Goal: Information Seeking & Learning: Learn about a topic

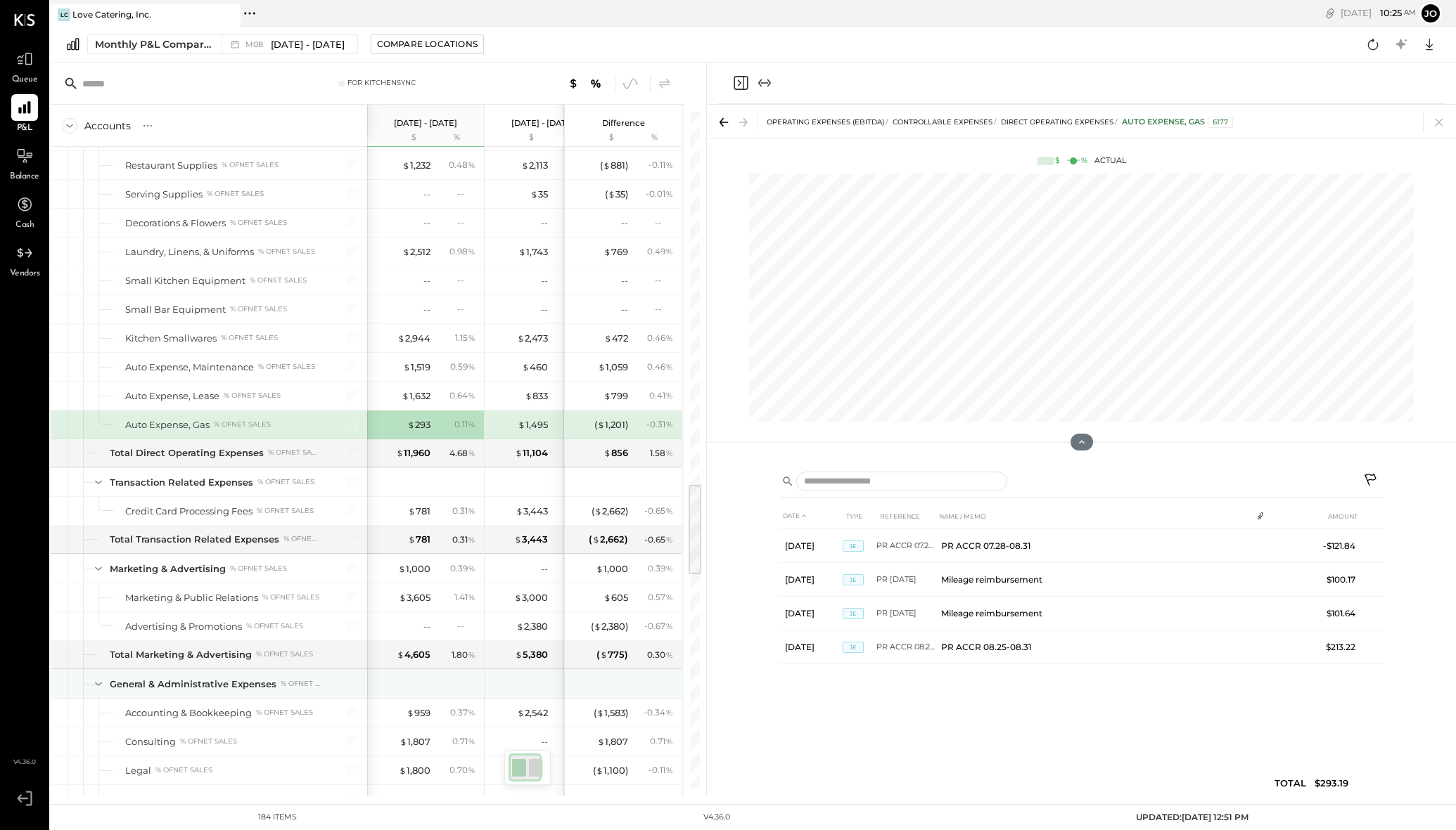
scroll to position [2694, 0]
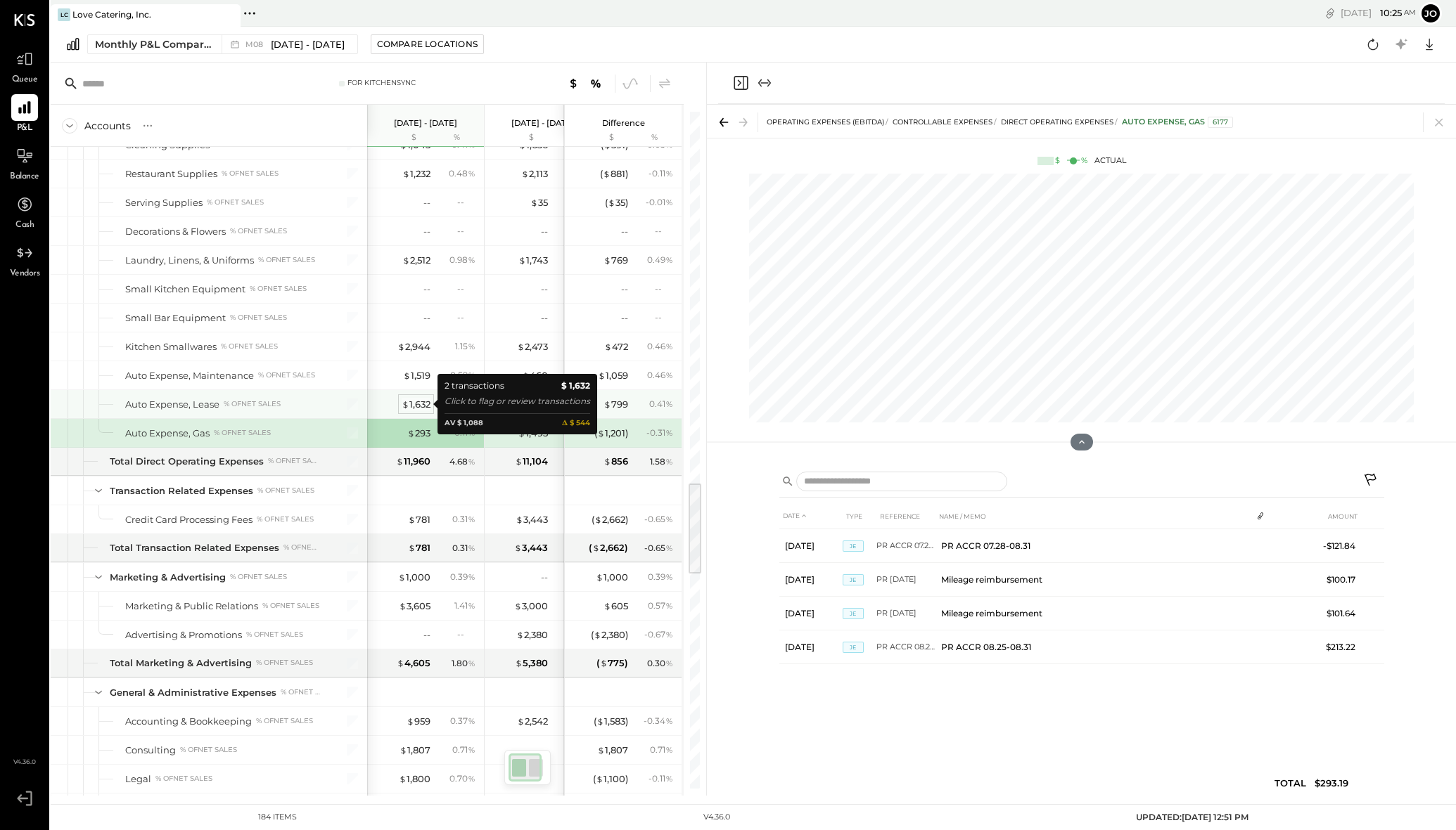
click at [417, 404] on div "$ 1,632" at bounding box center [416, 405] width 29 height 14
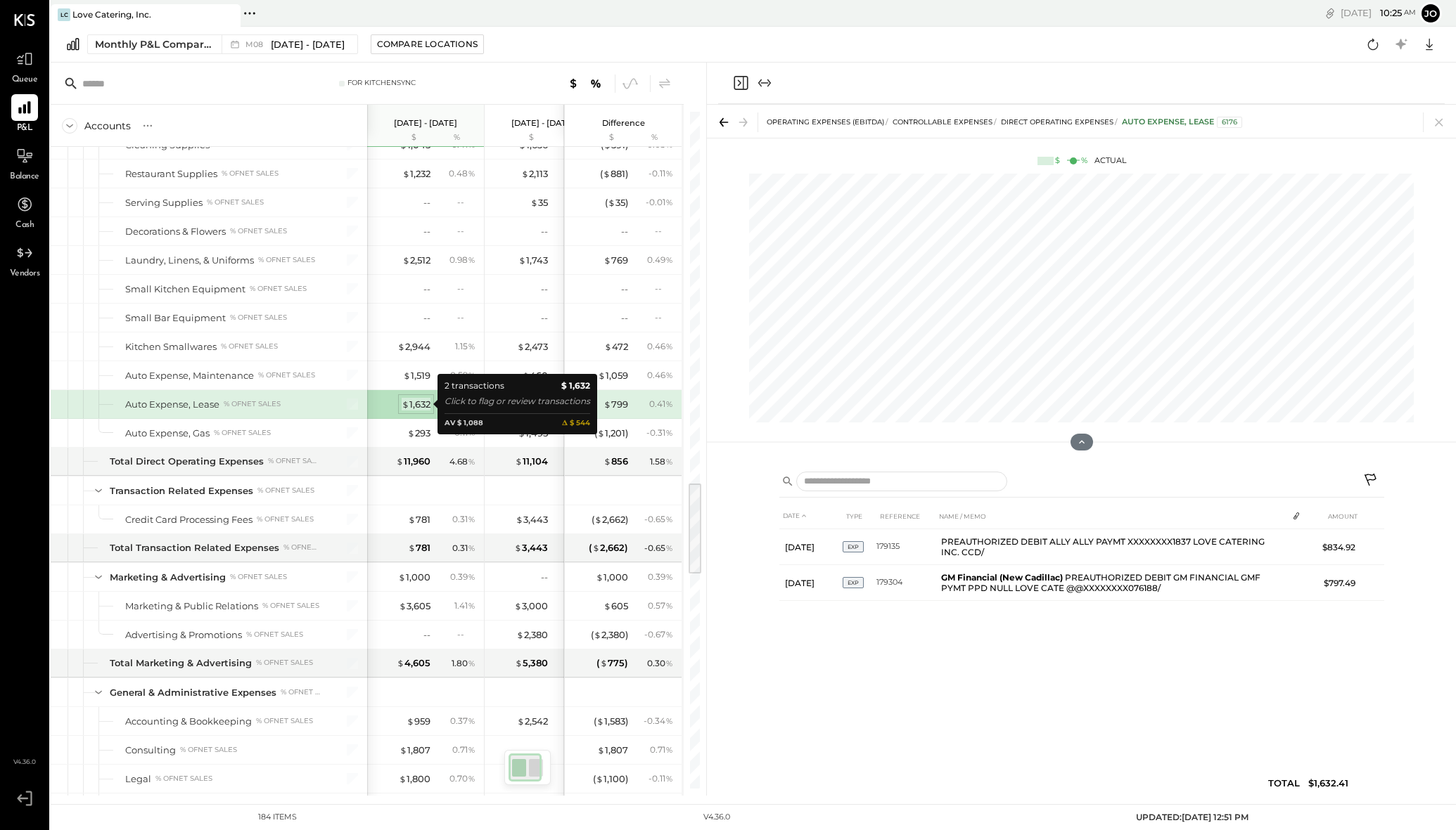
scroll to position [2693, 0]
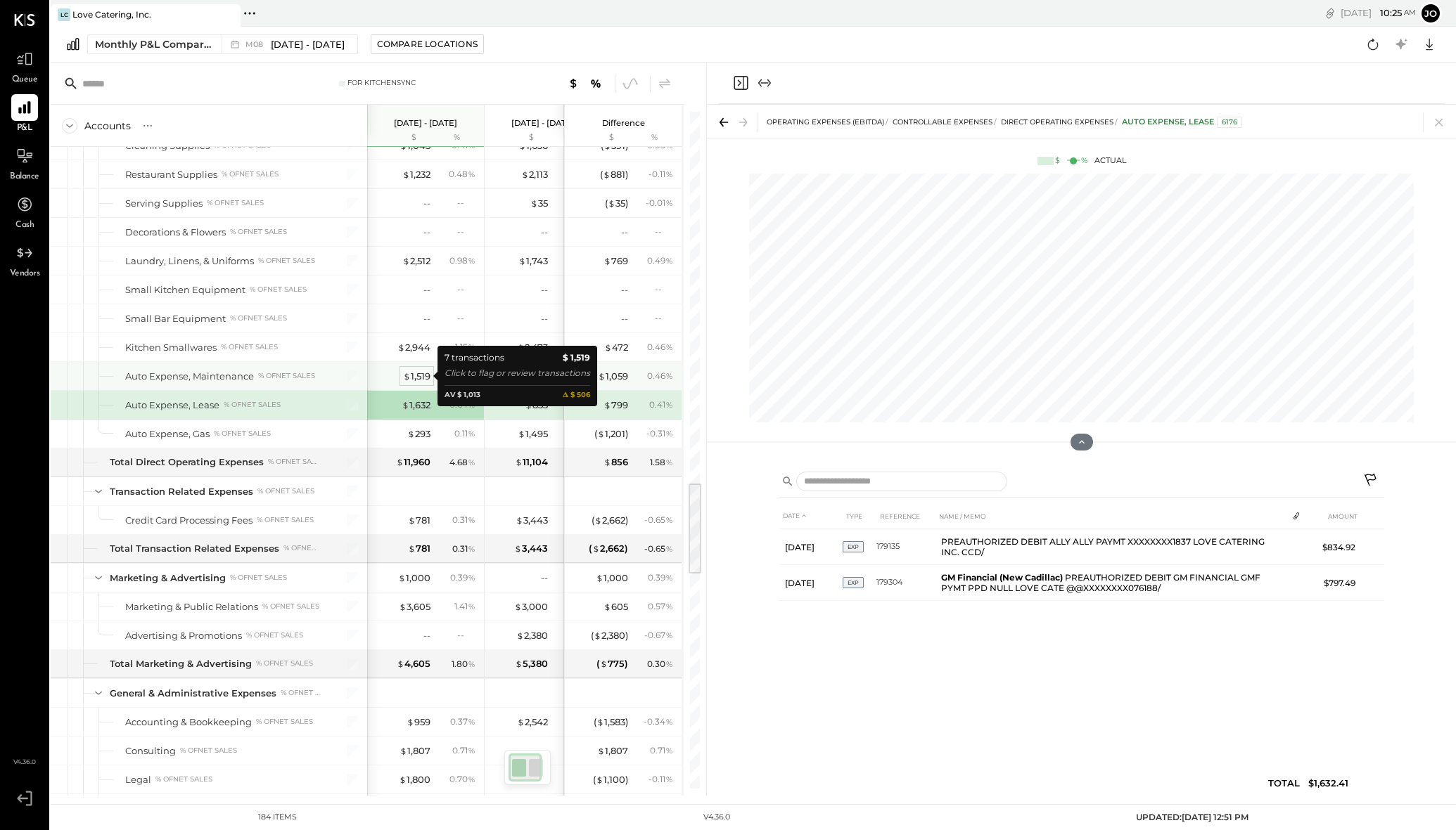
click at [412, 381] on div "$ 1,519" at bounding box center [417, 377] width 27 height 14
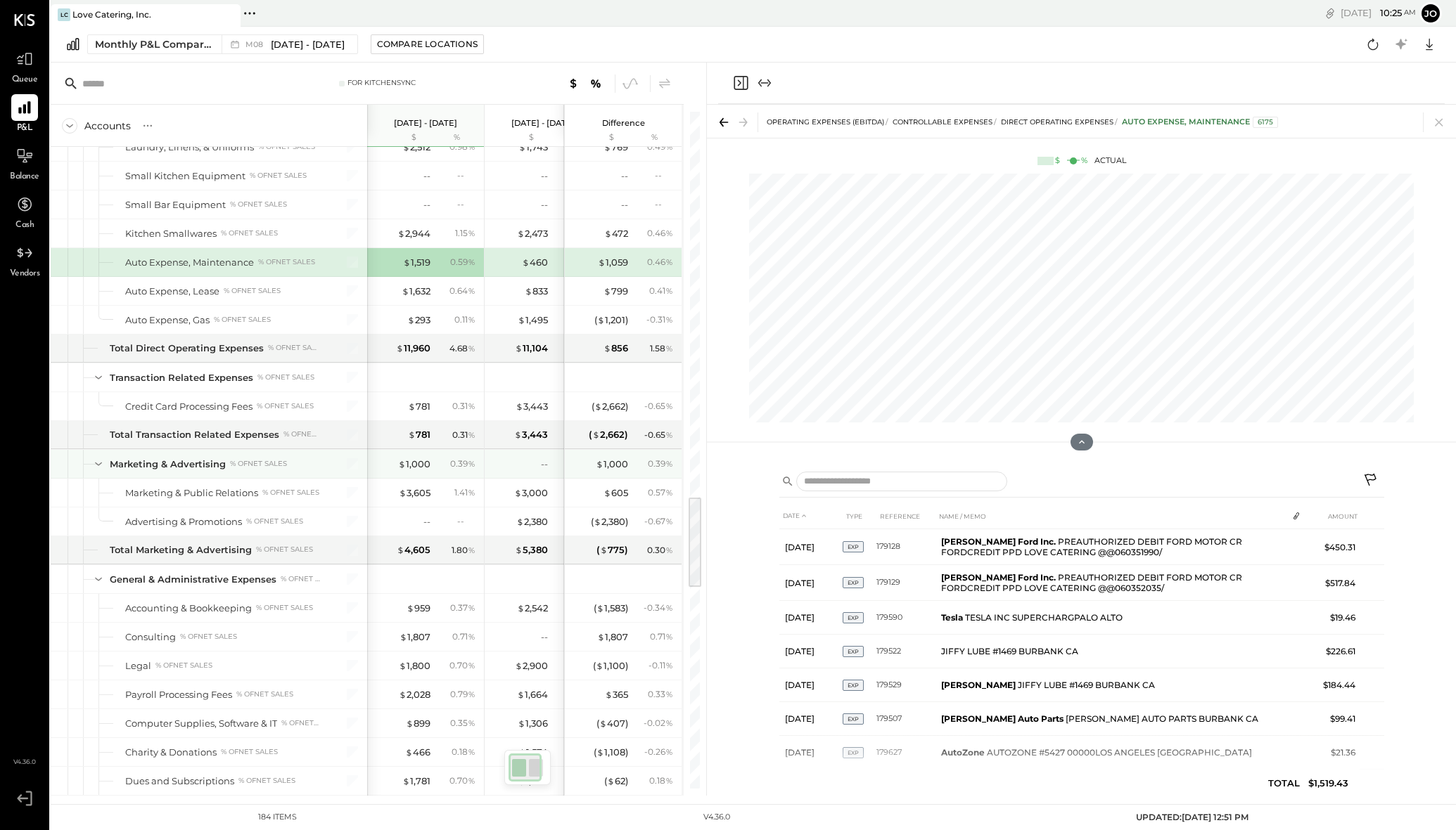
scroll to position [2811, 0]
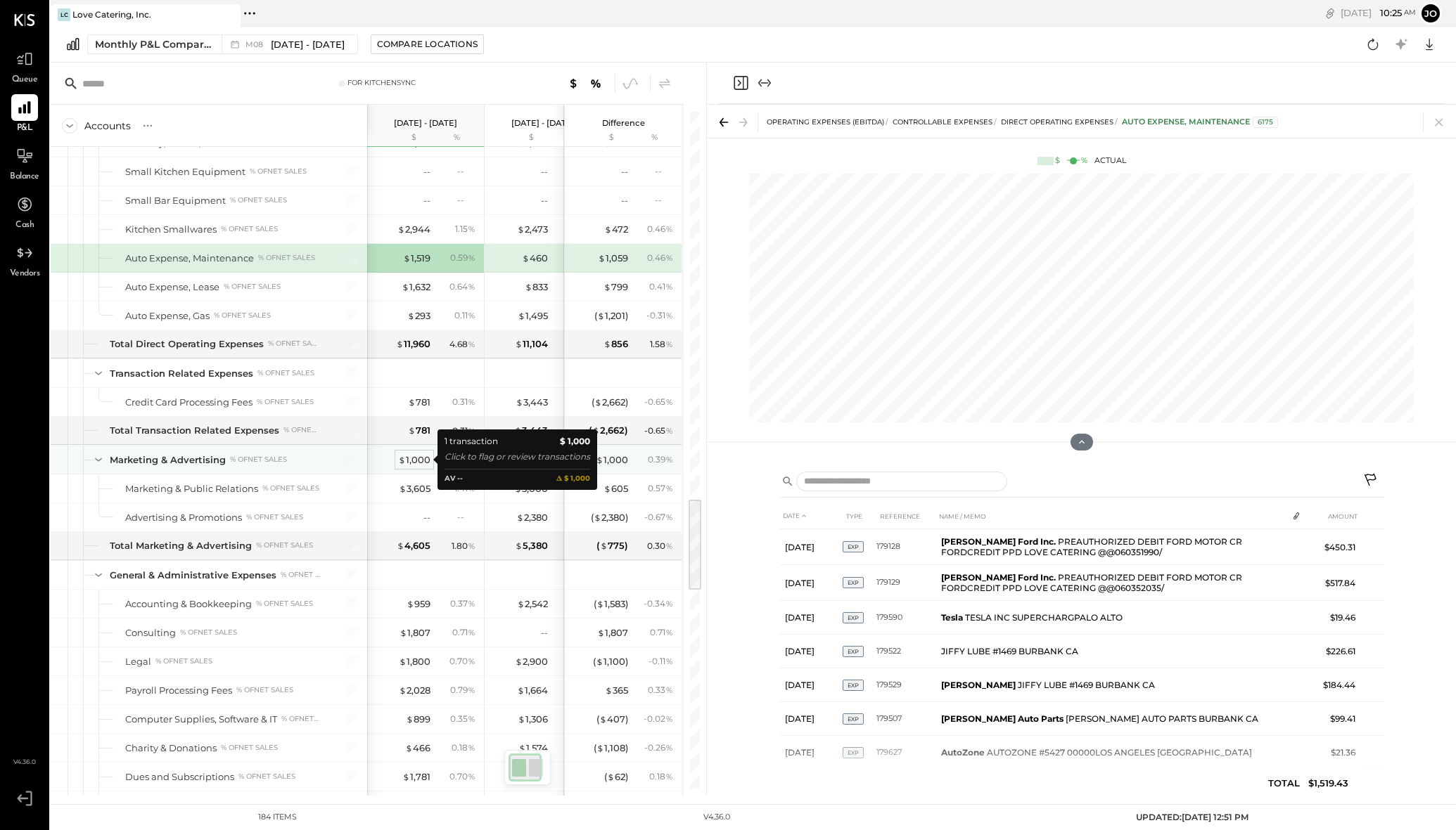
click at [412, 457] on div "$ 1,000" at bounding box center [414, 460] width 32 height 14
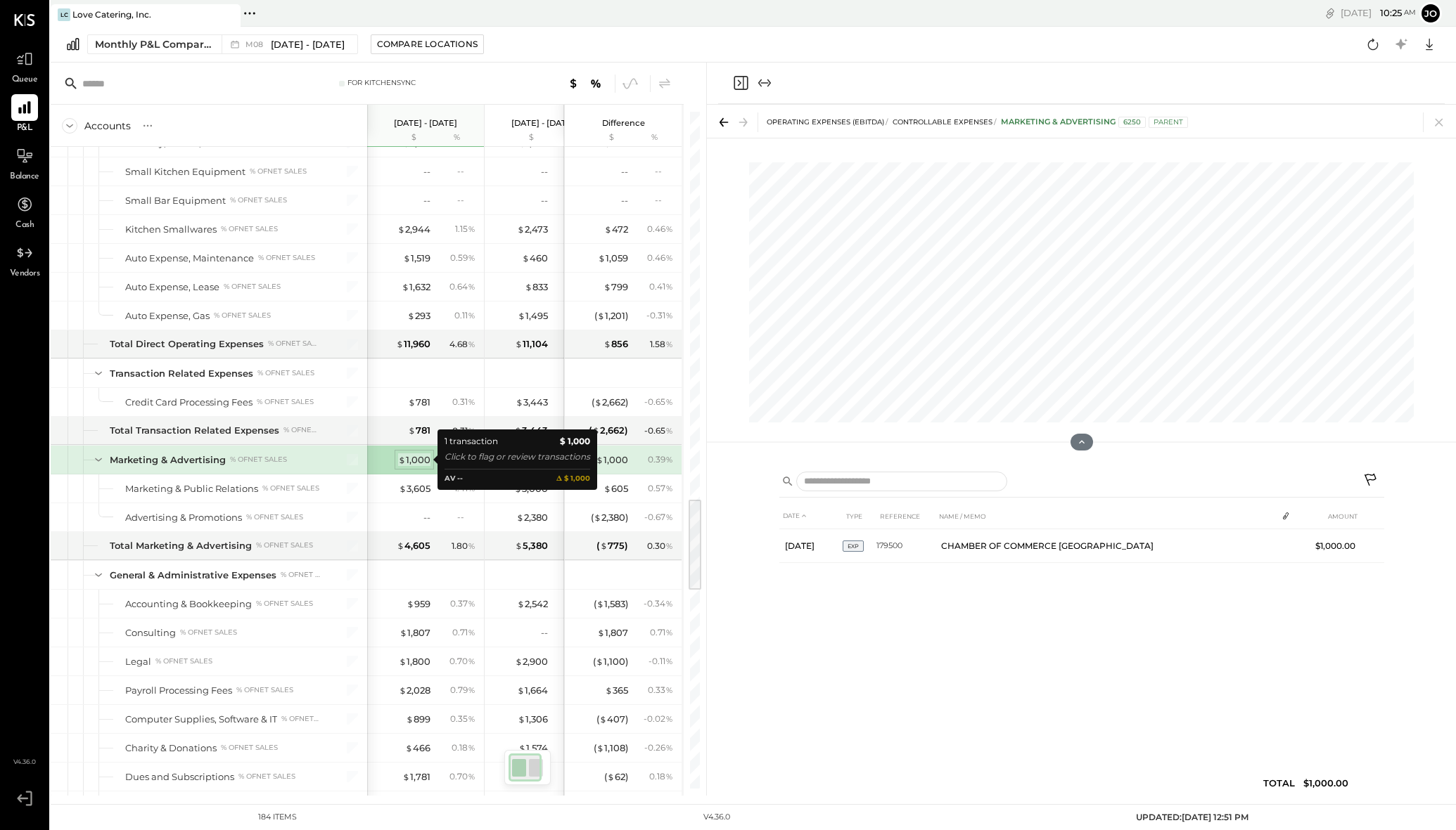
scroll to position [2809, 0]
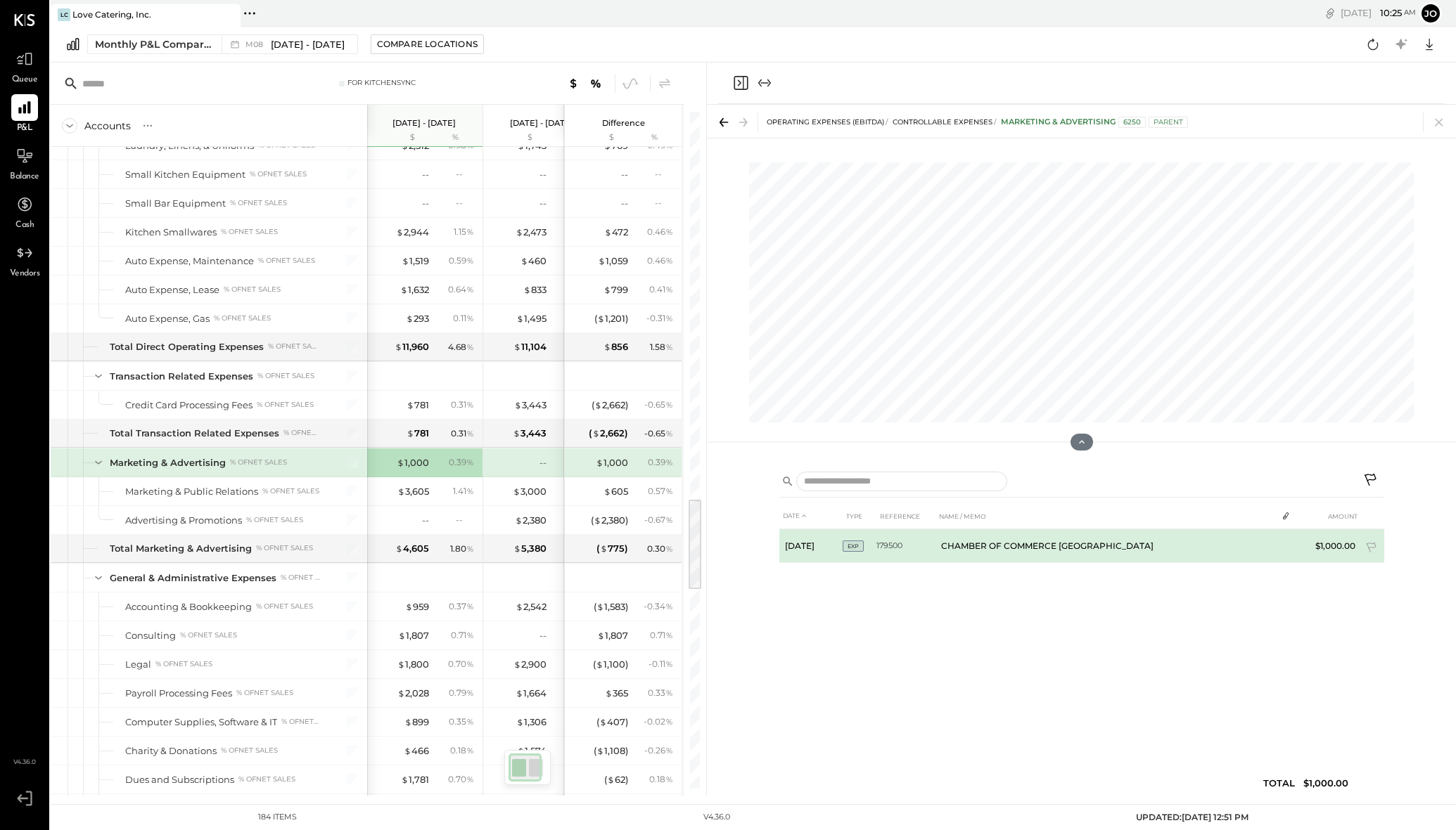
click at [943, 548] on td "CHAMBER OF COMMERCE [GEOGRAPHIC_DATA]" at bounding box center [1106, 546] width 341 height 34
click at [965, 540] on td "CHAMBER OF COMMERCE [GEOGRAPHIC_DATA]" at bounding box center [1106, 546] width 341 height 34
click at [971, 546] on td "CHAMBER OF COMMERCE [GEOGRAPHIC_DATA]" at bounding box center [1106, 546] width 341 height 34
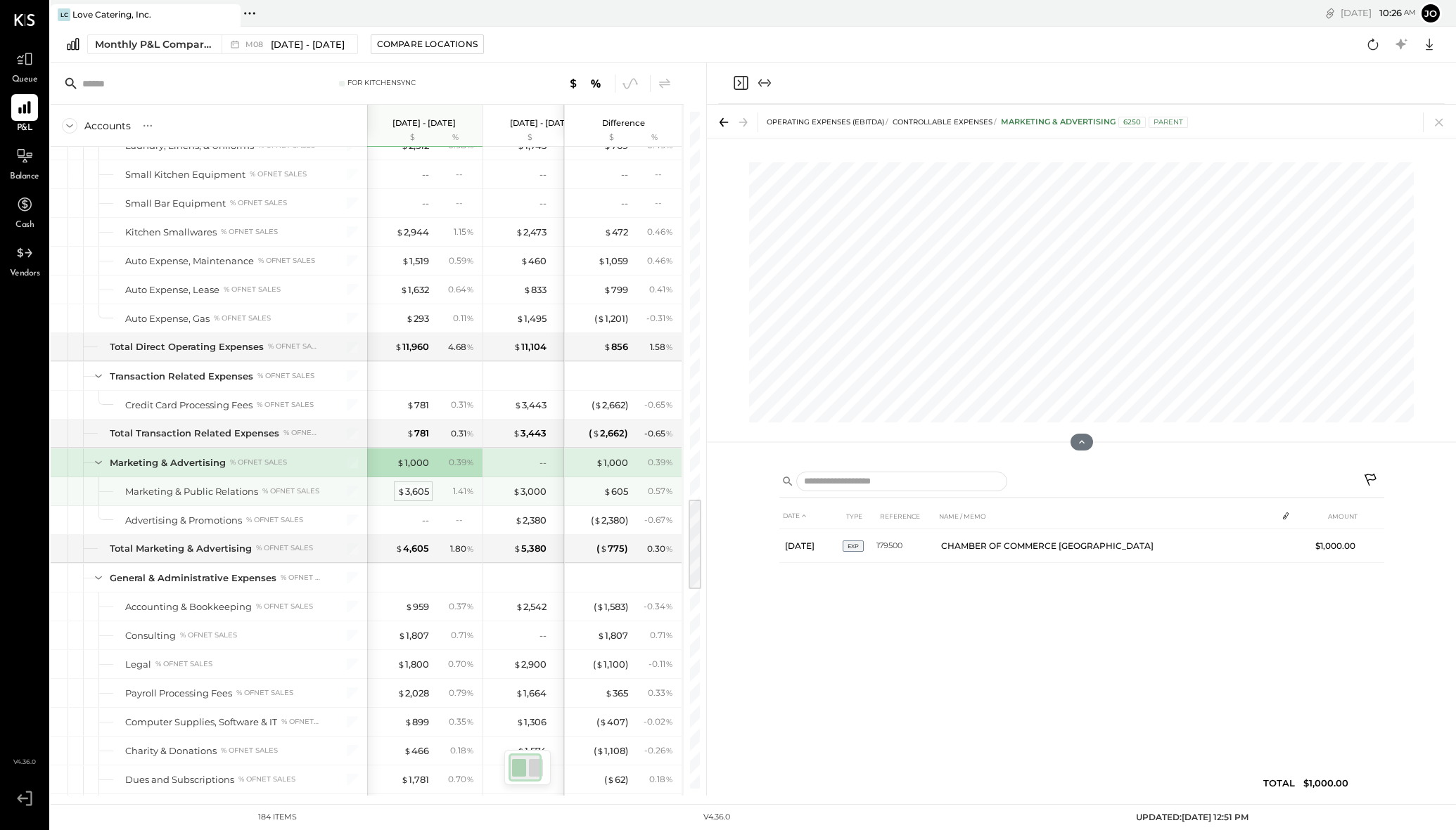
click at [410, 493] on div "$ 3,605" at bounding box center [413, 492] width 32 height 14
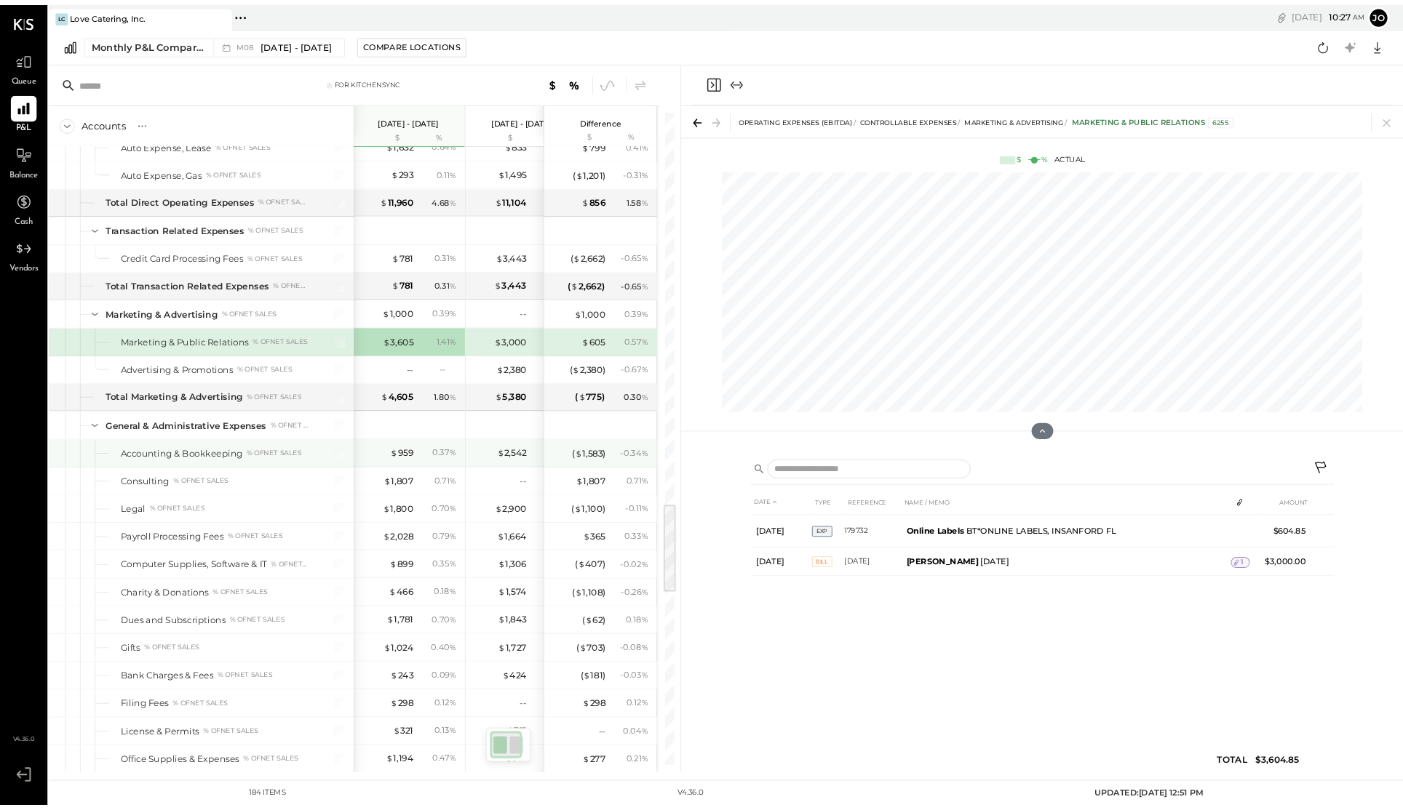
scroll to position [3054, 0]
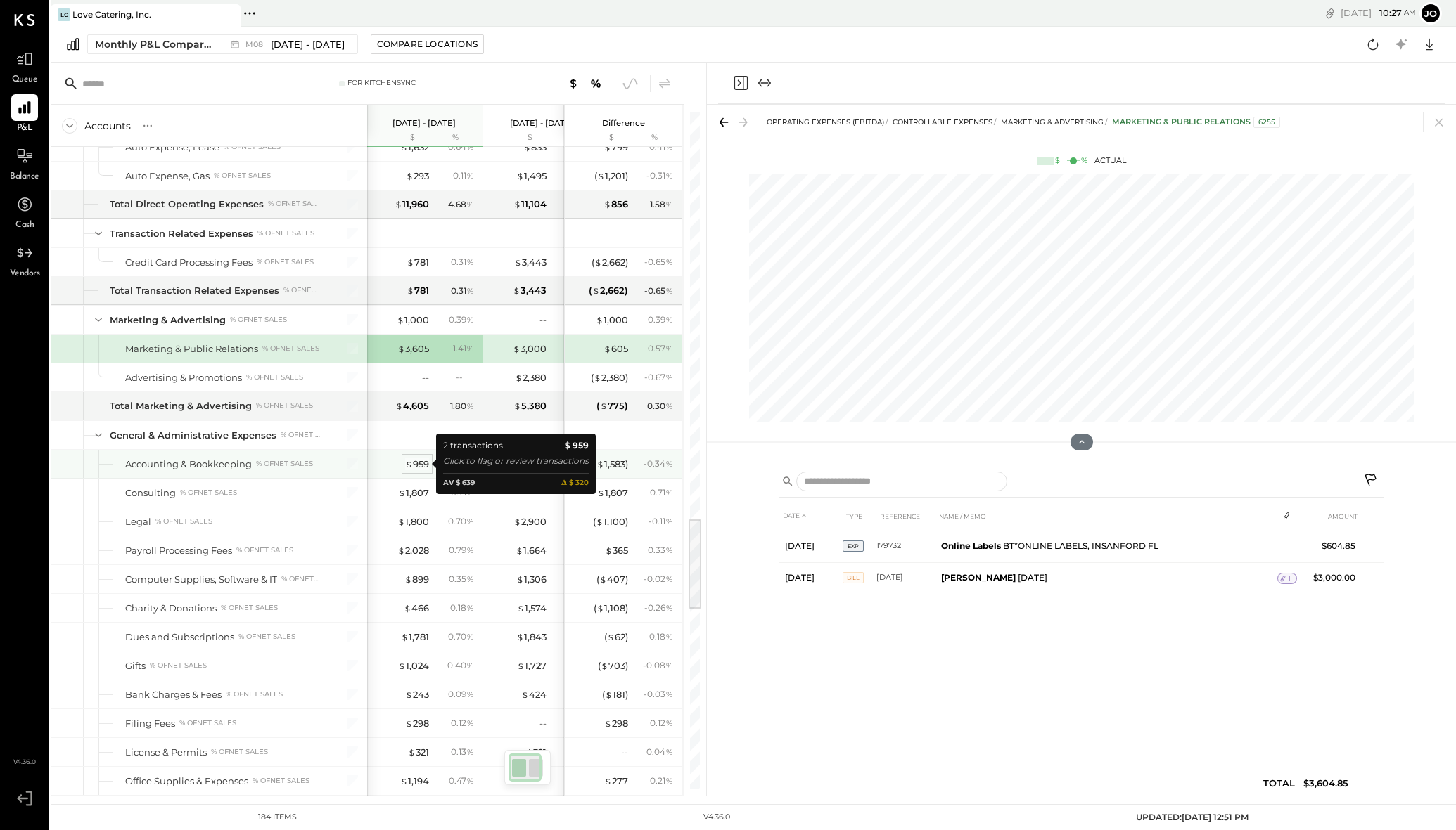
click at [414, 462] on div "$ 959" at bounding box center [417, 465] width 24 height 14
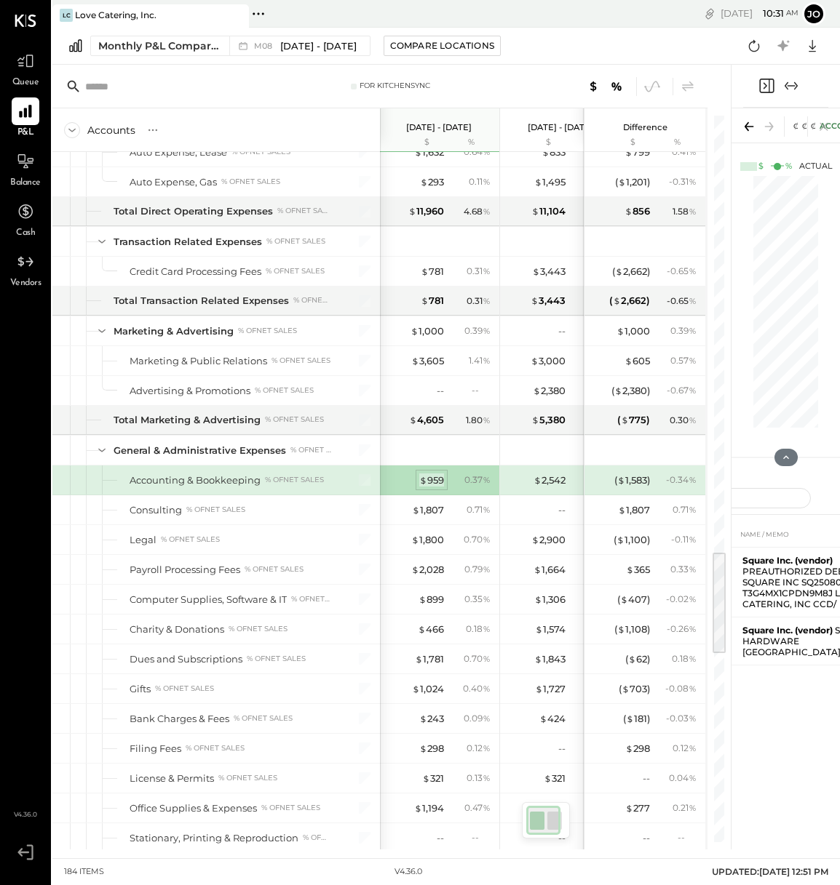
click at [428, 480] on div "$ 959" at bounding box center [431, 481] width 25 height 14
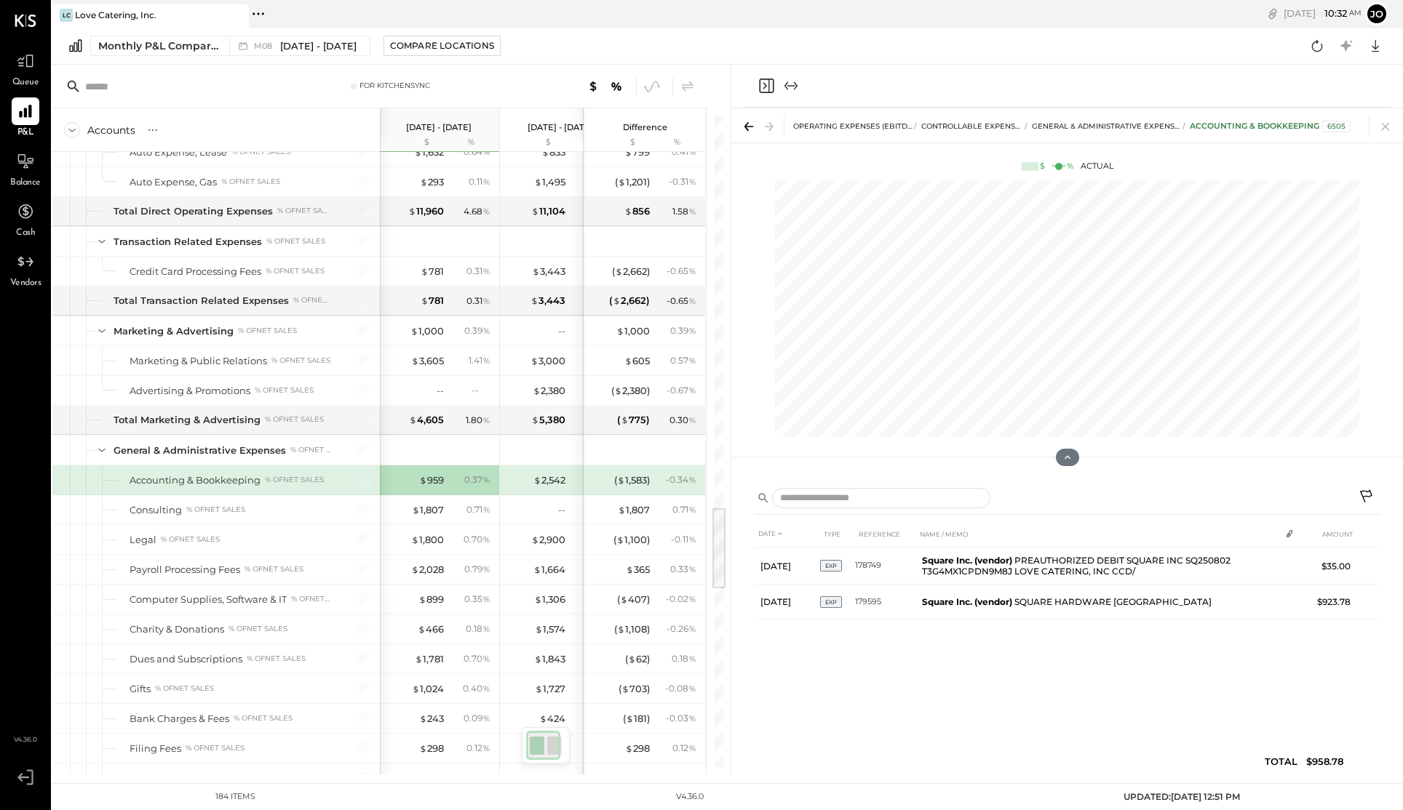
scroll to position [3106, 0]
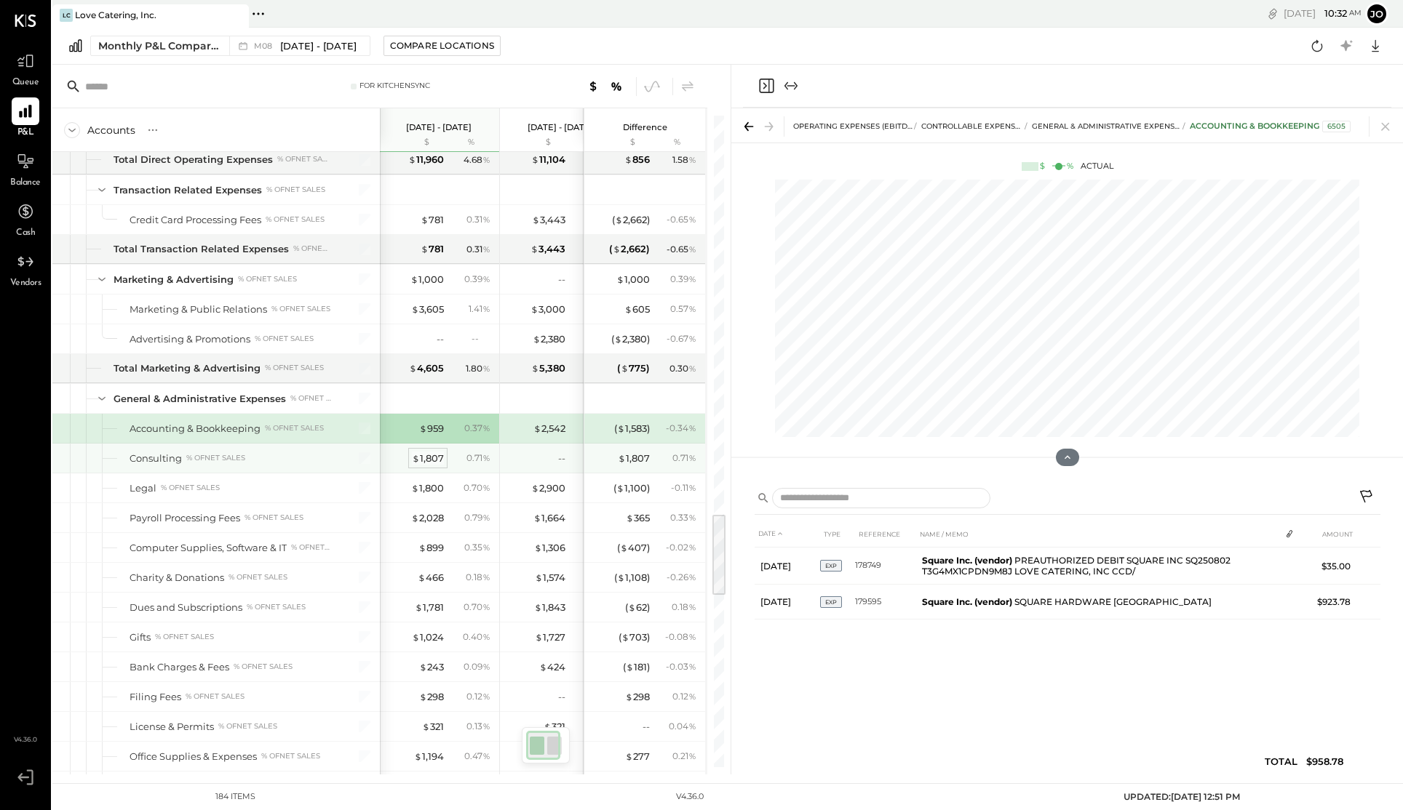
click at [430, 458] on div "$ 1,807" at bounding box center [428, 459] width 32 height 14
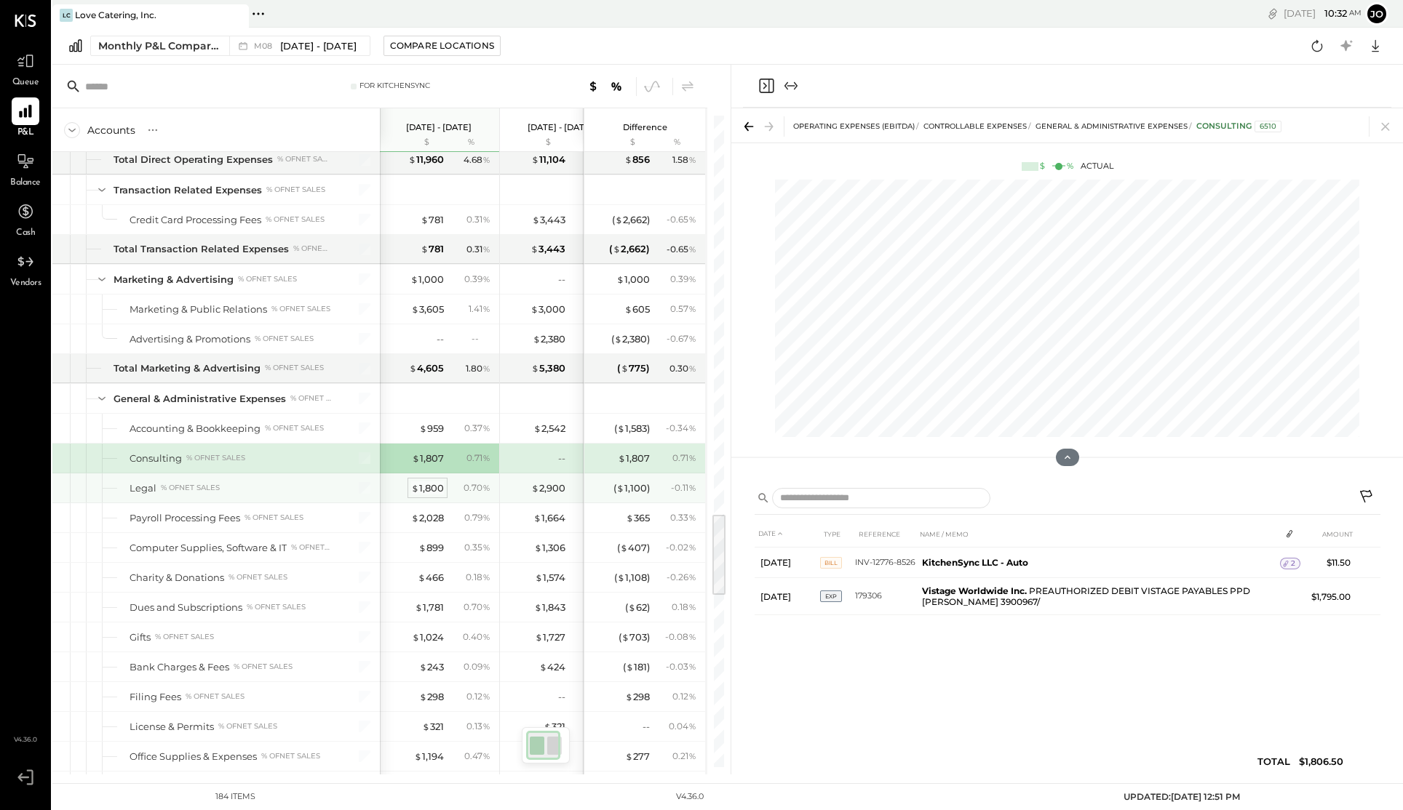
drag, startPoint x: 407, startPoint y: 492, endPoint x: 417, endPoint y: 491, distance: 9.5
click at [408, 491] on div "$ 1,800" at bounding box center [415, 489] width 58 height 14
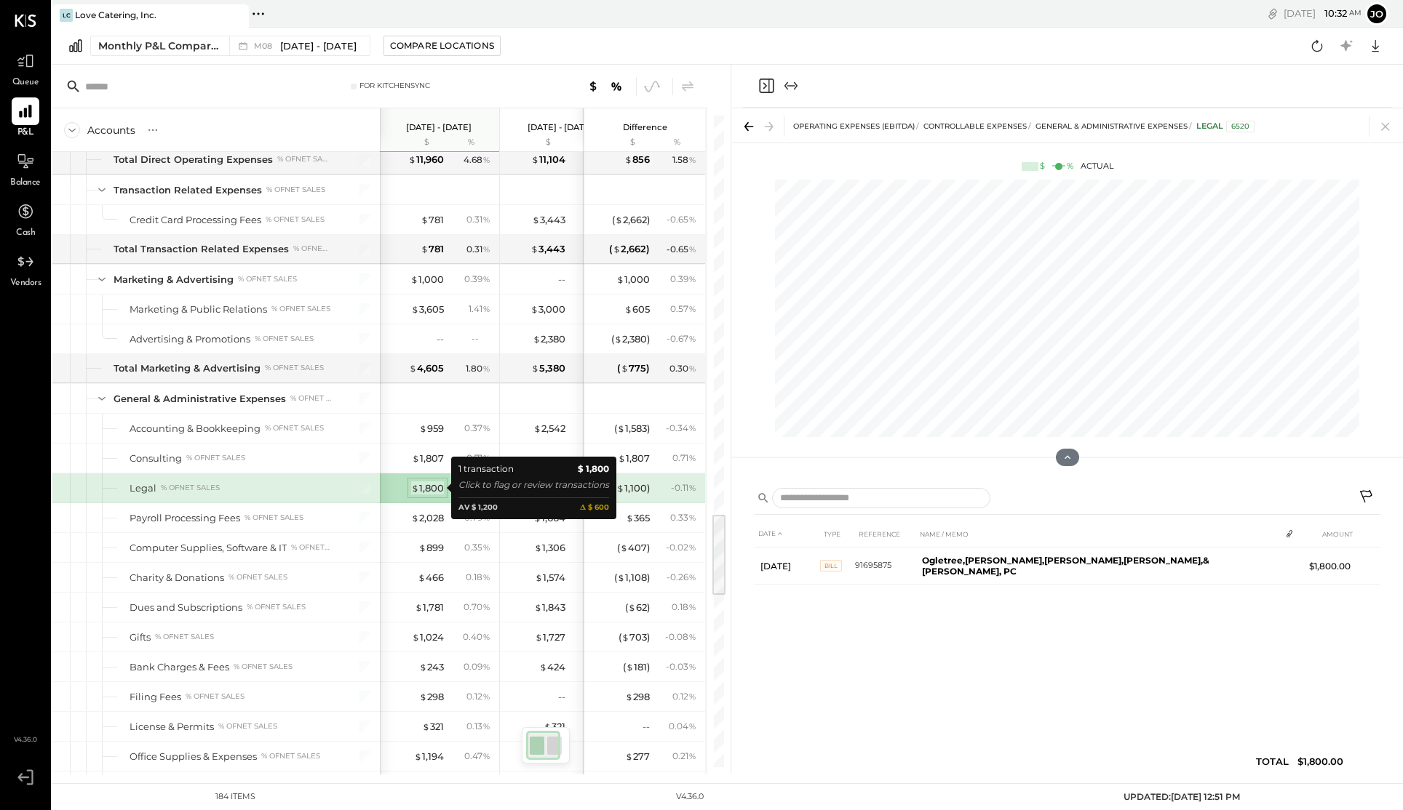
click at [417, 491] on span "$" at bounding box center [415, 488] width 8 height 12
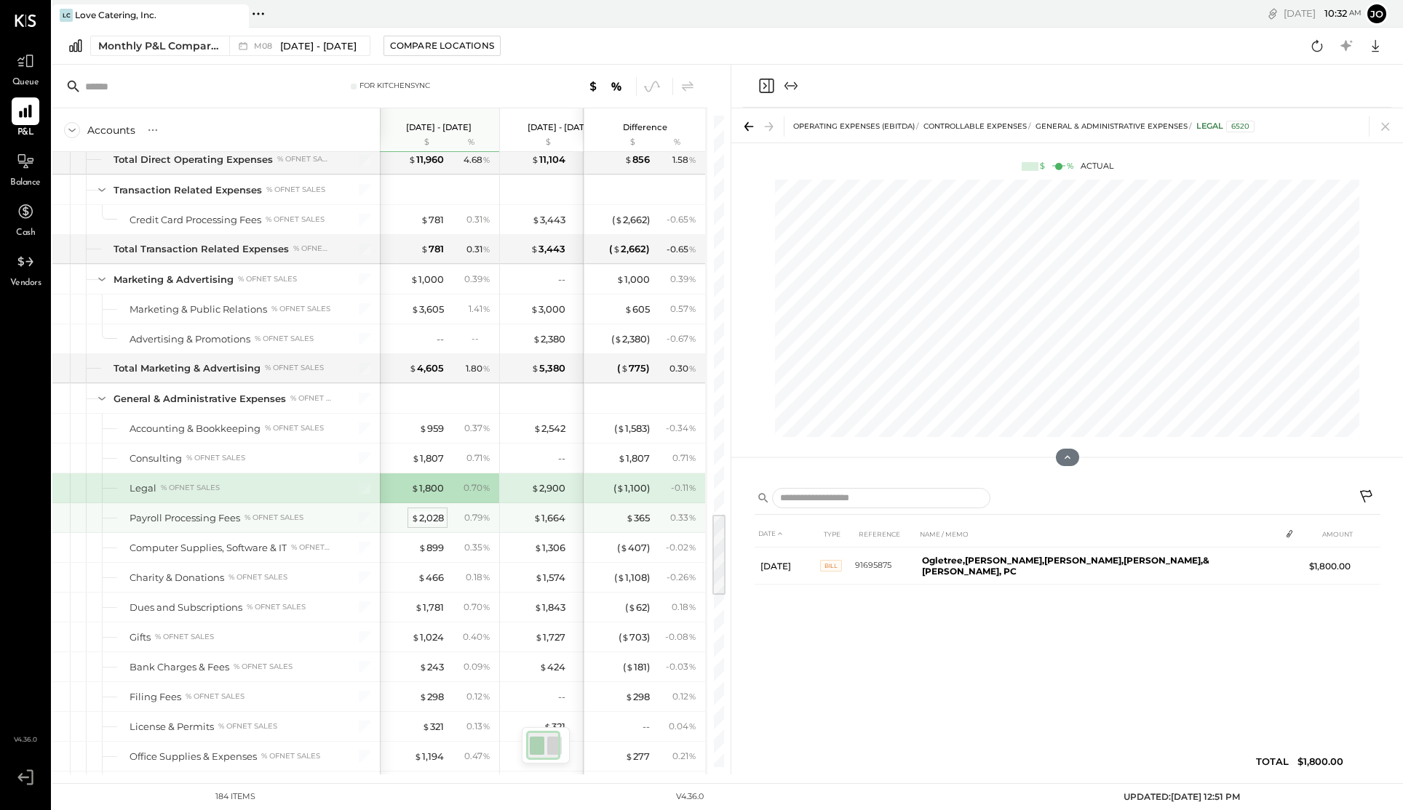
click at [418, 513] on div "$ 2,028" at bounding box center [427, 518] width 33 height 14
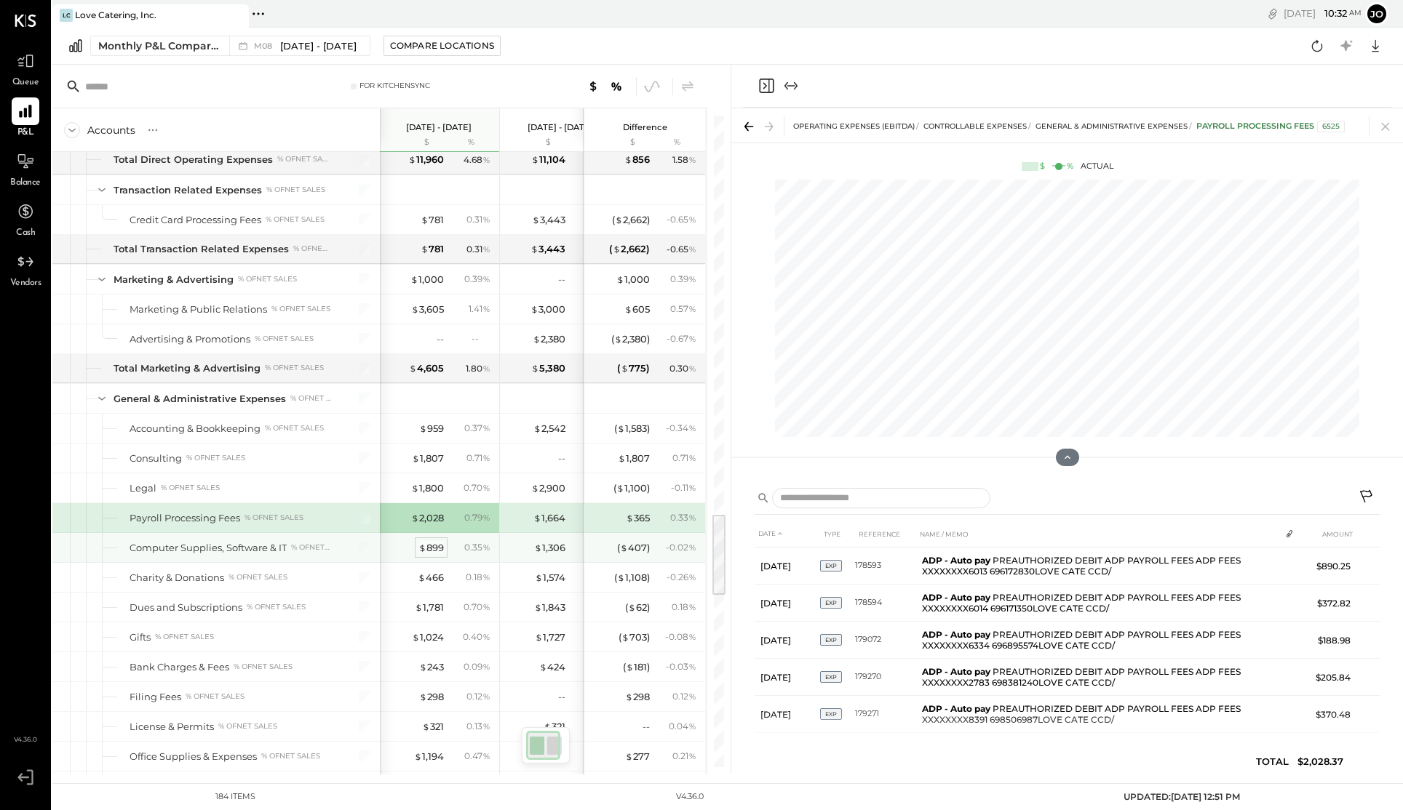
click at [433, 545] on div "$ 899" at bounding box center [430, 548] width 25 height 14
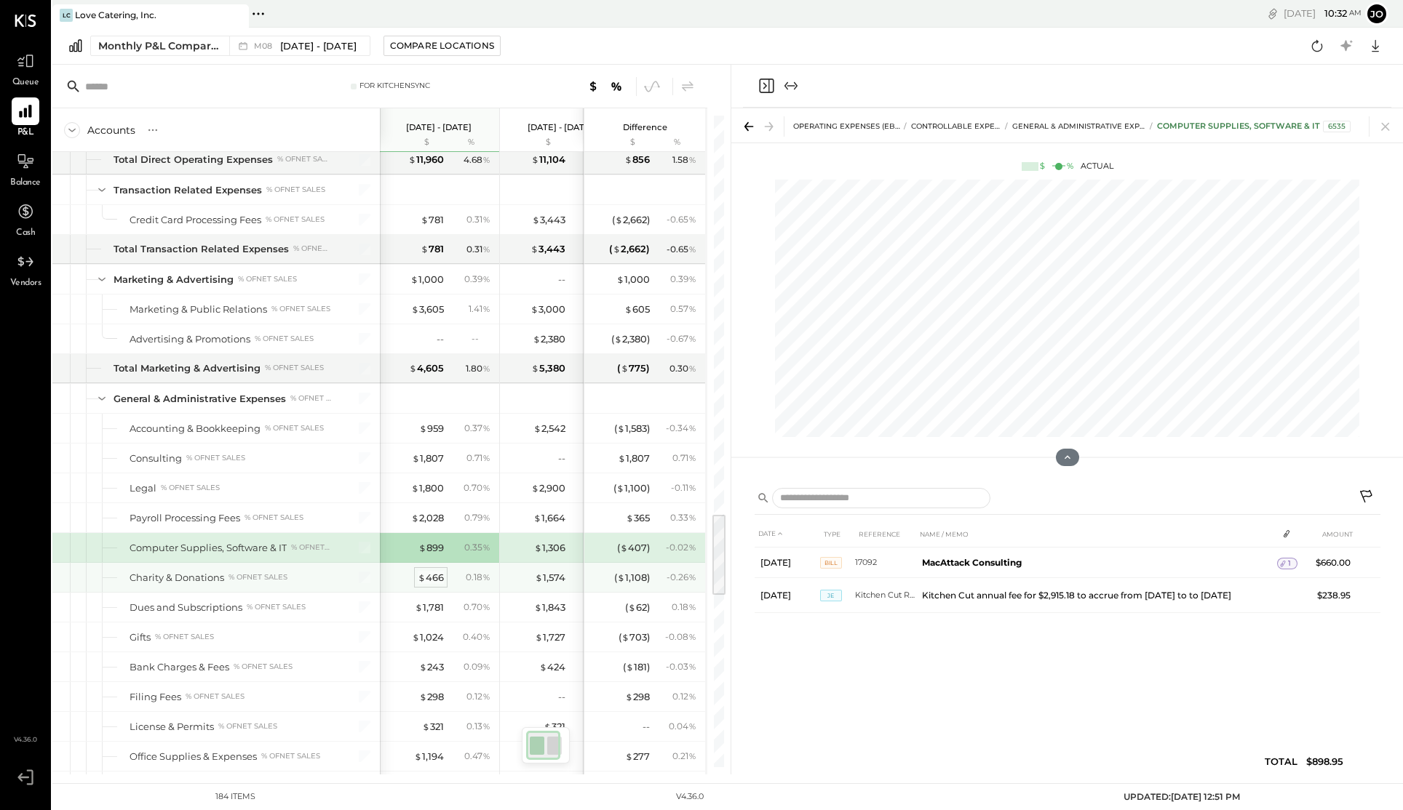
click at [434, 578] on div "$ 466" at bounding box center [431, 578] width 26 height 14
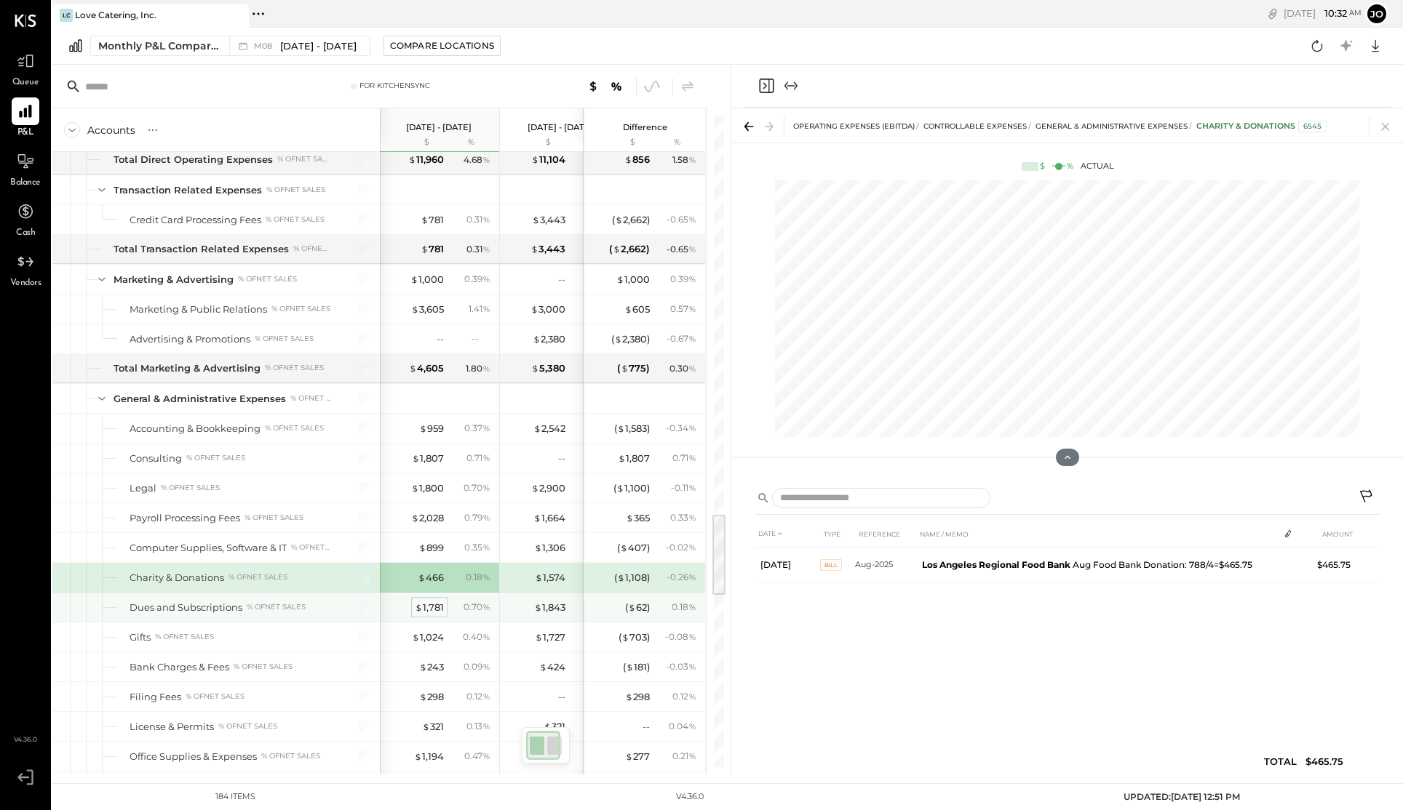
click at [433, 606] on div "$ 1,781" at bounding box center [429, 608] width 29 height 14
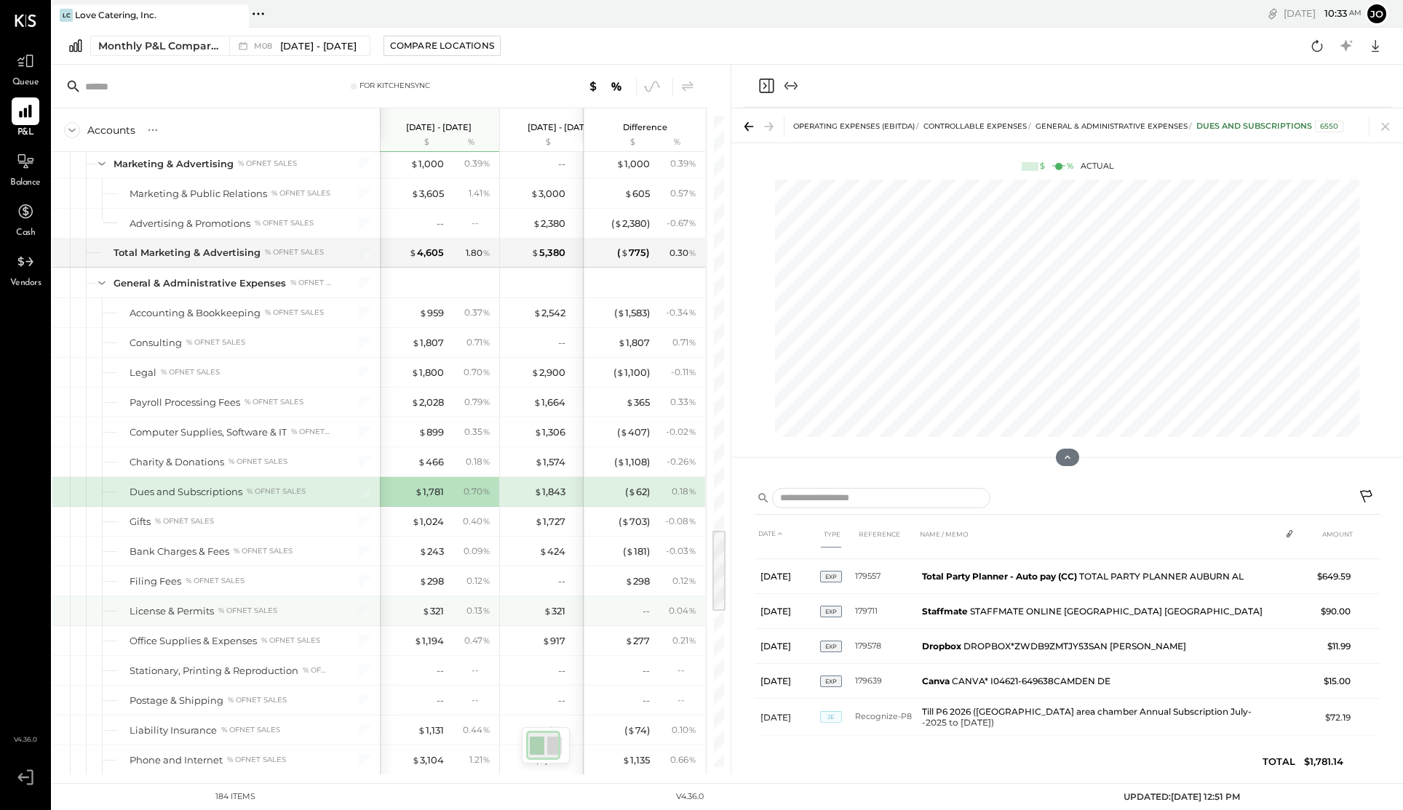
scroll to position [3246, 0]
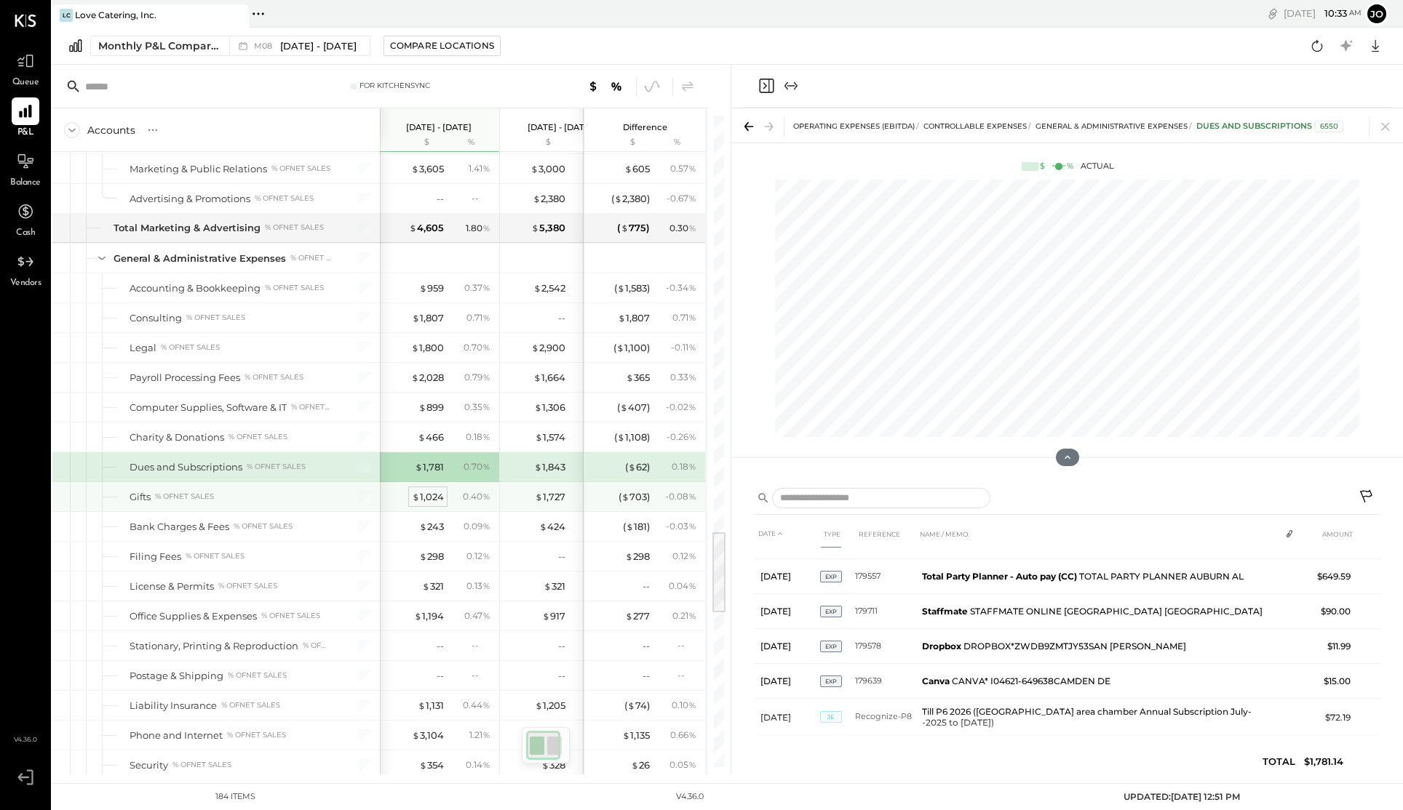
click at [426, 501] on div "$ 1,024" at bounding box center [428, 497] width 32 height 14
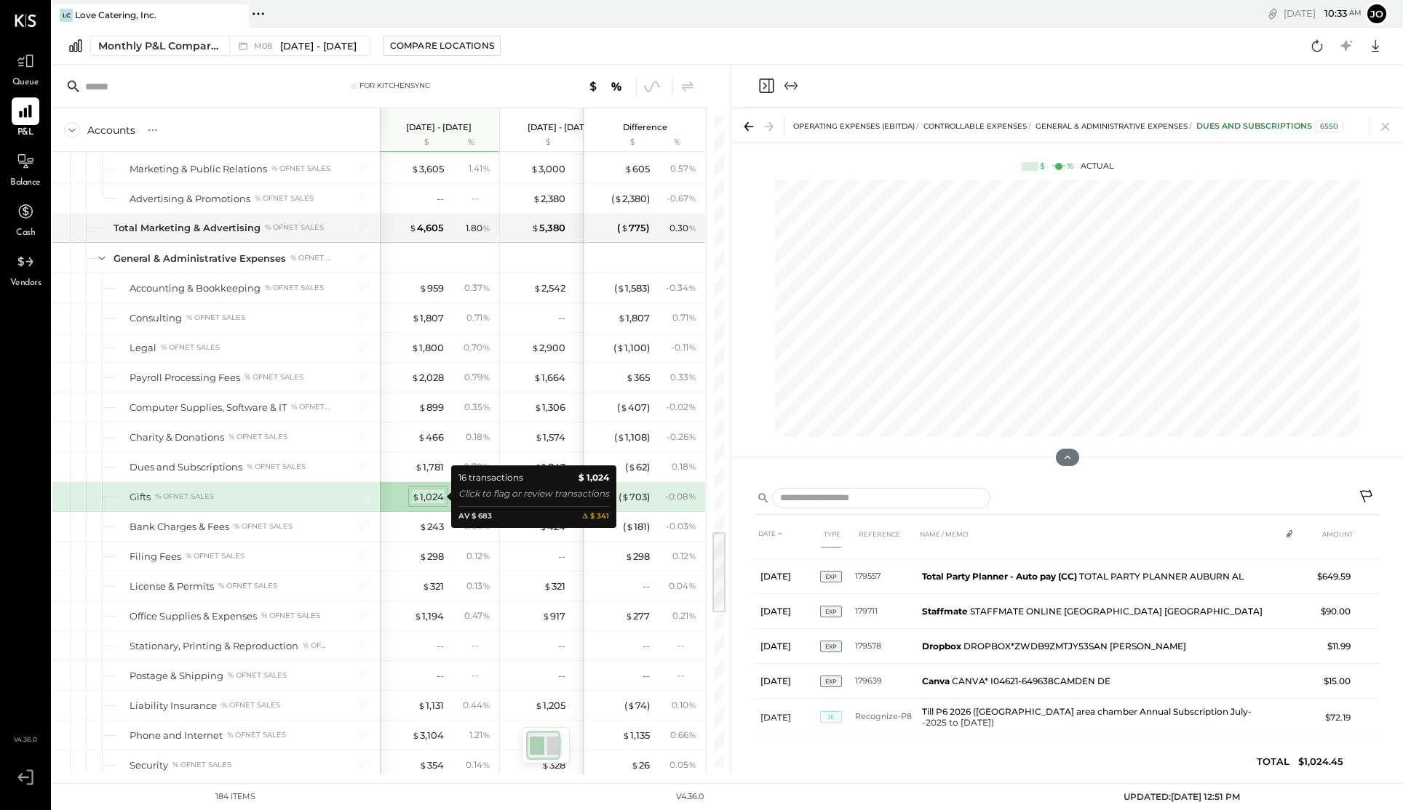
scroll to position [349, 0]
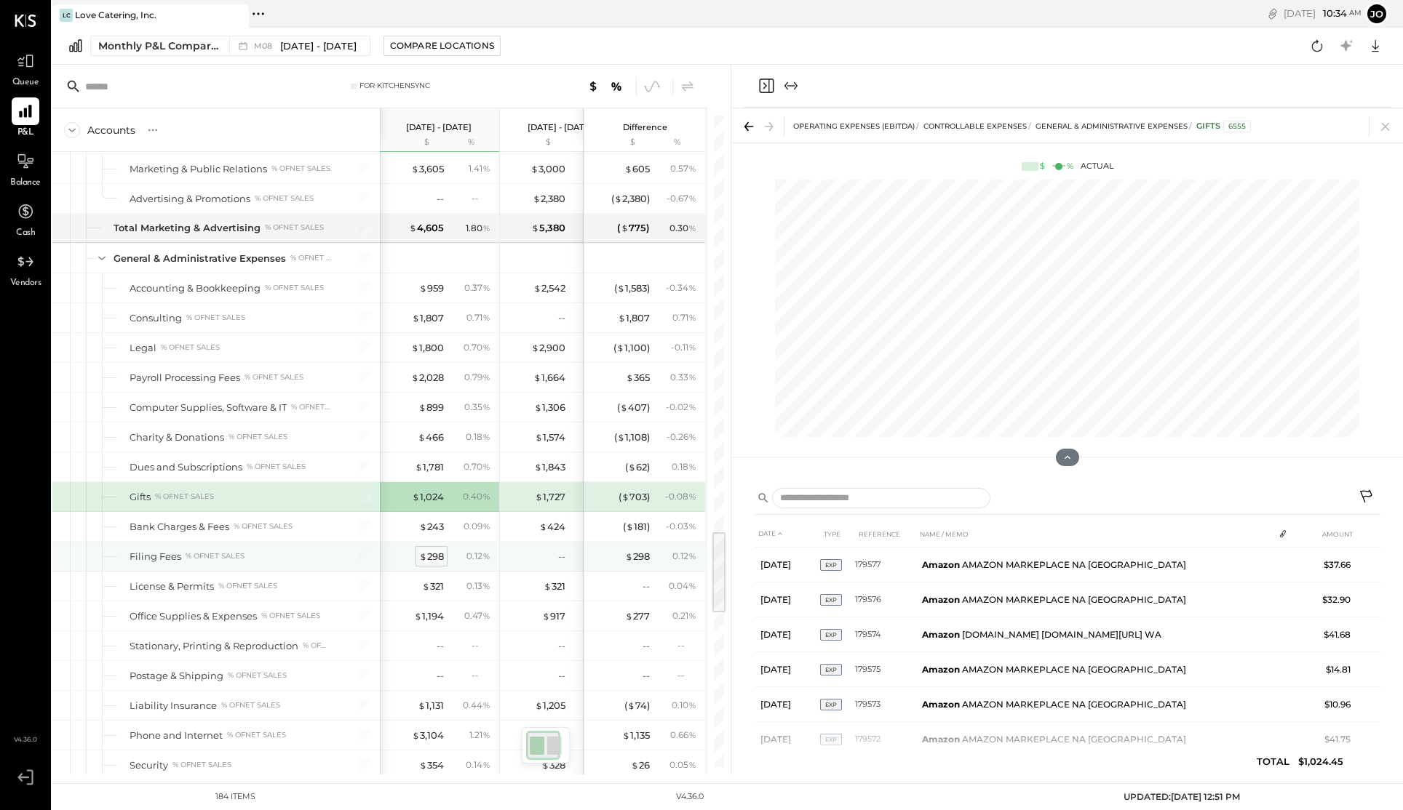
click at [440, 561] on div "$ 298" at bounding box center [431, 557] width 25 height 14
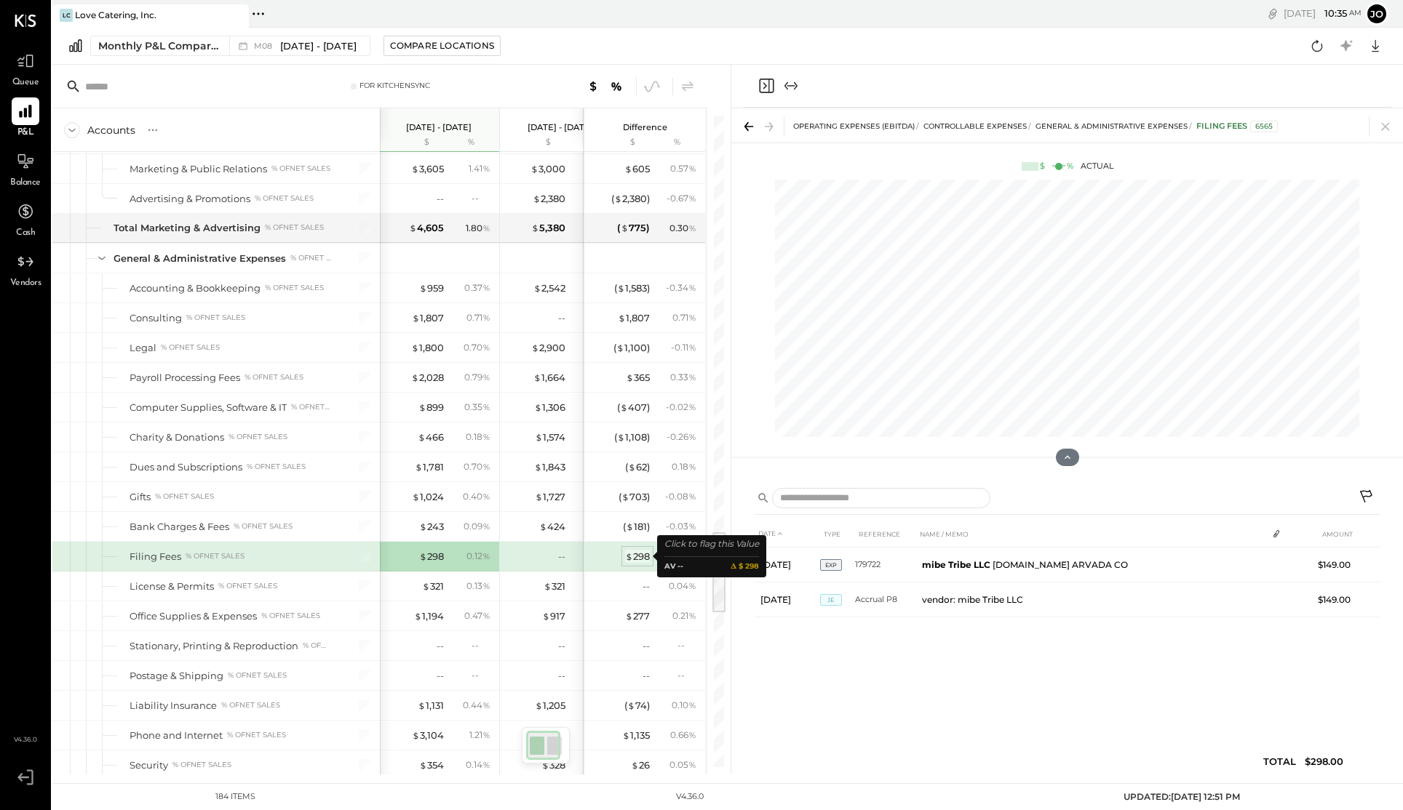
click at [626, 554] on span "$" at bounding box center [629, 557] width 8 height 12
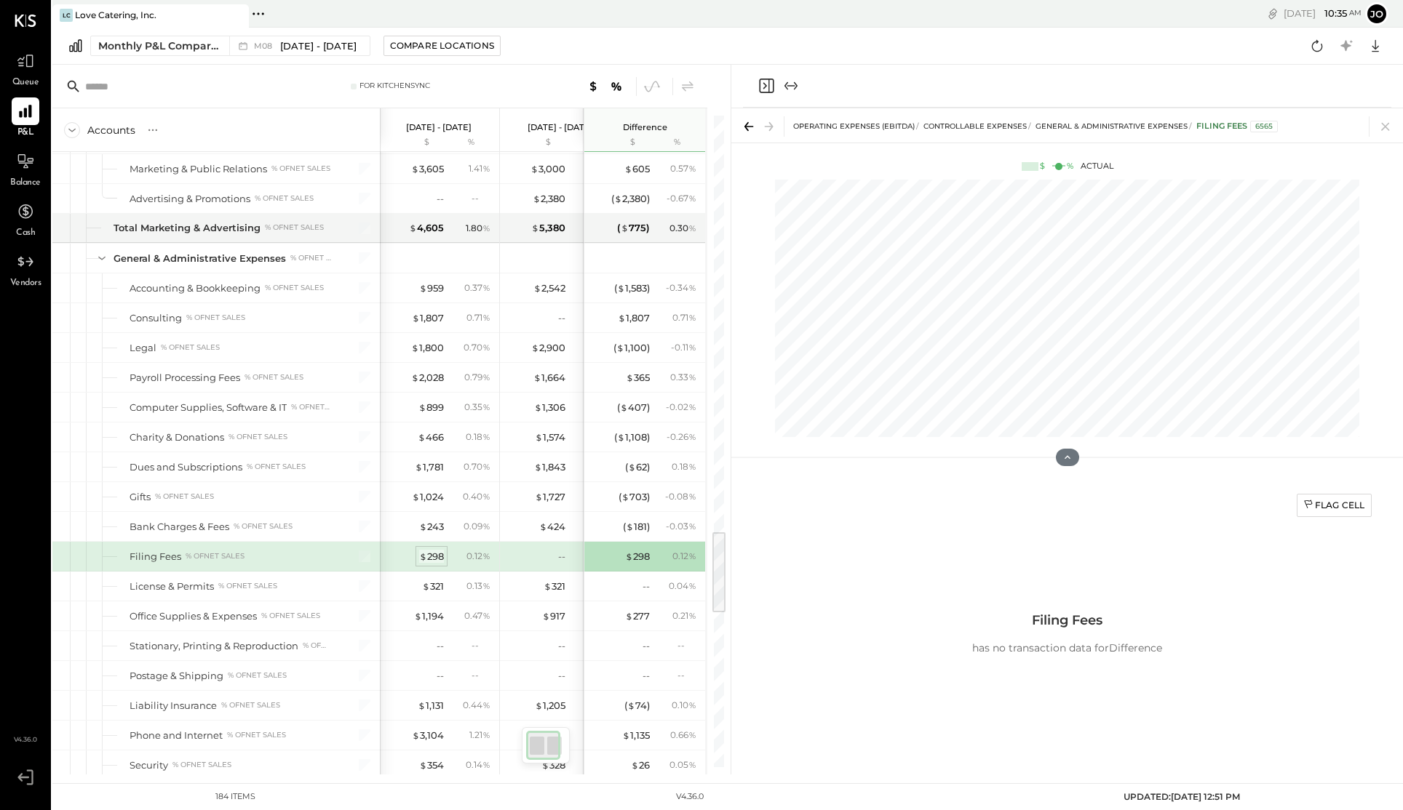
click at [423, 558] on span "$" at bounding box center [423, 557] width 8 height 12
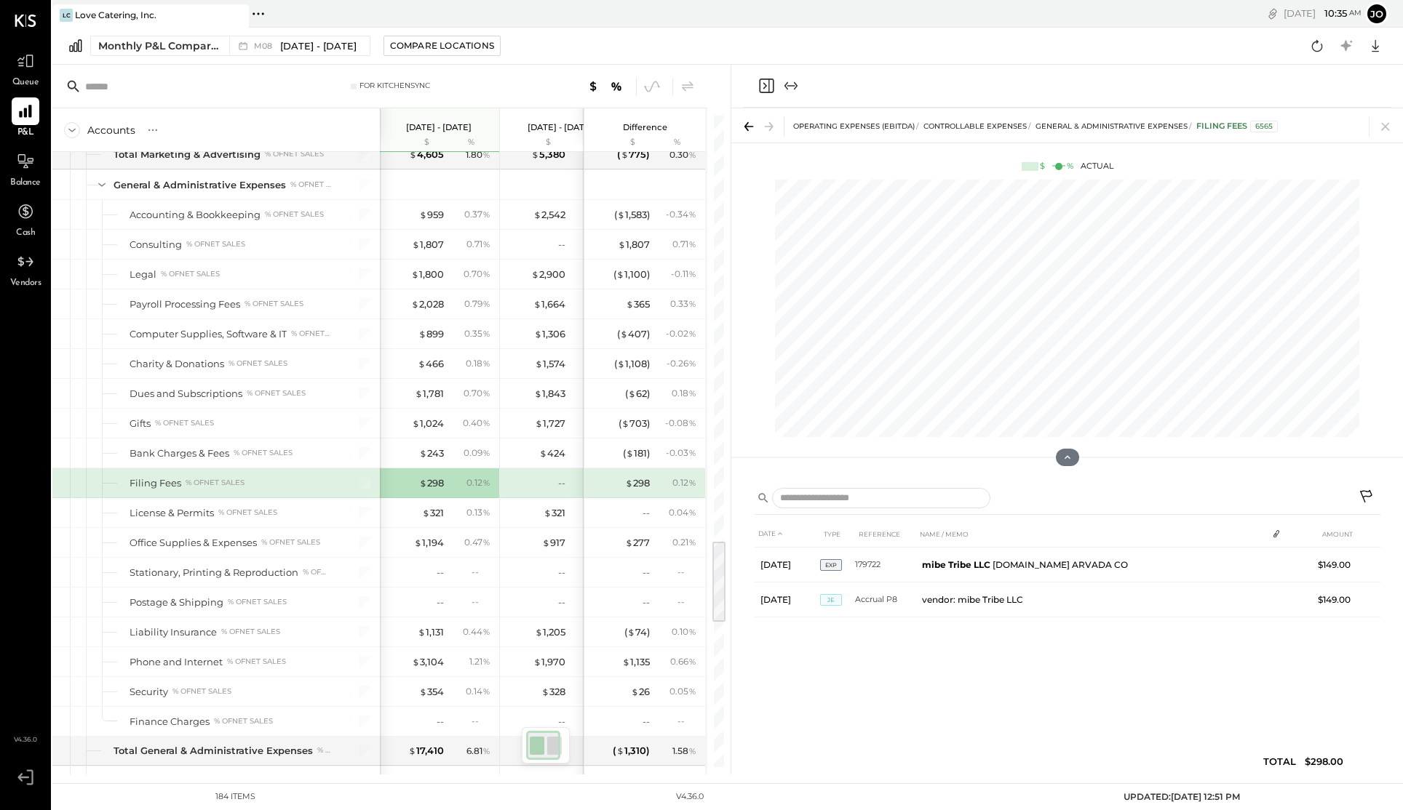
scroll to position [3321, 0]
click at [434, 510] on div "$ 321" at bounding box center [433, 513] width 22 height 14
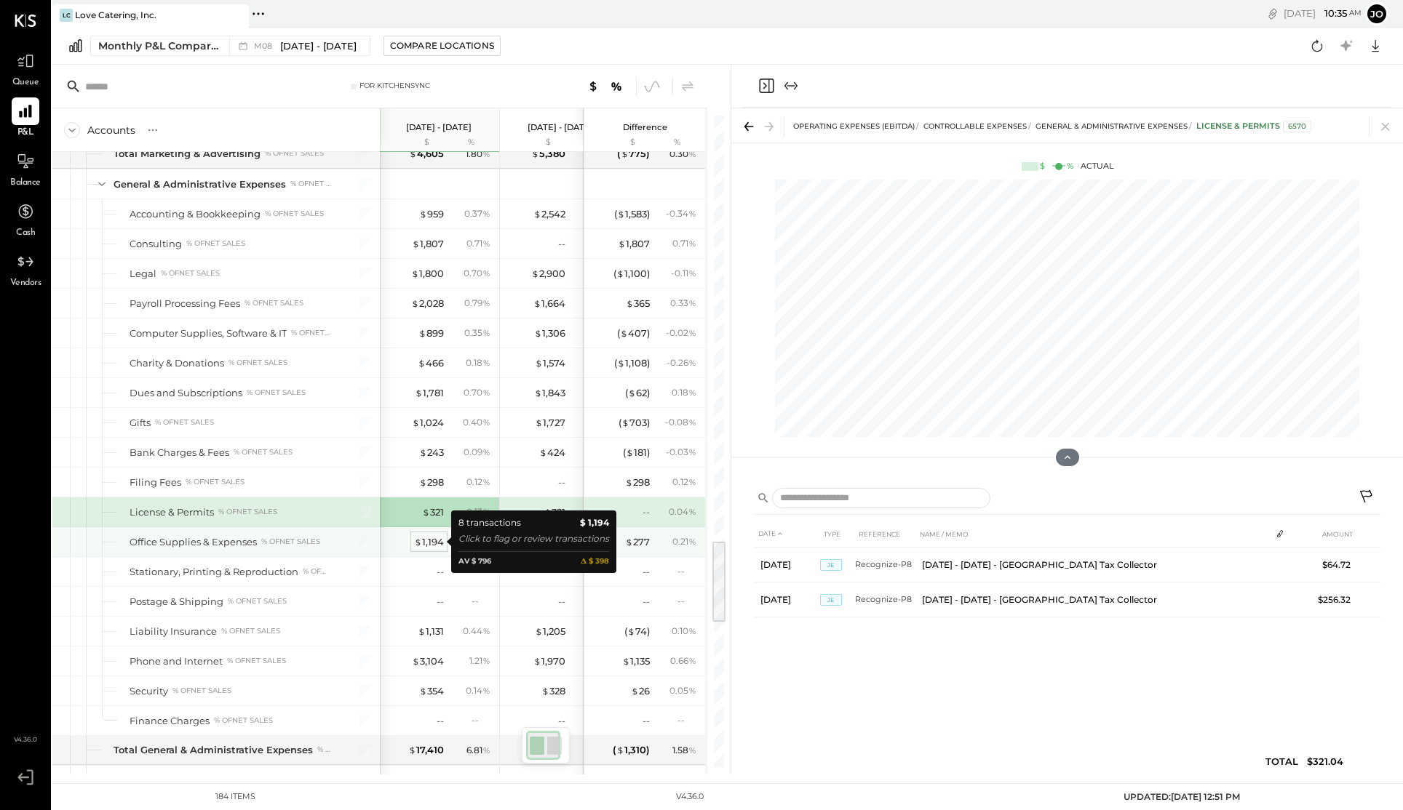
click at [425, 543] on div "$ 1,194" at bounding box center [429, 542] width 30 height 14
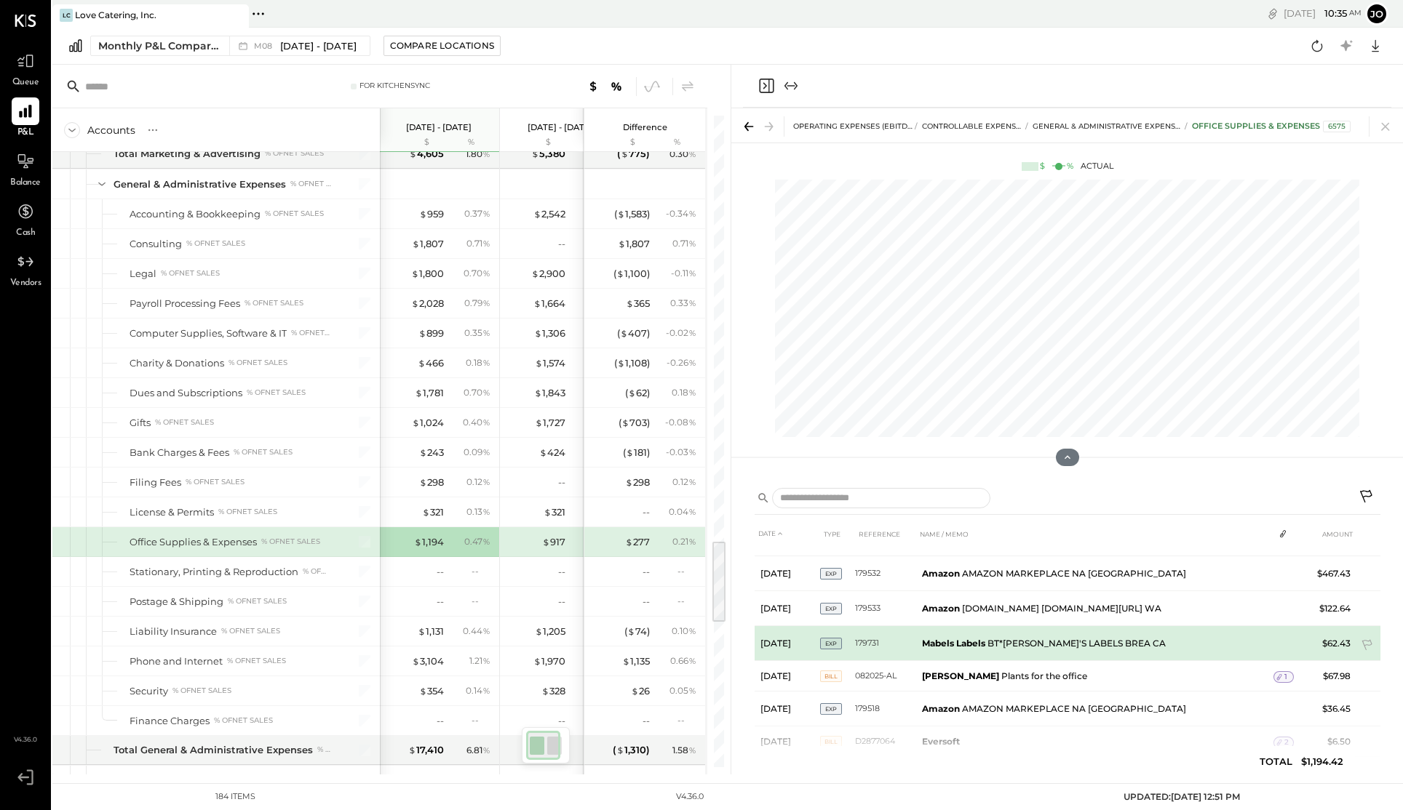
scroll to position [90, 0]
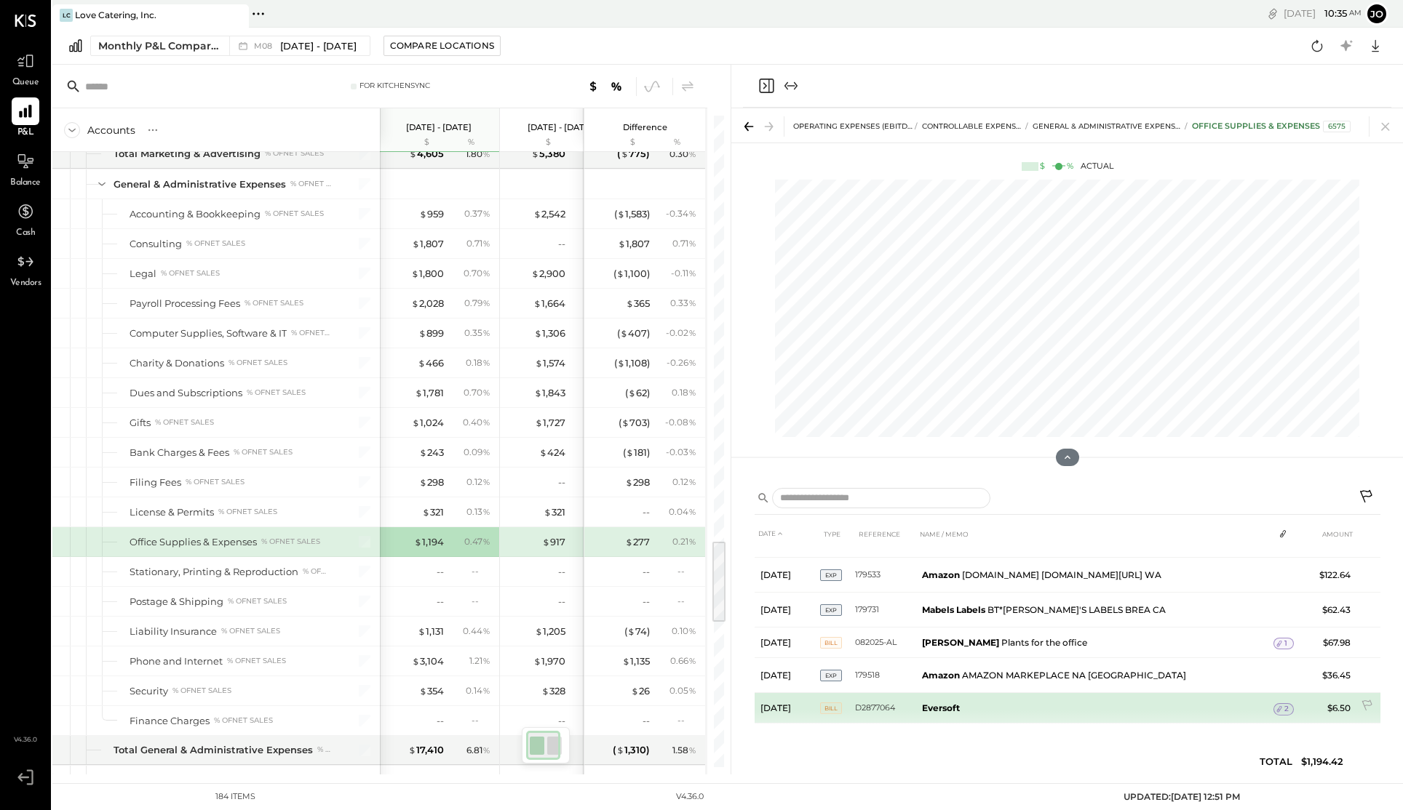
click at [1284, 710] on span "2" at bounding box center [1286, 709] width 4 height 10
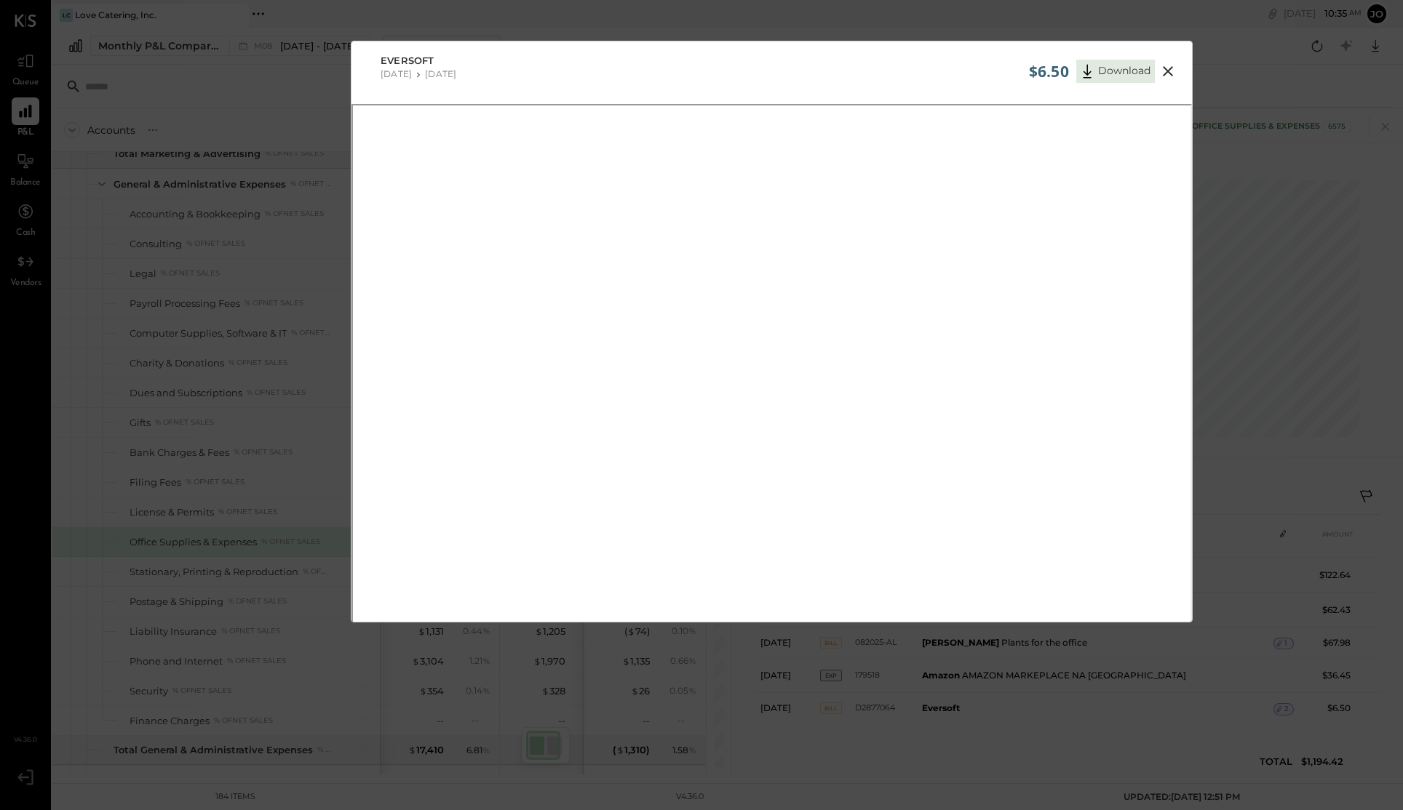
scroll to position [75, 0]
click at [792, 581] on img at bounding box center [796, 585] width 35 height 41
click at [652, 25] on div "$6.50 Download Eversoft [DATE] [DATE]" at bounding box center [701, 405] width 1403 height 810
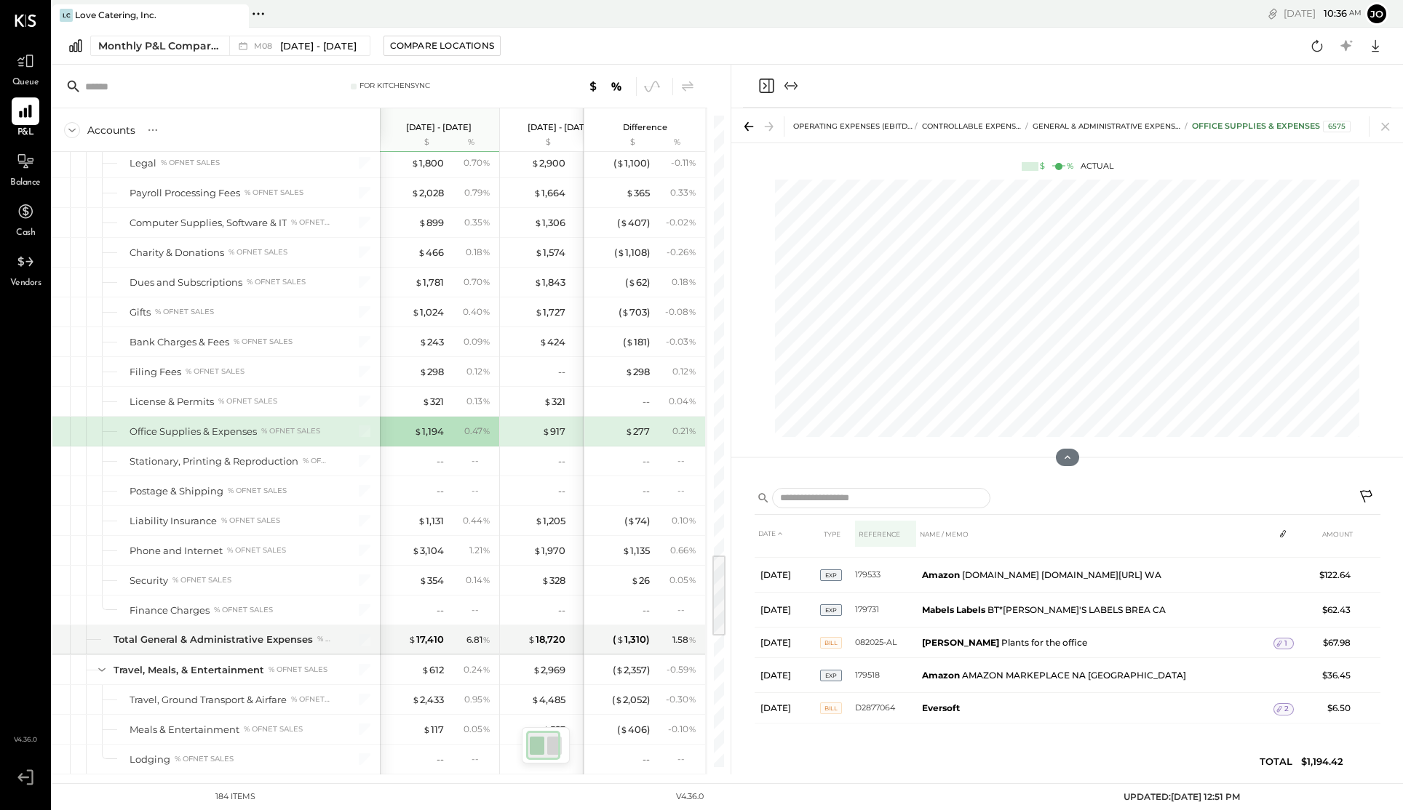
scroll to position [0, 0]
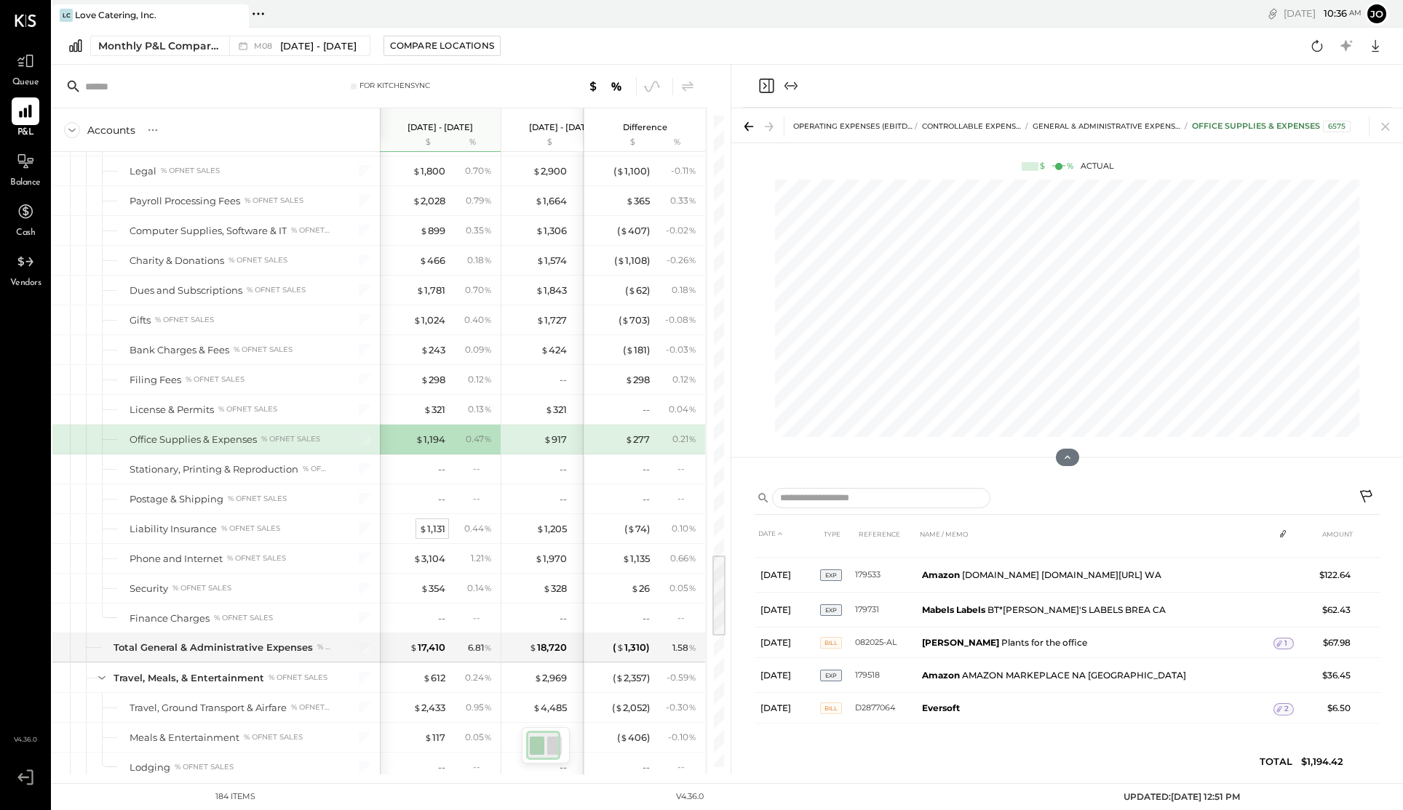
click at [432, 523] on div "$ 1,131" at bounding box center [432, 529] width 26 height 14
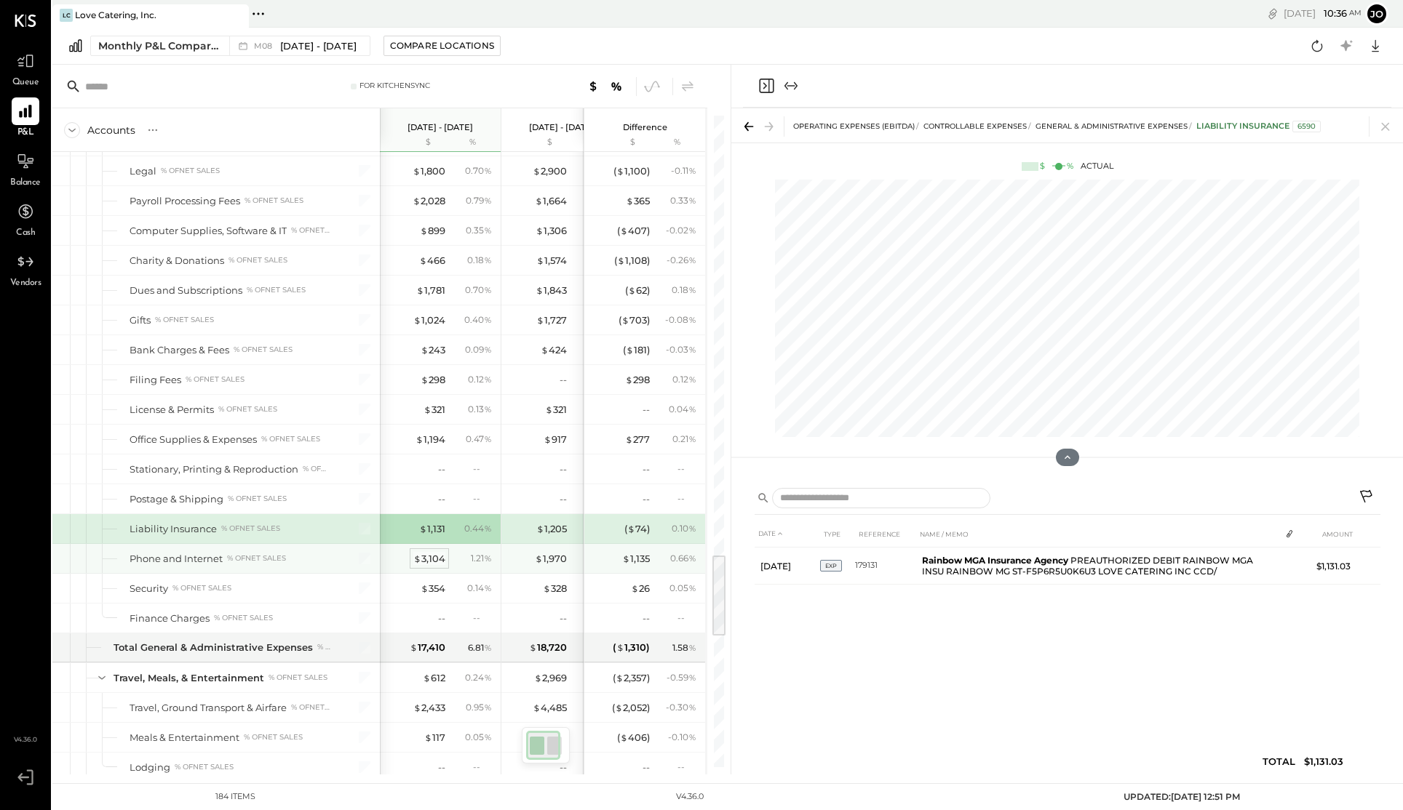
click at [426, 563] on div "$ 3,104" at bounding box center [429, 559] width 32 height 14
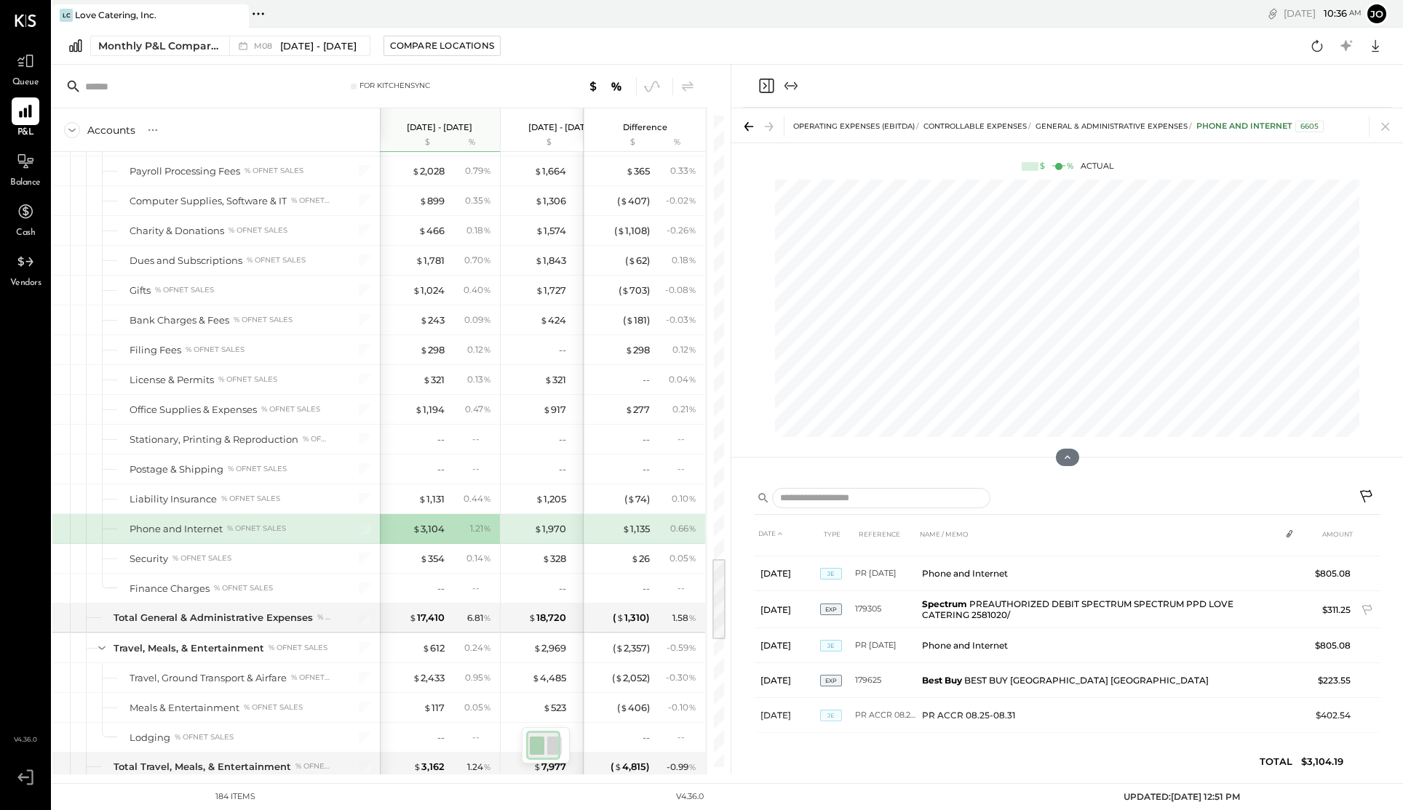
scroll to position [105, 0]
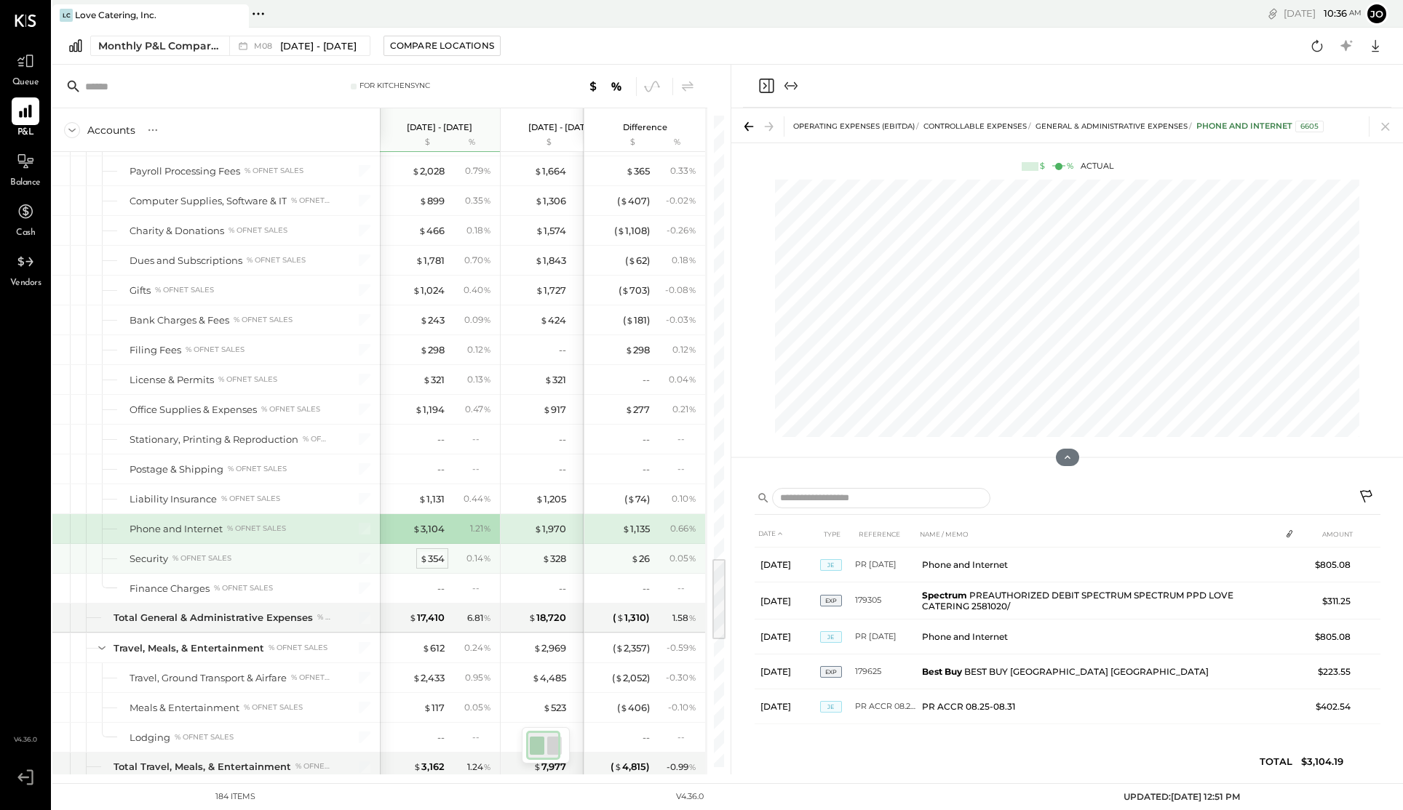
click at [428, 559] on div "$ 354" at bounding box center [432, 559] width 25 height 14
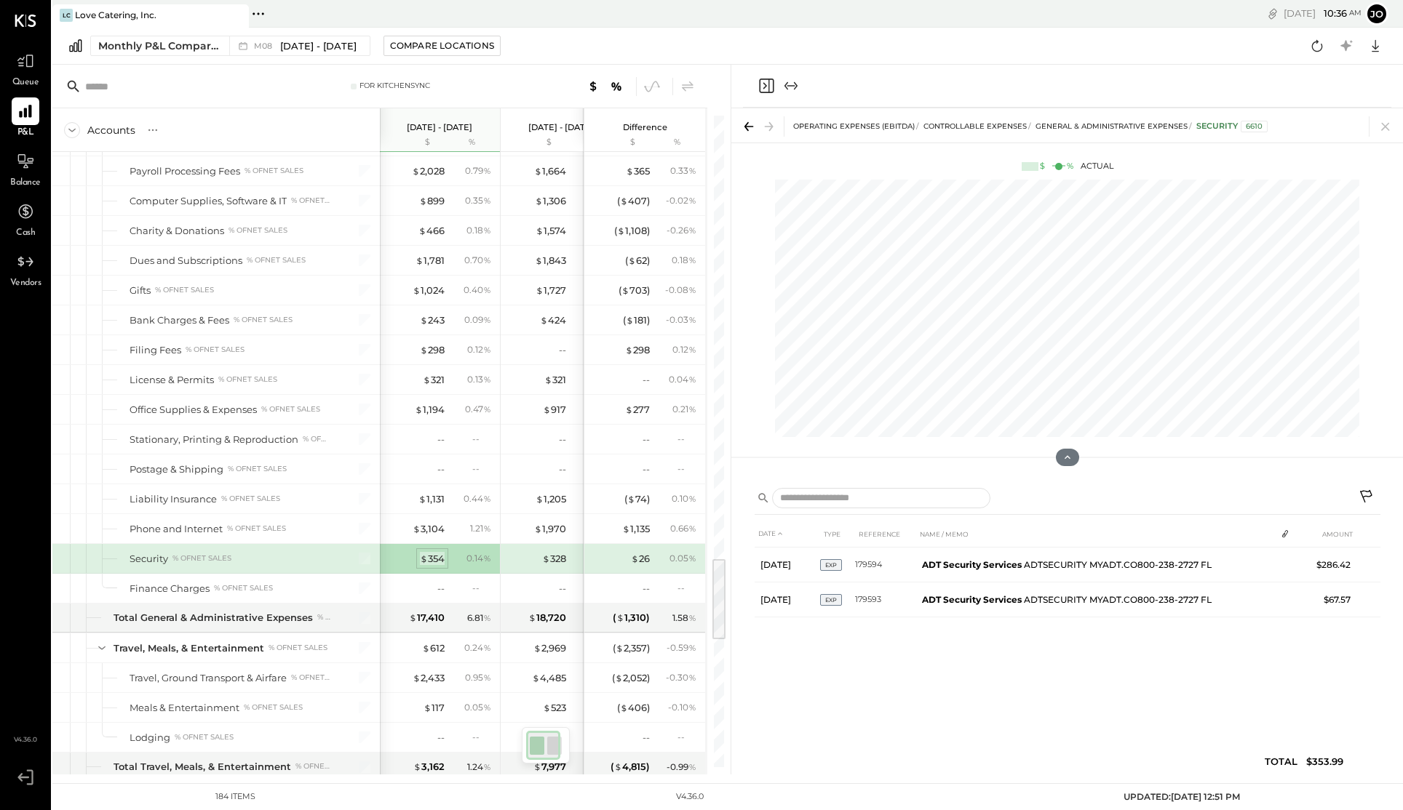
scroll to position [0, 0]
click at [428, 559] on div "$ 354" at bounding box center [432, 559] width 25 height 14
click at [432, 560] on div "$ 354" at bounding box center [432, 560] width 25 height 14
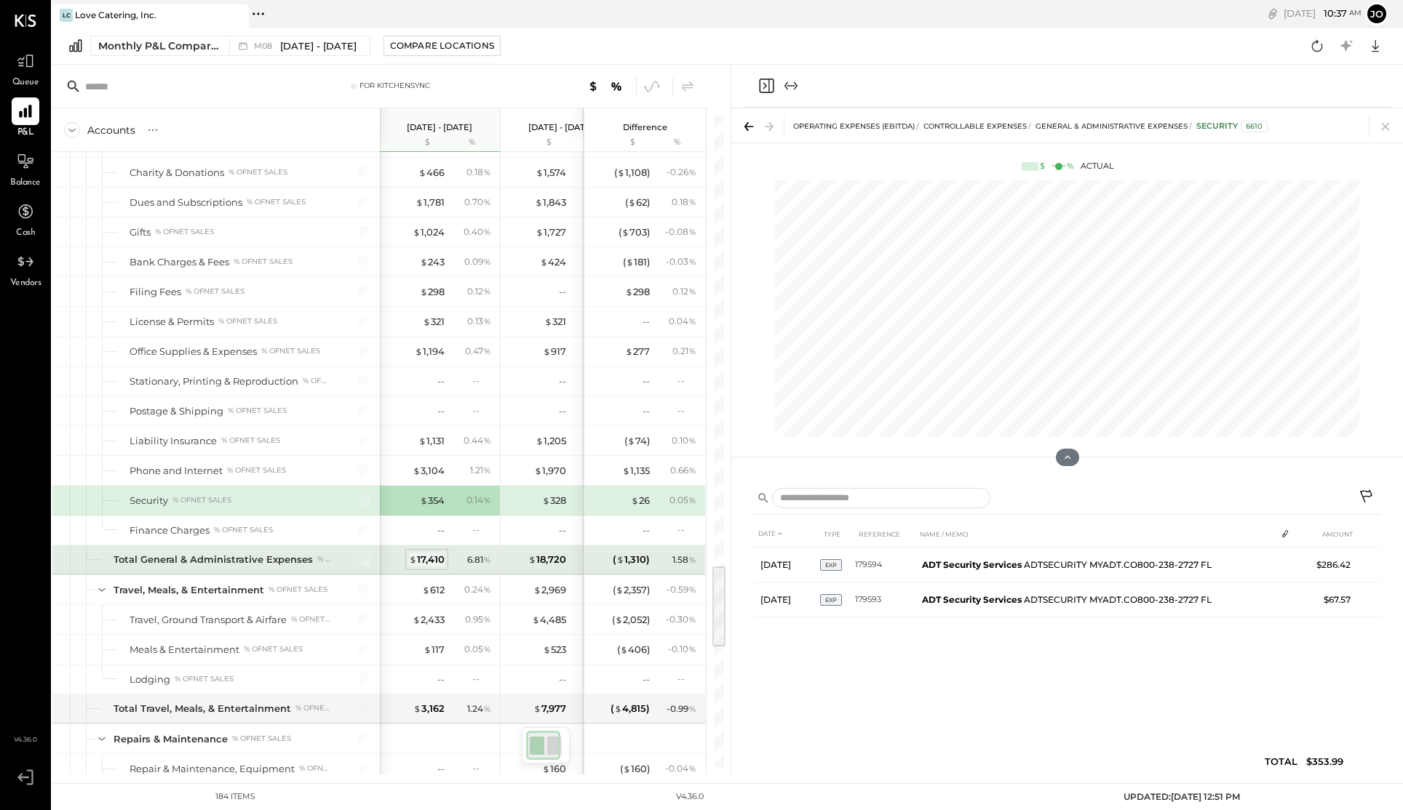
scroll to position [3572, 0]
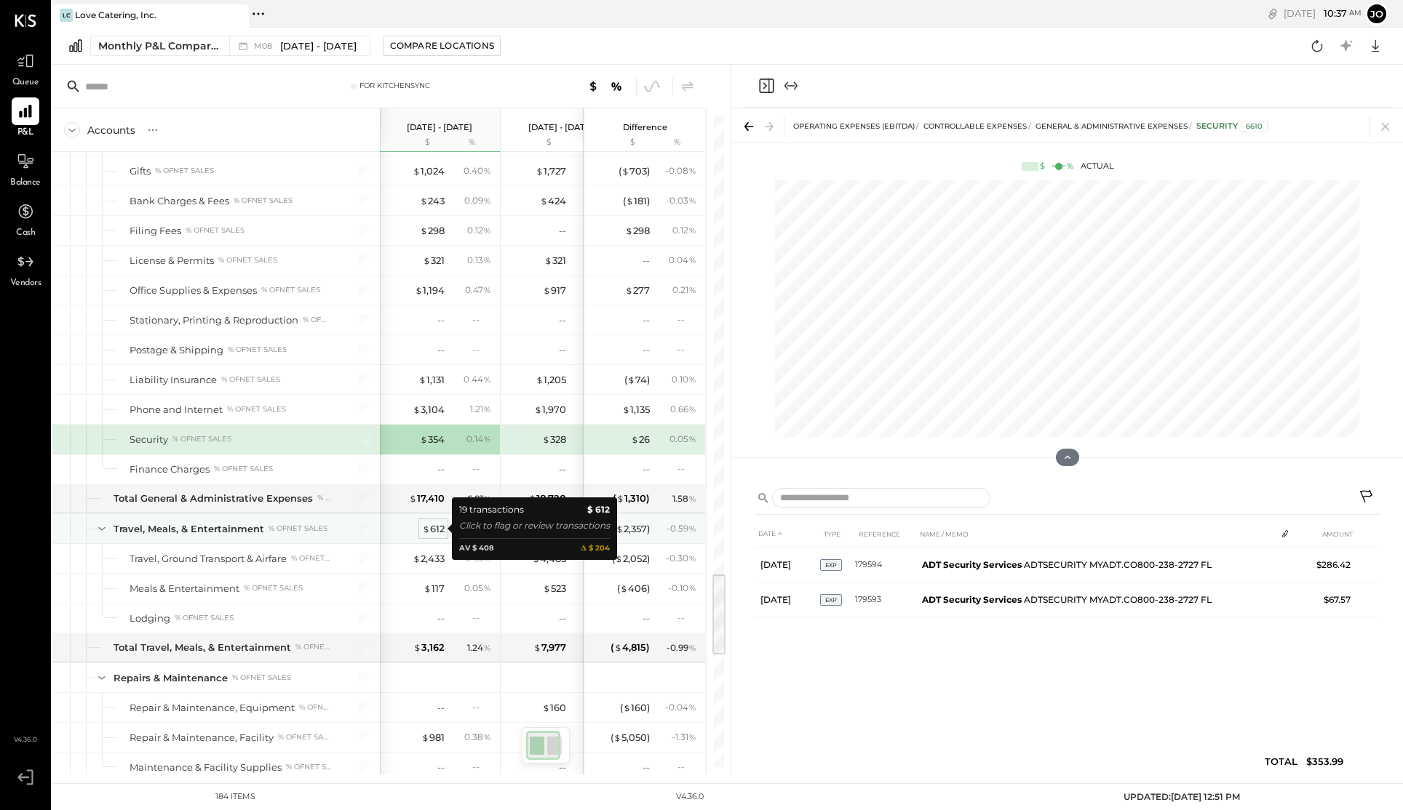
click at [434, 529] on div "$ 612" at bounding box center [433, 529] width 23 height 14
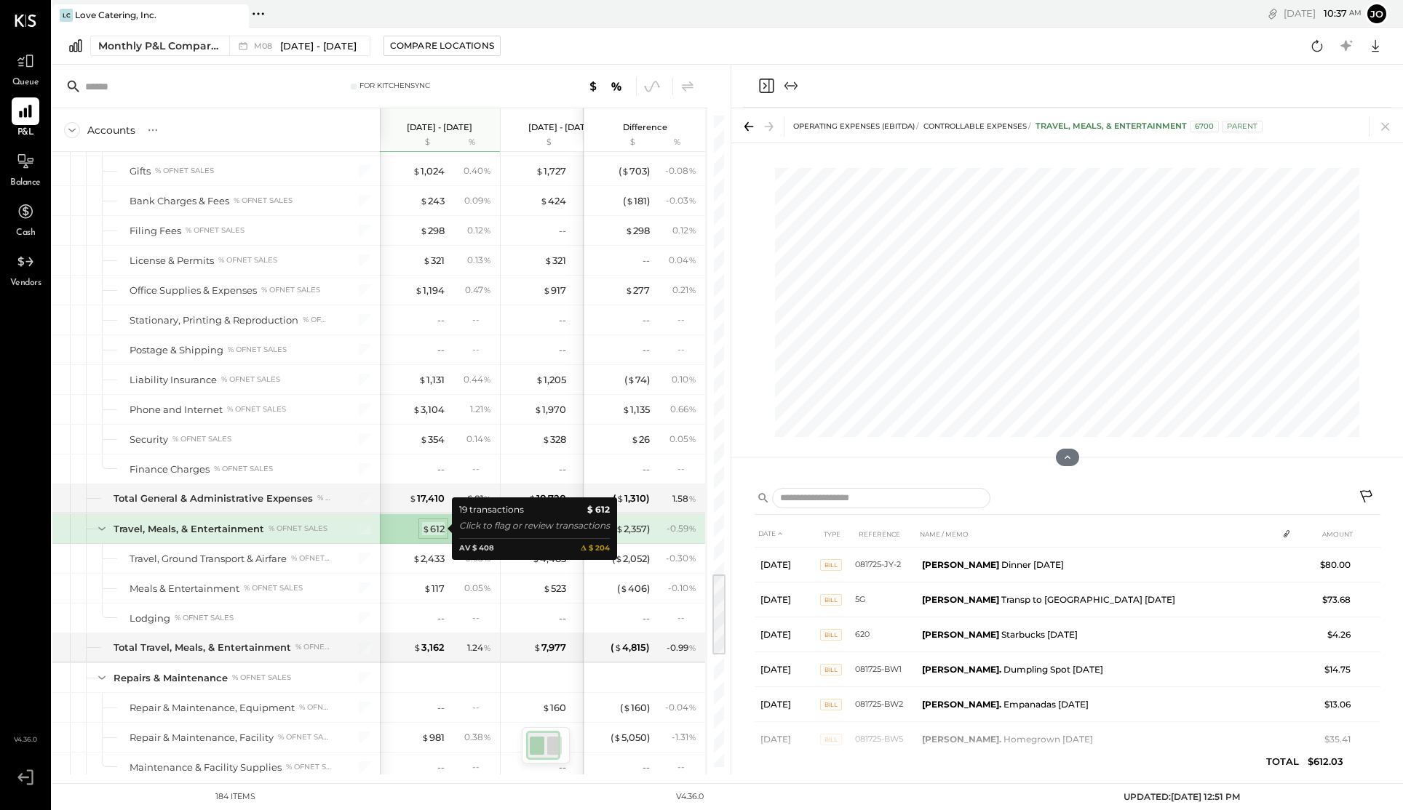
scroll to position [3572, 0]
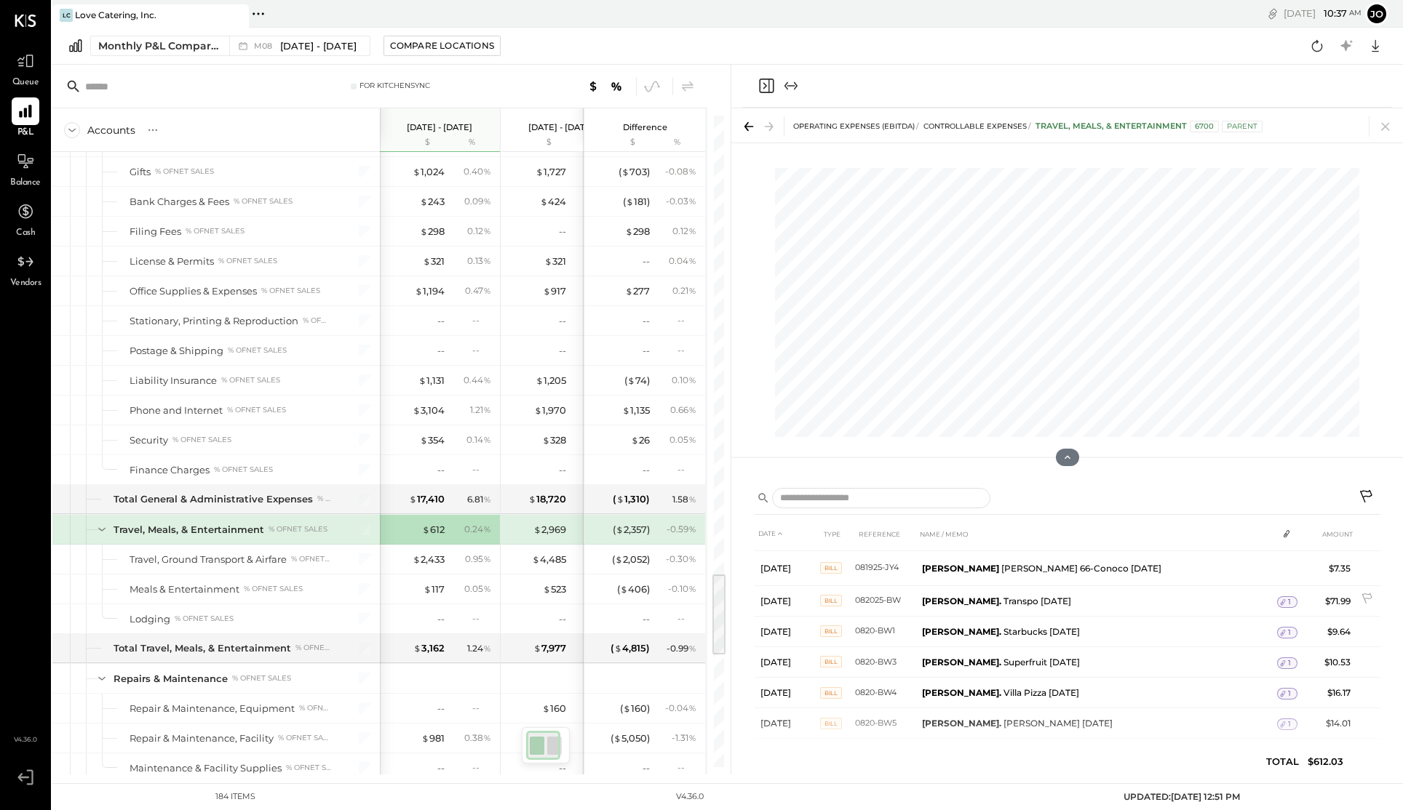
scroll to position [419, 0]
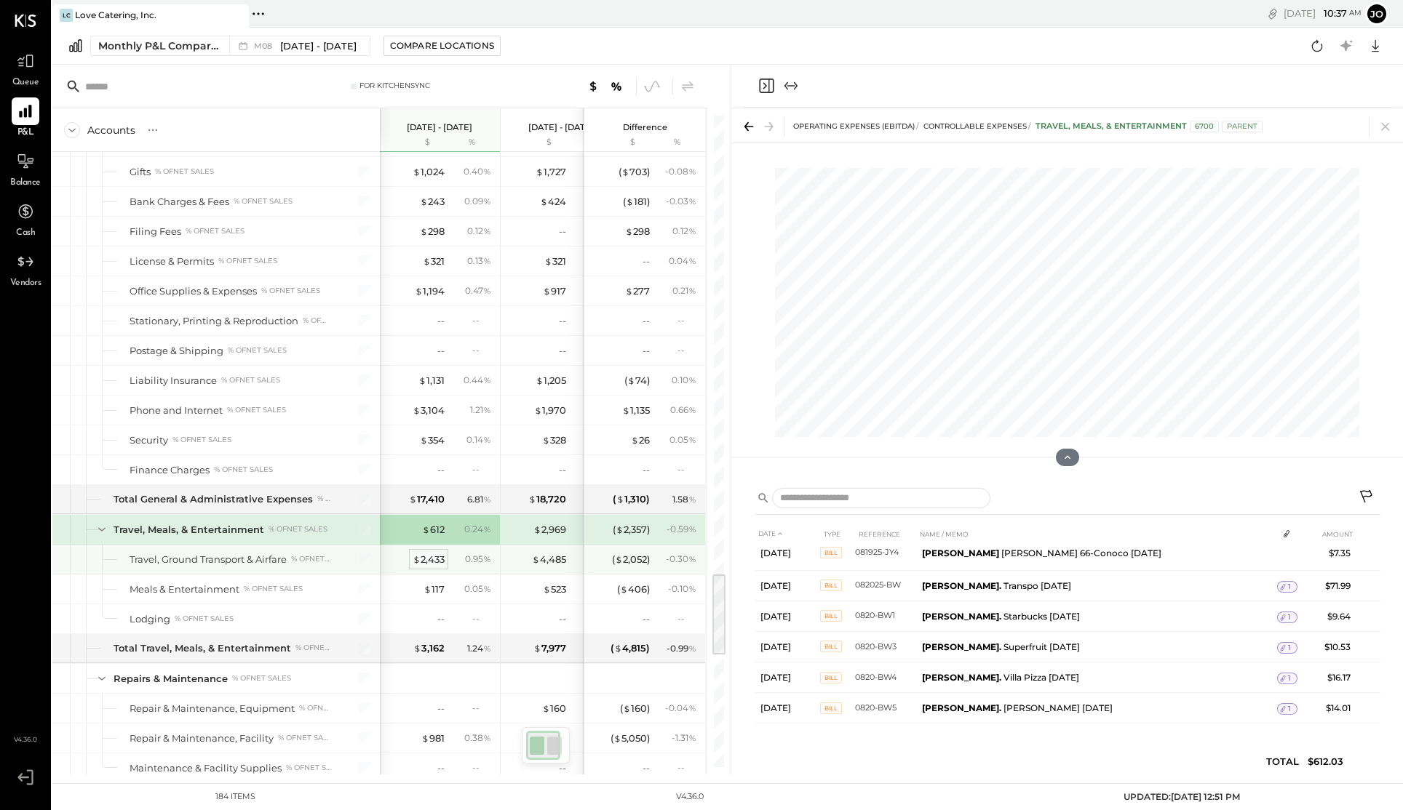
click at [435, 565] on div "$ 2,433" at bounding box center [429, 560] width 32 height 14
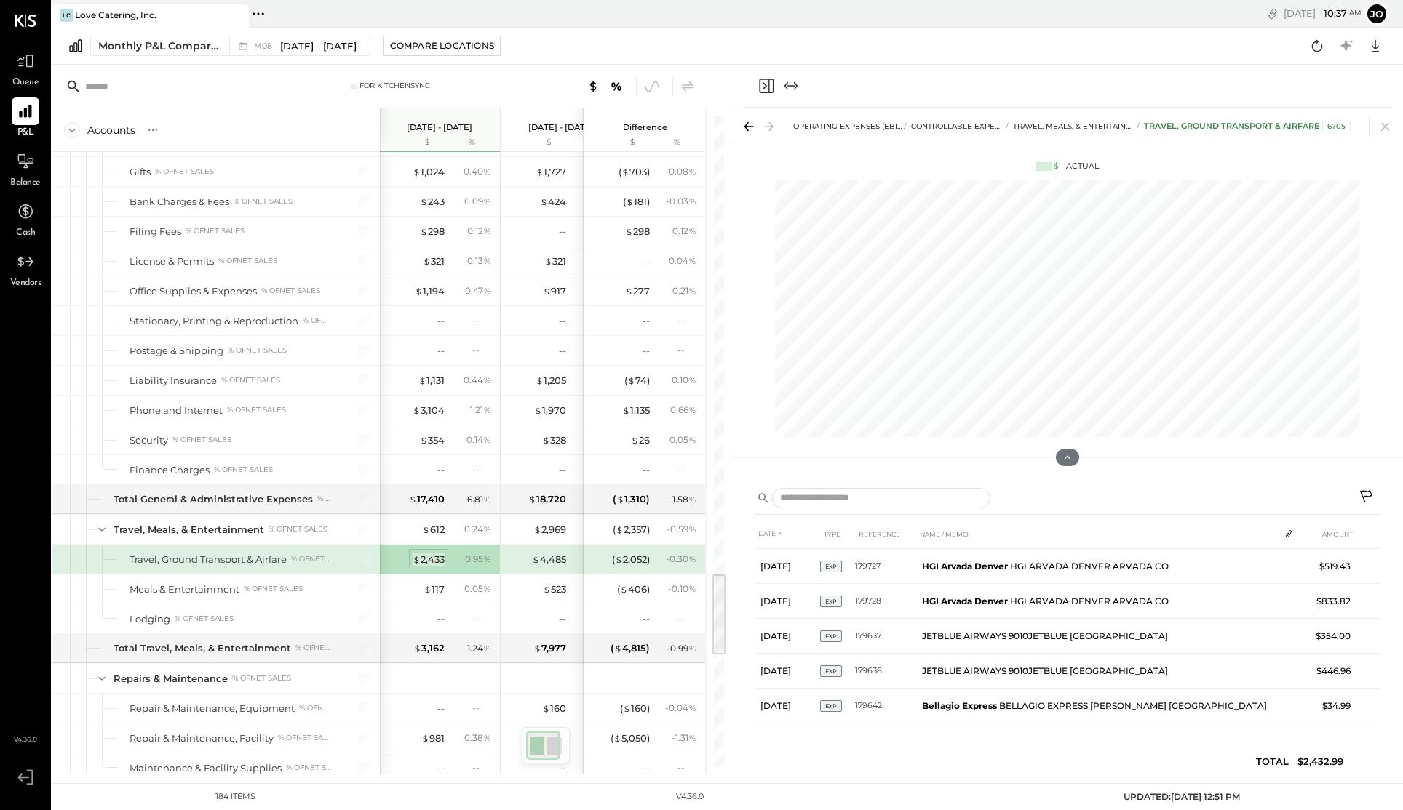
scroll to position [68, 0]
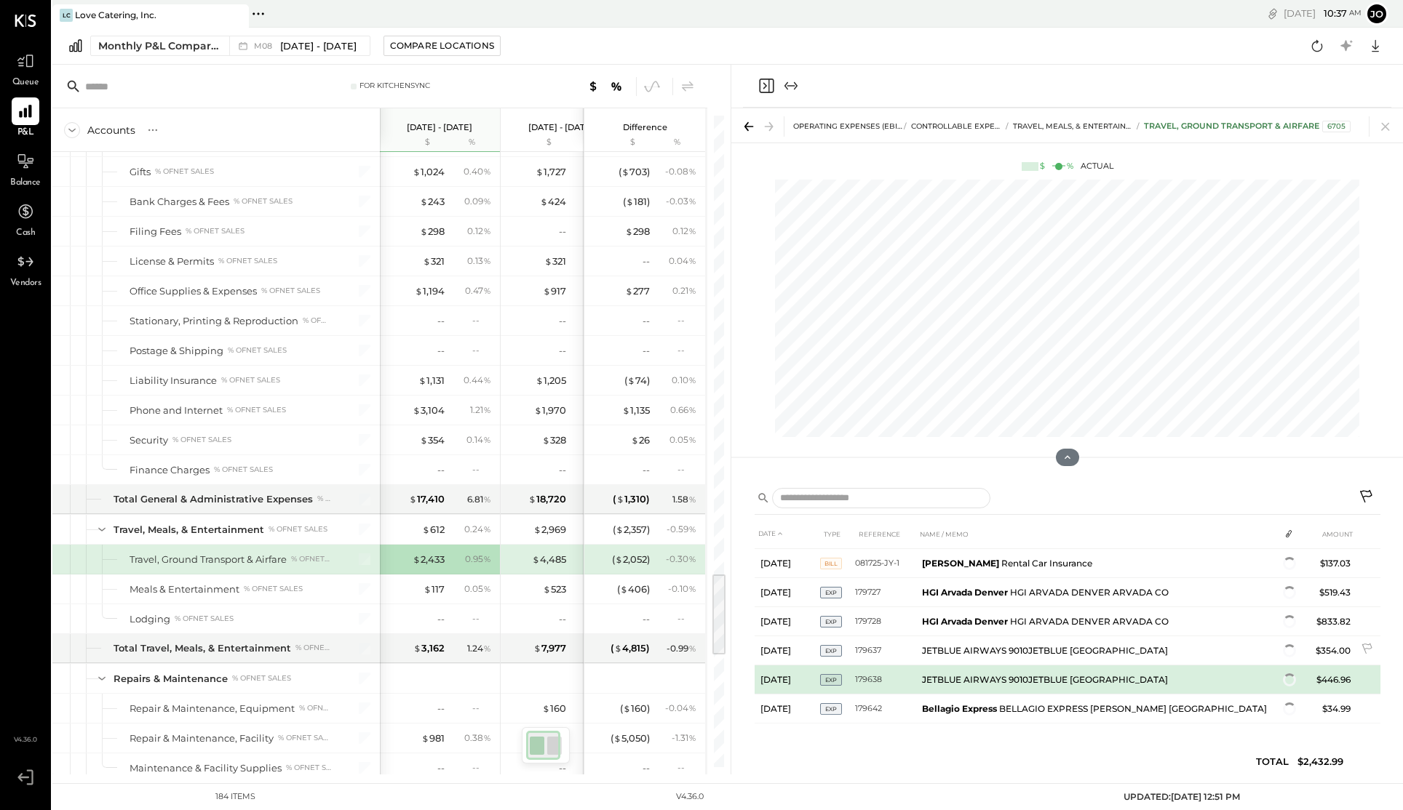
scroll to position [64, 0]
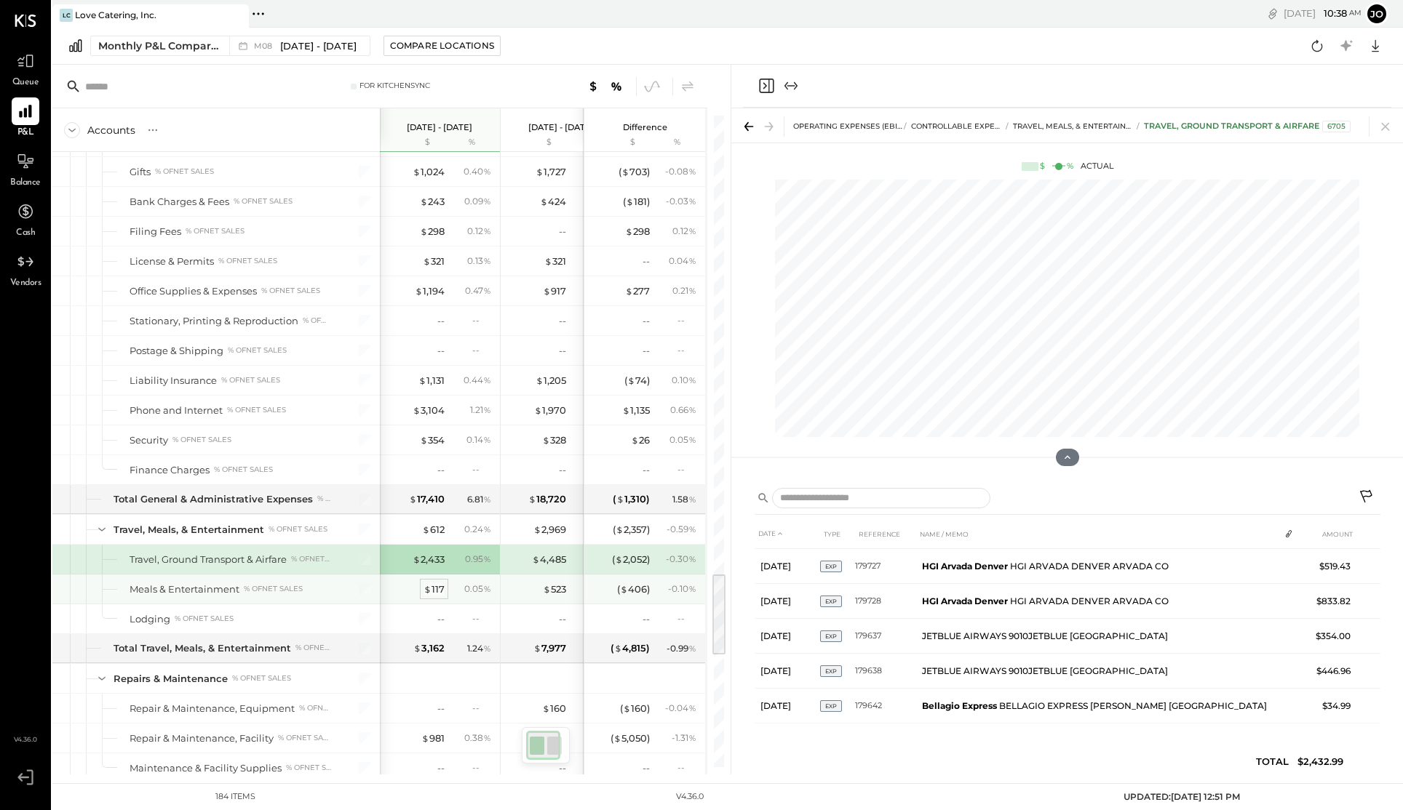
click at [434, 587] on div "$ 117" at bounding box center [433, 590] width 21 height 14
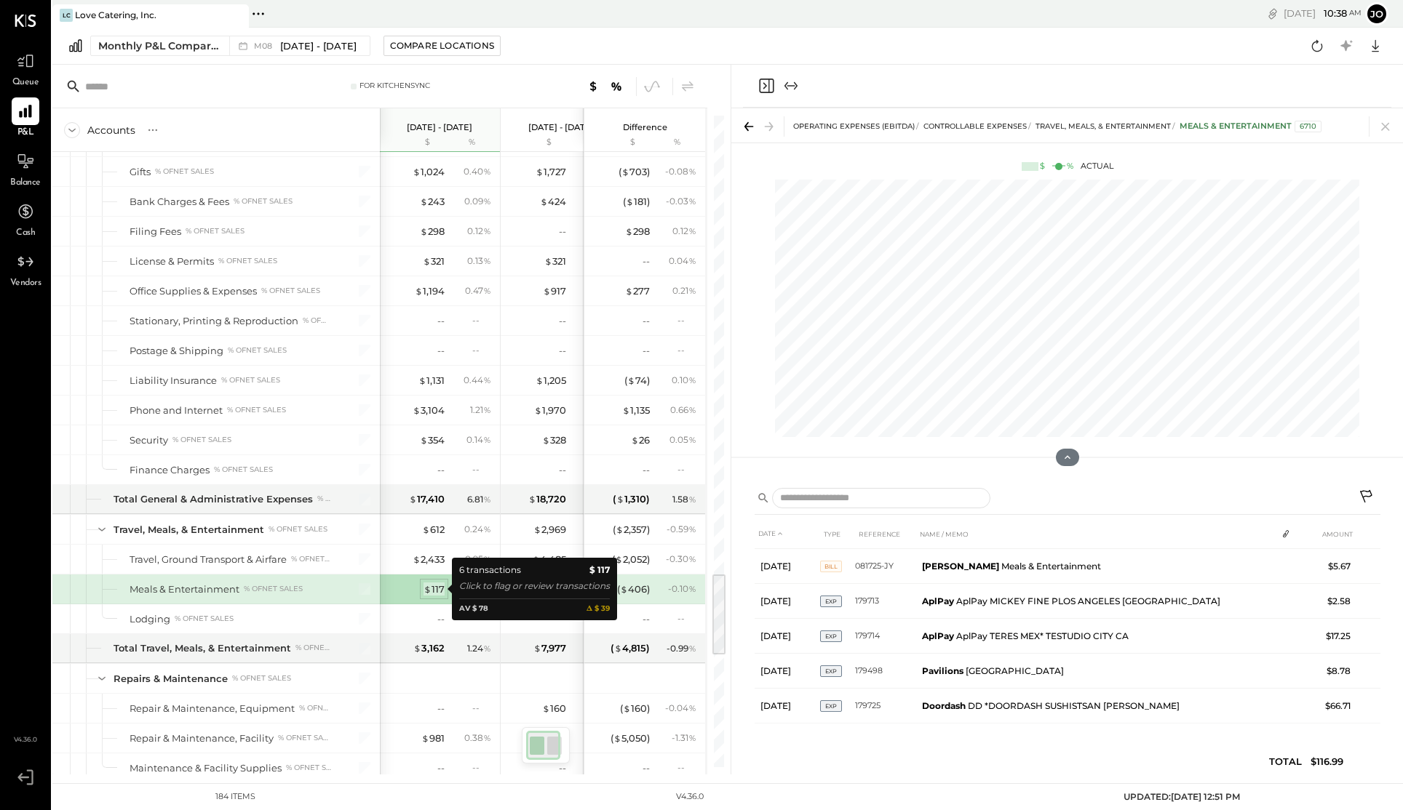
scroll to position [33, 0]
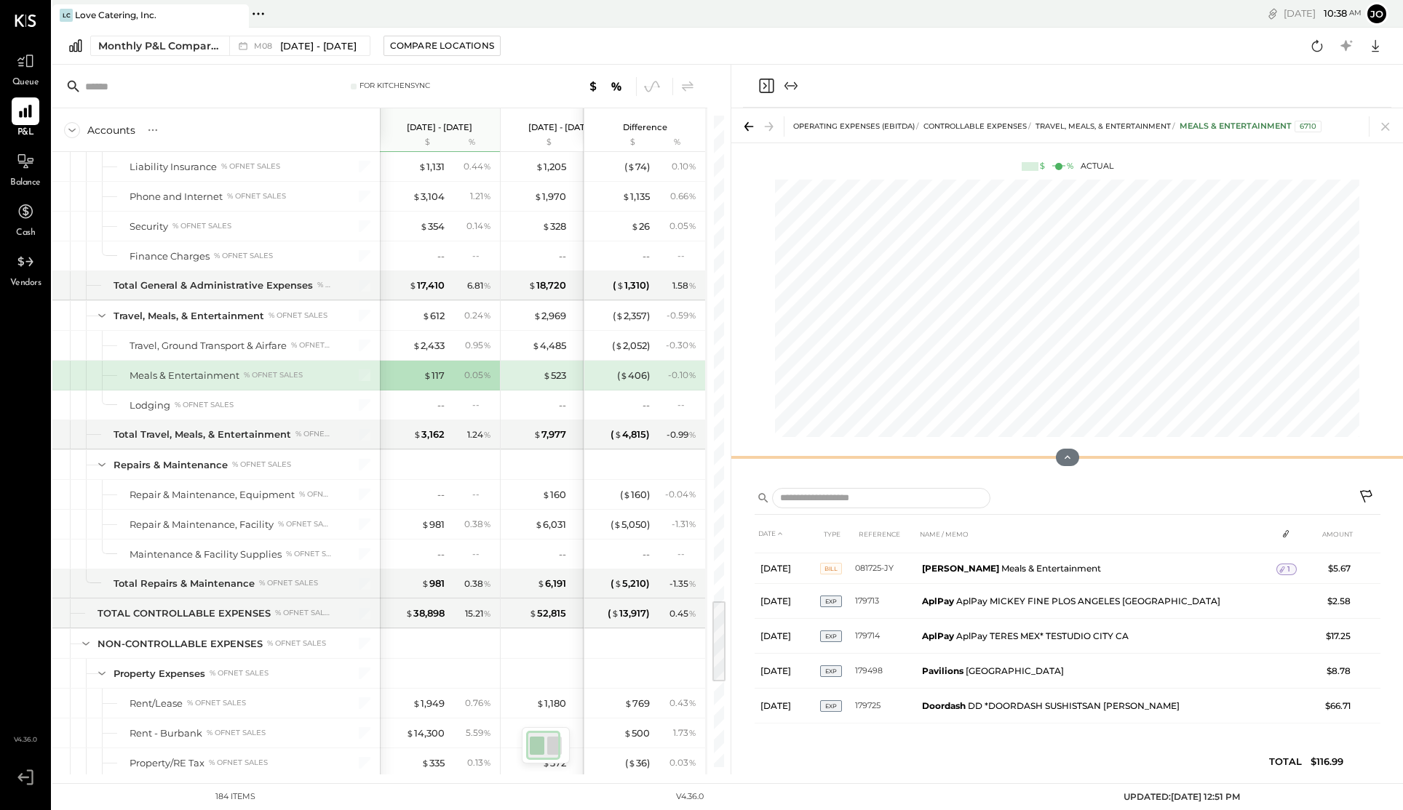
scroll to position [3786, 0]
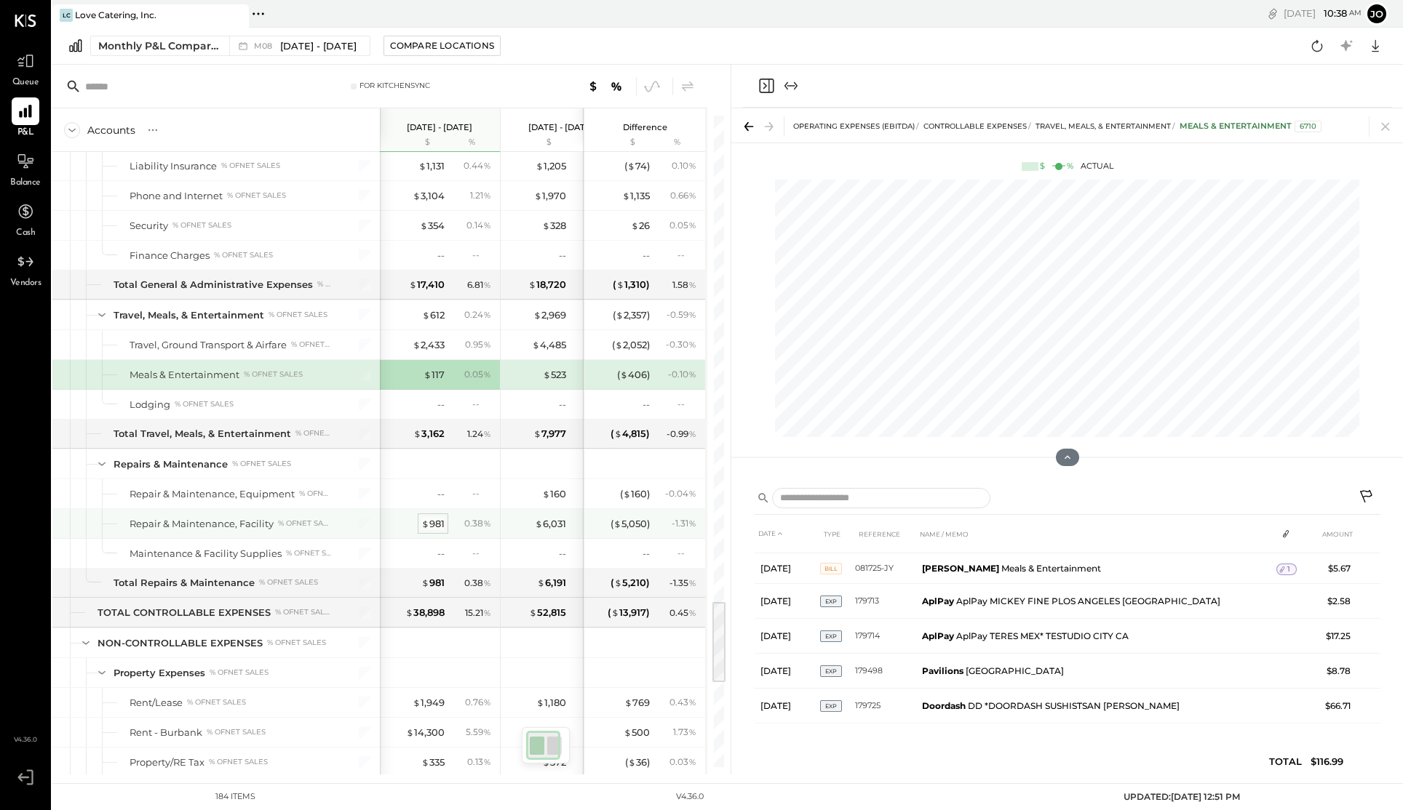
click at [432, 526] on div "$ 981" at bounding box center [432, 524] width 23 height 14
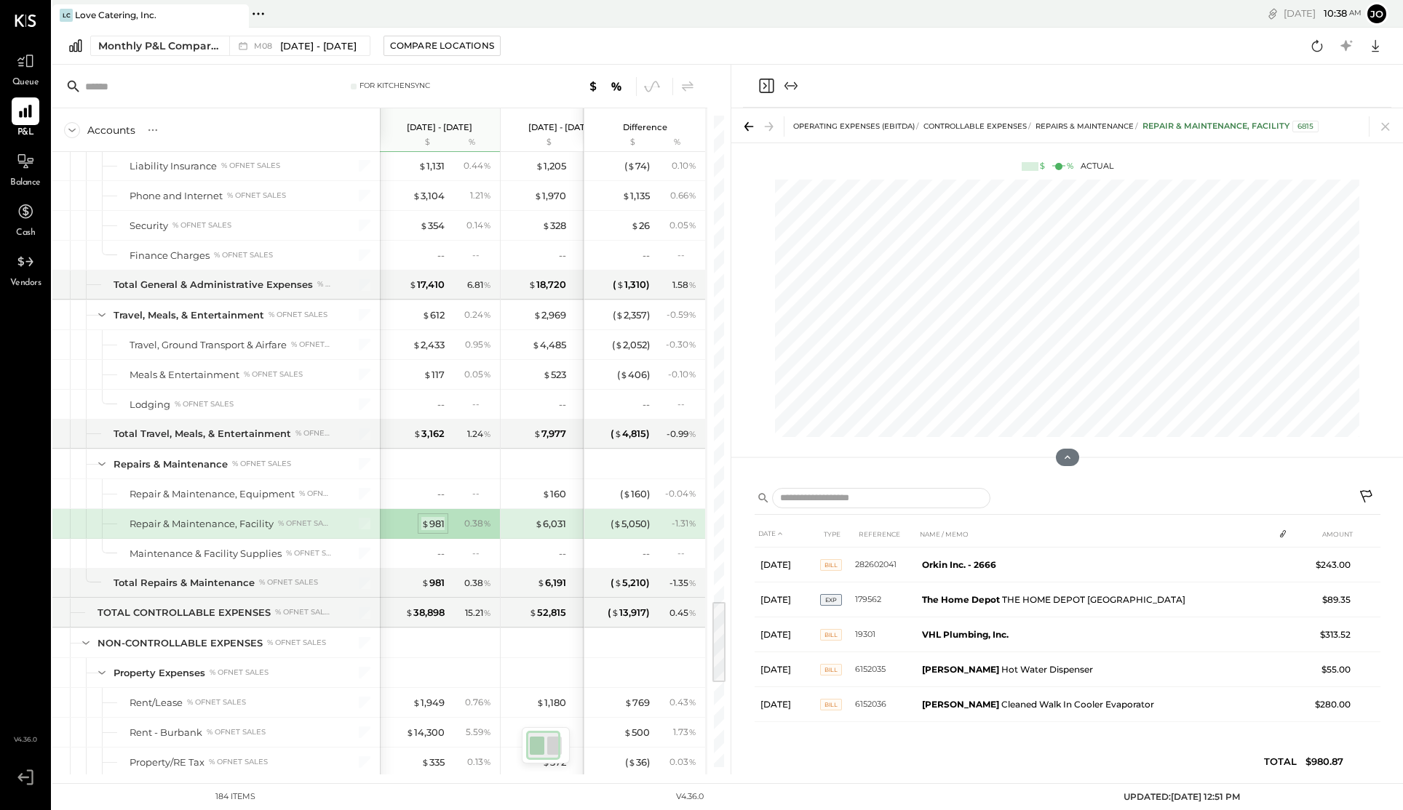
scroll to position [0, 0]
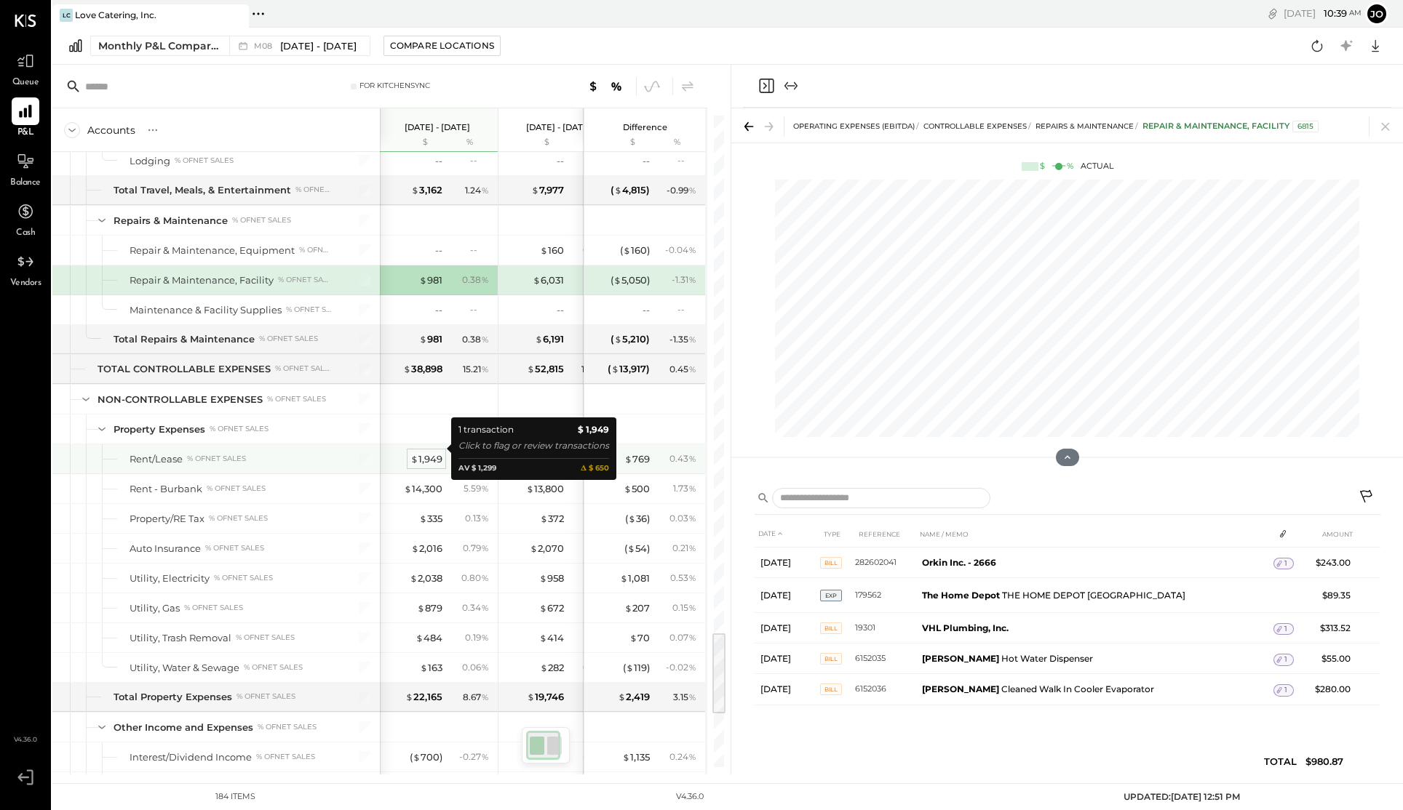
scroll to position [4029, 0]
click at [429, 461] on div "$ 1,949" at bounding box center [426, 460] width 32 height 14
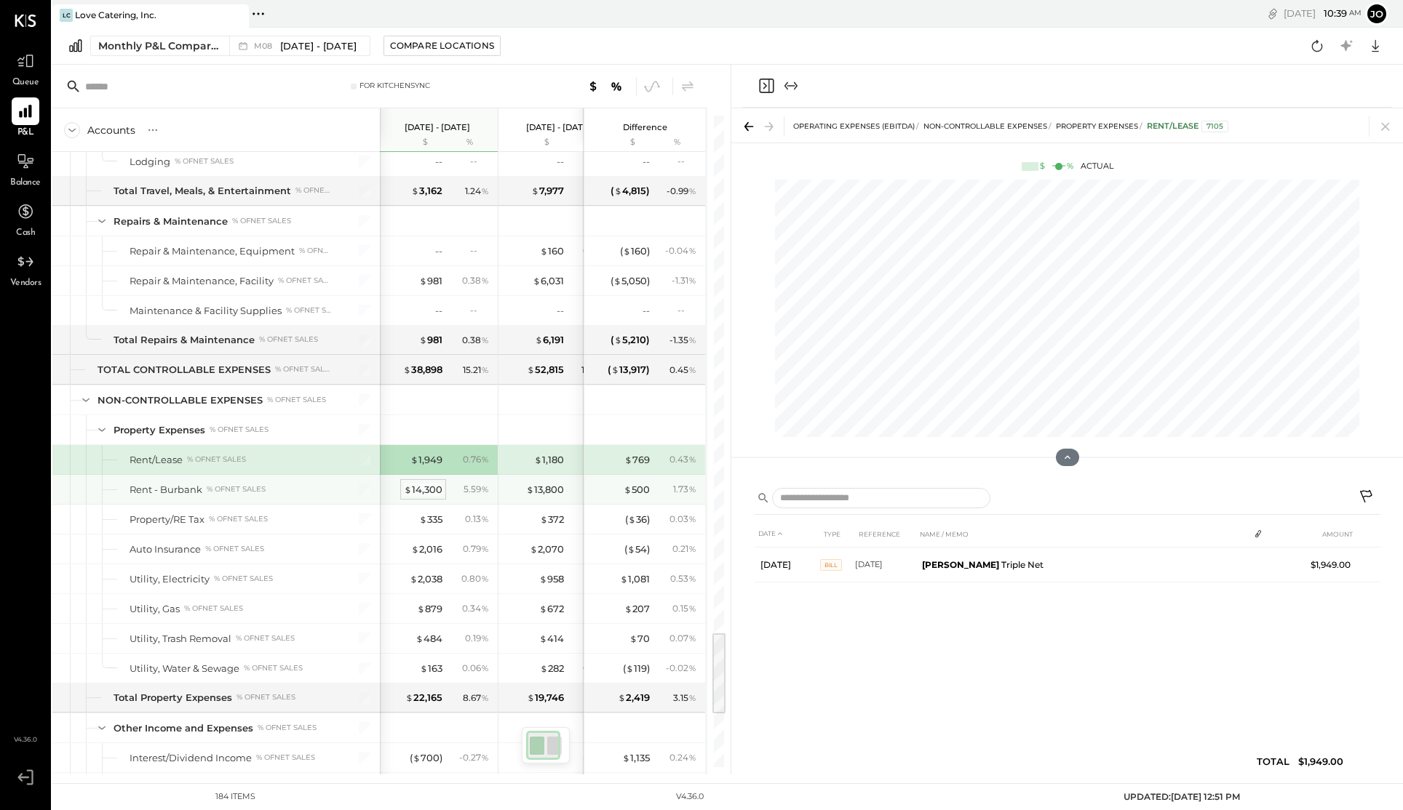
click at [421, 490] on div "$ 14,300" at bounding box center [423, 490] width 39 height 14
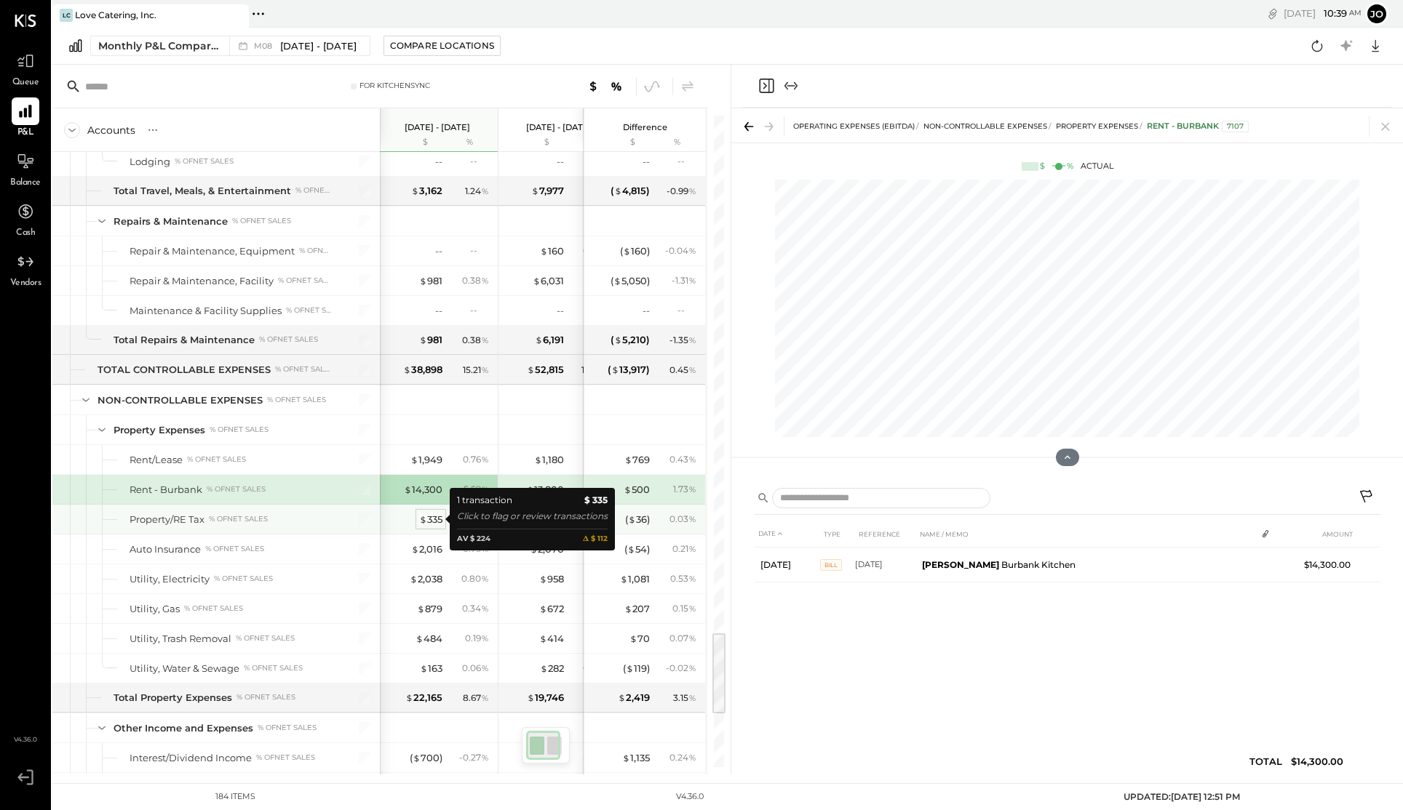
click at [423, 518] on span "$" at bounding box center [423, 520] width 8 height 12
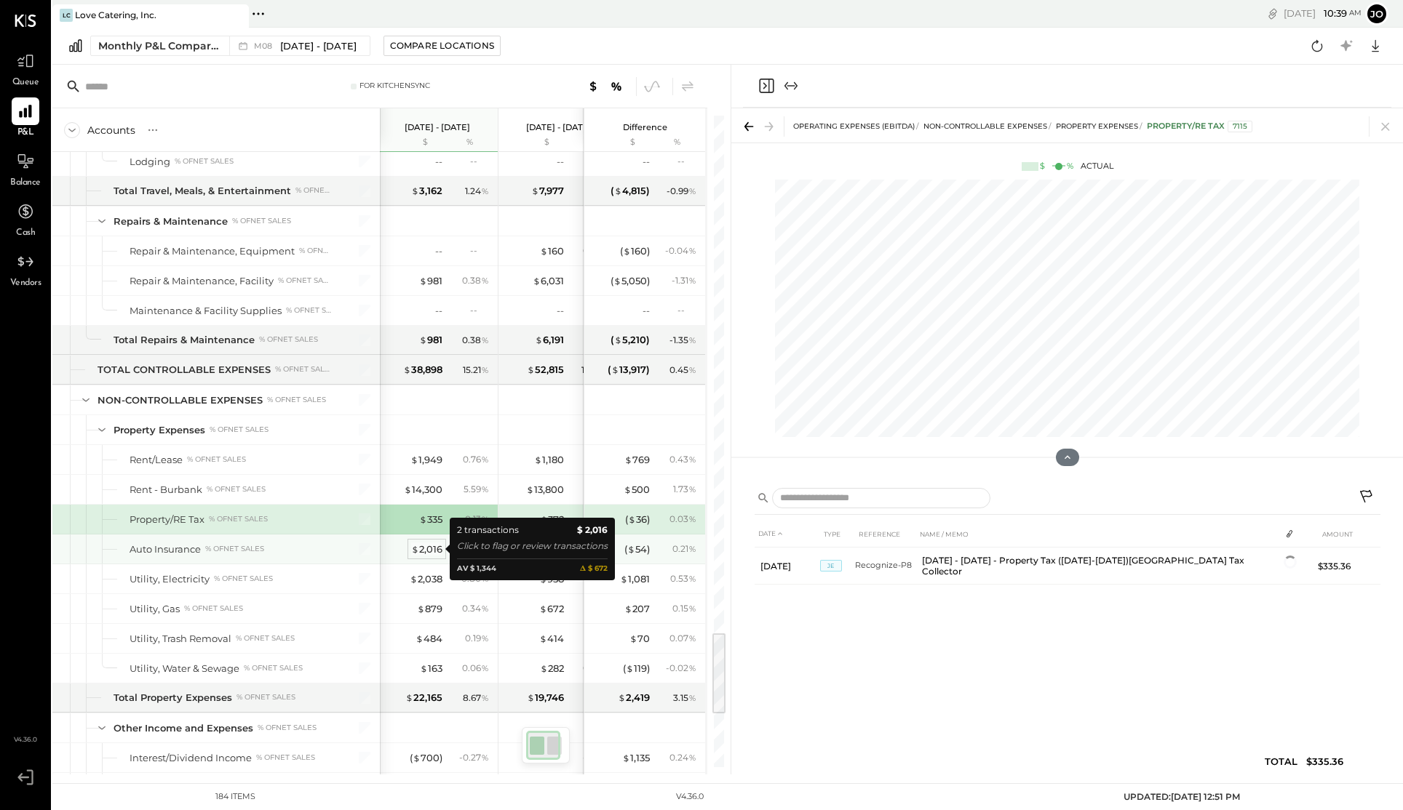
click at [426, 549] on div "$ 2,016" at bounding box center [426, 550] width 31 height 14
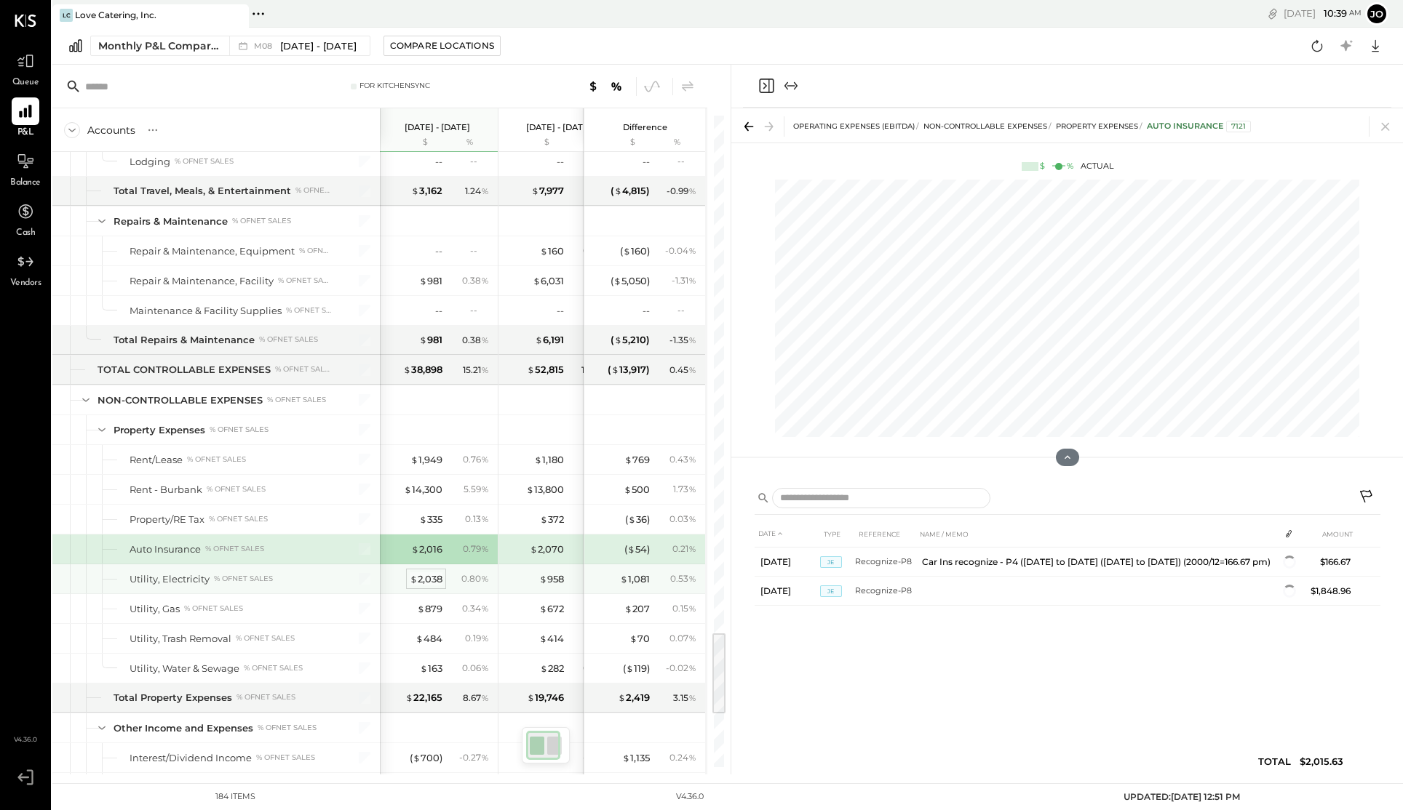
click at [430, 578] on div "$ 2,038" at bounding box center [426, 580] width 33 height 14
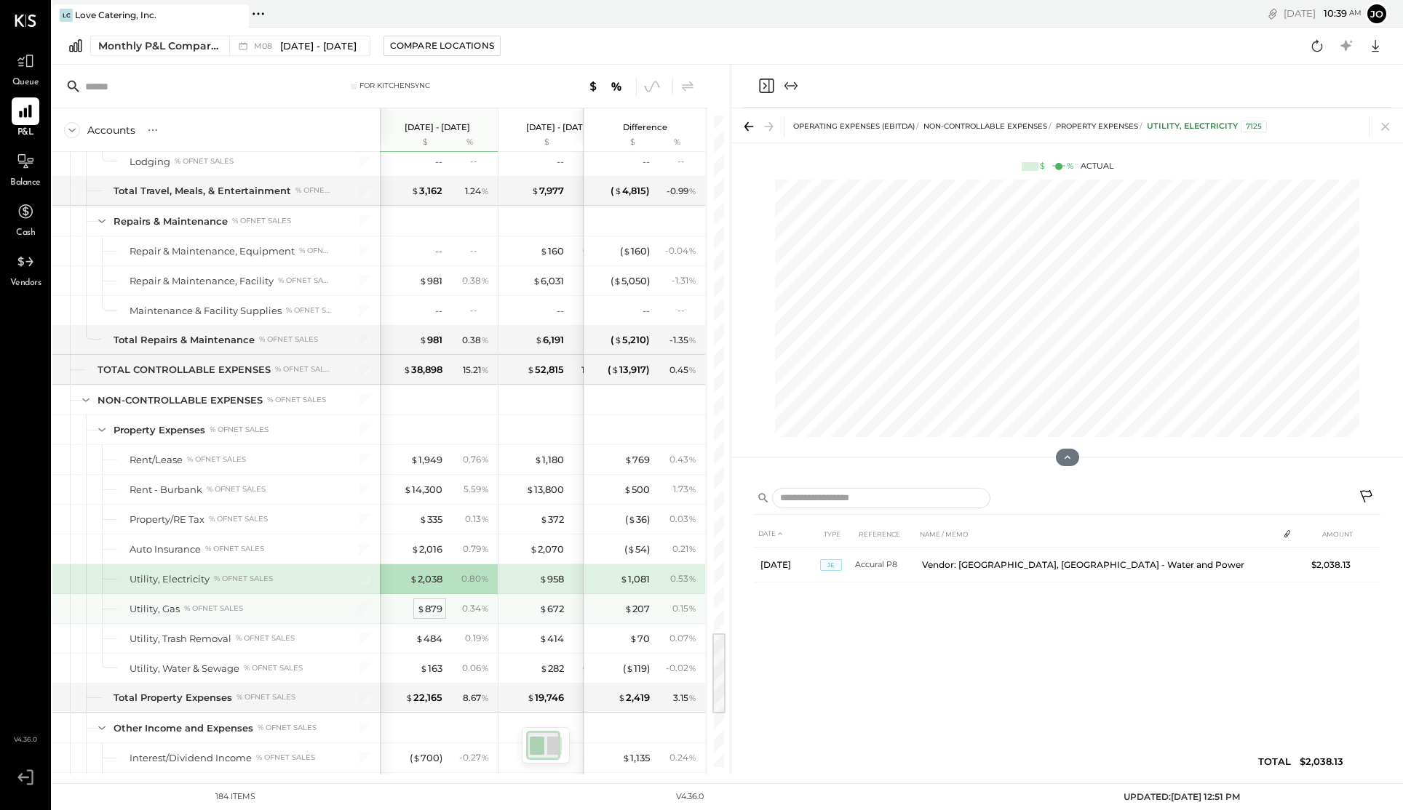
click at [430, 605] on div "$ 879" at bounding box center [429, 609] width 25 height 14
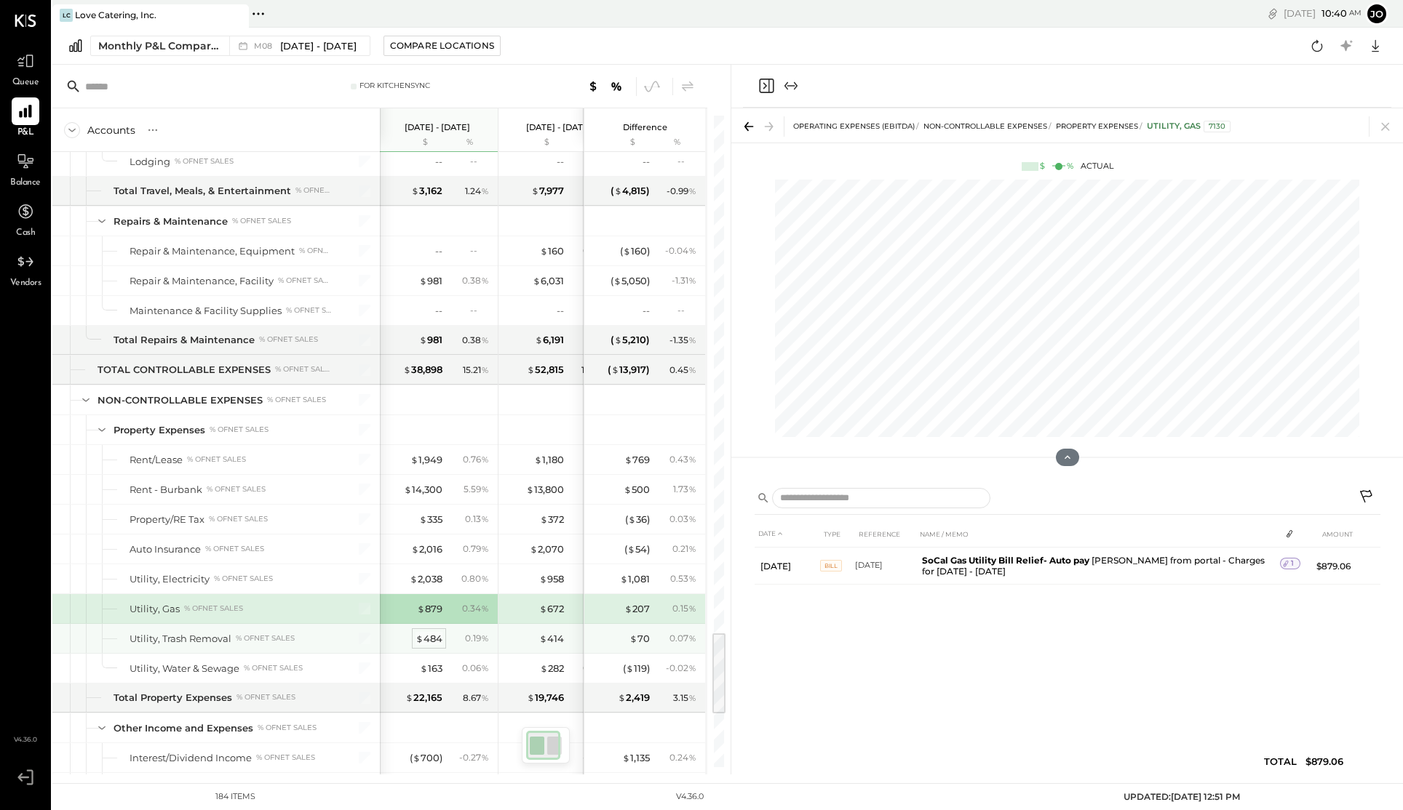
scroll to position [4030, 0]
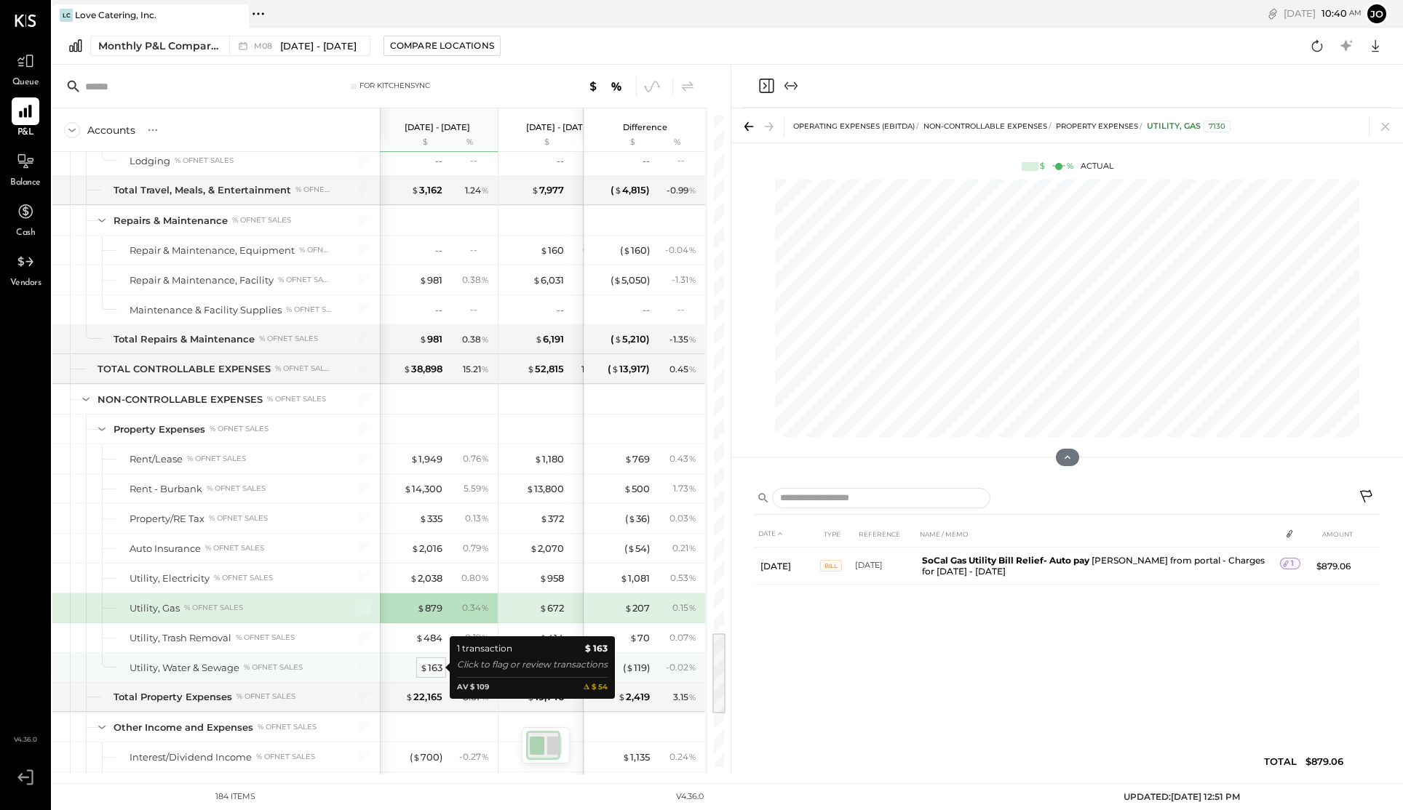
click at [429, 664] on div "$ 163" at bounding box center [431, 668] width 23 height 14
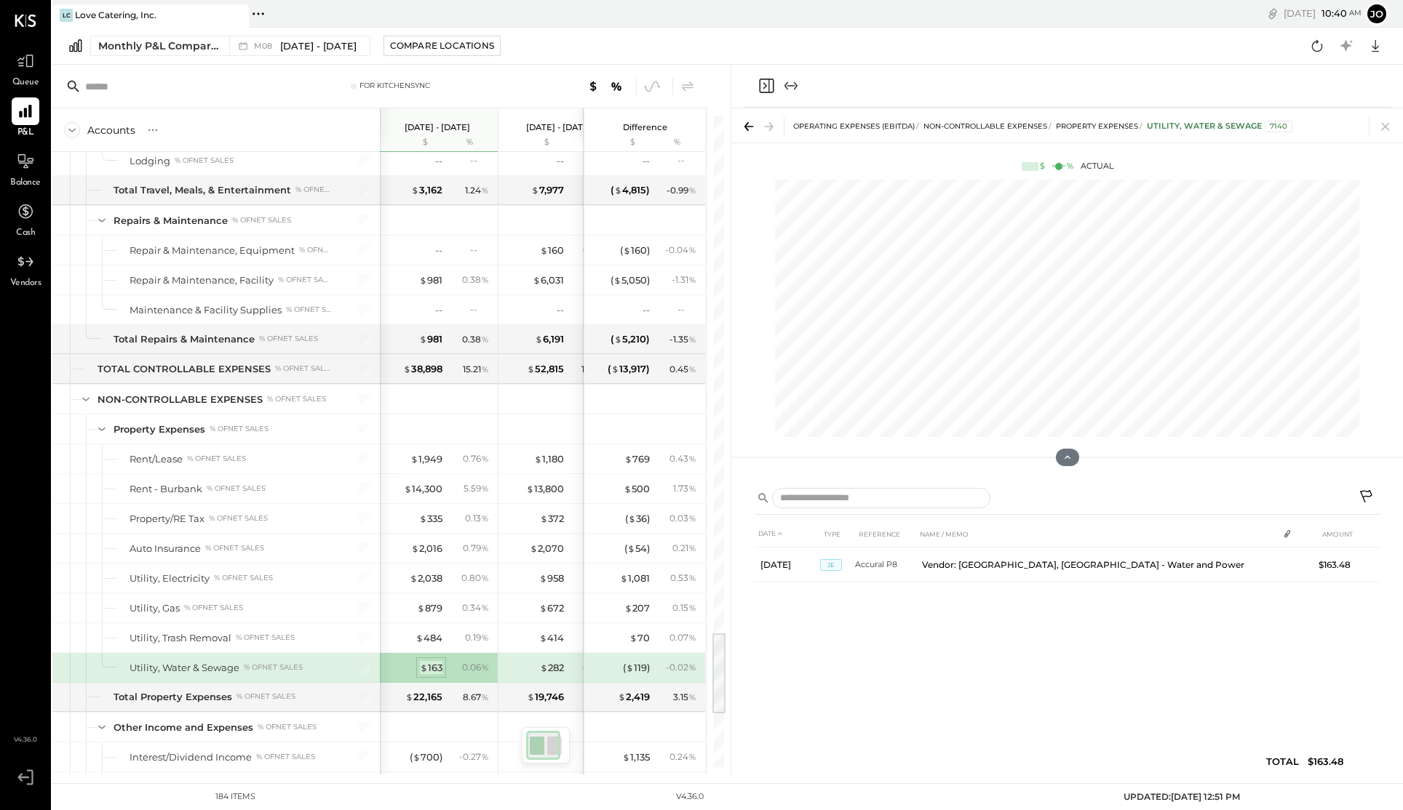
click at [423, 665] on span "$" at bounding box center [424, 668] width 8 height 12
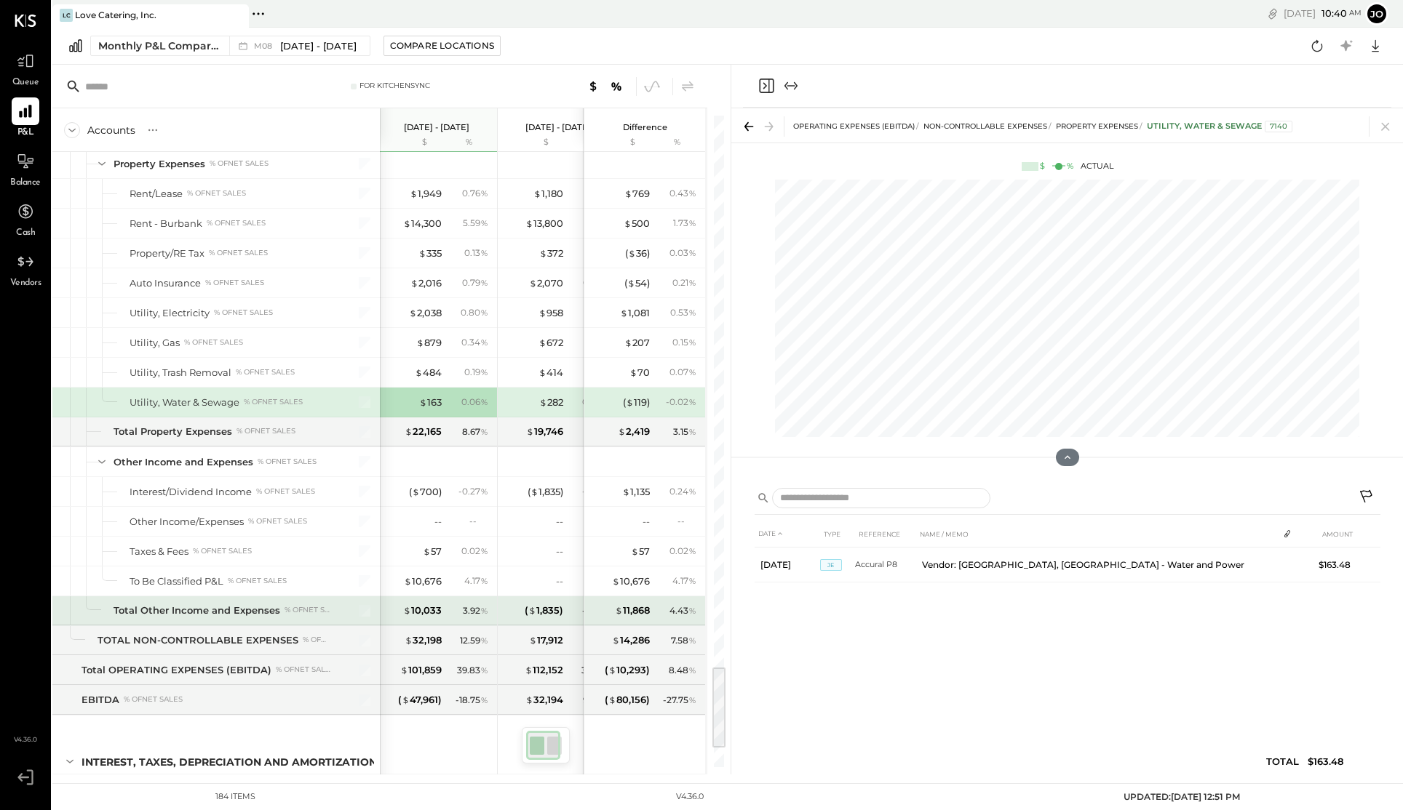
scroll to position [0, 3]
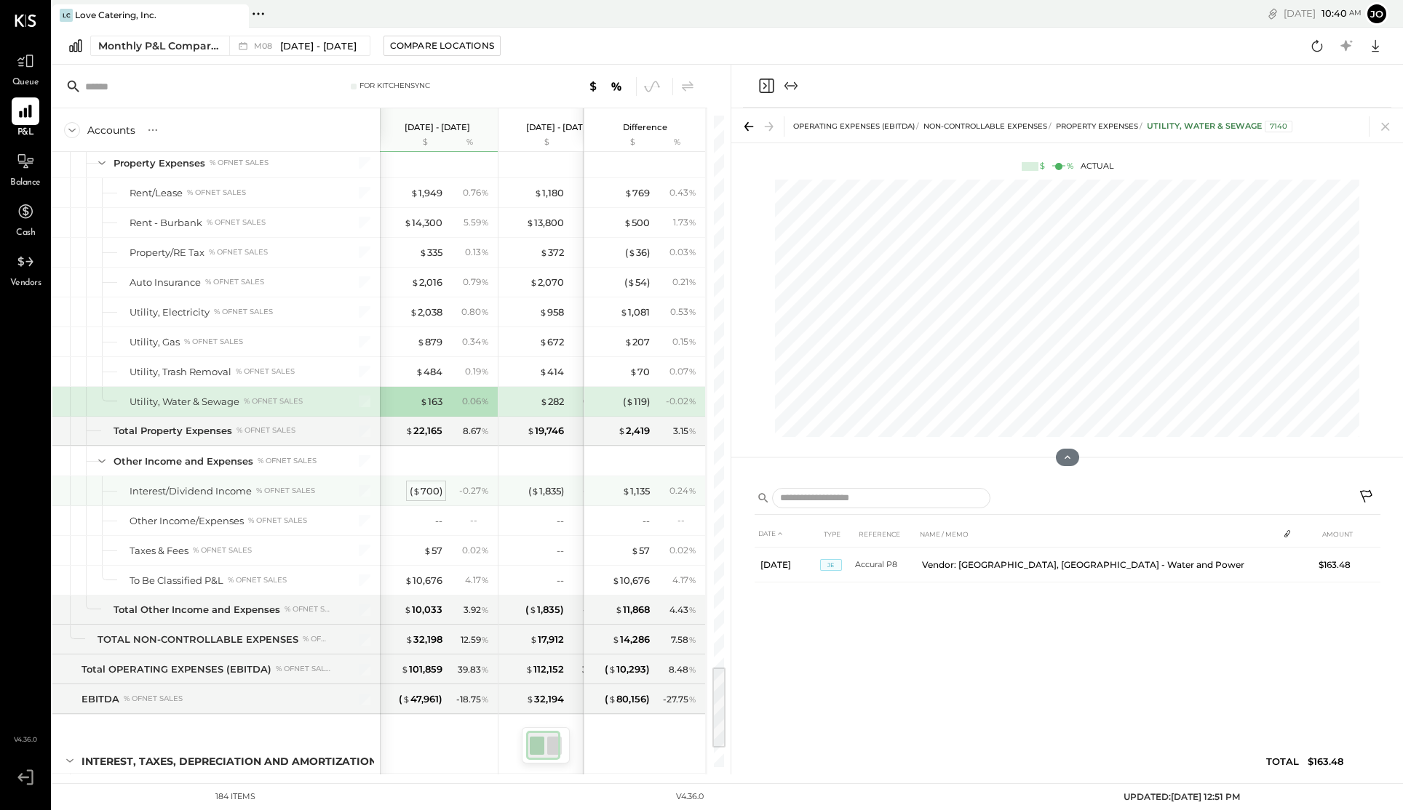
click at [421, 494] on div "( $ 700 )" at bounding box center [426, 492] width 33 height 14
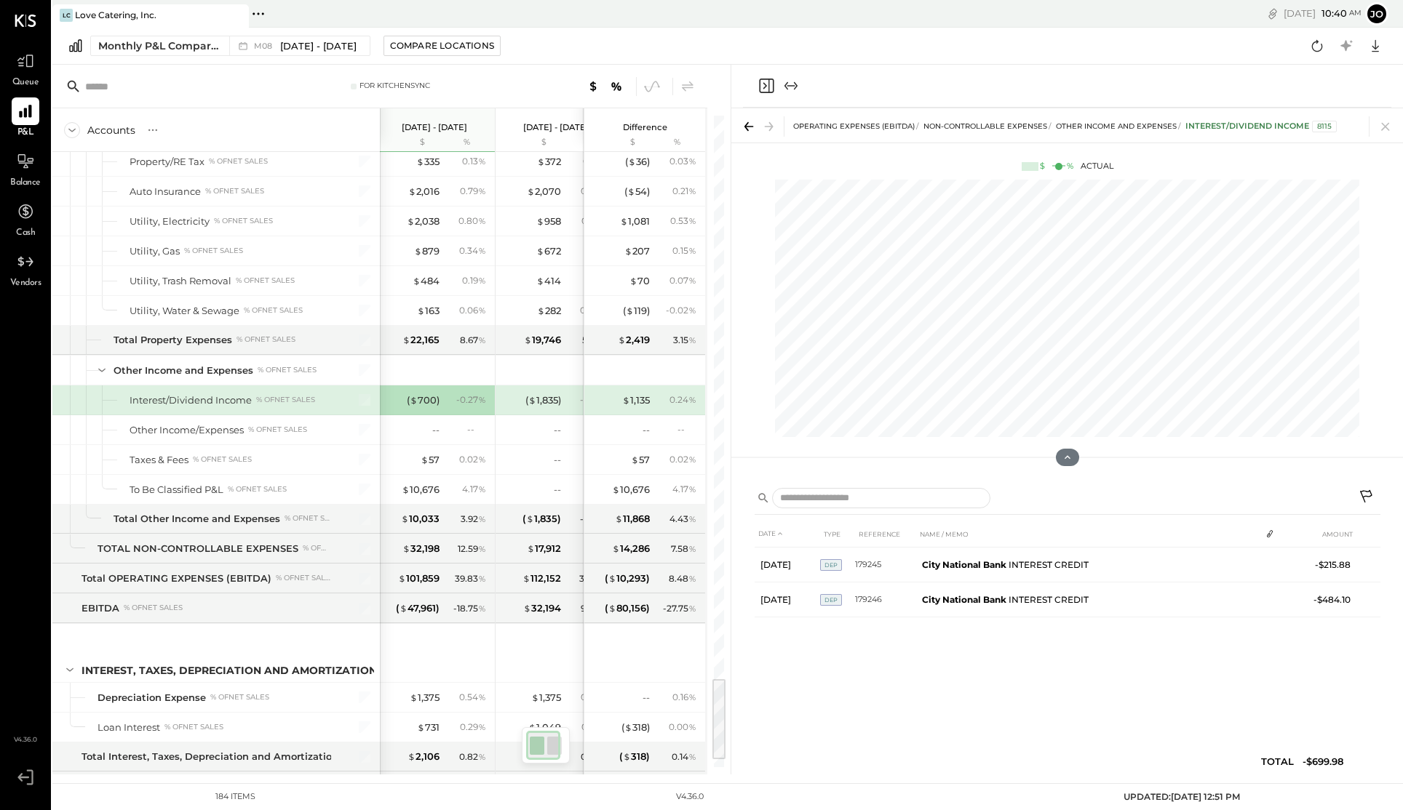
scroll to position [0, 4]
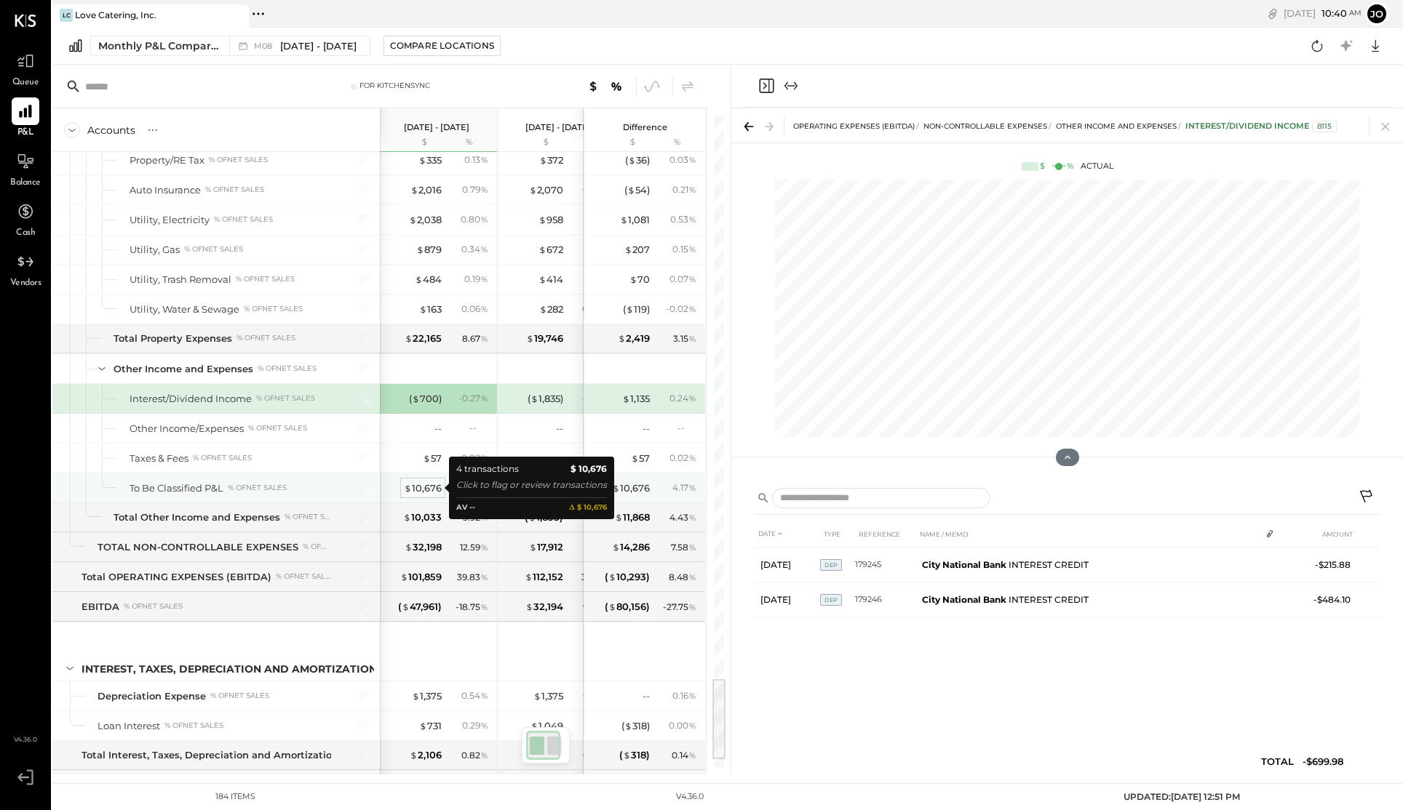
click at [426, 493] on div "$ 10,676" at bounding box center [423, 489] width 38 height 14
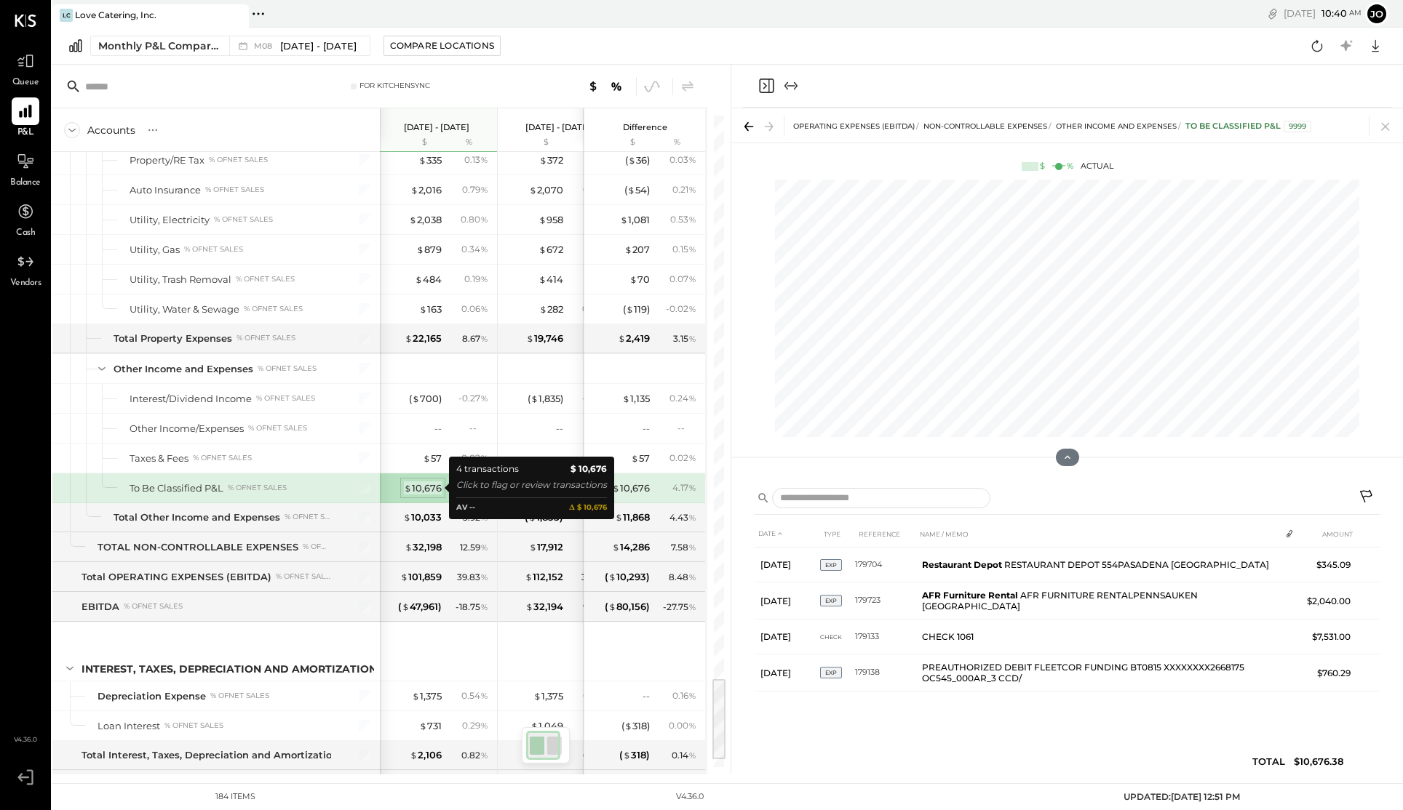
scroll to position [0, 1]
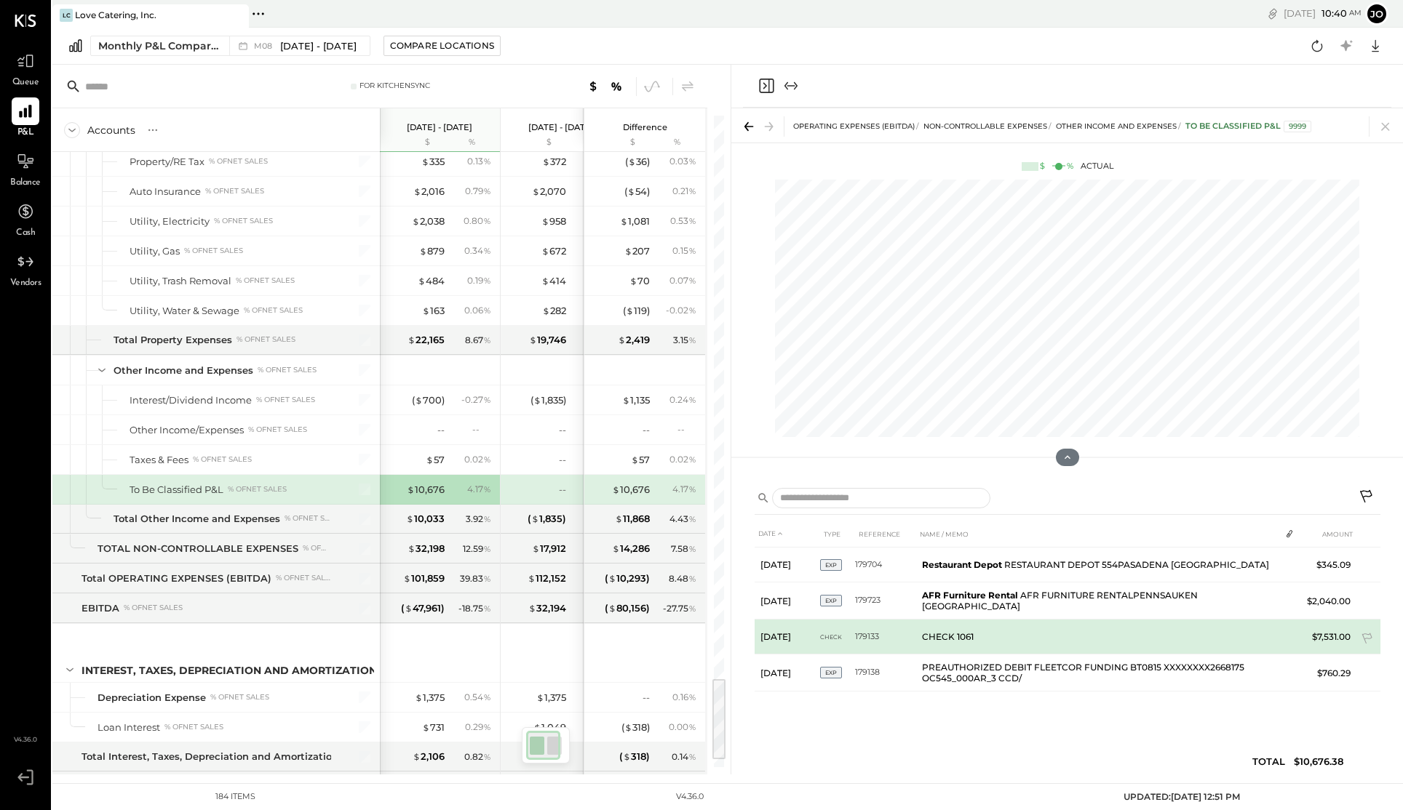
click at [967, 640] on td "CHECK 1061" at bounding box center [1098, 637] width 364 height 35
click at [947, 639] on td "CHECK 1061" at bounding box center [1098, 637] width 364 height 35
click at [864, 637] on td "179133" at bounding box center [885, 637] width 61 height 35
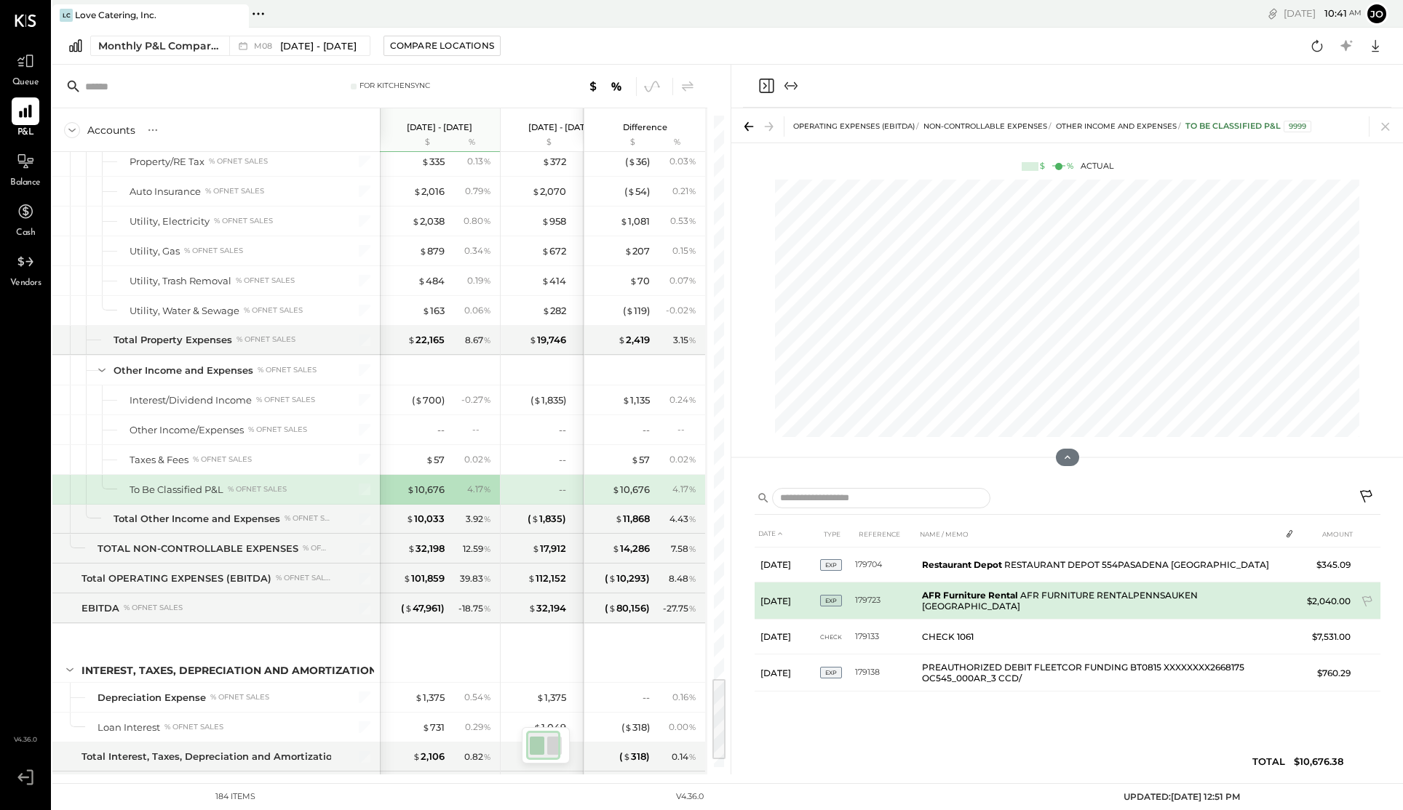
click at [1043, 586] on td "AFR Furniture Rental AFR FURNITURE RENTALPENNSAUKEN [GEOGRAPHIC_DATA]" at bounding box center [1098, 601] width 364 height 37
click at [1047, 586] on td "AFR Furniture Rental AFR FURNITURE RENTALPENNSAUKEN [GEOGRAPHIC_DATA]" at bounding box center [1098, 601] width 364 height 37
click at [1024, 595] on td "AFR Furniture Rental AFR FURNITURE RENTALPENNSAUKEN [GEOGRAPHIC_DATA]" at bounding box center [1098, 601] width 364 height 37
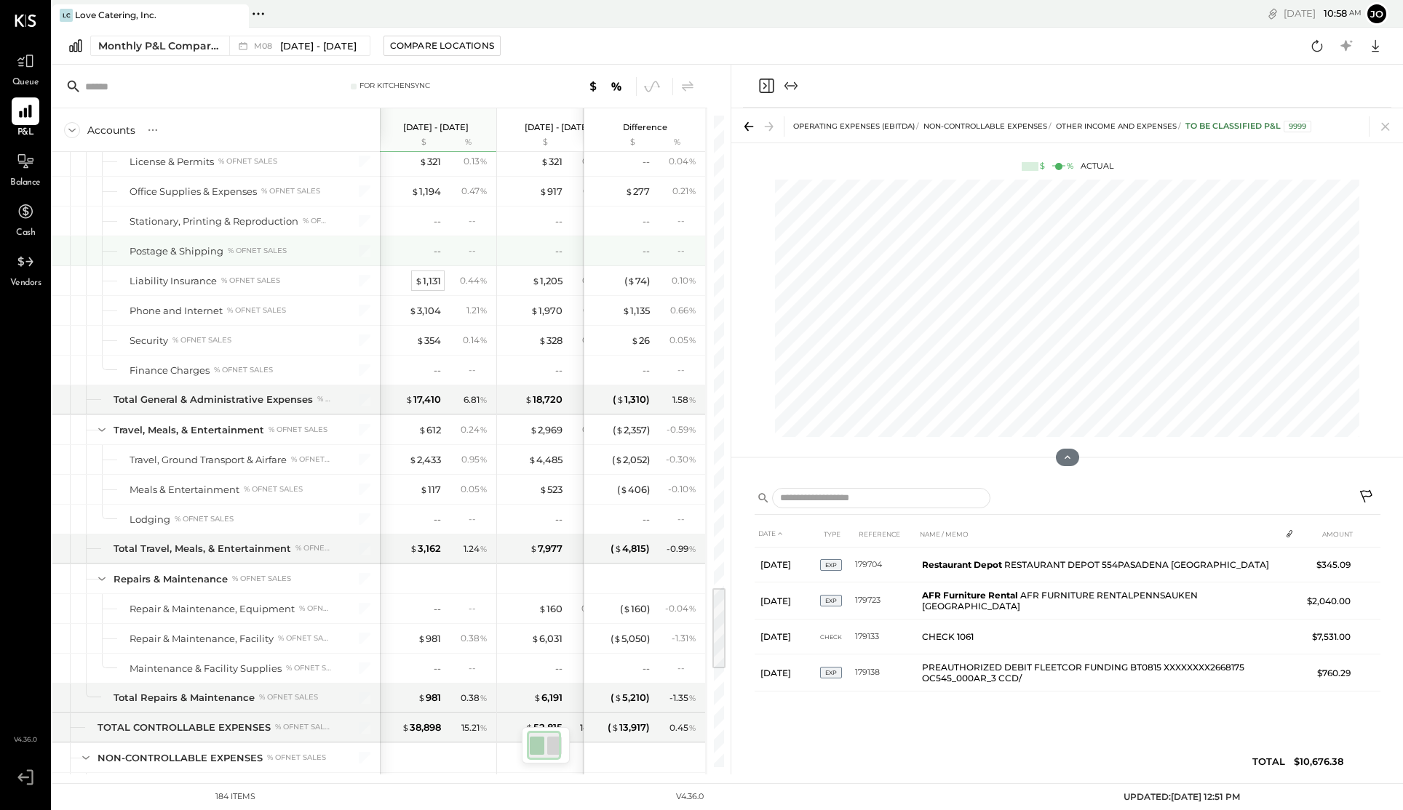
scroll to position [3664, 0]
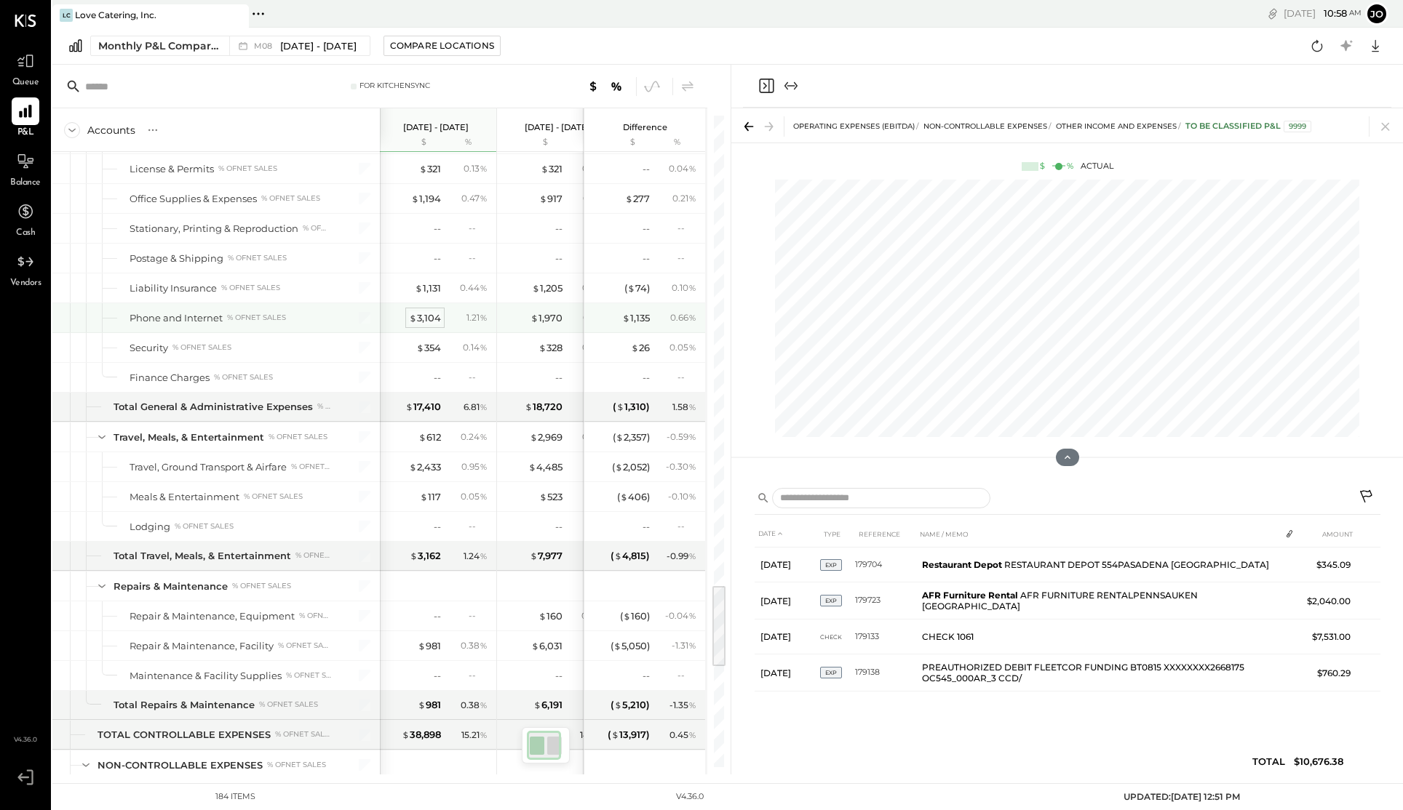
click at [425, 316] on div "$ 3,104" at bounding box center [425, 318] width 32 height 14
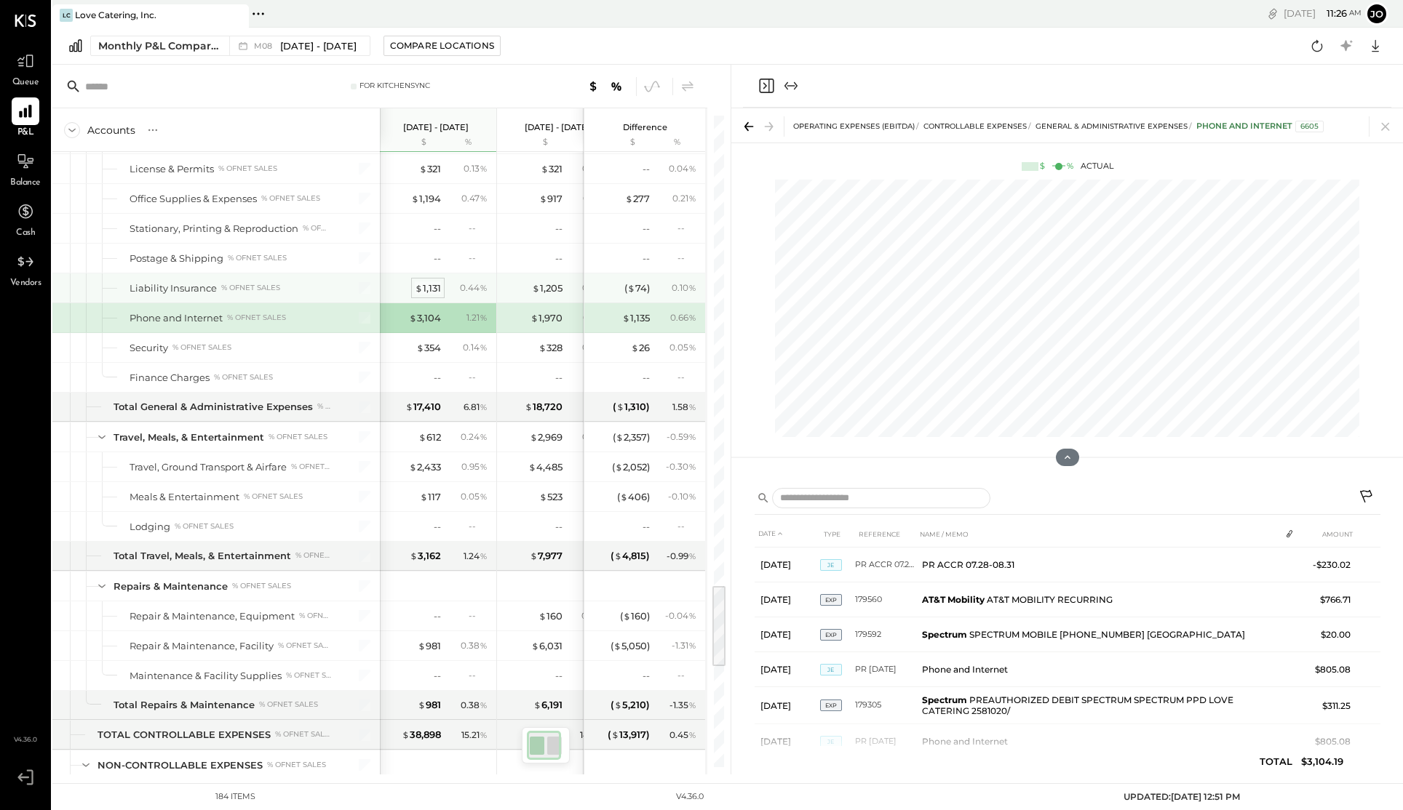
click at [429, 282] on div "$ 1,131" at bounding box center [428, 289] width 26 height 14
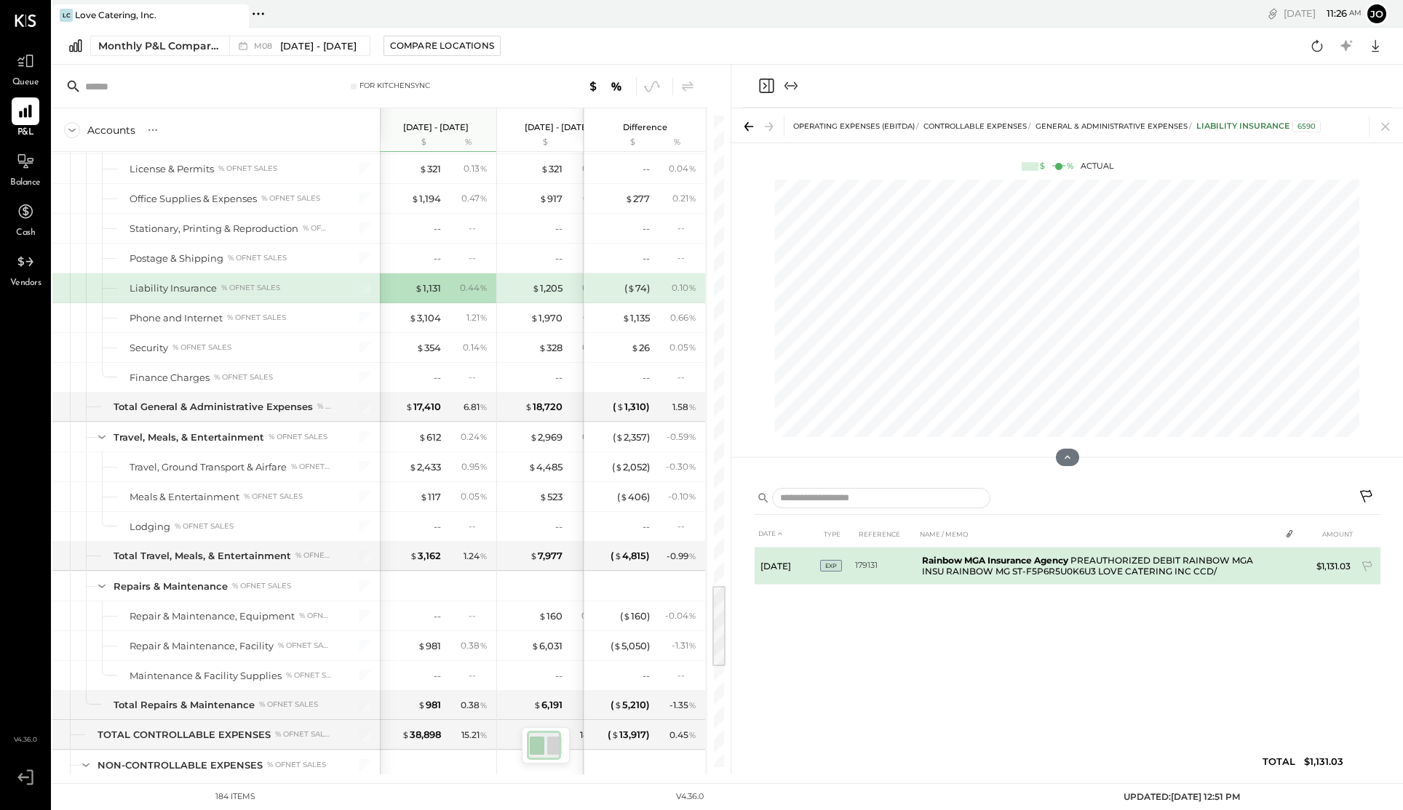
click at [907, 569] on td "179131" at bounding box center [885, 566] width 61 height 37
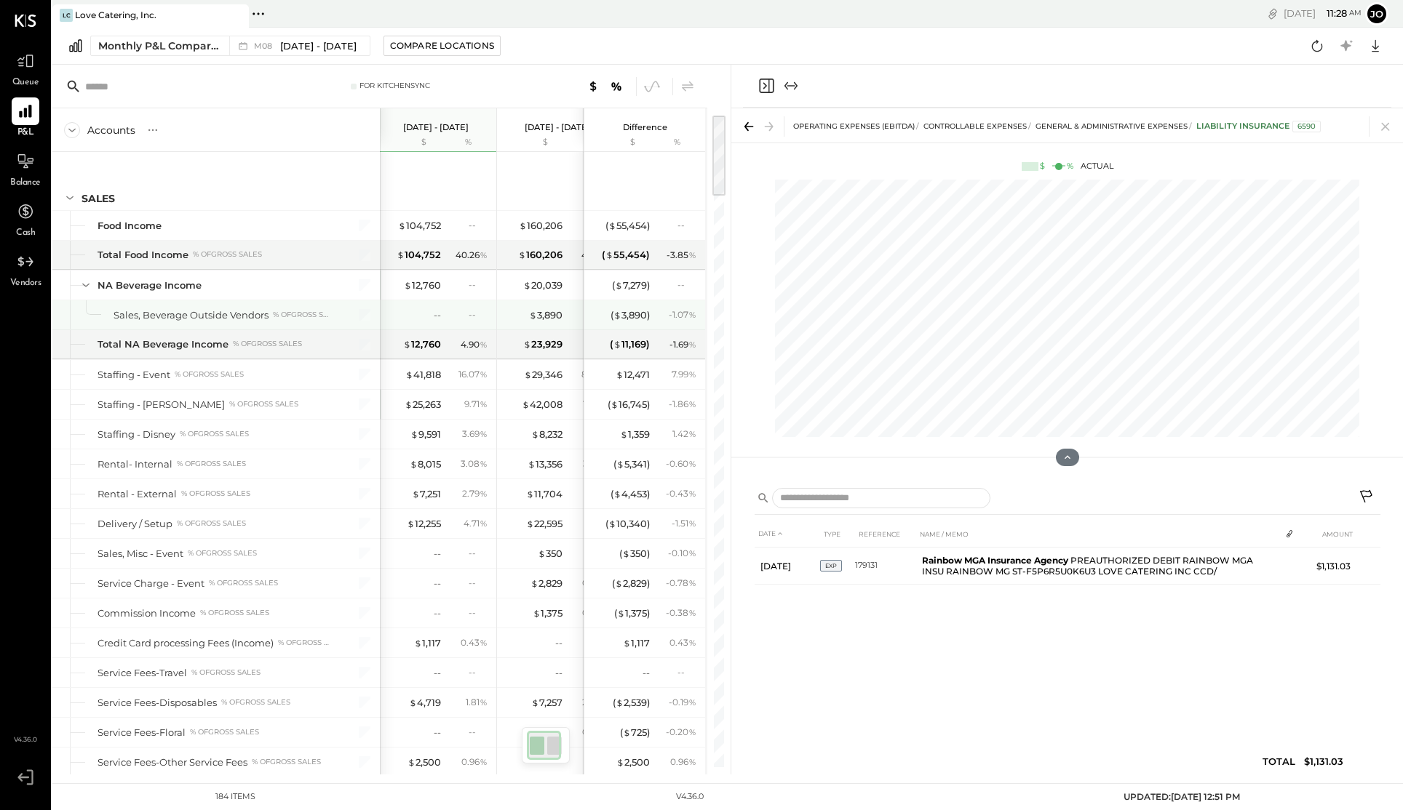
click at [430, 316] on div "--" at bounding box center [412, 315] width 58 height 14
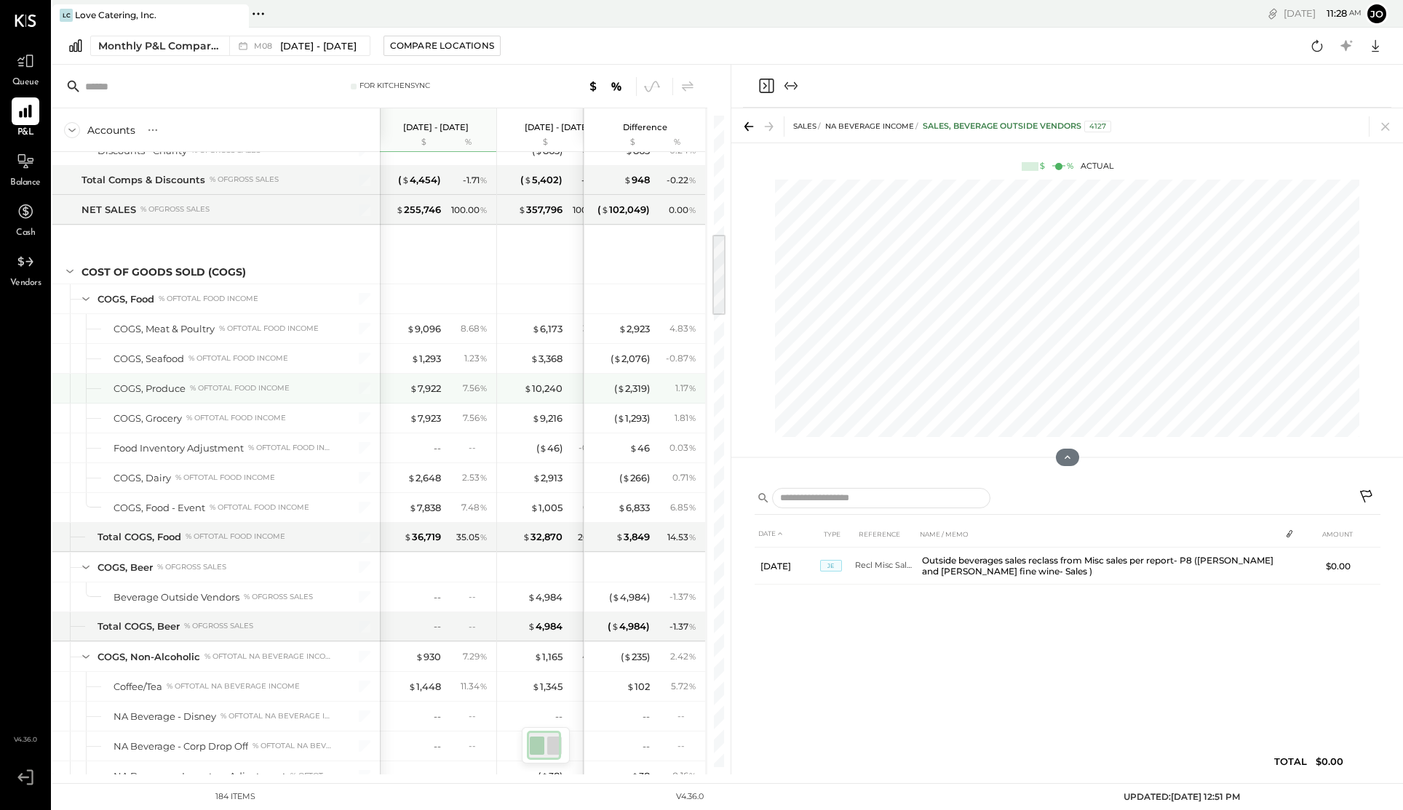
scroll to position [942, 0]
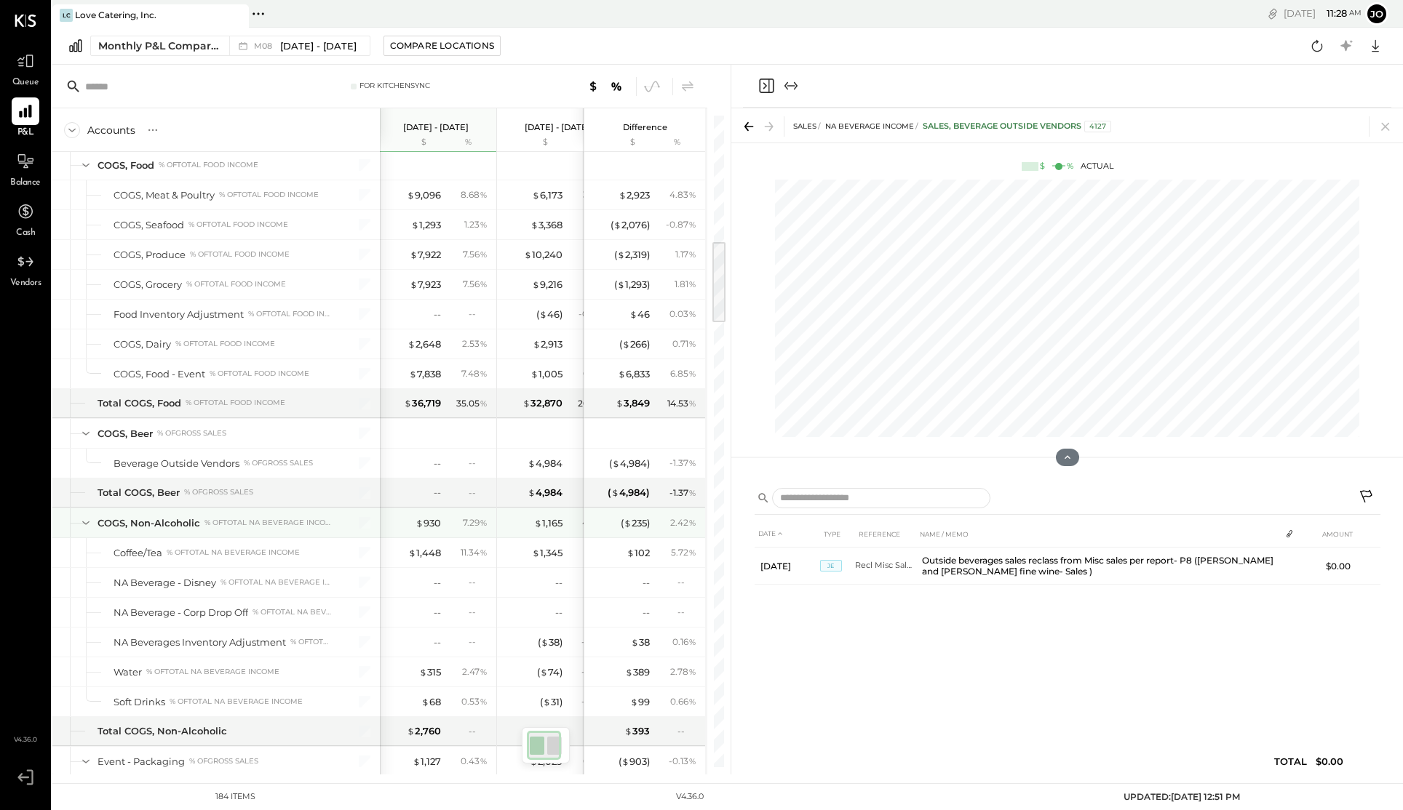
click at [433, 532] on div "$ 930 7.29 %" at bounding box center [437, 523] width 109 height 29
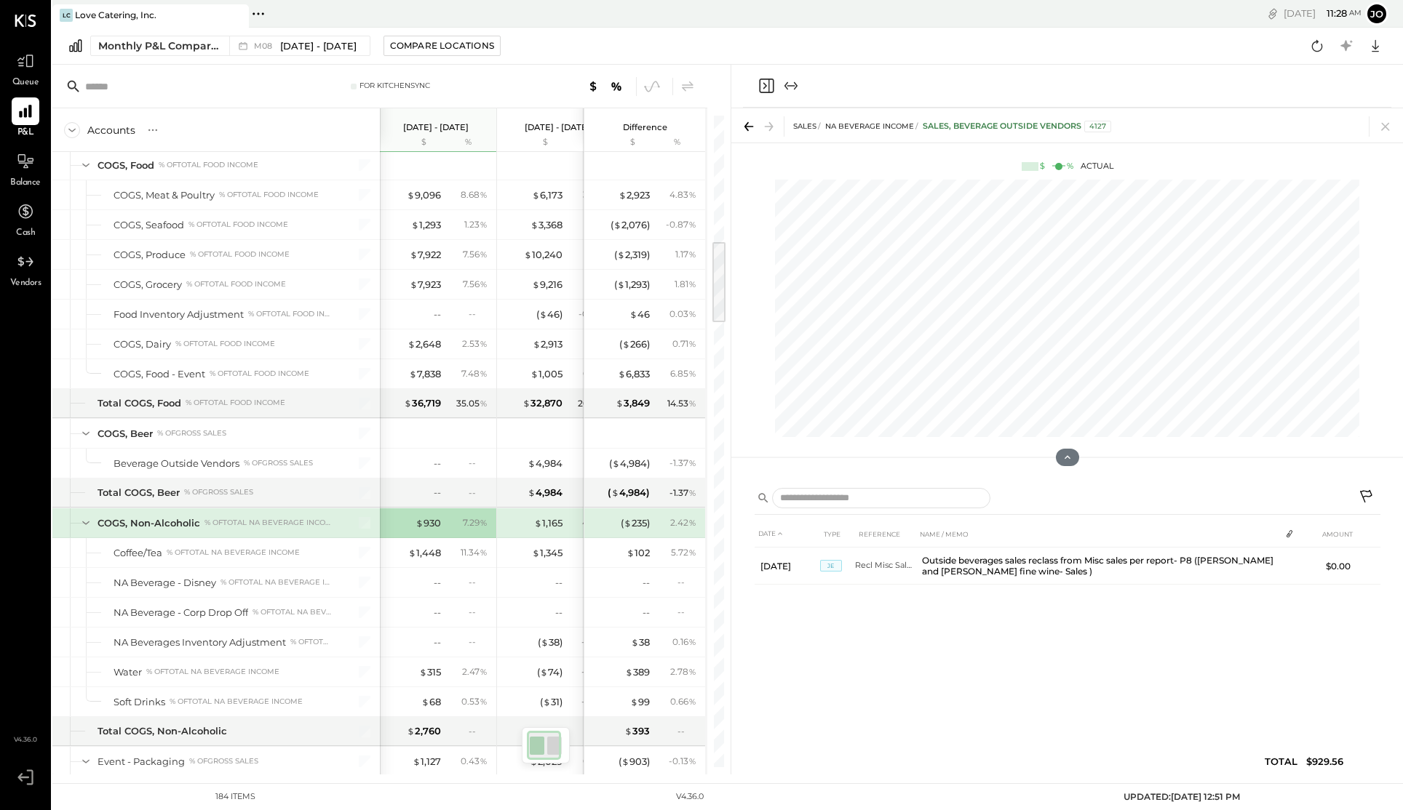
scroll to position [981, 0]
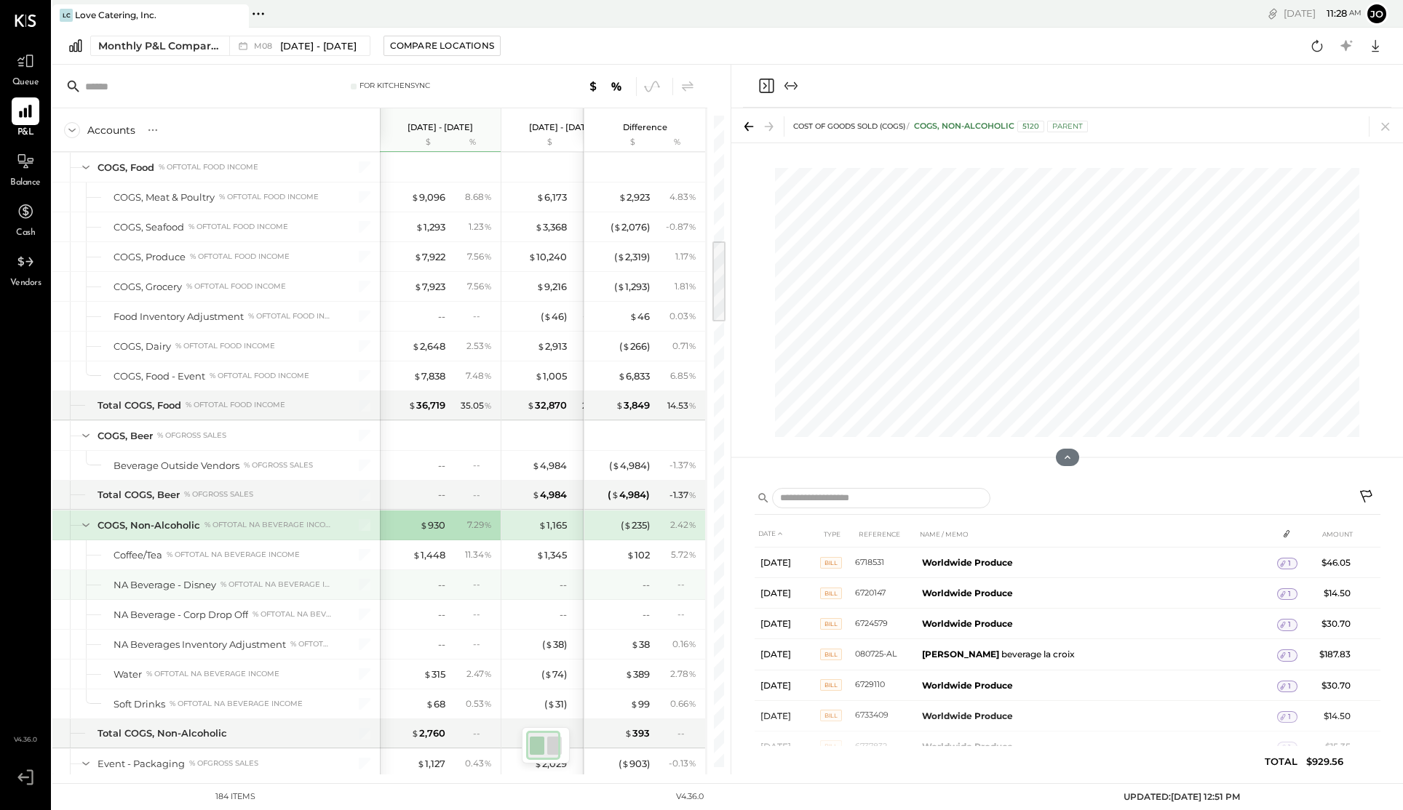
scroll to position [981, 0]
click at [425, 531] on div "$ 930" at bounding box center [432, 526] width 25 height 14
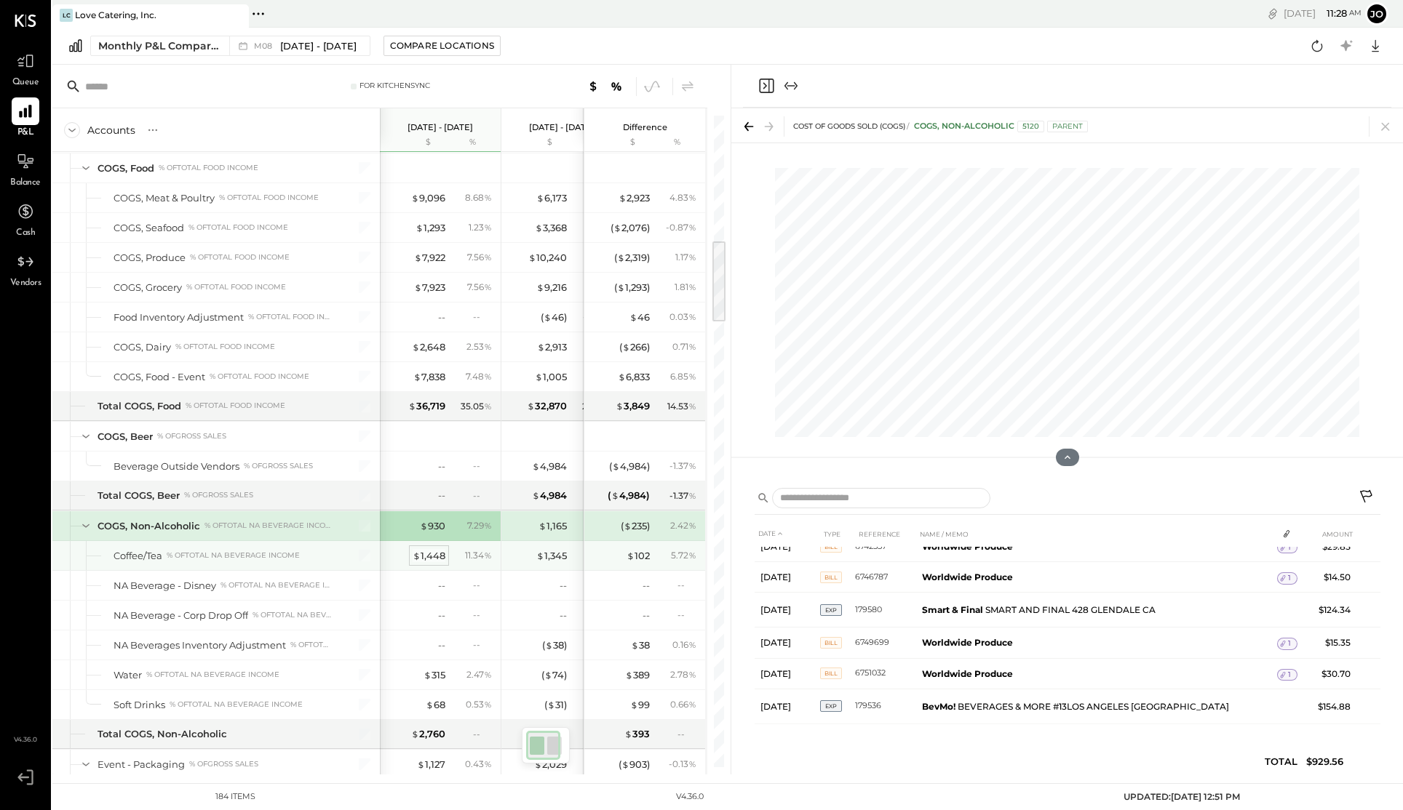
click at [429, 559] on div "$ 1,448" at bounding box center [429, 556] width 33 height 14
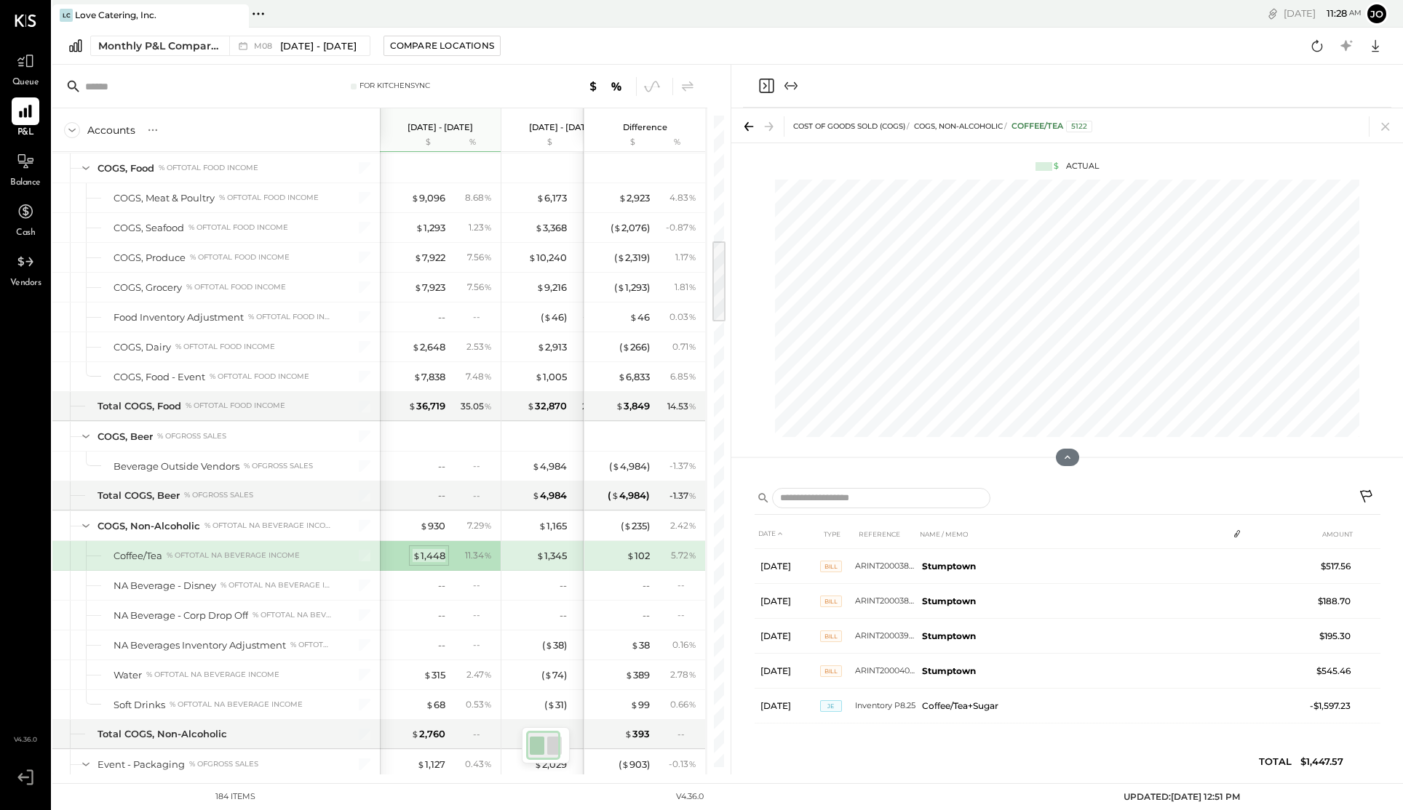
scroll to position [68, 0]
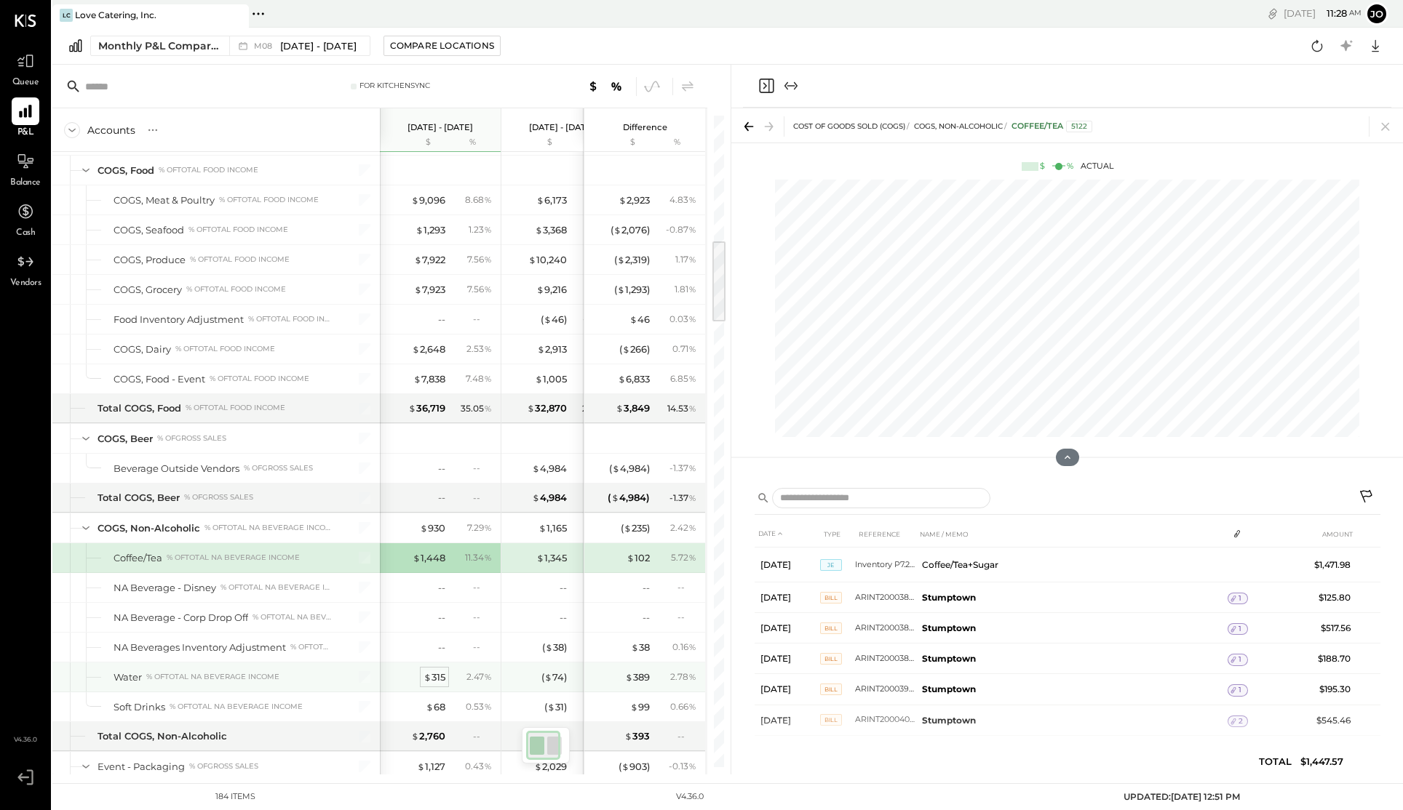
click at [430, 679] on span "$" at bounding box center [427, 678] width 8 height 12
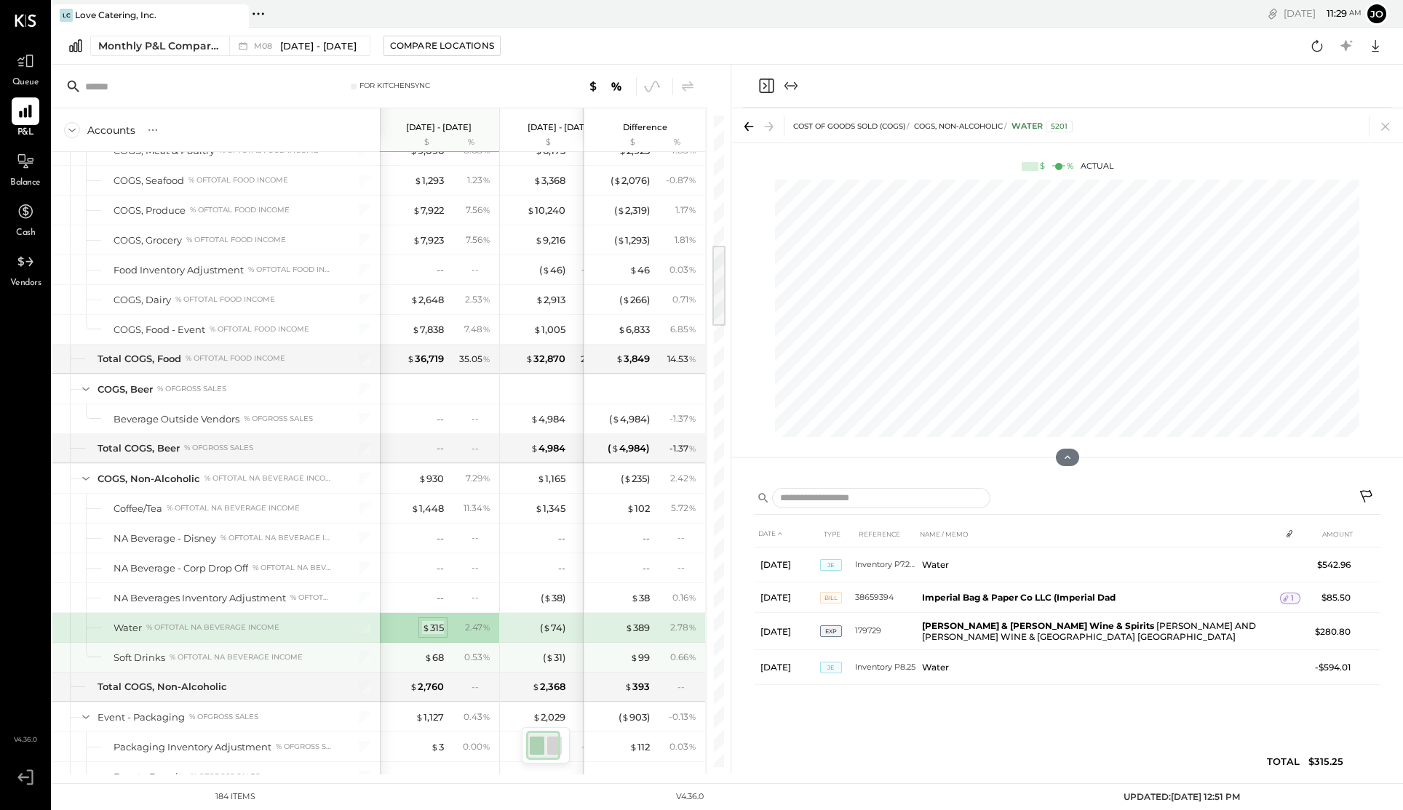
scroll to position [0, 1]
click at [439, 655] on div "$ 68" at bounding box center [435, 658] width 20 height 14
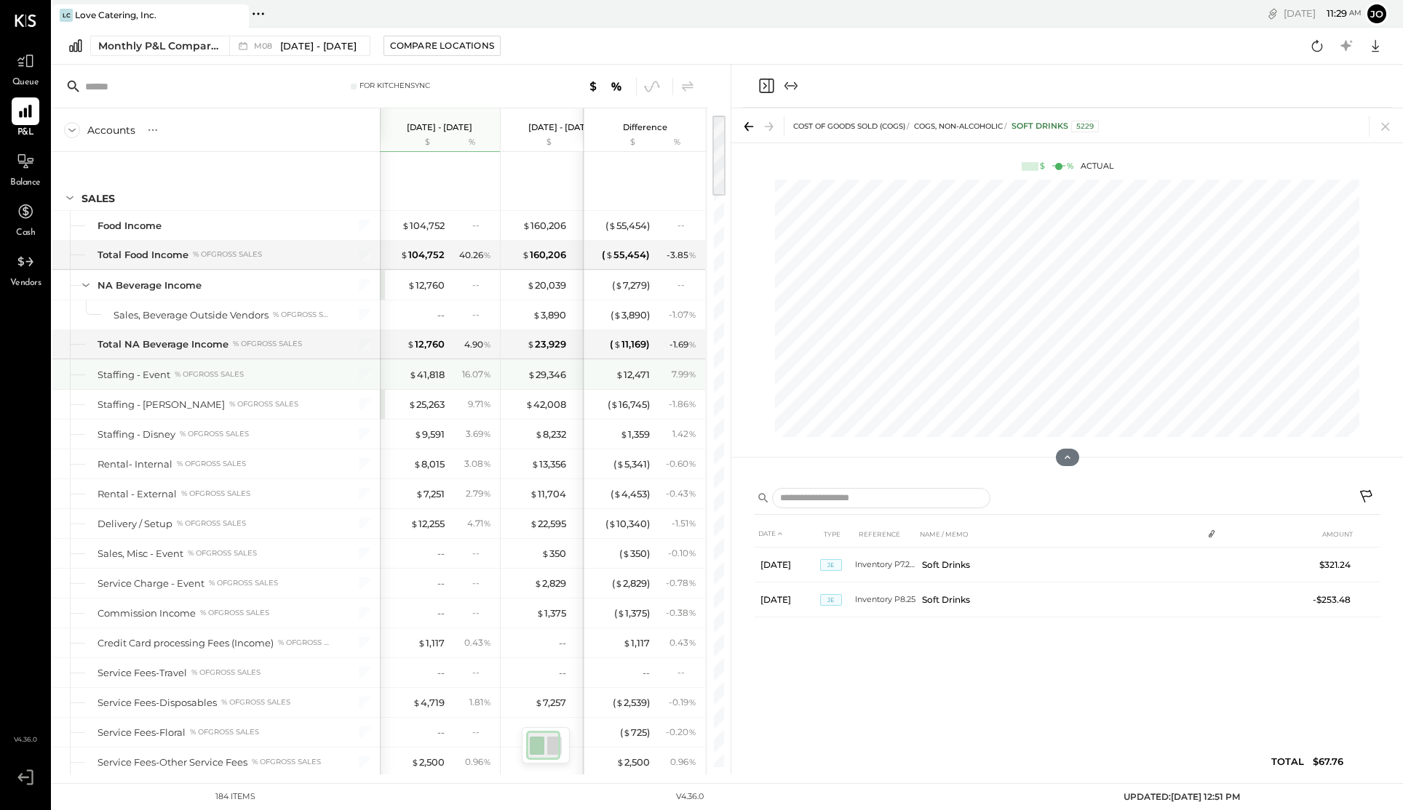
scroll to position [9, 0]
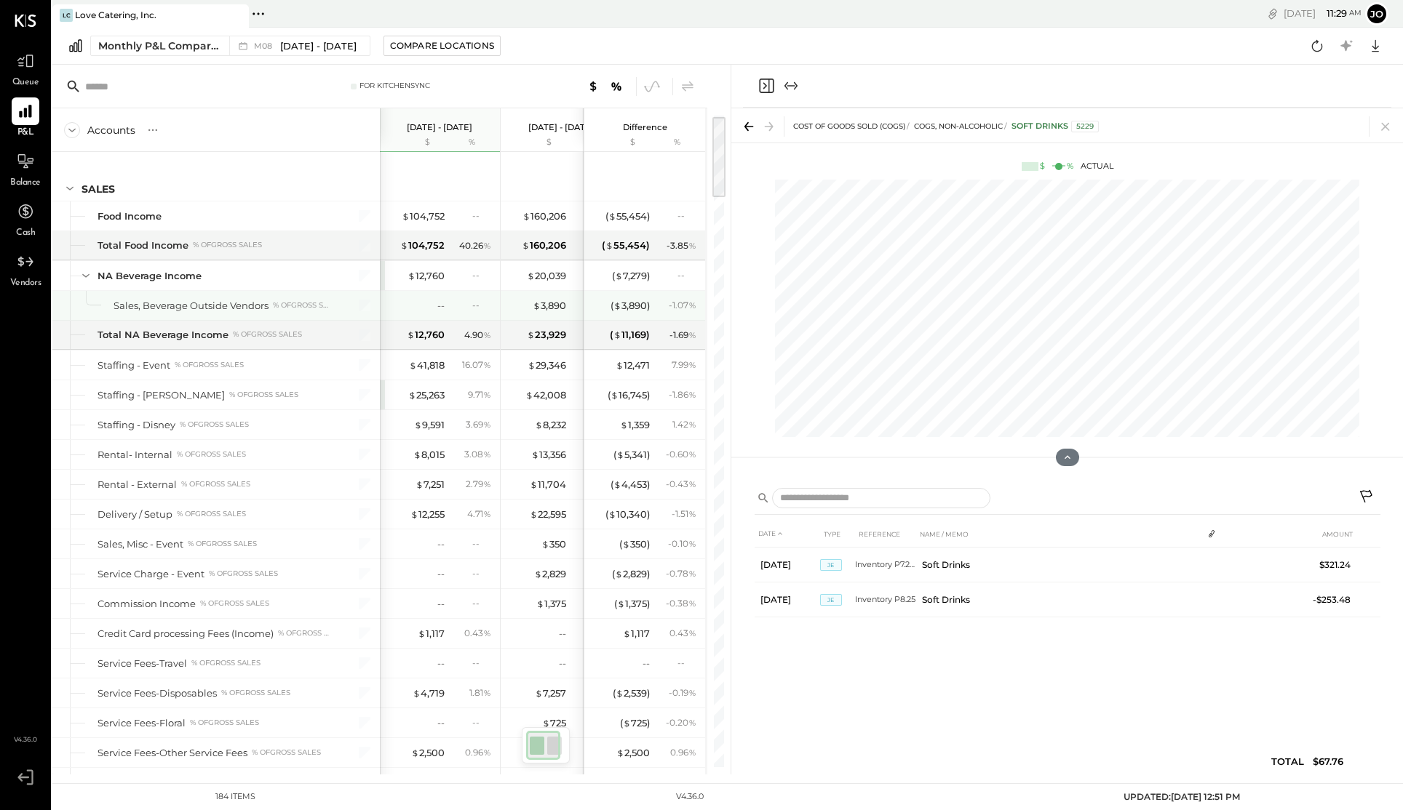
click at [428, 306] on div "--" at bounding box center [415, 306] width 58 height 14
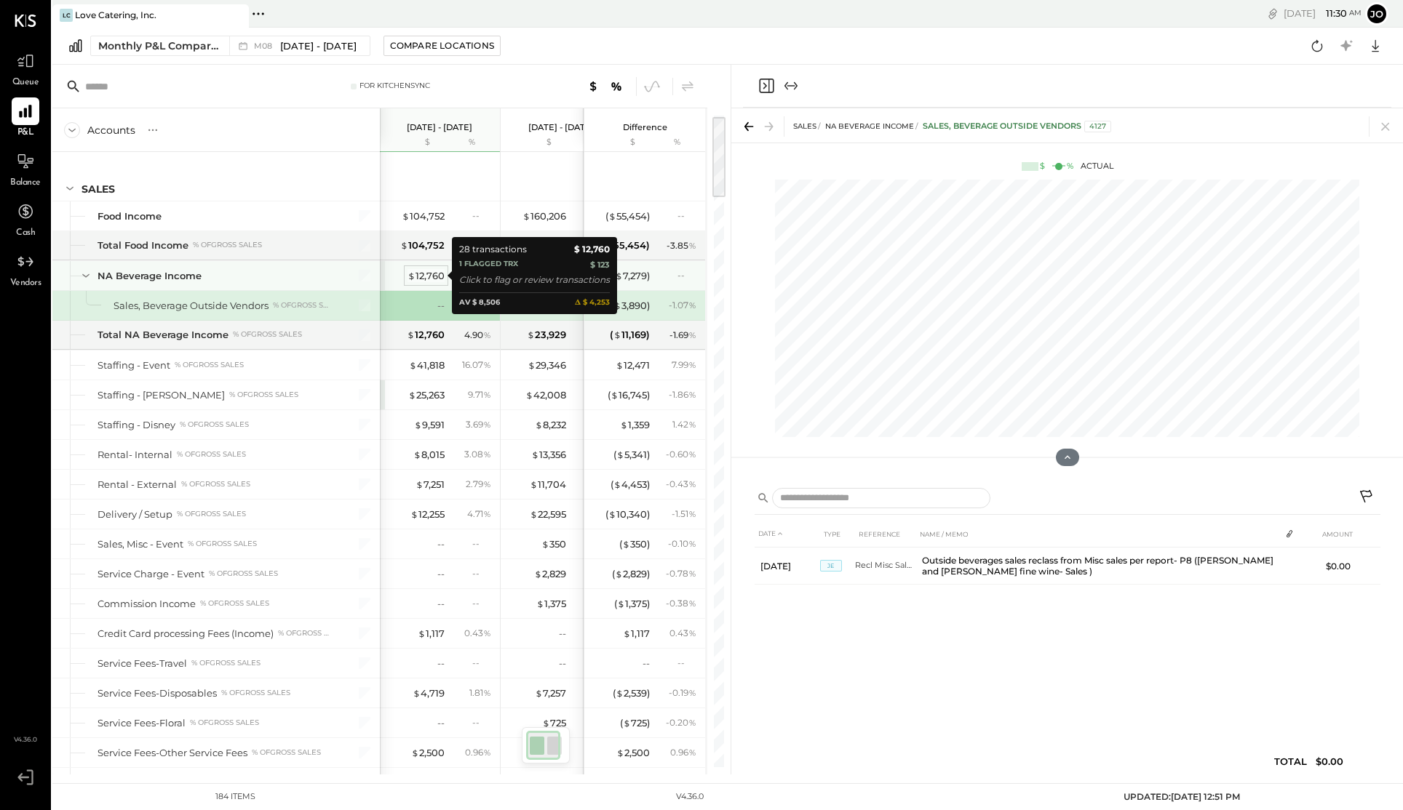
click at [422, 280] on div "$ 12,760" at bounding box center [425, 276] width 37 height 14
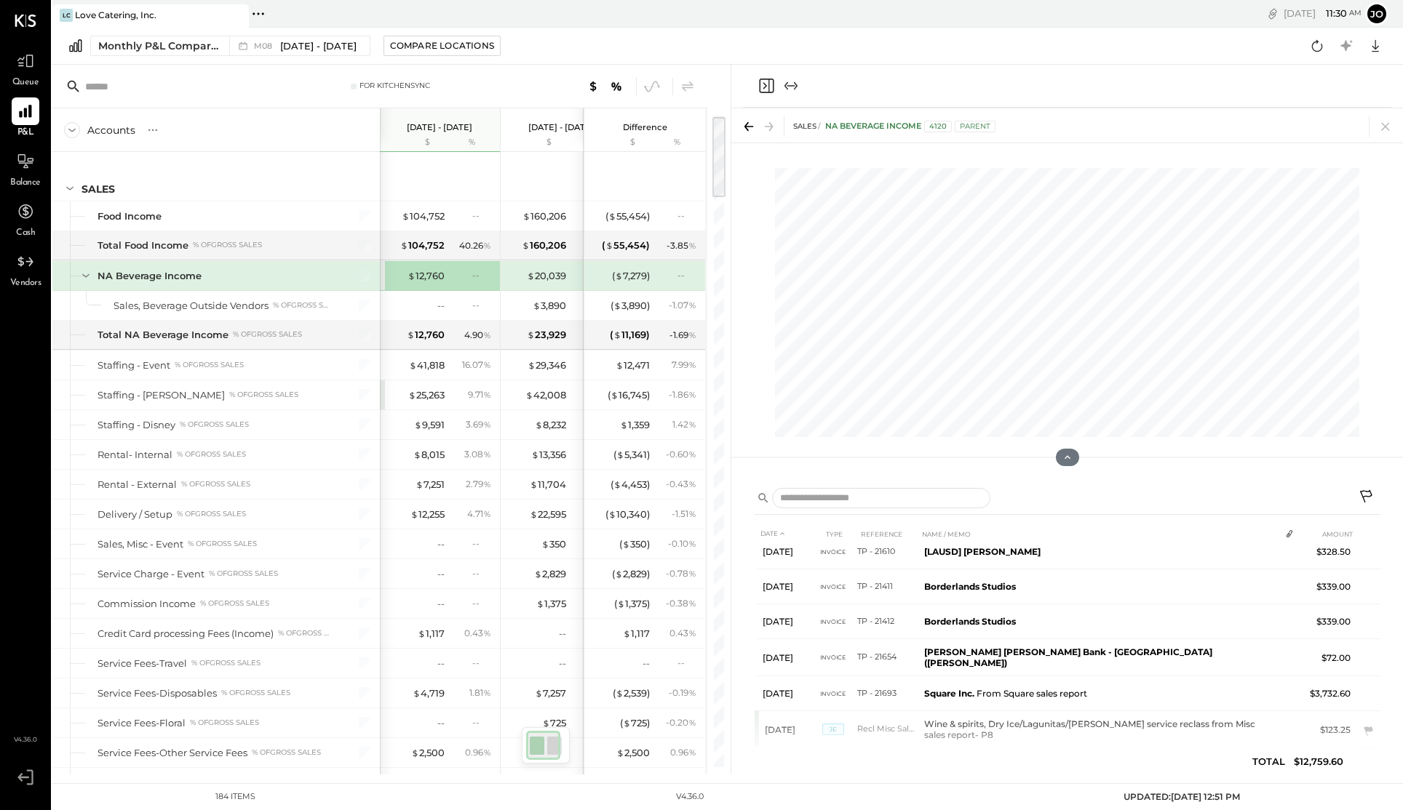
scroll to position [802, 0]
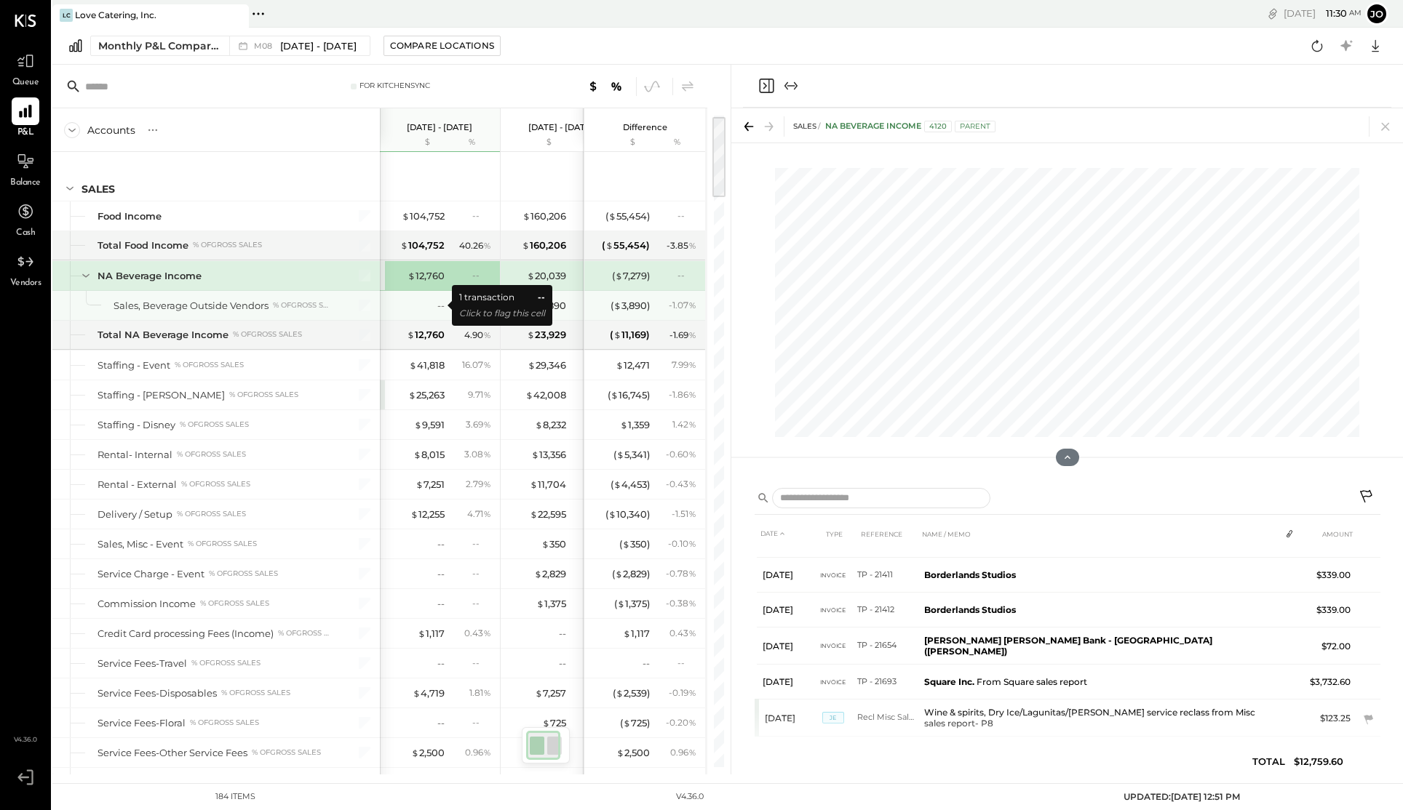
click at [429, 311] on div "--" at bounding box center [415, 306] width 58 height 14
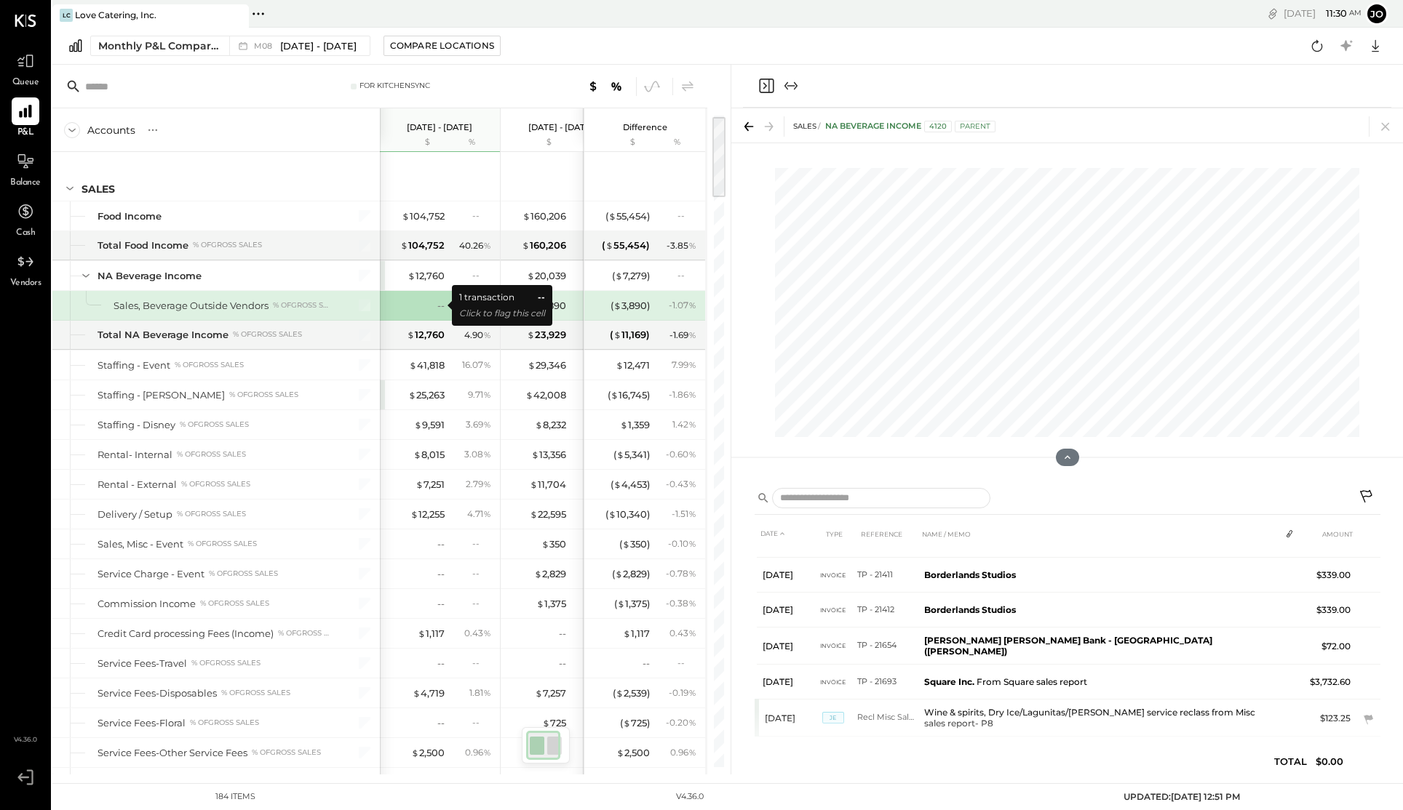
scroll to position [0, 0]
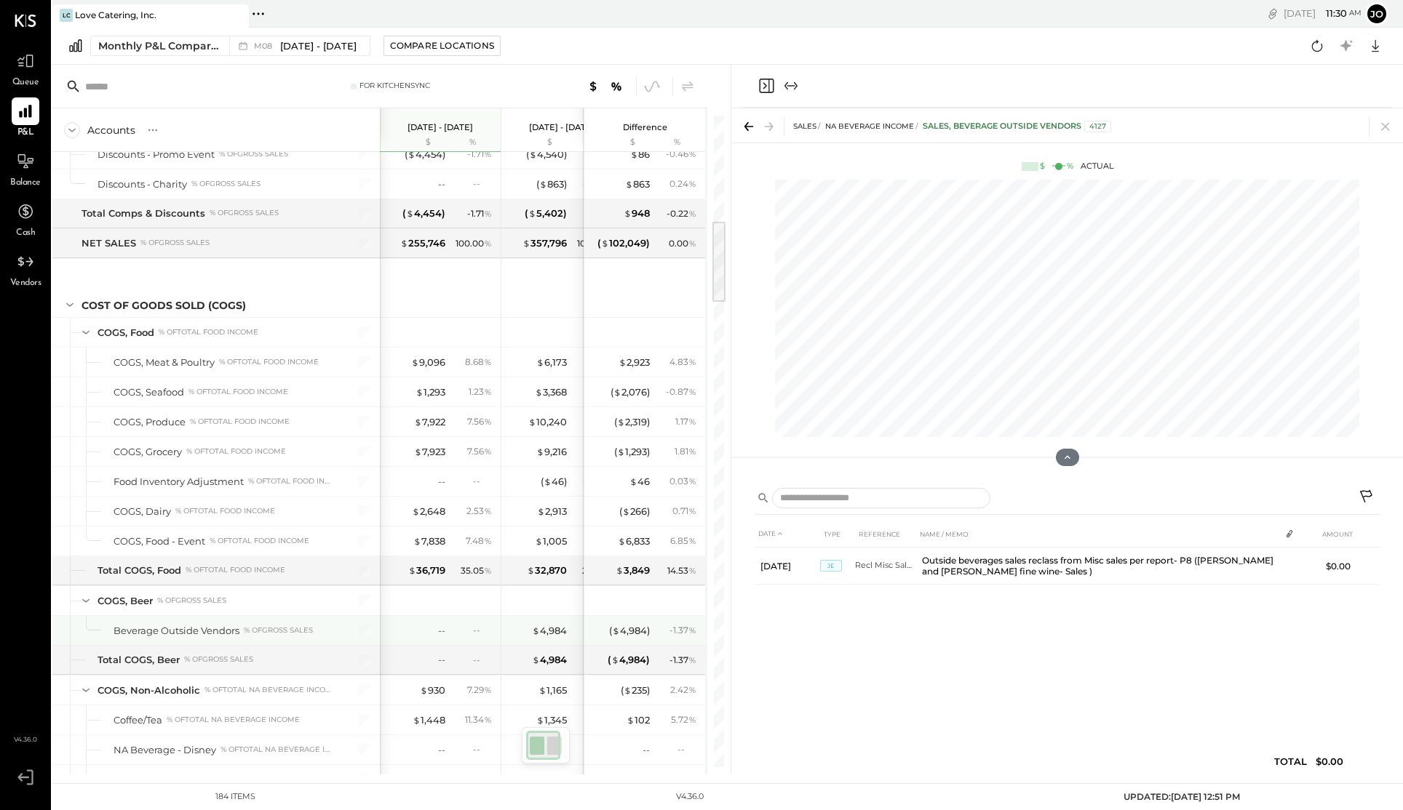
scroll to position [825, 0]
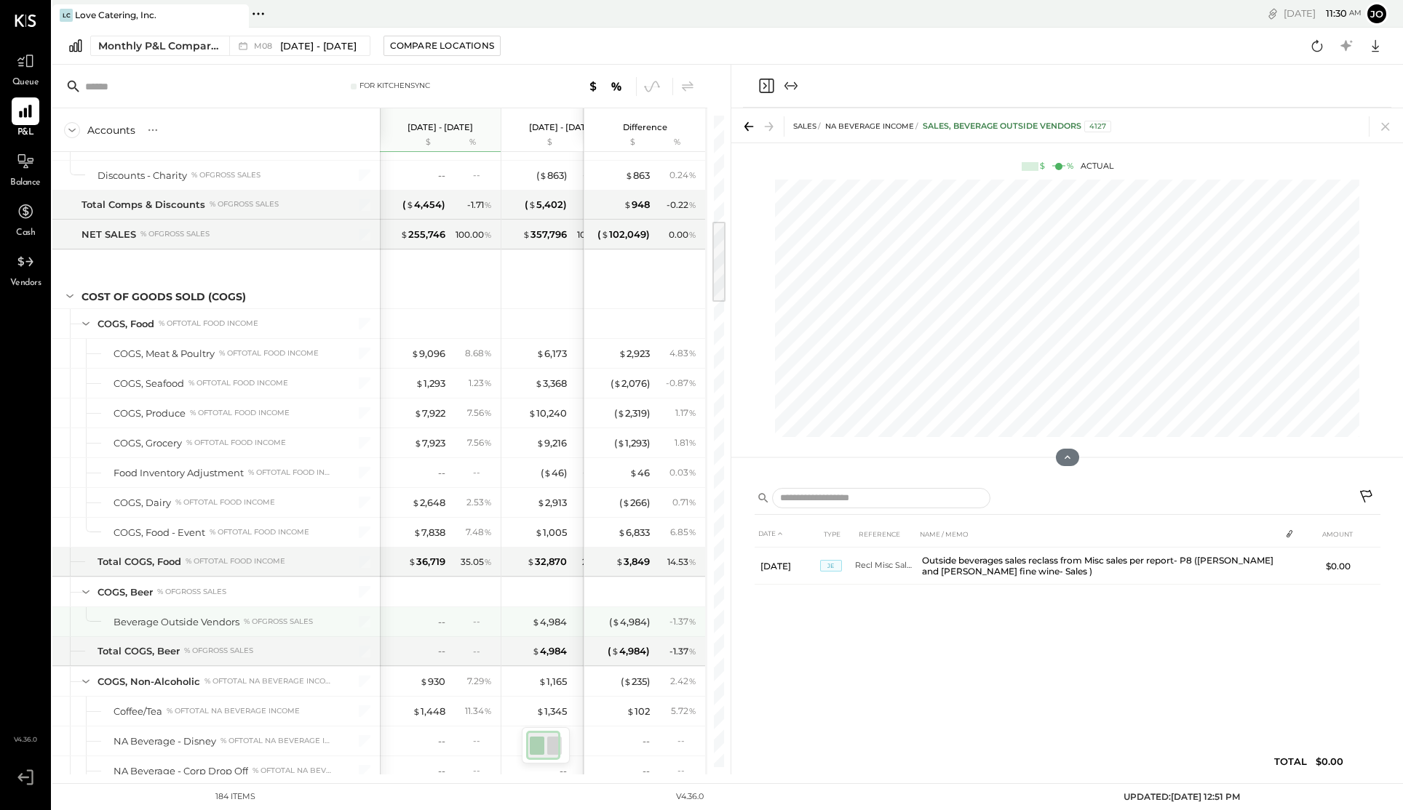
click at [428, 621] on div "--" at bounding box center [416, 623] width 58 height 14
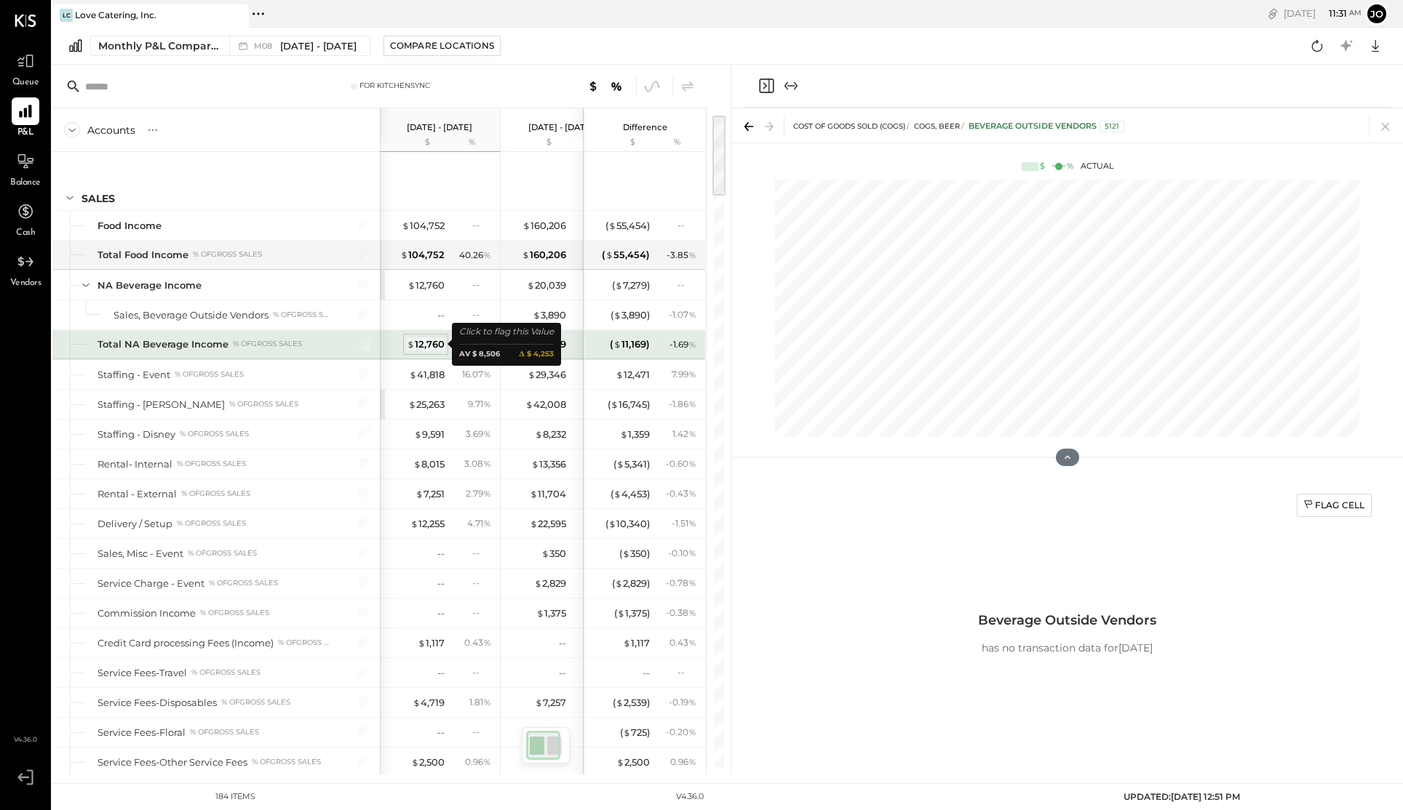
click at [426, 344] on div "$ 12,760" at bounding box center [426, 345] width 38 height 14
click at [434, 346] on div "$ 12,760" at bounding box center [426, 345] width 38 height 14
click at [427, 348] on div "$ 12,760" at bounding box center [426, 345] width 38 height 14
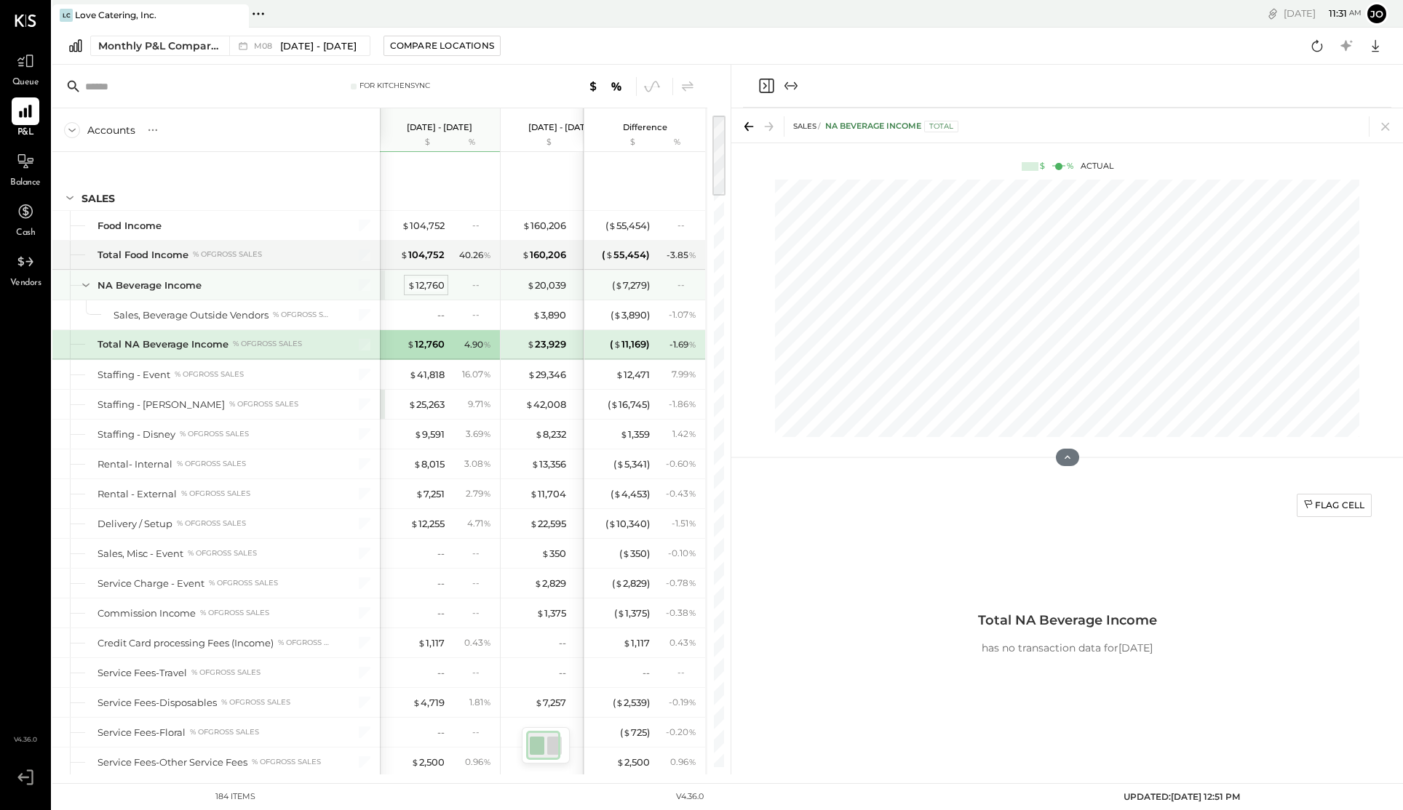
click at [417, 286] on div "$ 12,760" at bounding box center [425, 286] width 37 height 14
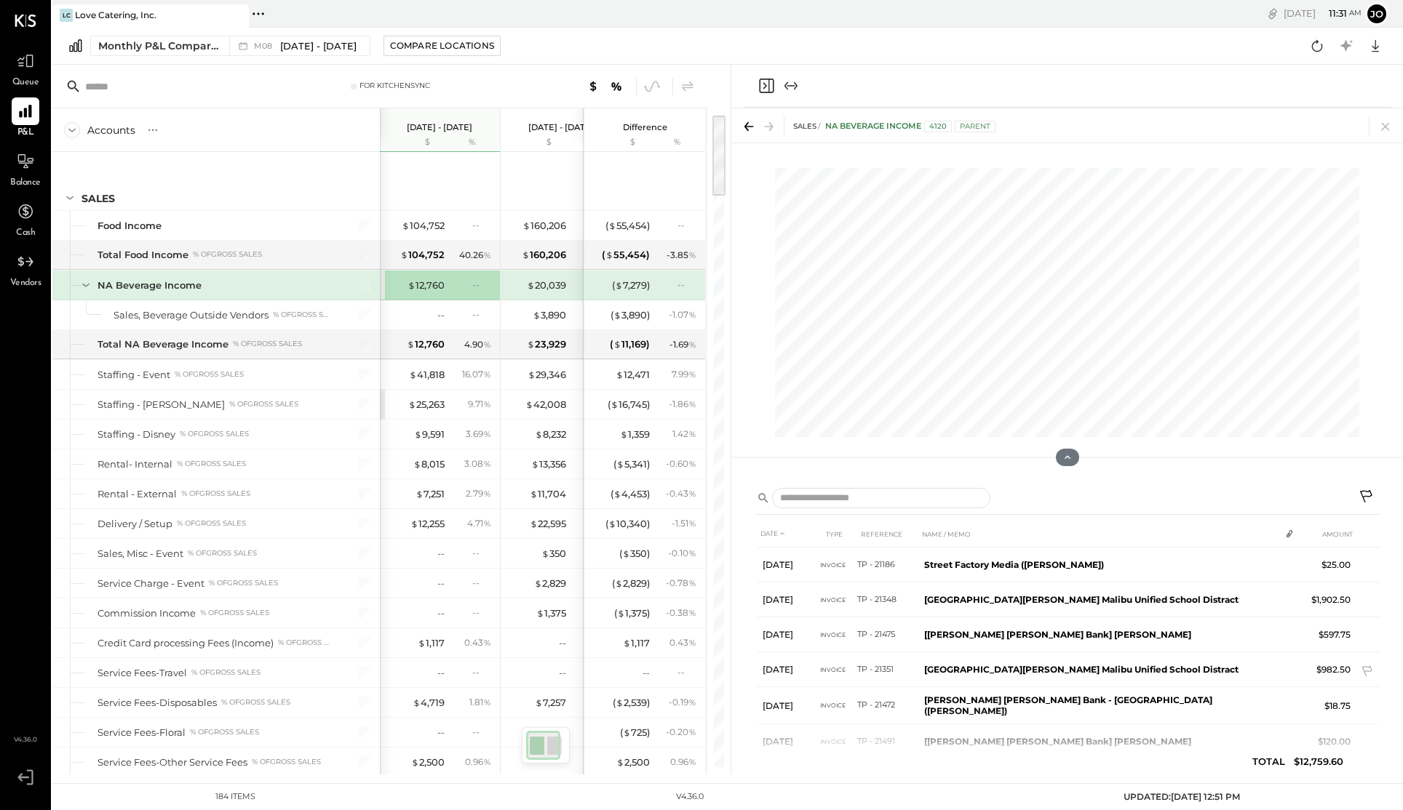
click at [1013, 675] on td "[GEOGRAPHIC_DATA][PERSON_NAME] Malibu Unified School Distract" at bounding box center [1099, 670] width 362 height 35
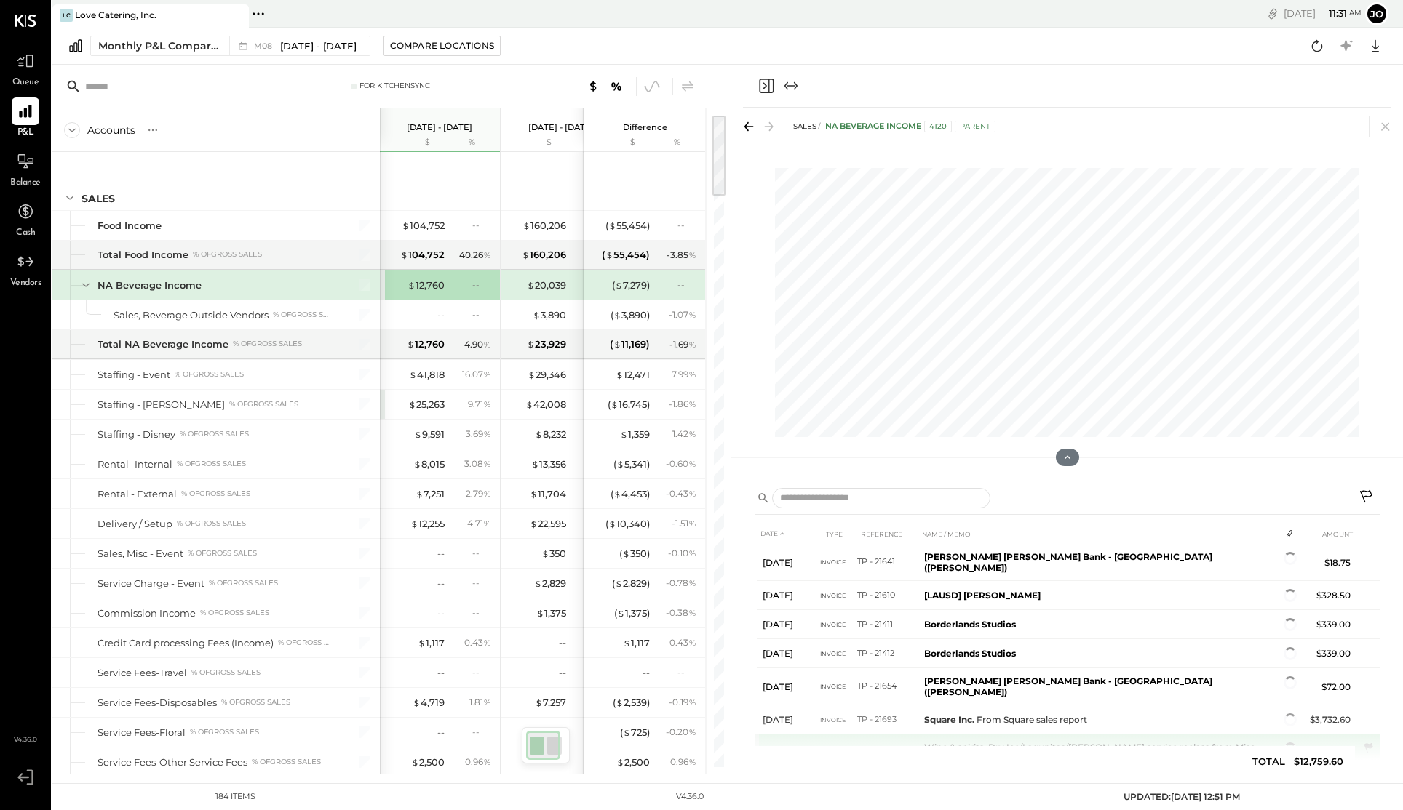
scroll to position [802, 0]
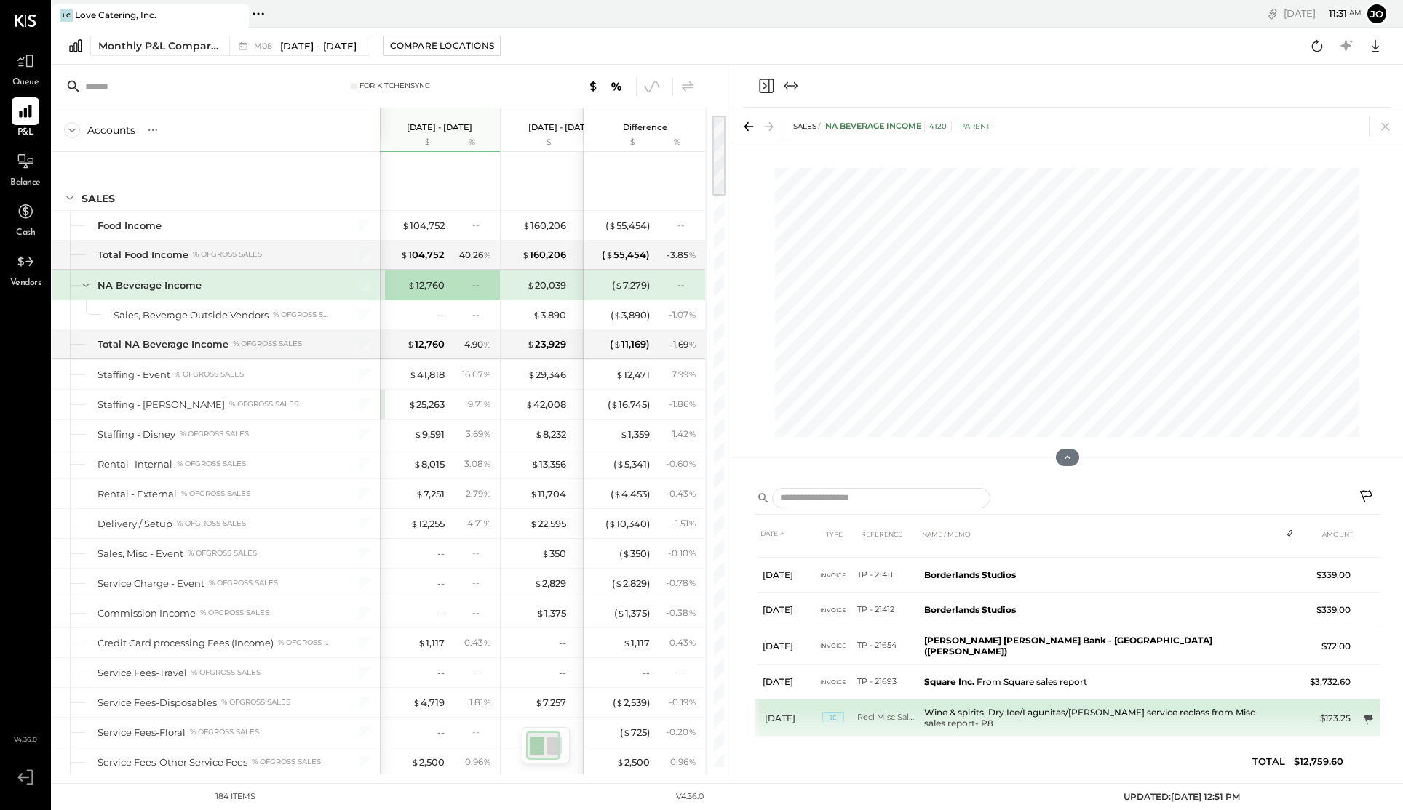
click at [1366, 715] on icon at bounding box center [1367, 719] width 9 height 9
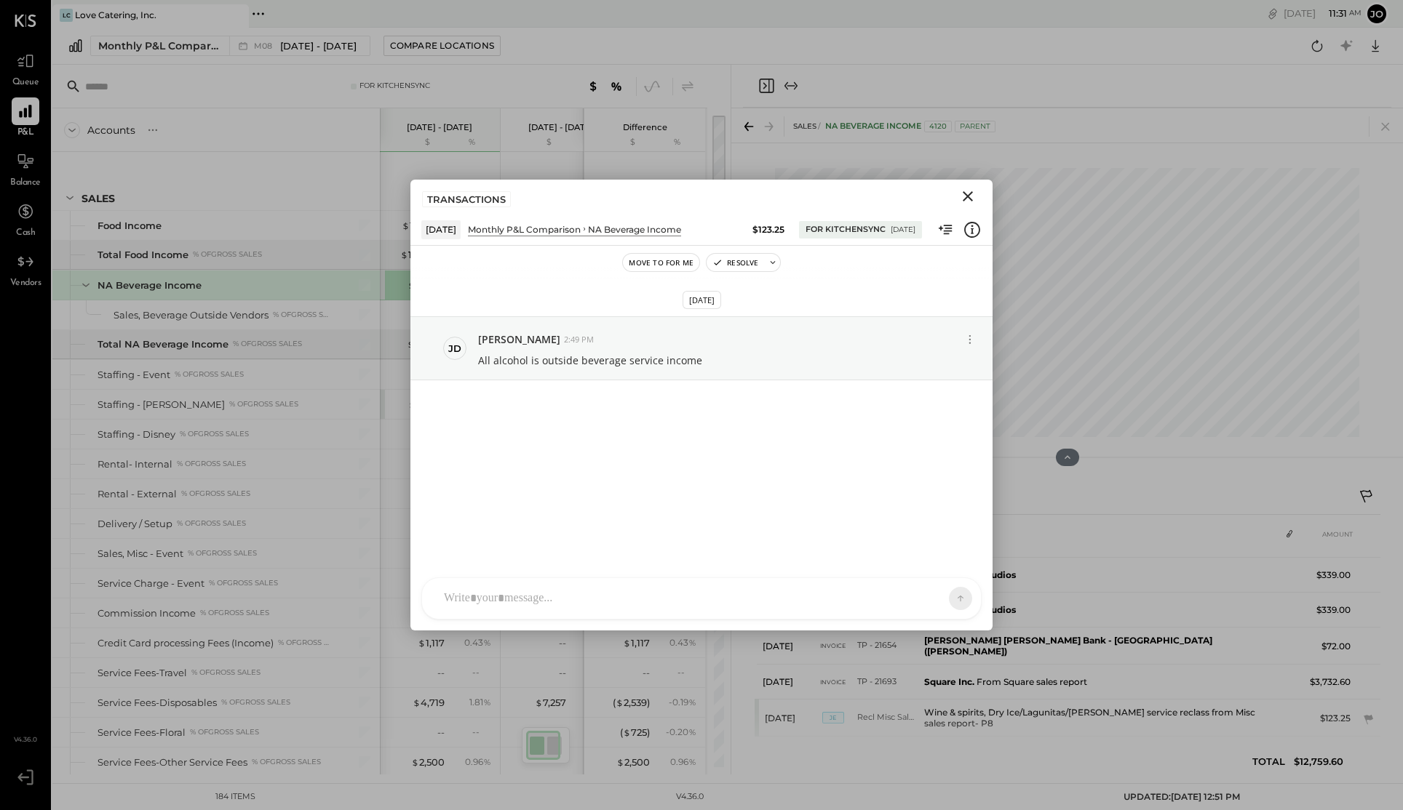
click at [970, 194] on icon "Close" at bounding box center [968, 196] width 10 height 10
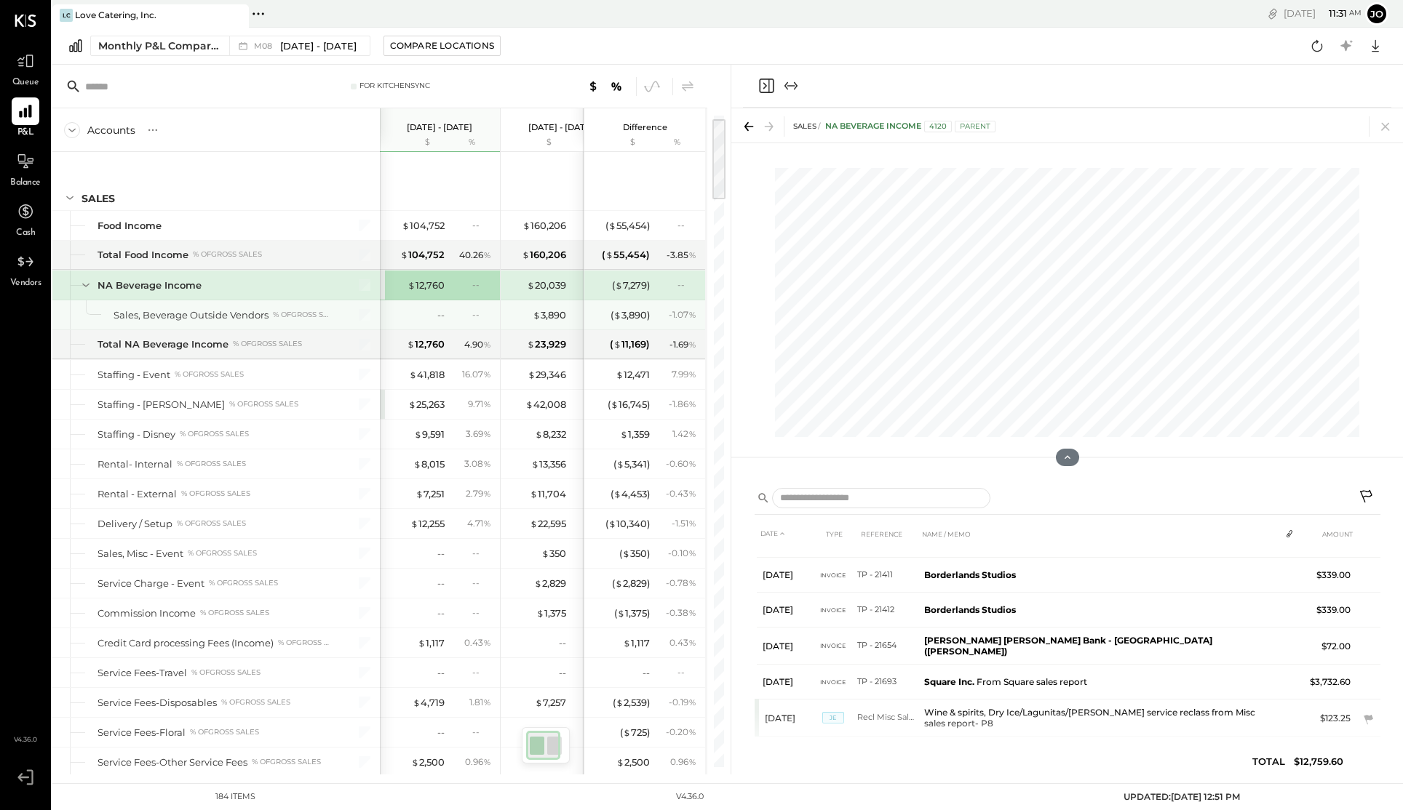
scroll to position [28, 0]
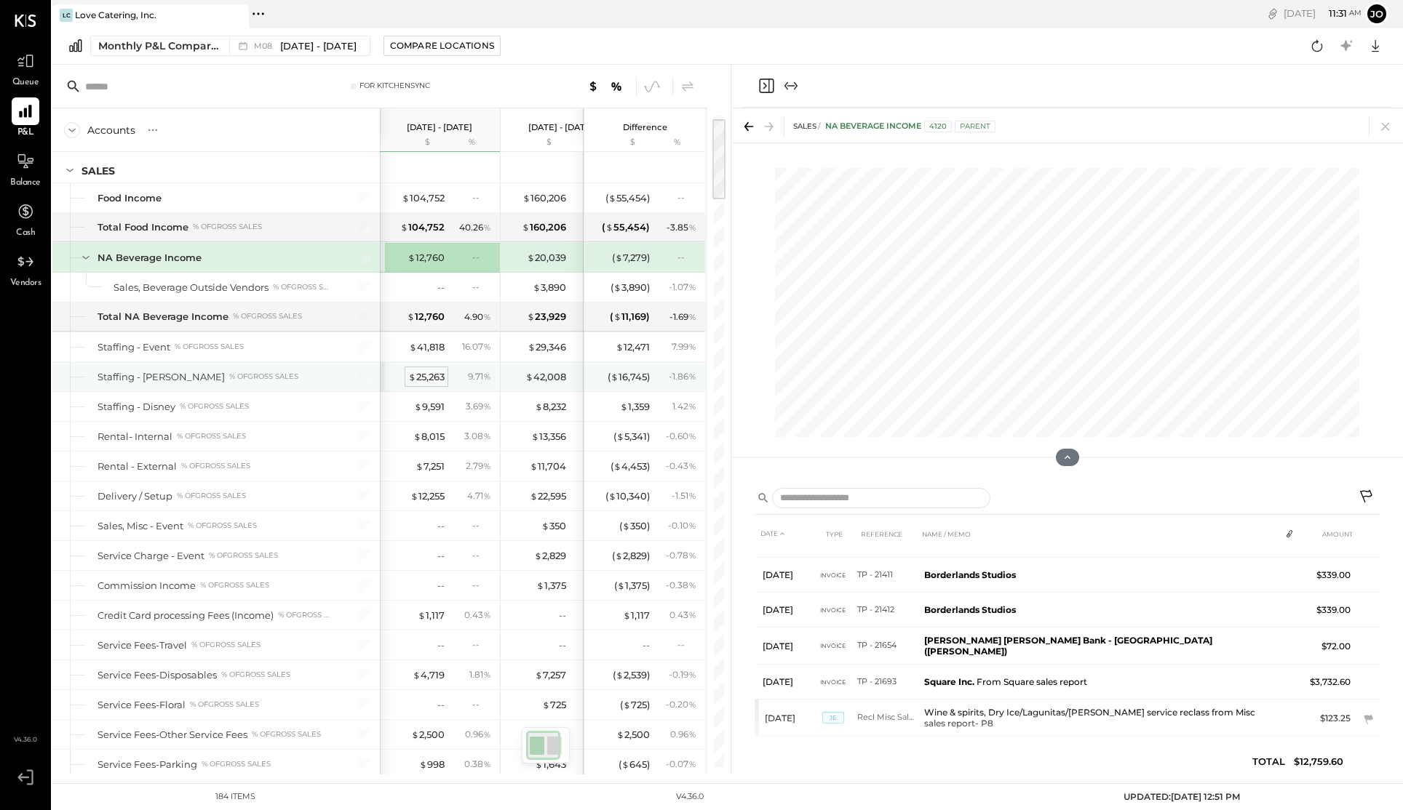
click at [420, 375] on div "$ 25,263" at bounding box center [426, 377] width 36 height 14
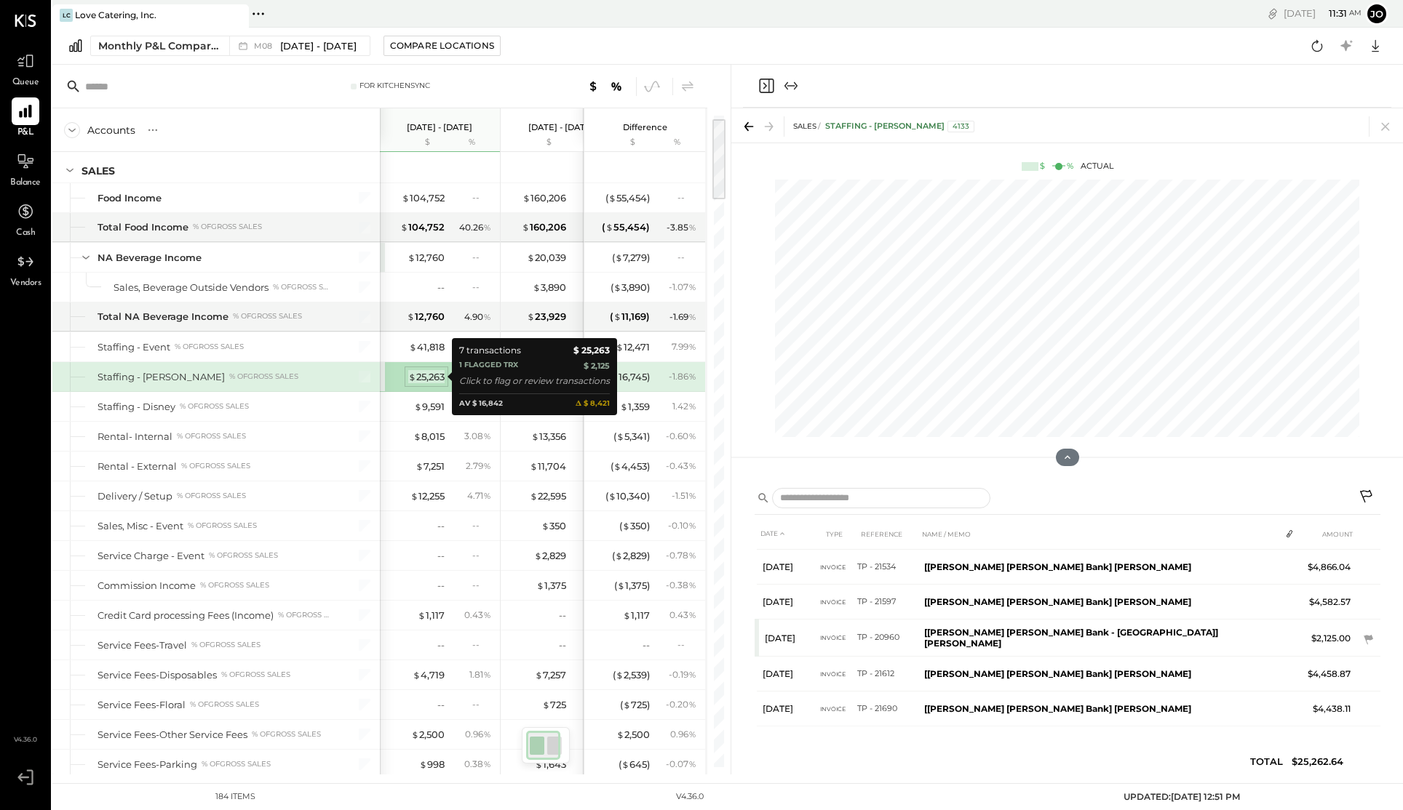
click at [420, 375] on div "$ 25,263" at bounding box center [426, 377] width 36 height 14
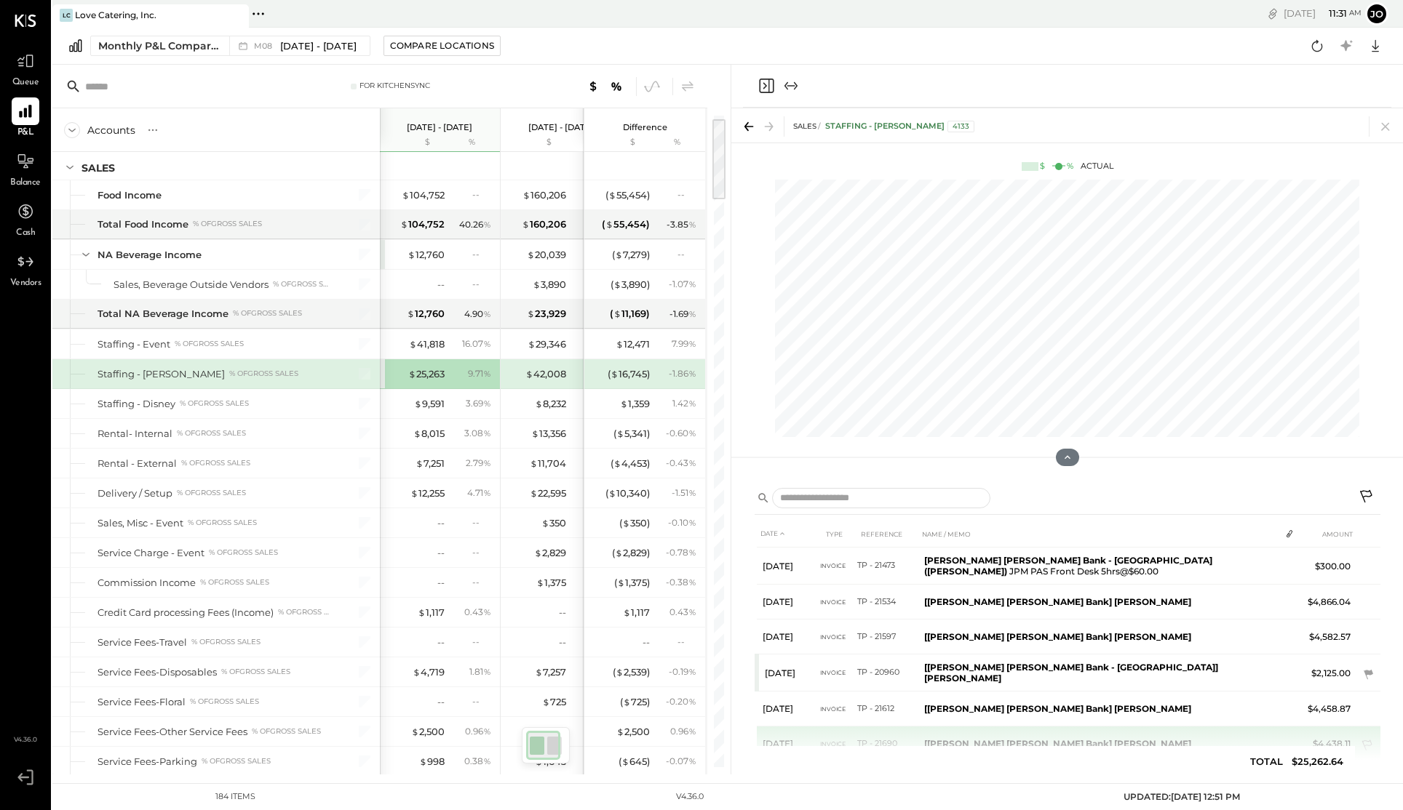
scroll to position [70, 0]
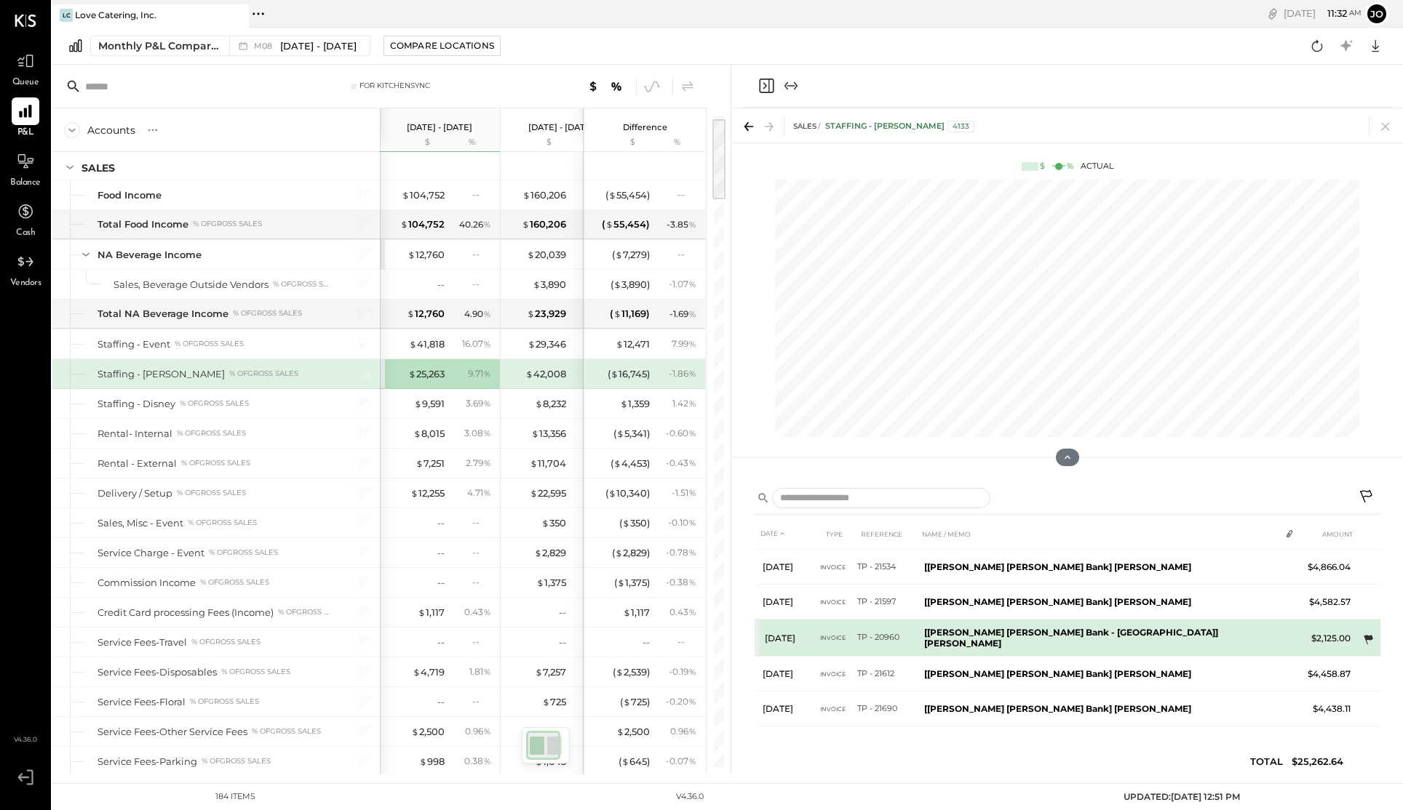
click at [1366, 636] on icon at bounding box center [1367, 639] width 9 height 9
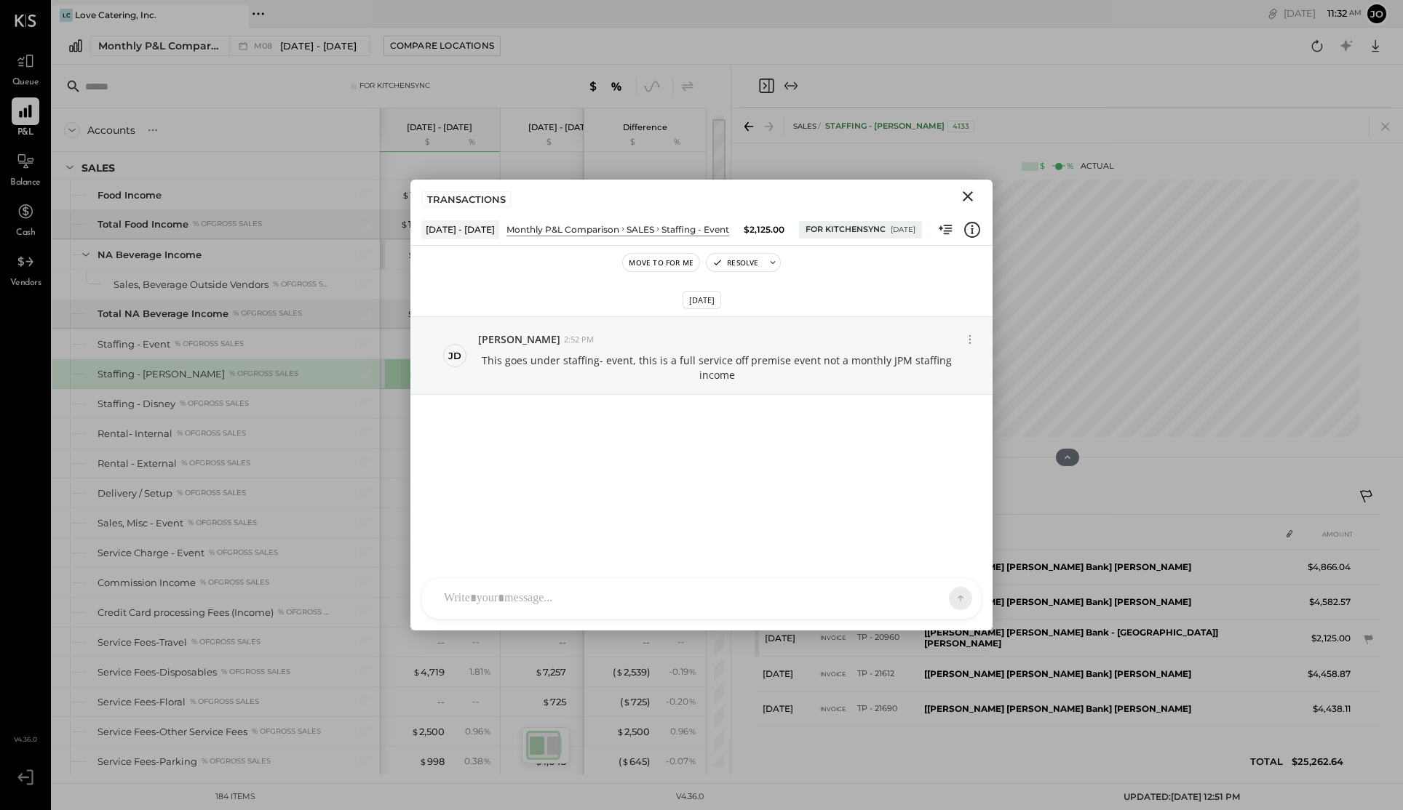
click at [962, 194] on icon "Close" at bounding box center [967, 196] width 17 height 17
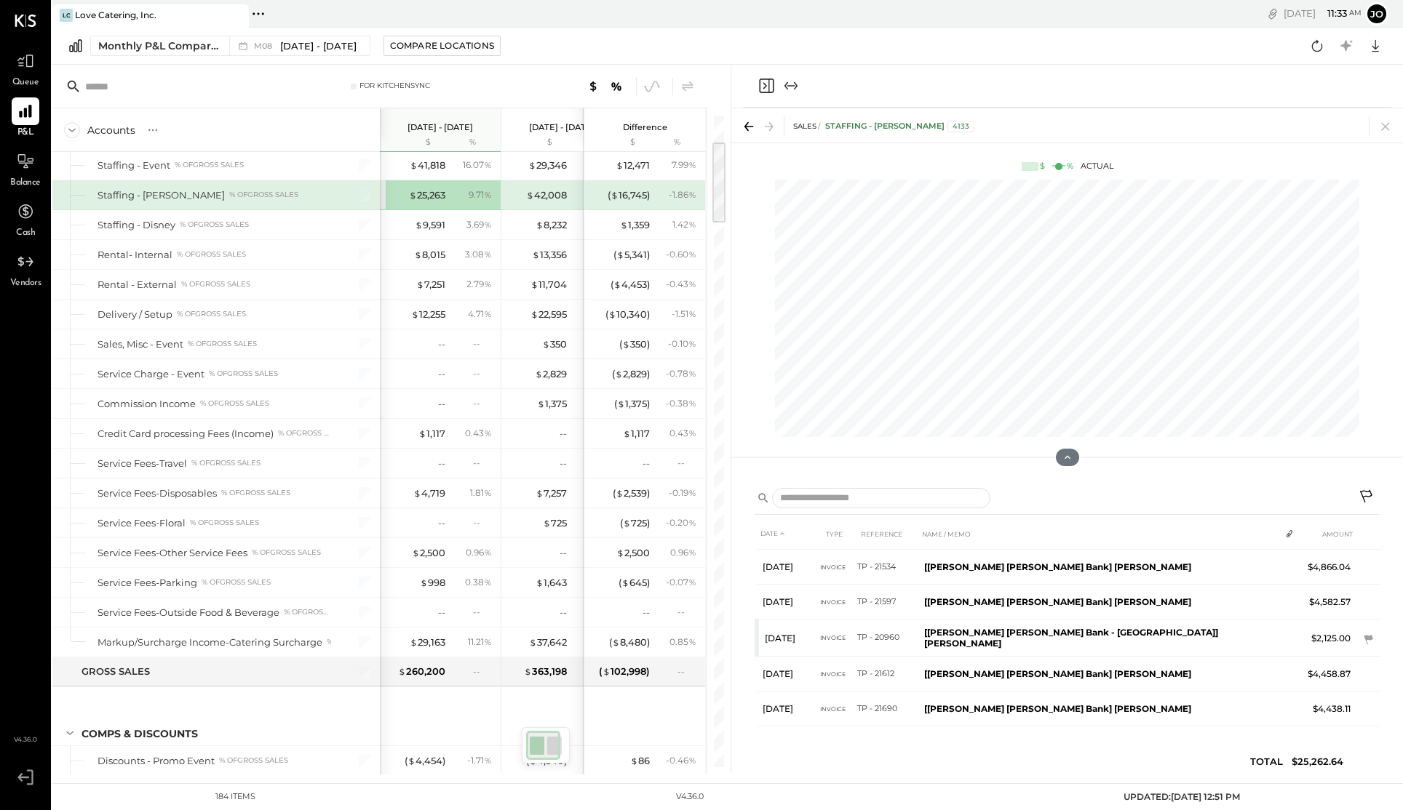
scroll to position [240, 0]
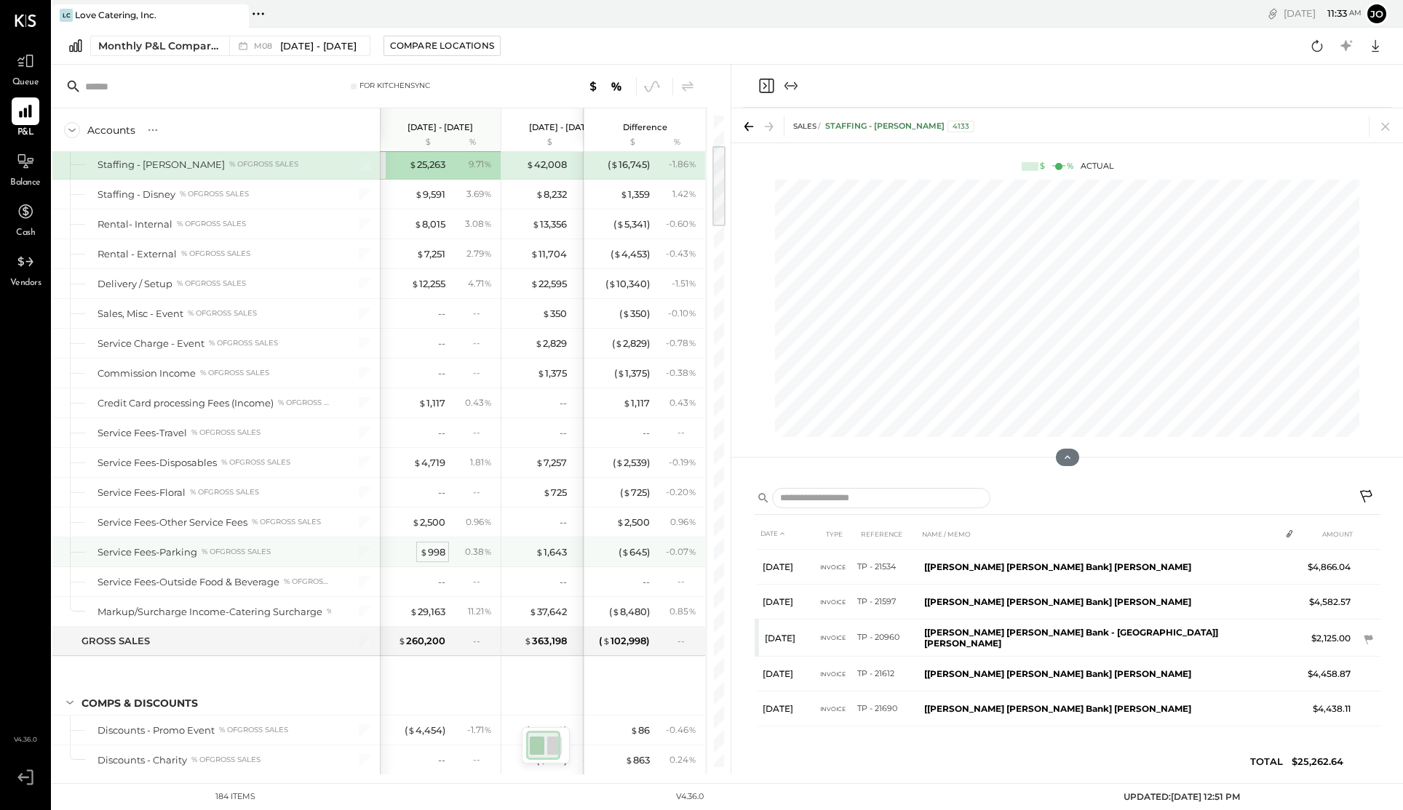
click at [426, 548] on span "$" at bounding box center [424, 552] width 8 height 12
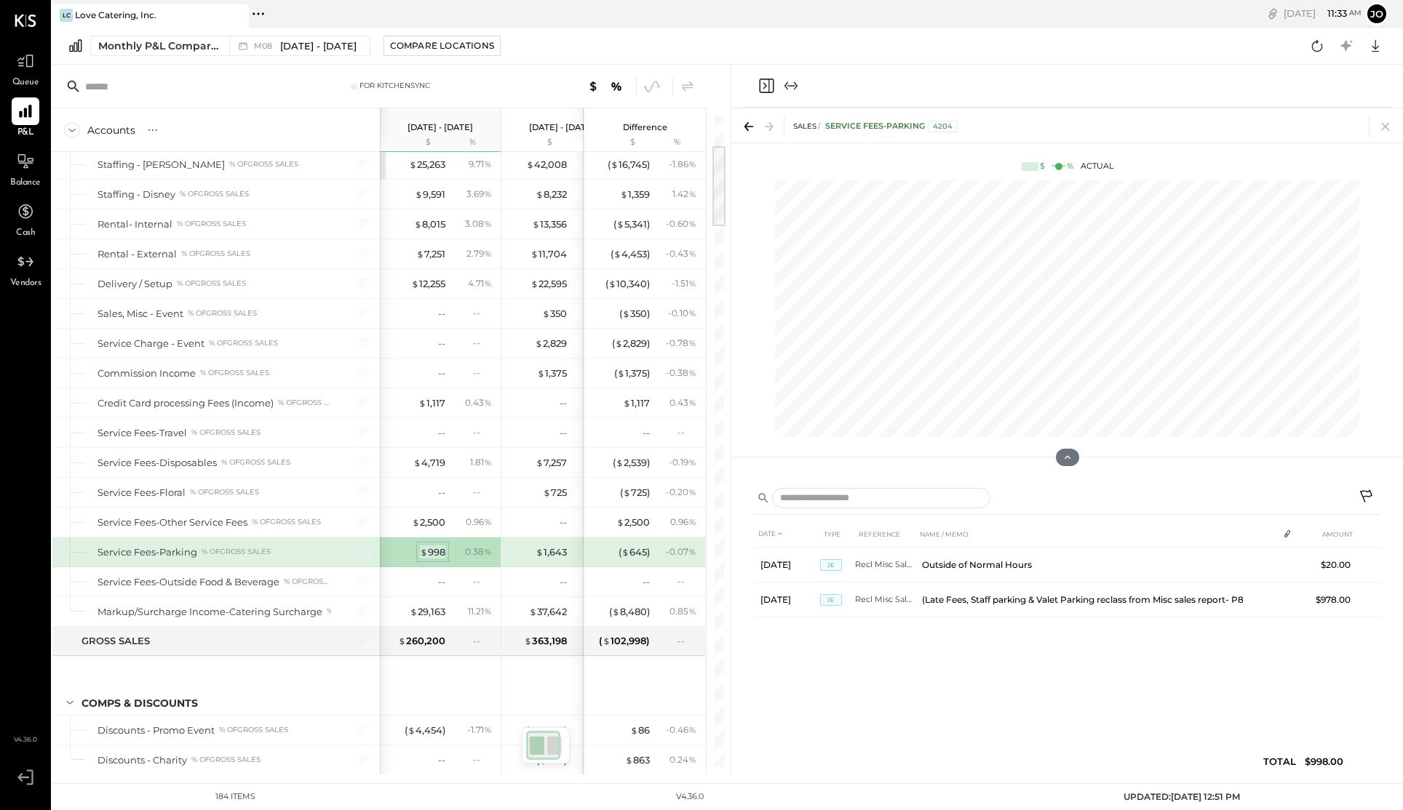
scroll to position [0, 0]
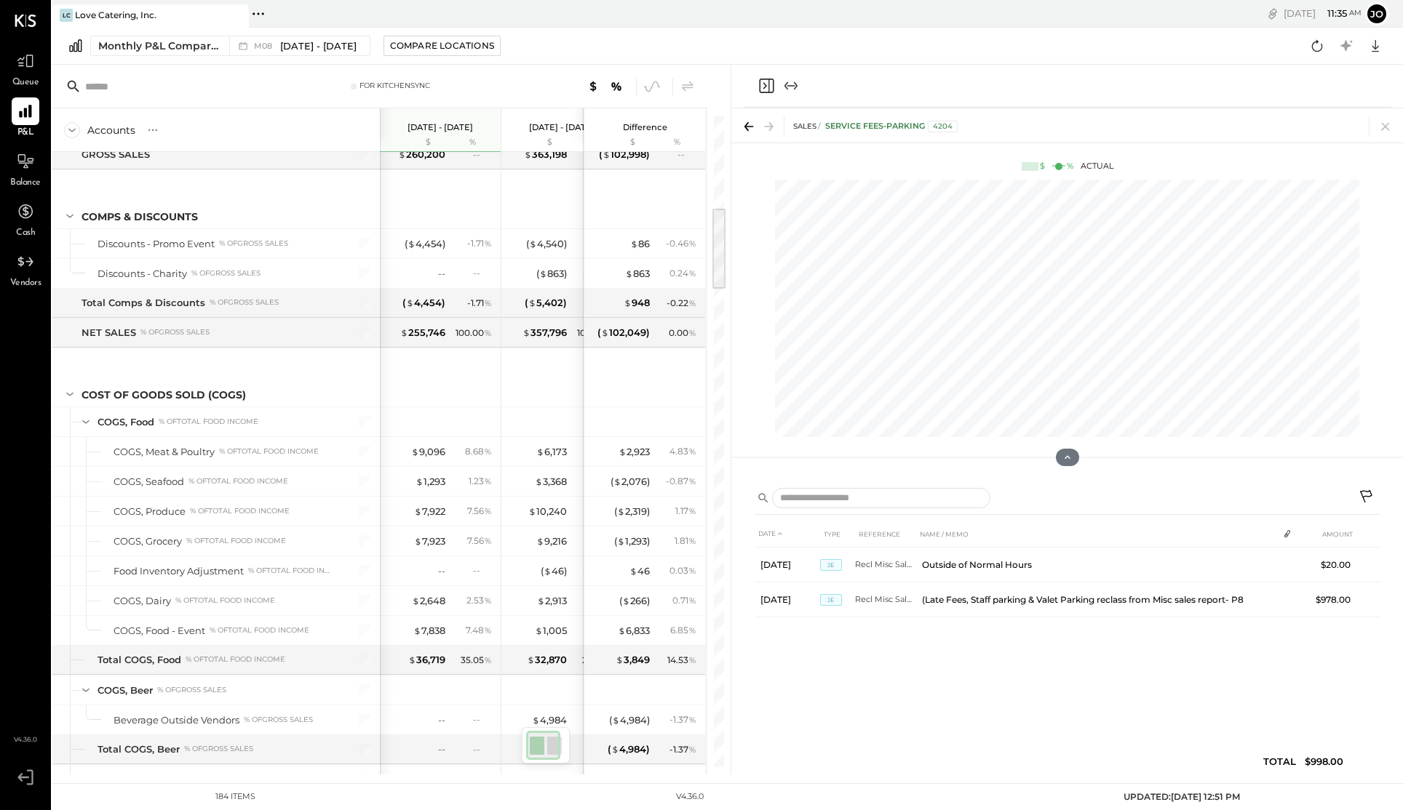
scroll to position [728, 0]
click at [434, 627] on div "$ 7,838" at bounding box center [429, 631] width 32 height 14
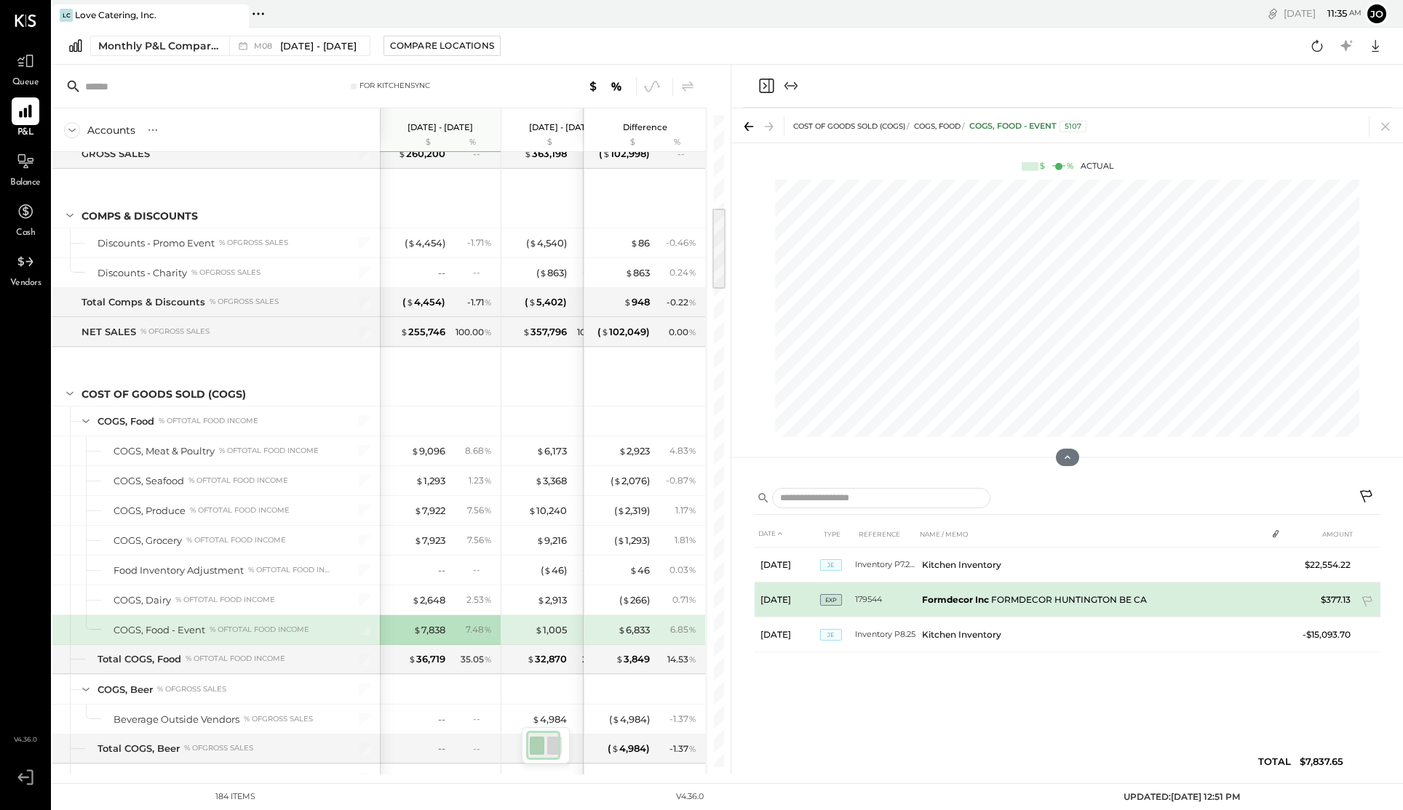
click at [1033, 604] on td "Formdecor Inc FORMDECOR HUNTINGTON BE CA" at bounding box center [1091, 600] width 351 height 35
click at [1027, 600] on td "Formdecor Inc FORMDECOR HUNTINGTON BE CA" at bounding box center [1091, 600] width 351 height 35
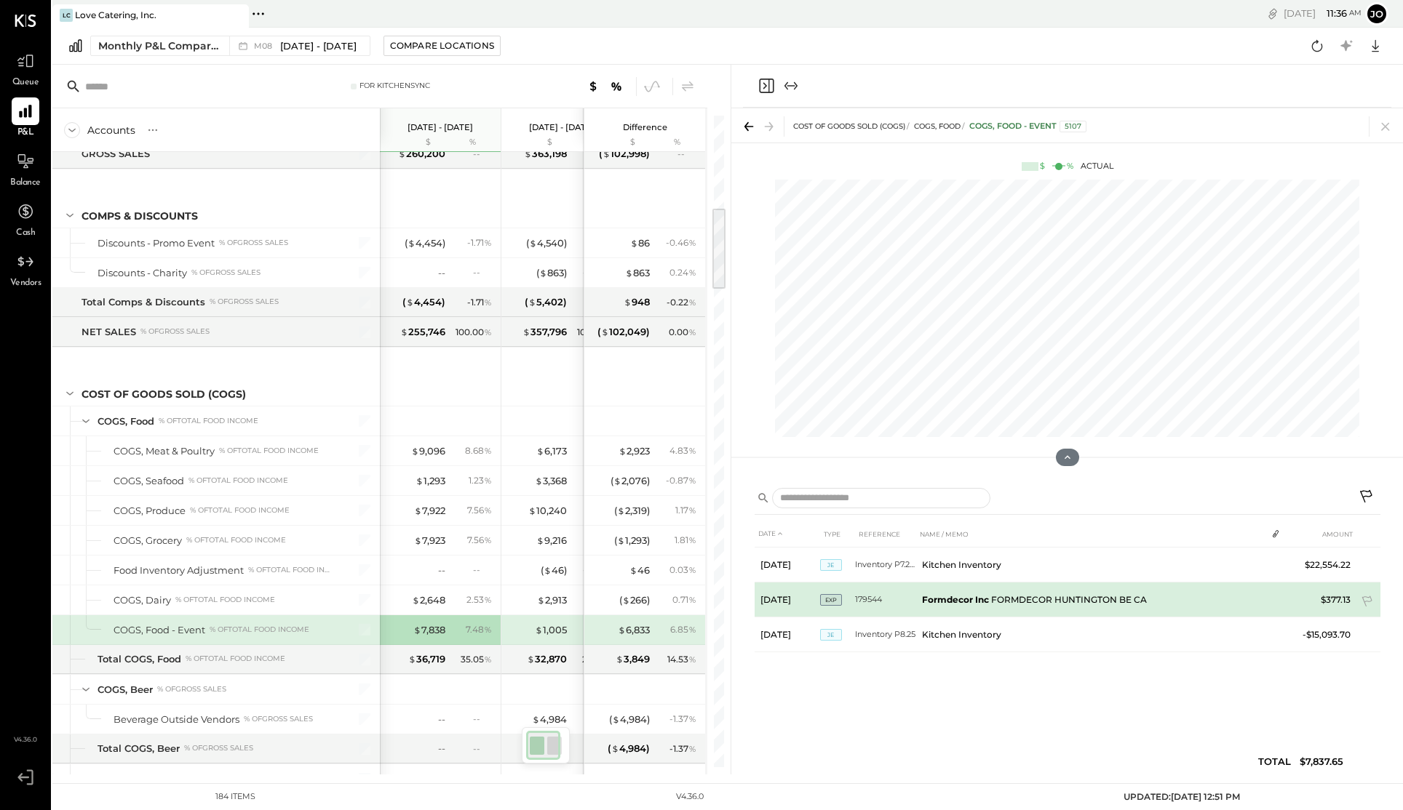
click at [1004, 599] on td "Formdecor Inc FORMDECOR HUNTINGTON BE CA" at bounding box center [1091, 600] width 351 height 35
click at [859, 605] on td "179544" at bounding box center [885, 600] width 61 height 35
click at [865, 603] on td "179544" at bounding box center [885, 600] width 61 height 35
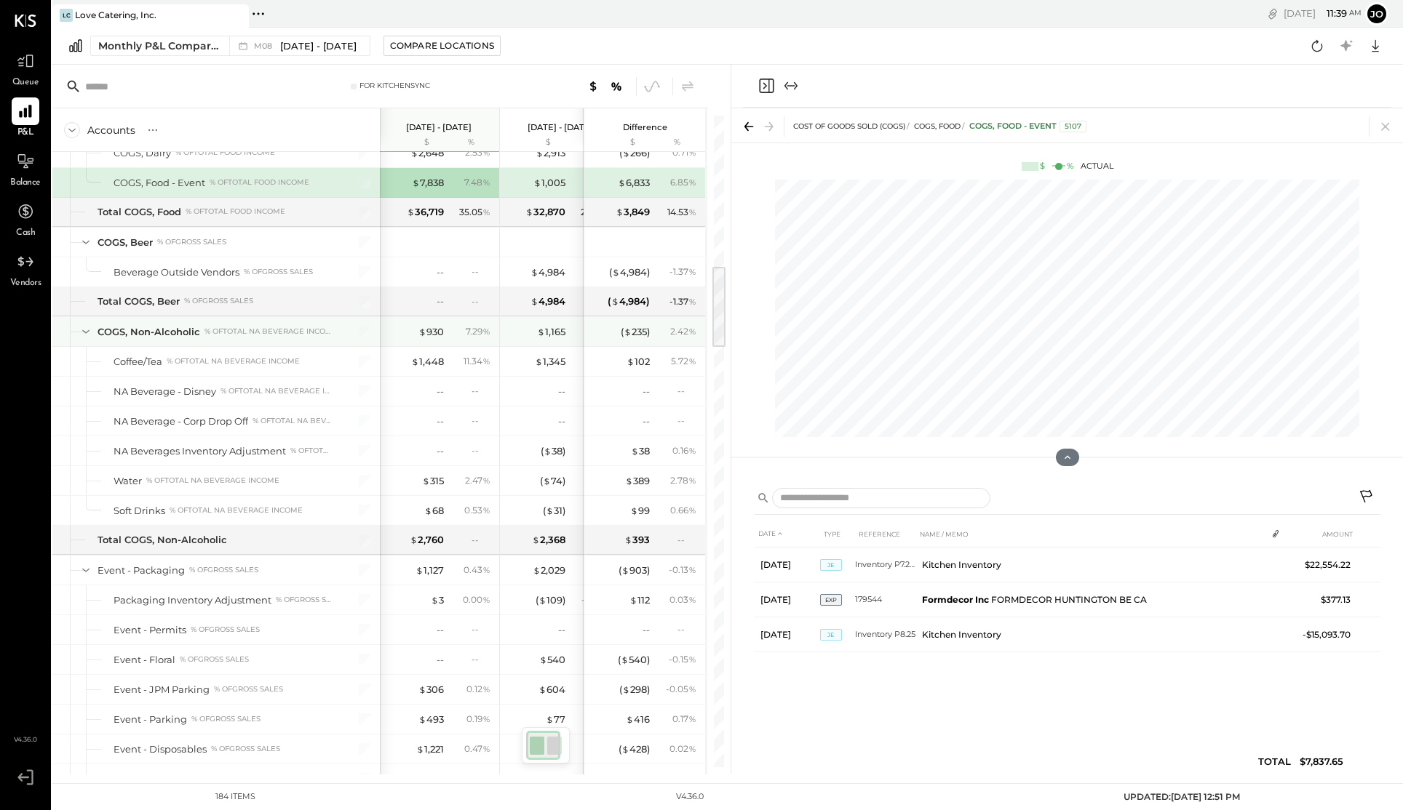
scroll to position [1177, 0]
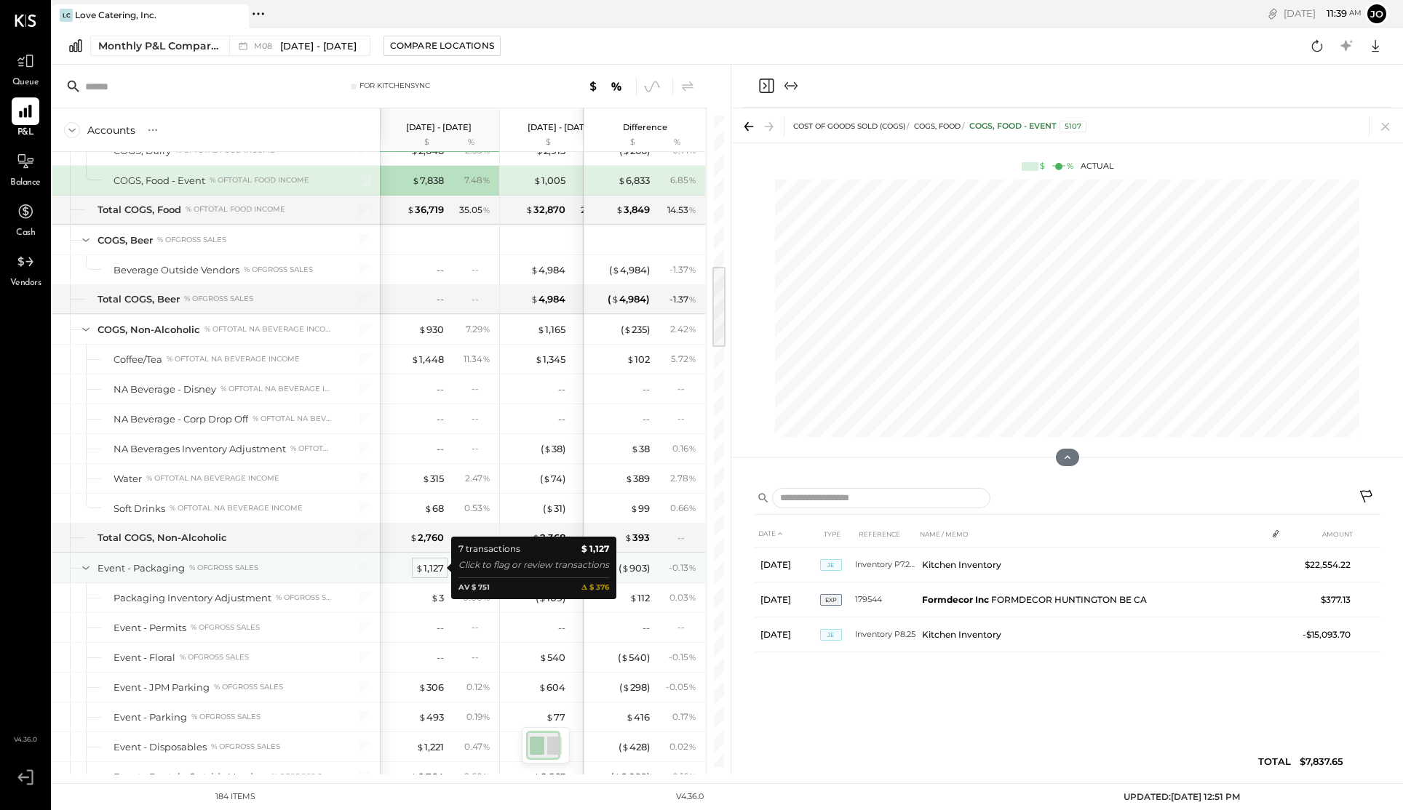
click at [420, 568] on span "$" at bounding box center [419, 568] width 8 height 12
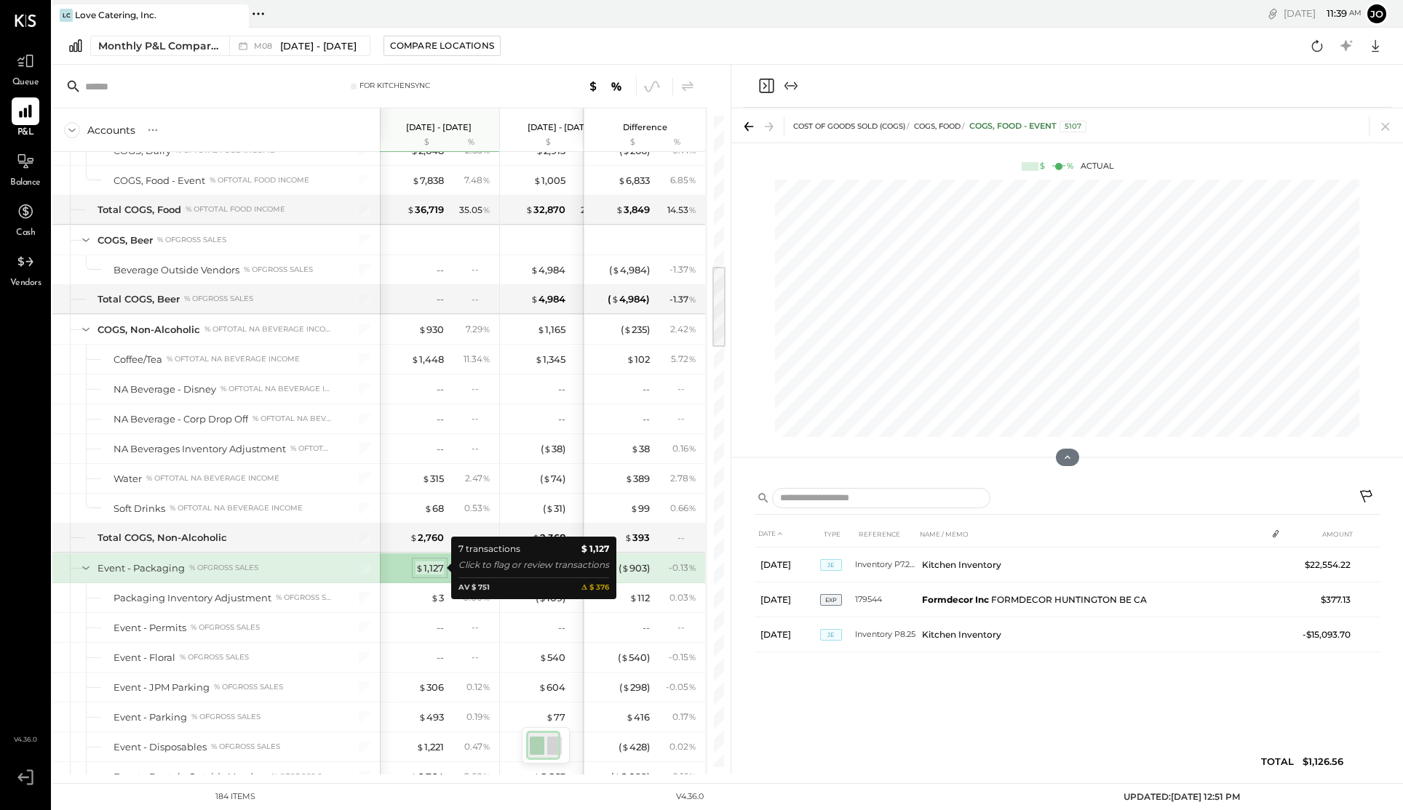
scroll to position [1175, 0]
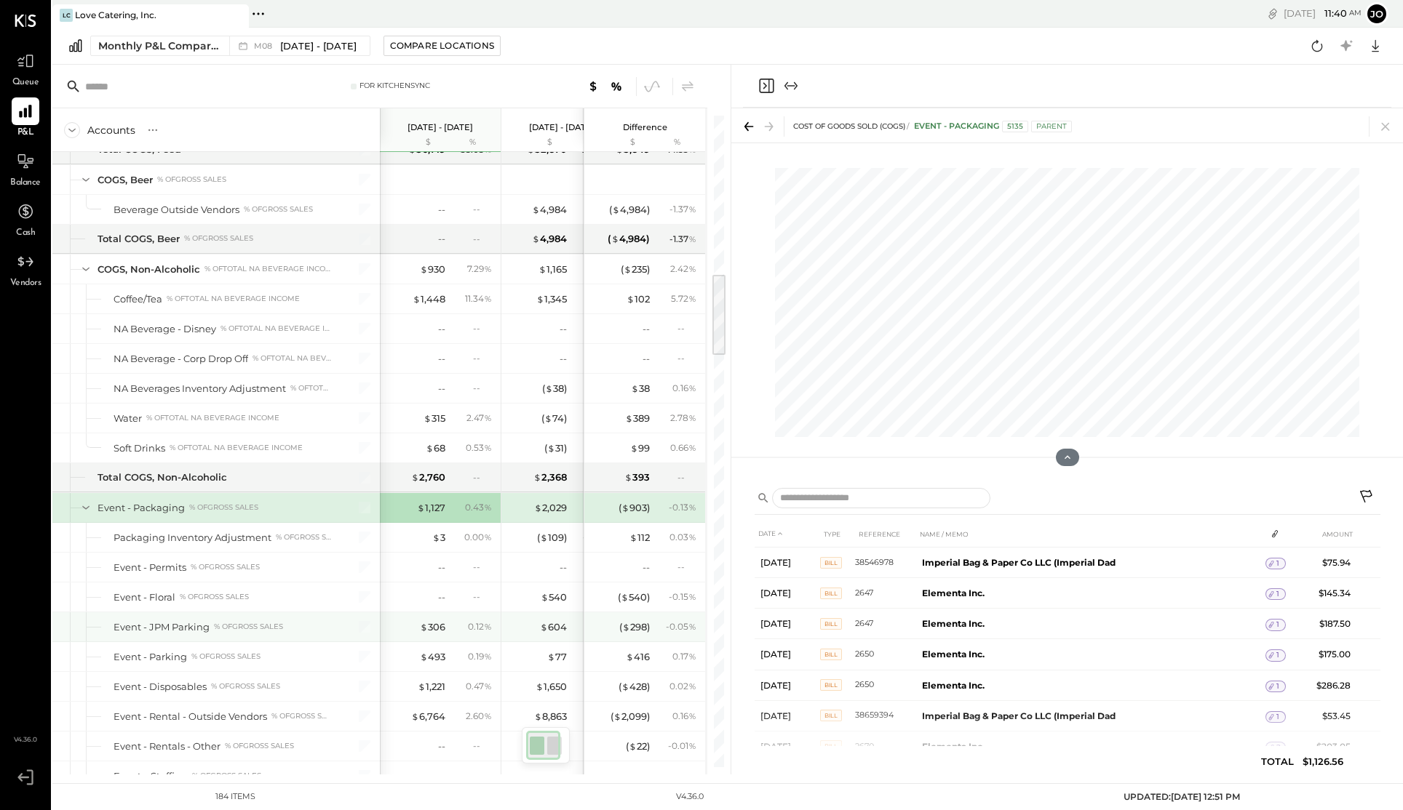
scroll to position [1275, 0]
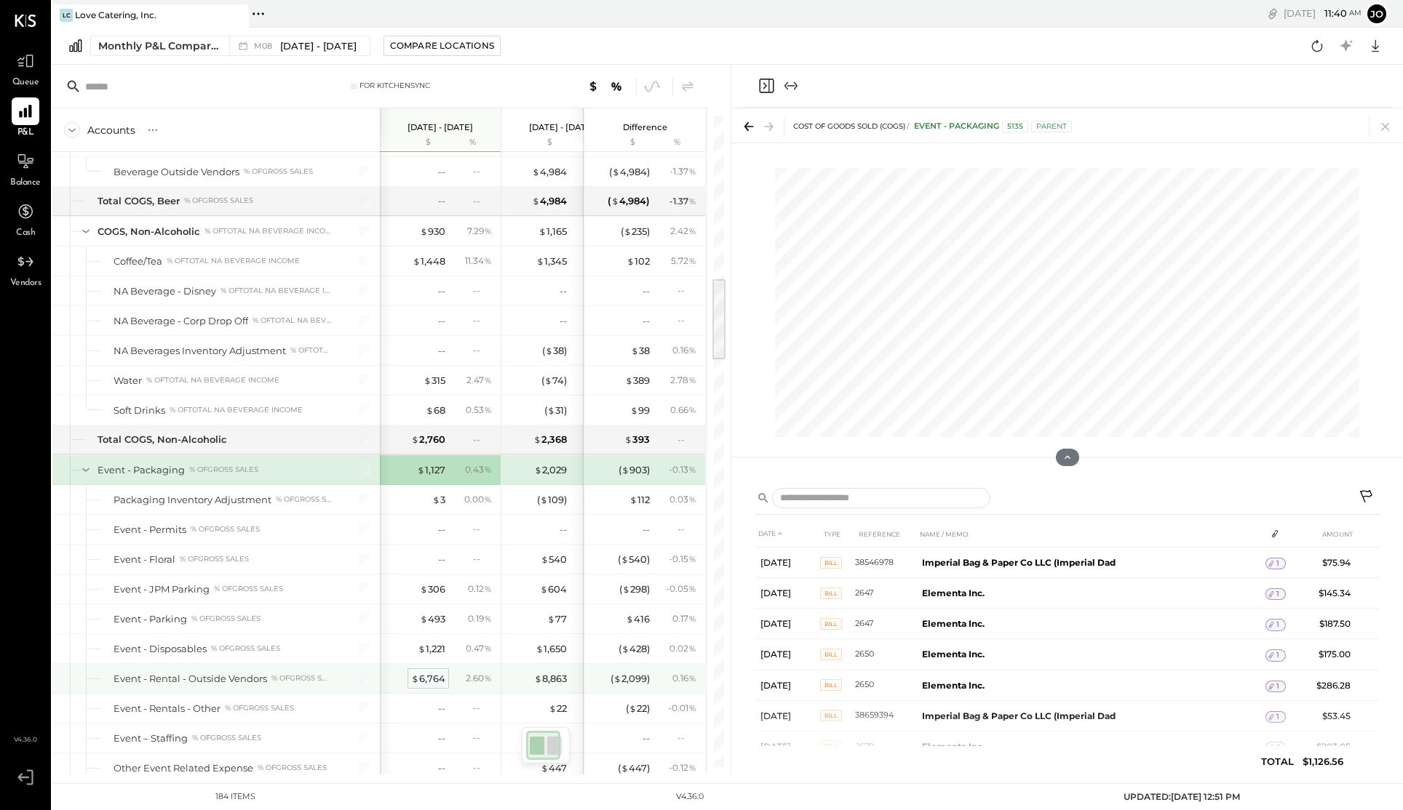
click at [431, 682] on div "$ 6,764" at bounding box center [428, 679] width 34 height 14
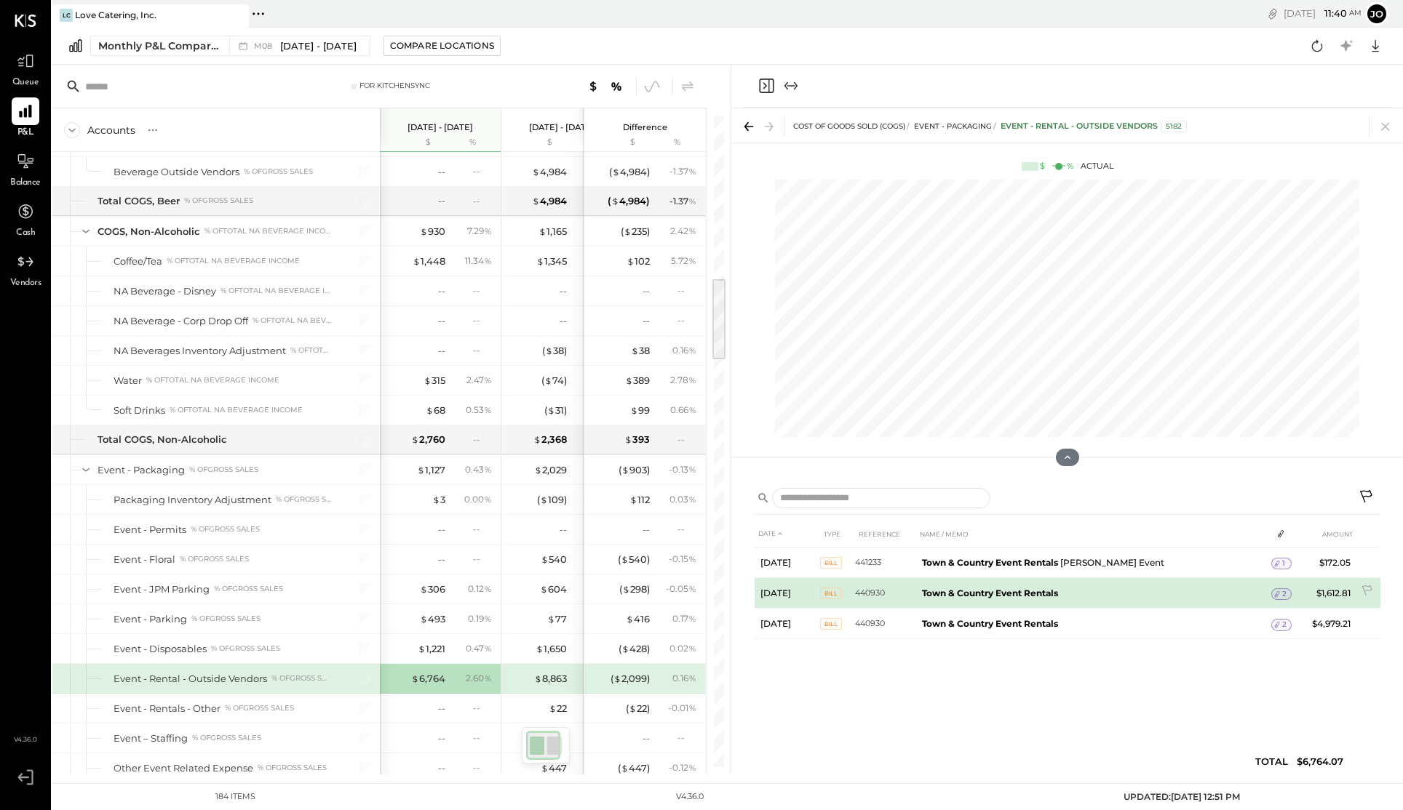
click at [1282, 597] on span "2" at bounding box center [1284, 594] width 4 height 10
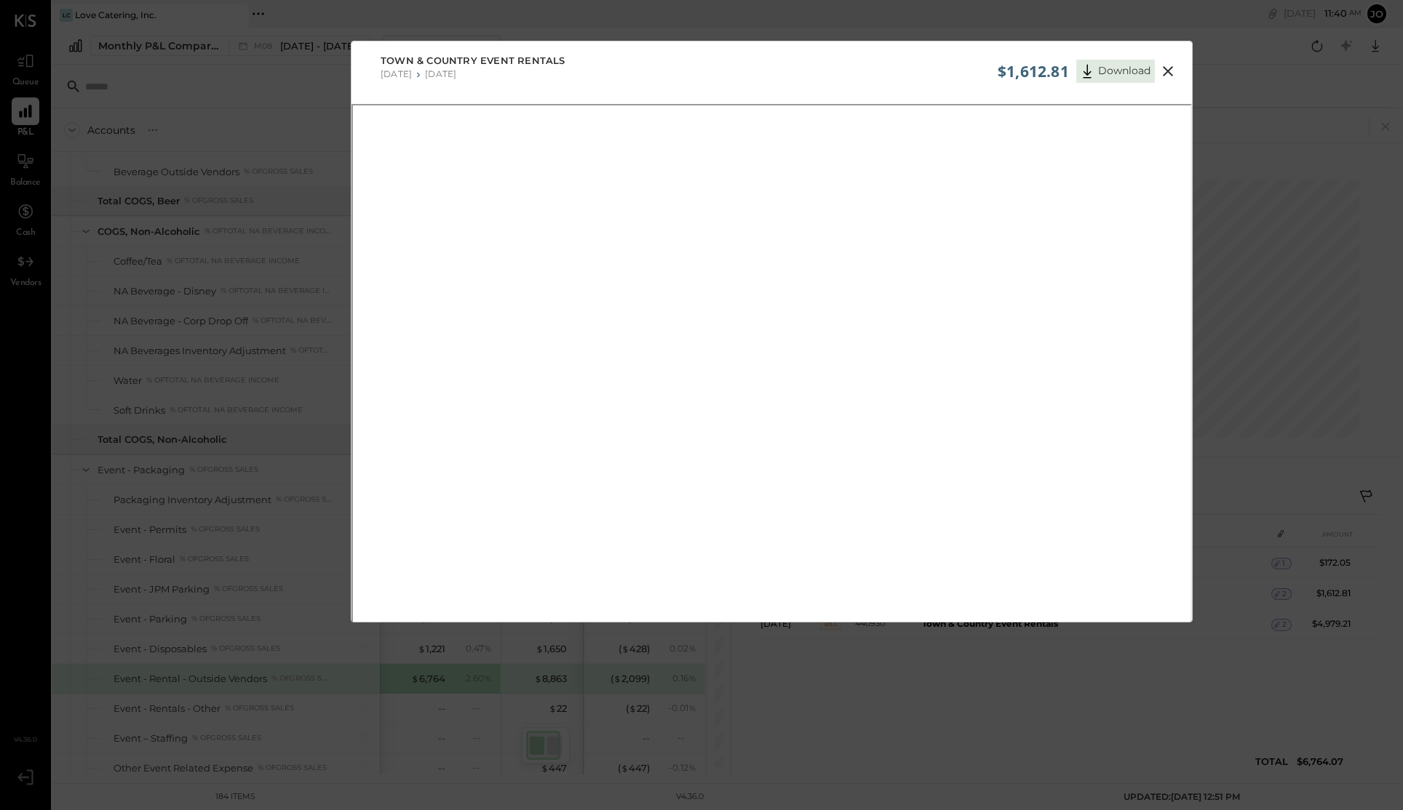
scroll to position [75, 0]
click at [674, 20] on div "$1,612.81 Download Town & Country Event Rentals [DATE] [DATE]" at bounding box center [701, 405] width 1403 height 810
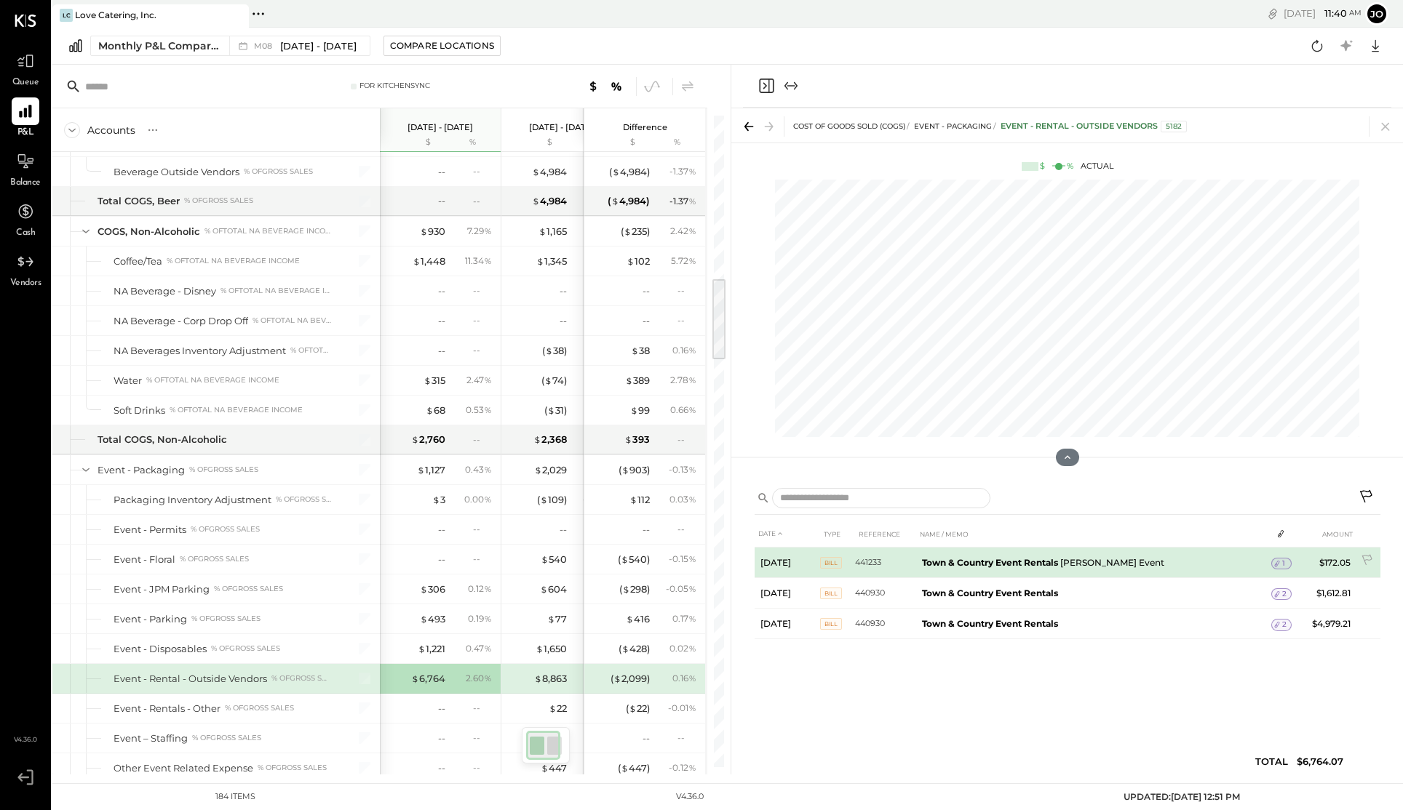
click at [786, 562] on td "[DATE]" at bounding box center [786, 563] width 65 height 31
click at [1282, 563] on span "1" at bounding box center [1283, 564] width 3 height 10
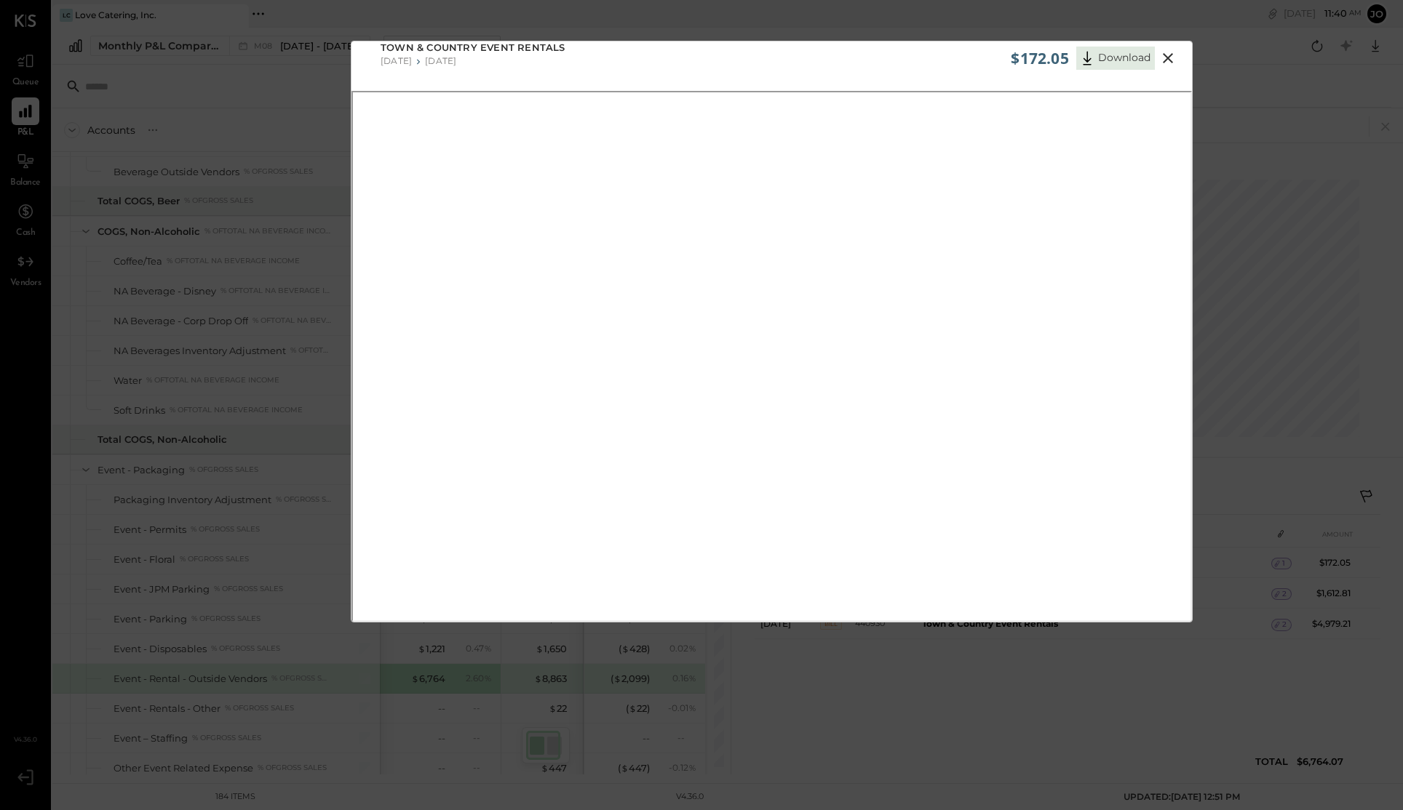
scroll to position [0, 0]
click at [1259, 227] on div "$172.05 Download Town & Country Event Rentals [DATE] [DATE]" at bounding box center [701, 405] width 1403 height 810
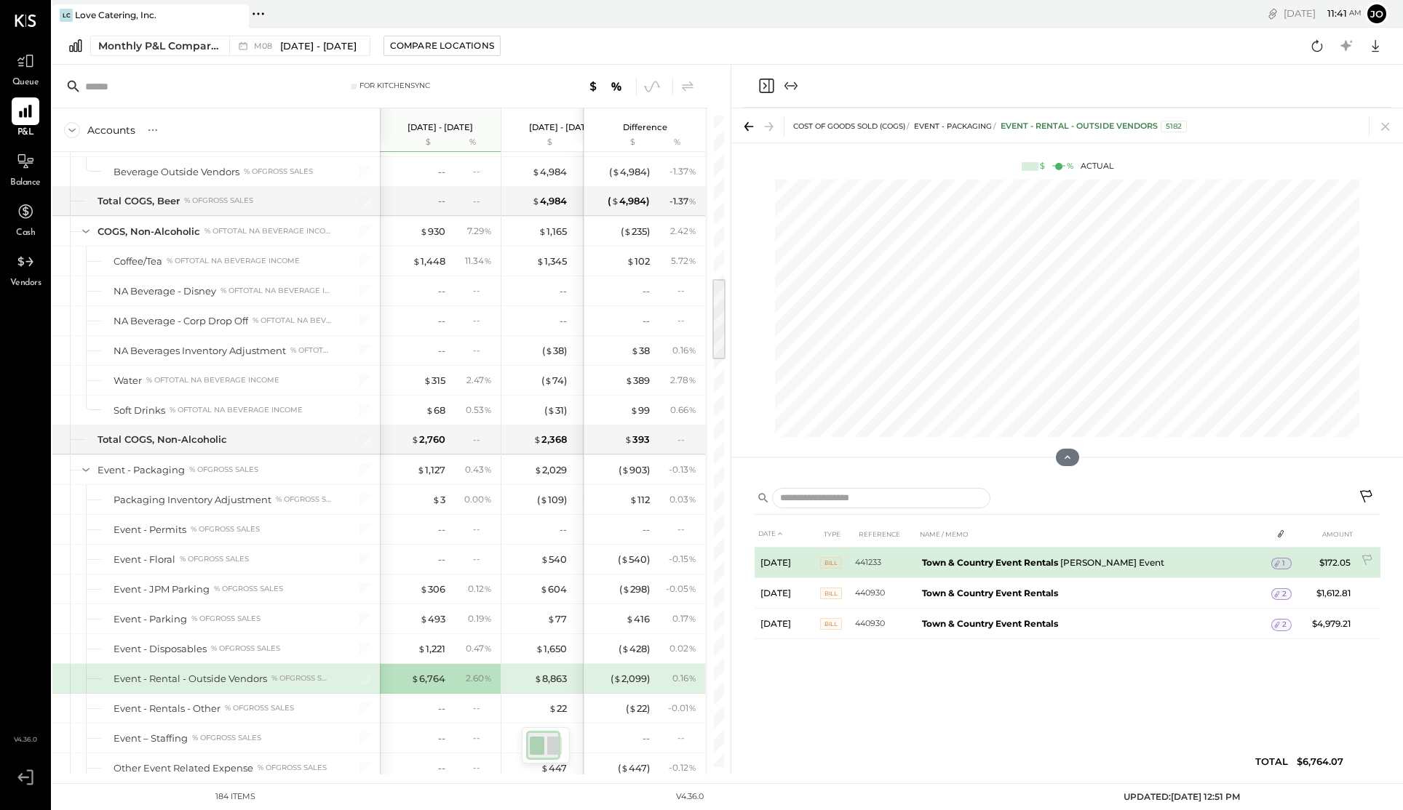
click at [1002, 555] on td "Town & Country Event Rentals [PERSON_NAME] Event" at bounding box center [1094, 563] width 356 height 31
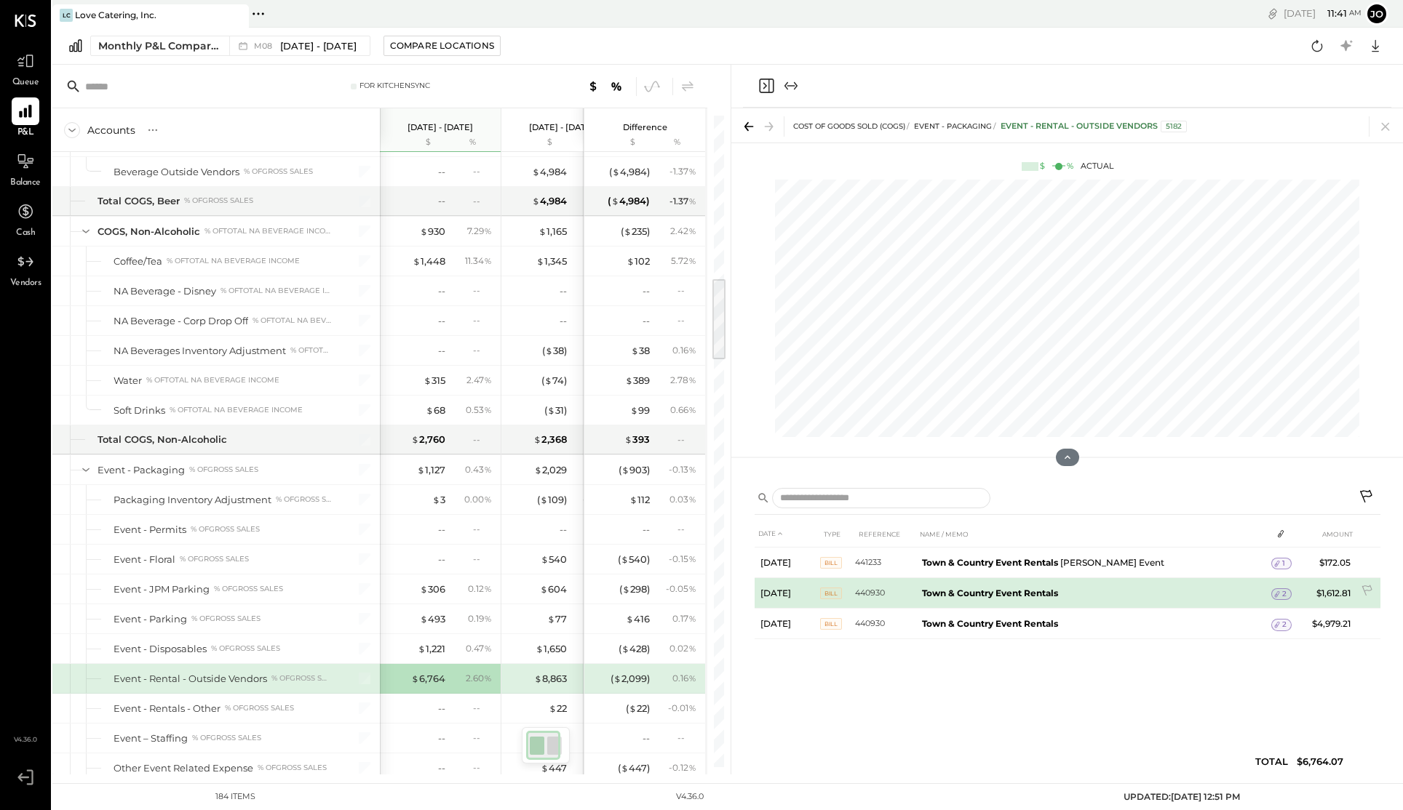
click at [983, 596] on b "Town & Country Event Rentals" at bounding box center [990, 593] width 136 height 11
click at [832, 594] on span "BILL" at bounding box center [831, 594] width 22 height 12
click at [1276, 590] on icon at bounding box center [1277, 594] width 10 height 10
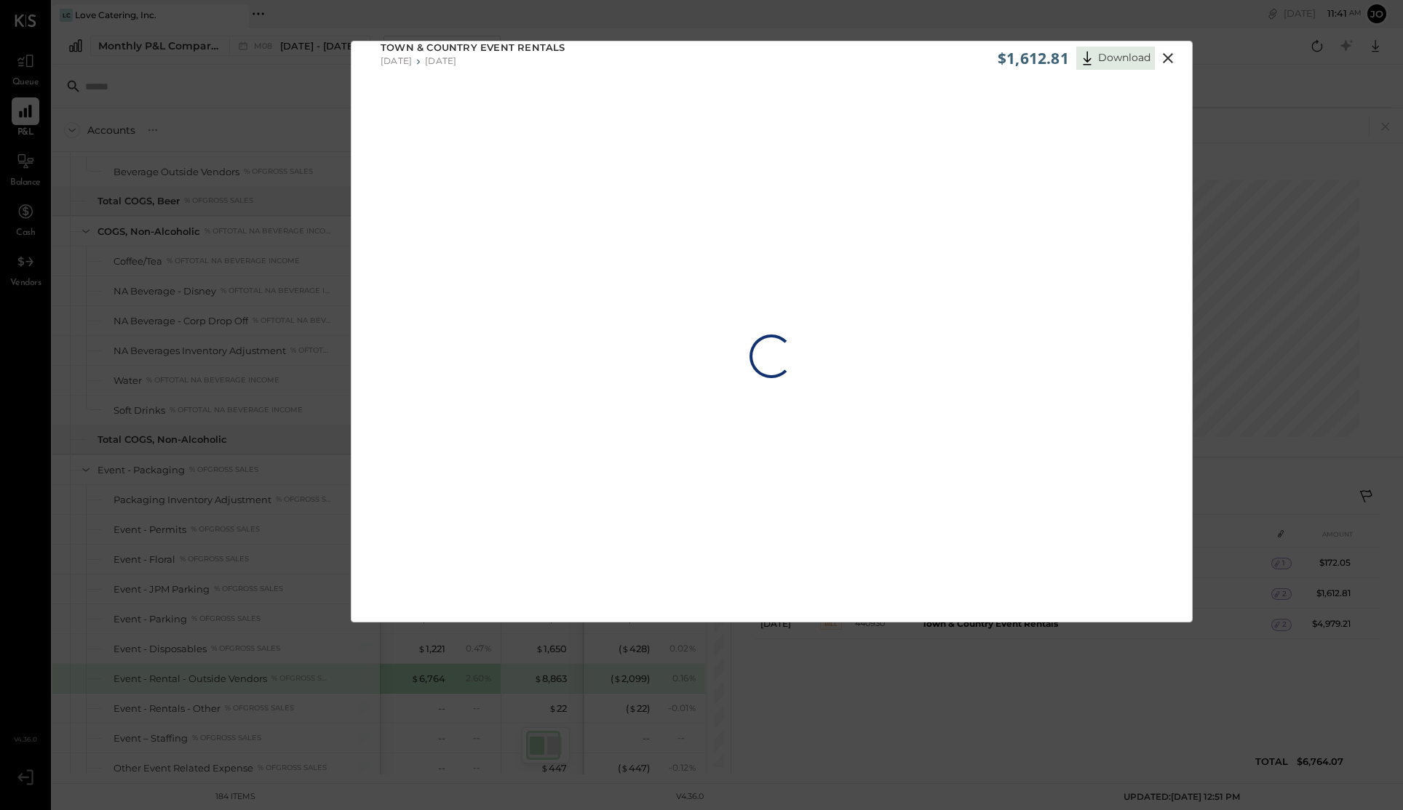
scroll to position [75, 0]
click at [1264, 115] on div "$1,612.81 Download Town & Country Event Rentals [DATE] [DATE]" at bounding box center [701, 405] width 1403 height 810
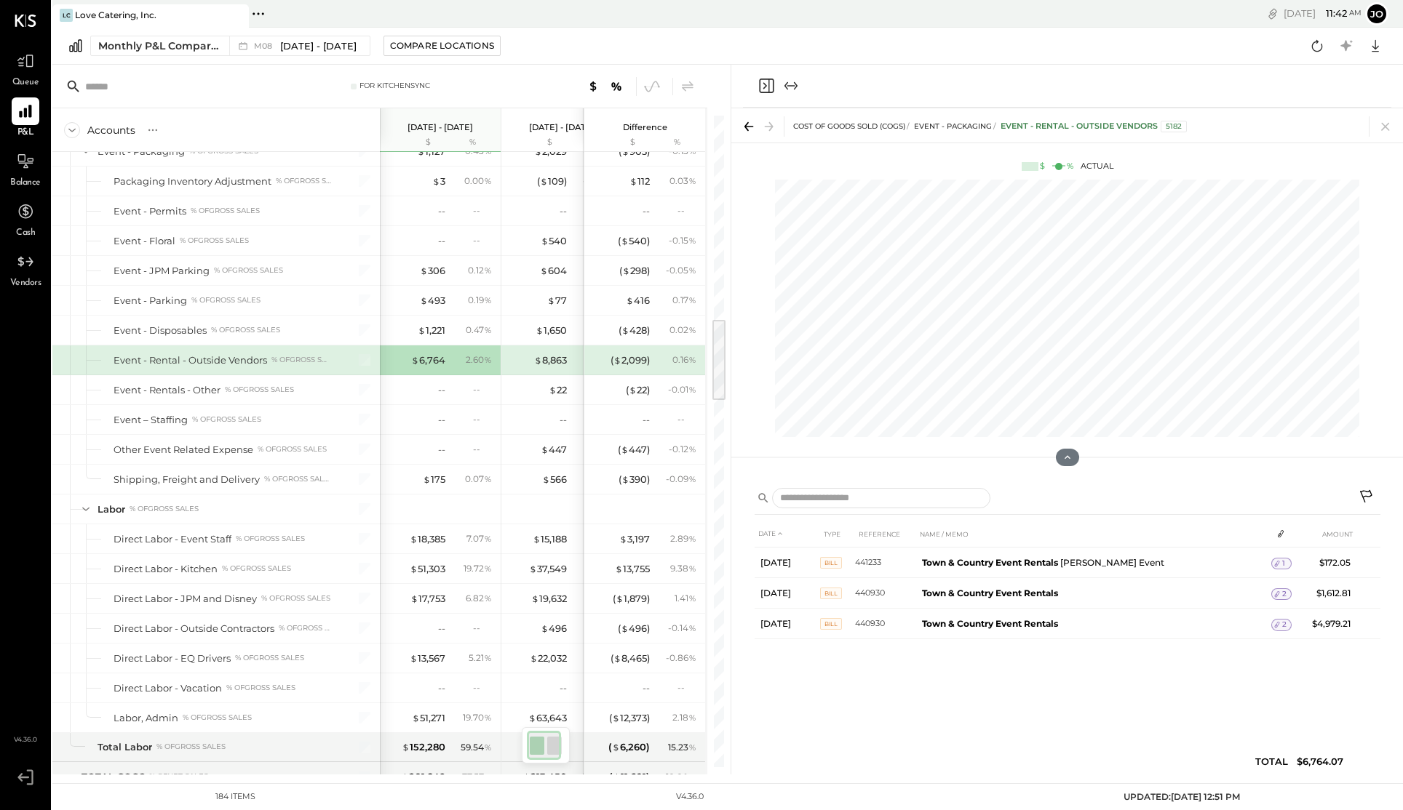
scroll to position [0, 6]
click at [426, 572] on div "$ 51,303" at bounding box center [422, 572] width 36 height 14
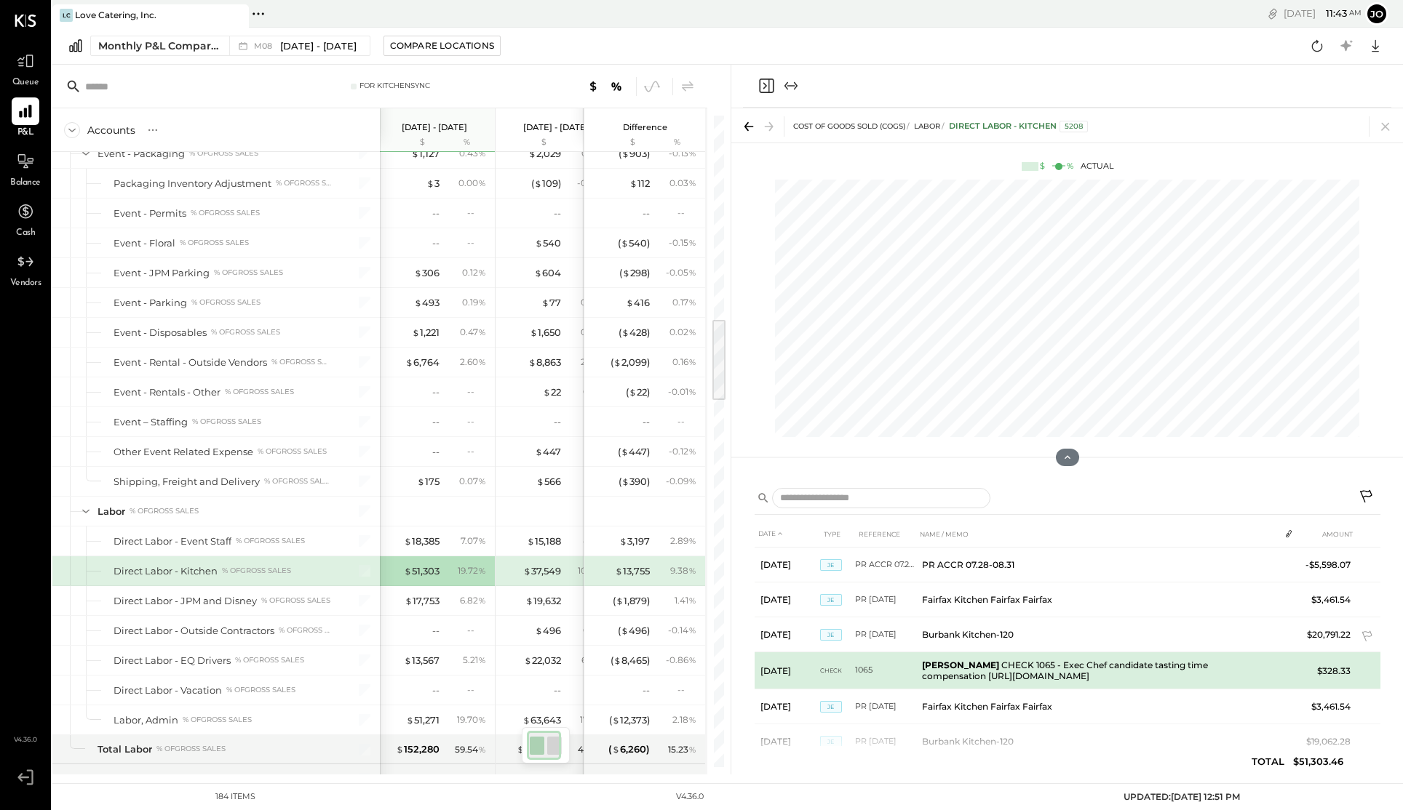
scroll to position [36, 0]
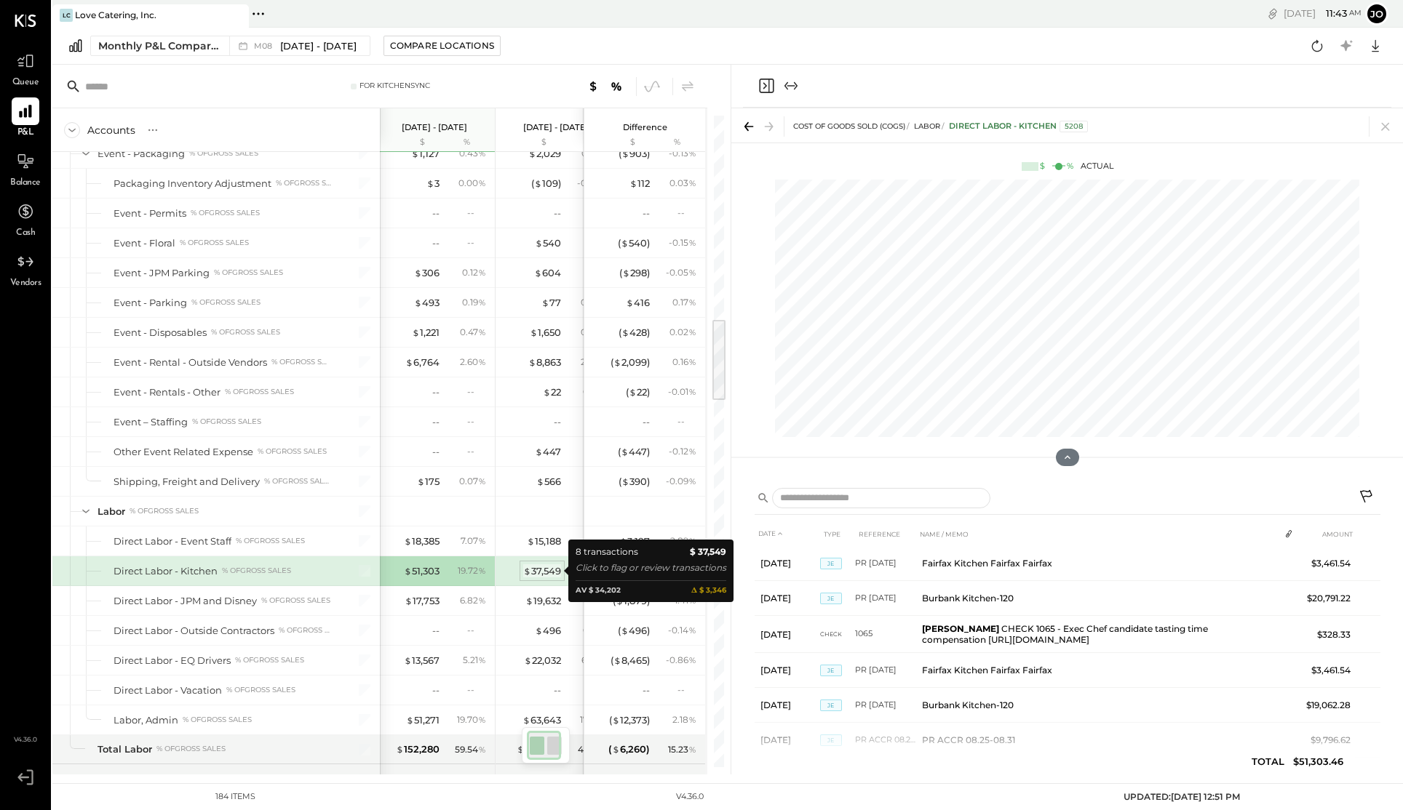
click at [533, 573] on div "$ 37,549" at bounding box center [542, 572] width 38 height 14
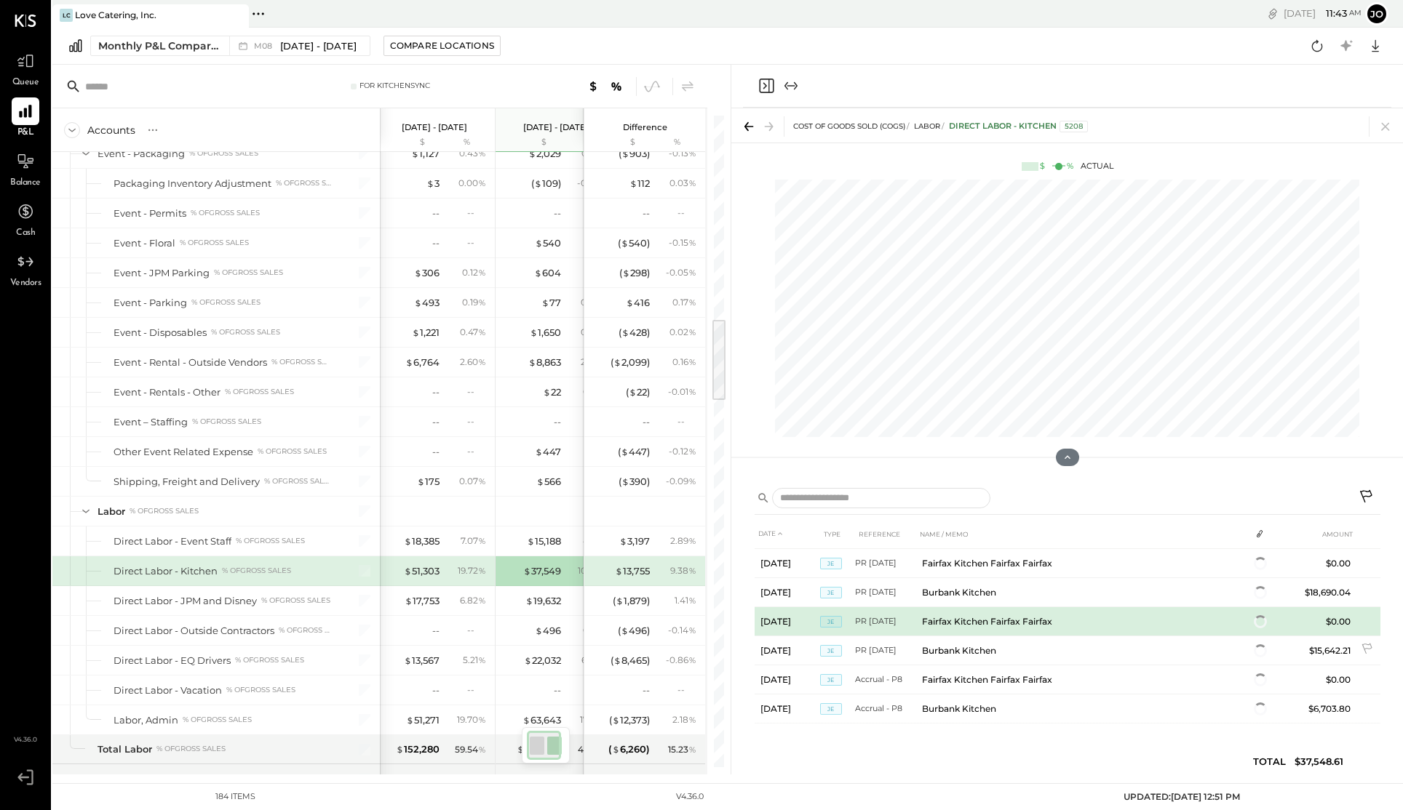
scroll to position [69, 0]
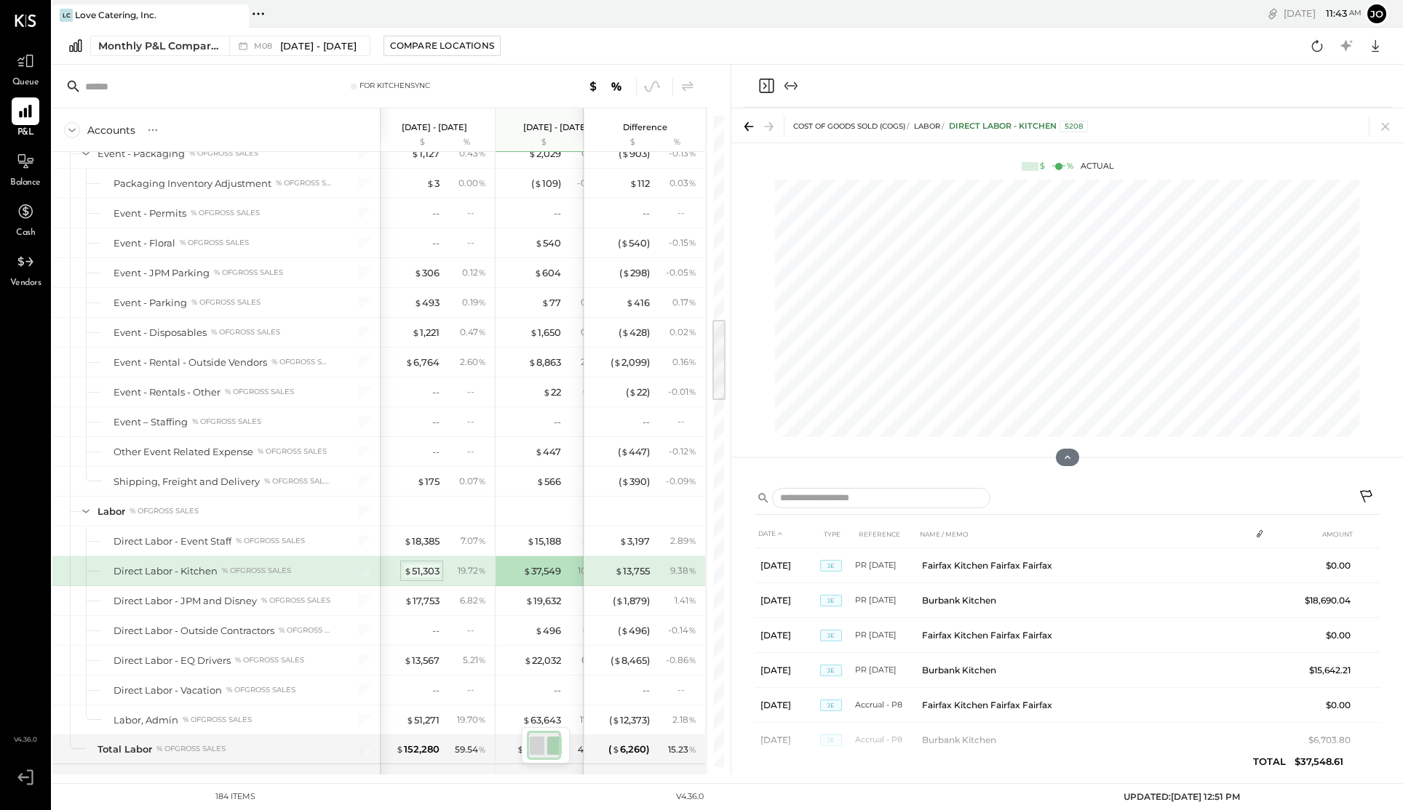
click at [418, 573] on div "$ 51,303" at bounding box center [422, 572] width 36 height 14
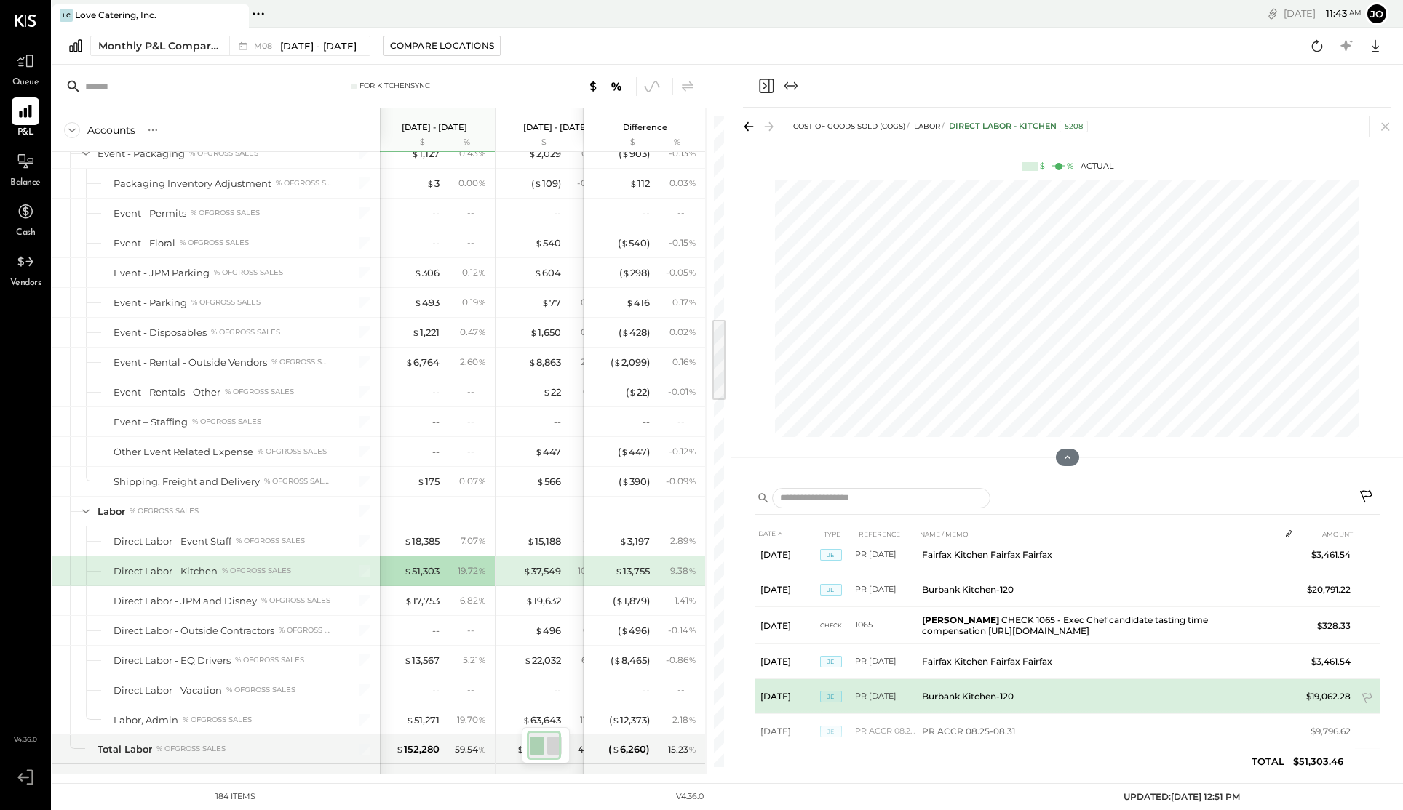
scroll to position [69, 0]
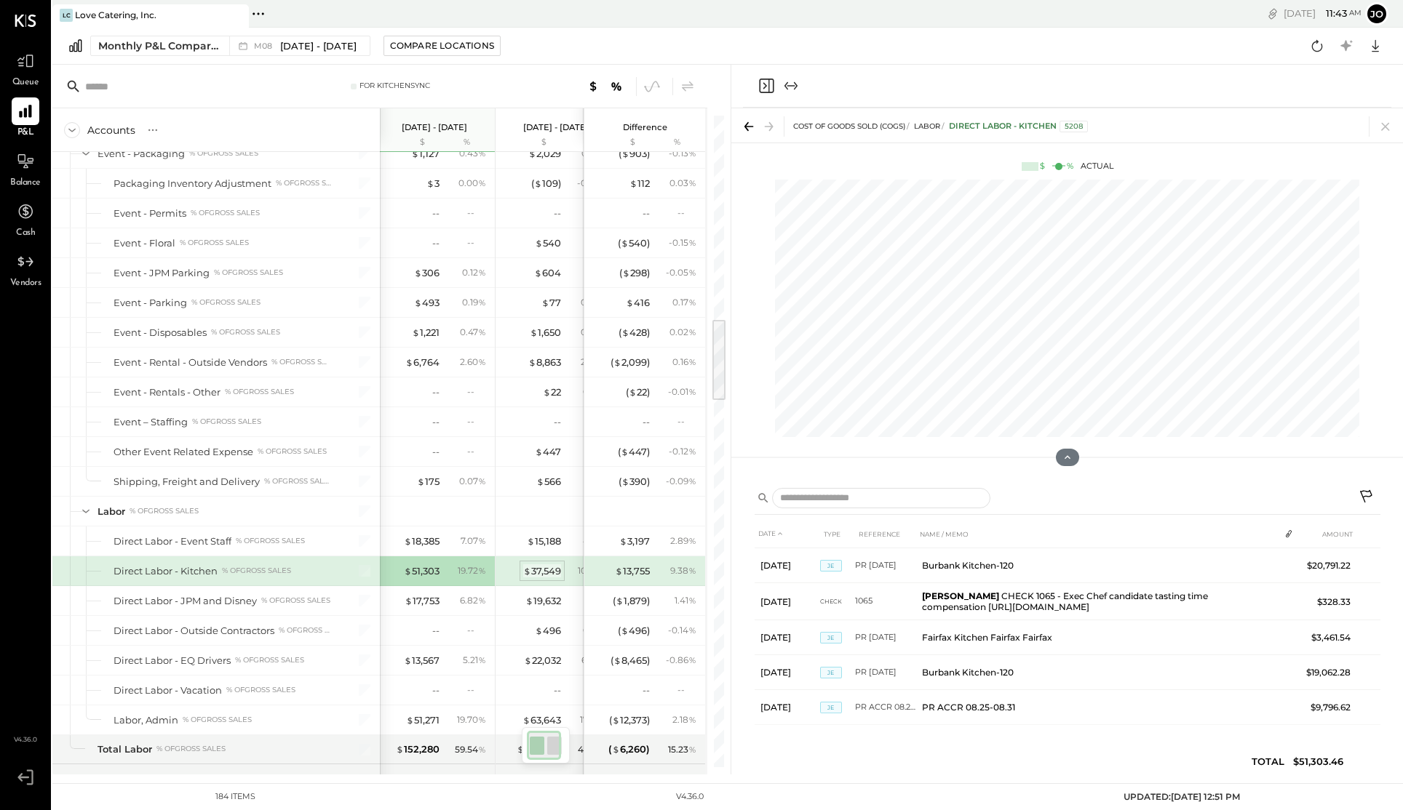
click at [546, 572] on div "$ 37,549" at bounding box center [542, 572] width 38 height 14
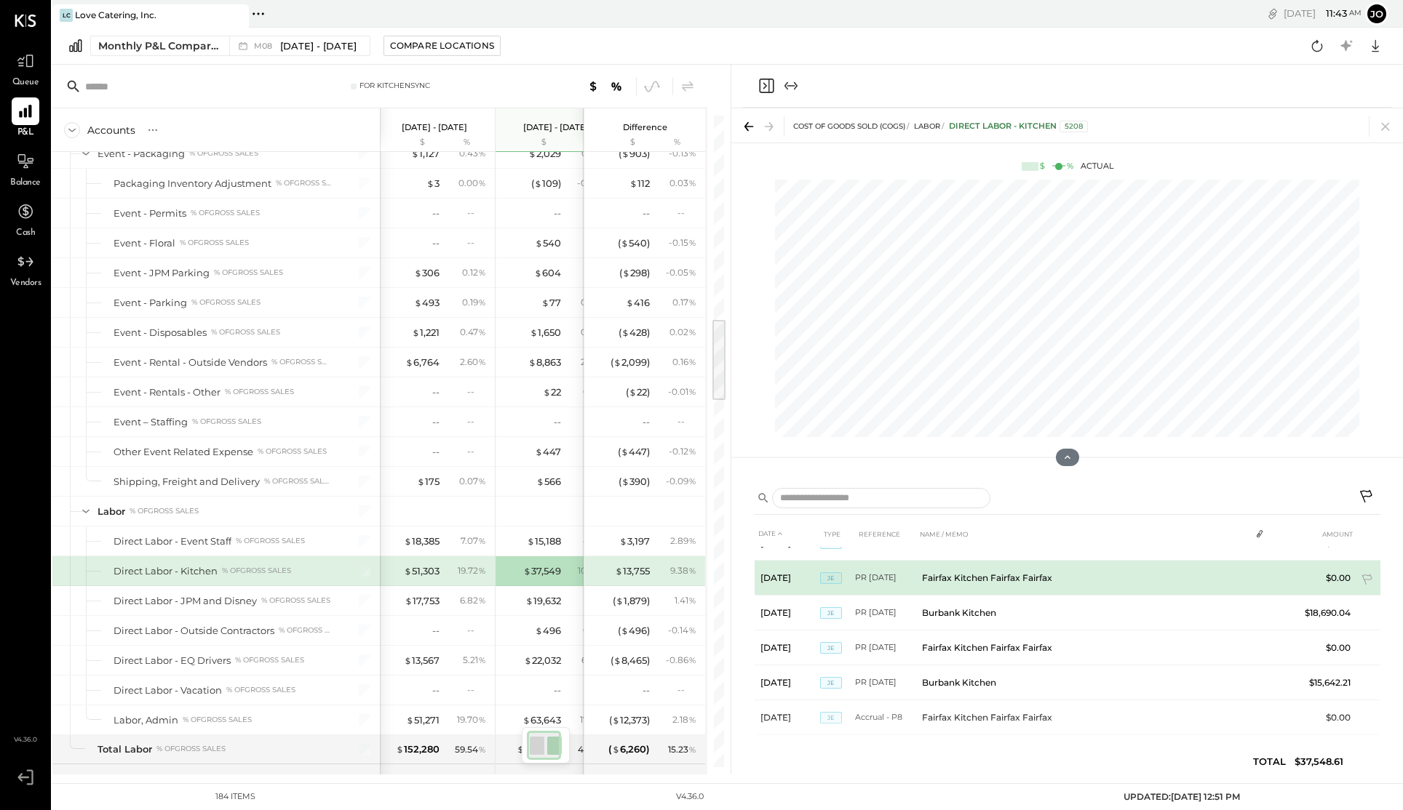
scroll to position [69, 0]
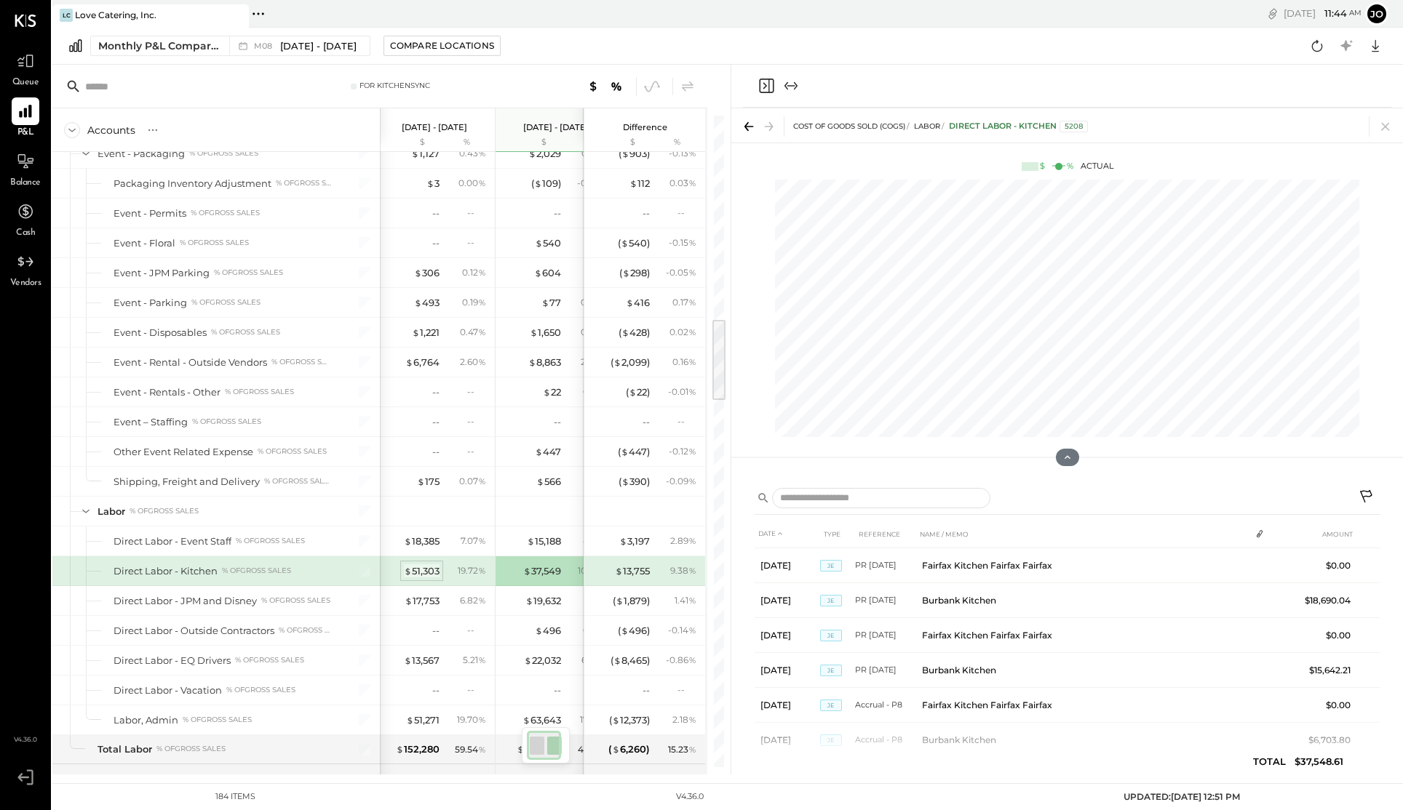
click at [437, 571] on div "$ 51,303" at bounding box center [422, 572] width 36 height 14
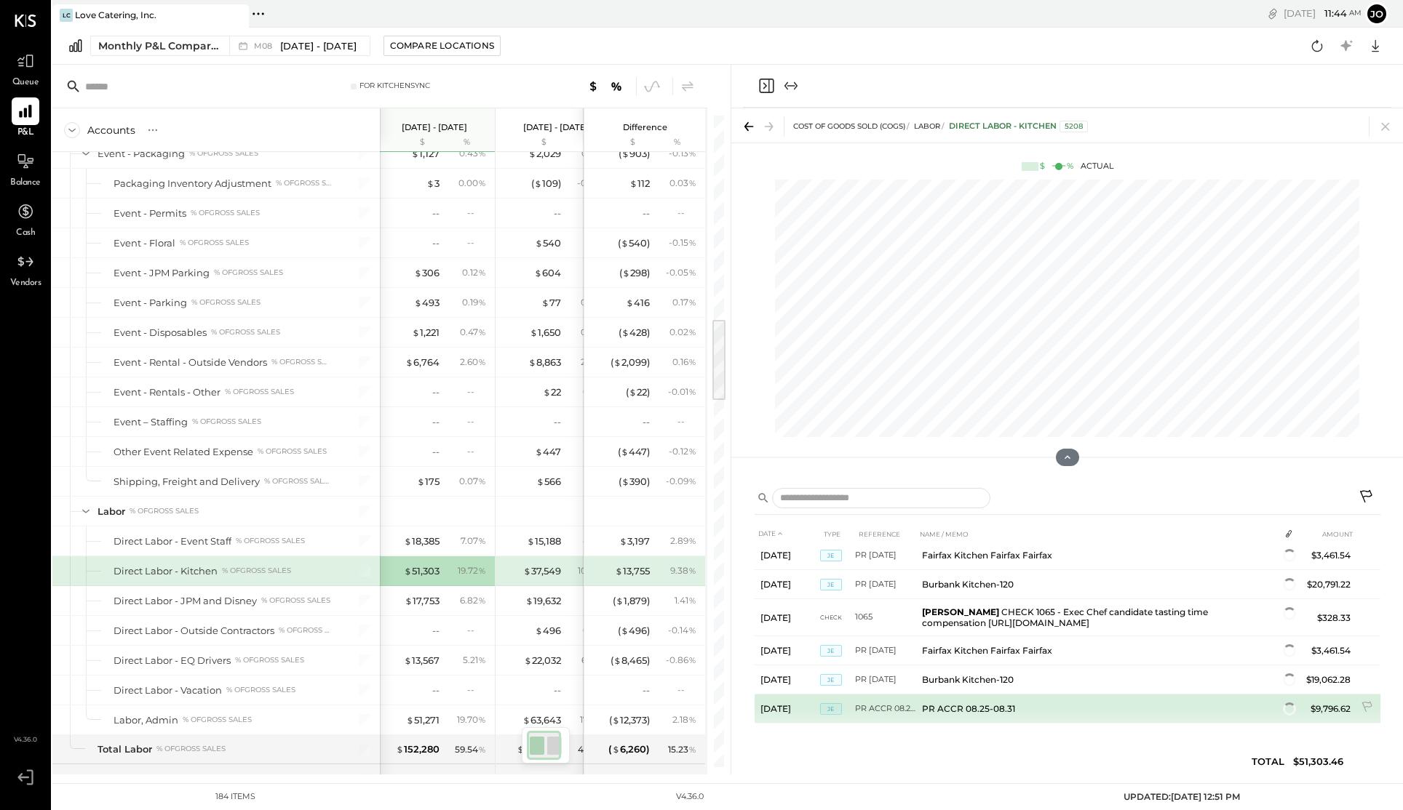
scroll to position [39, 0]
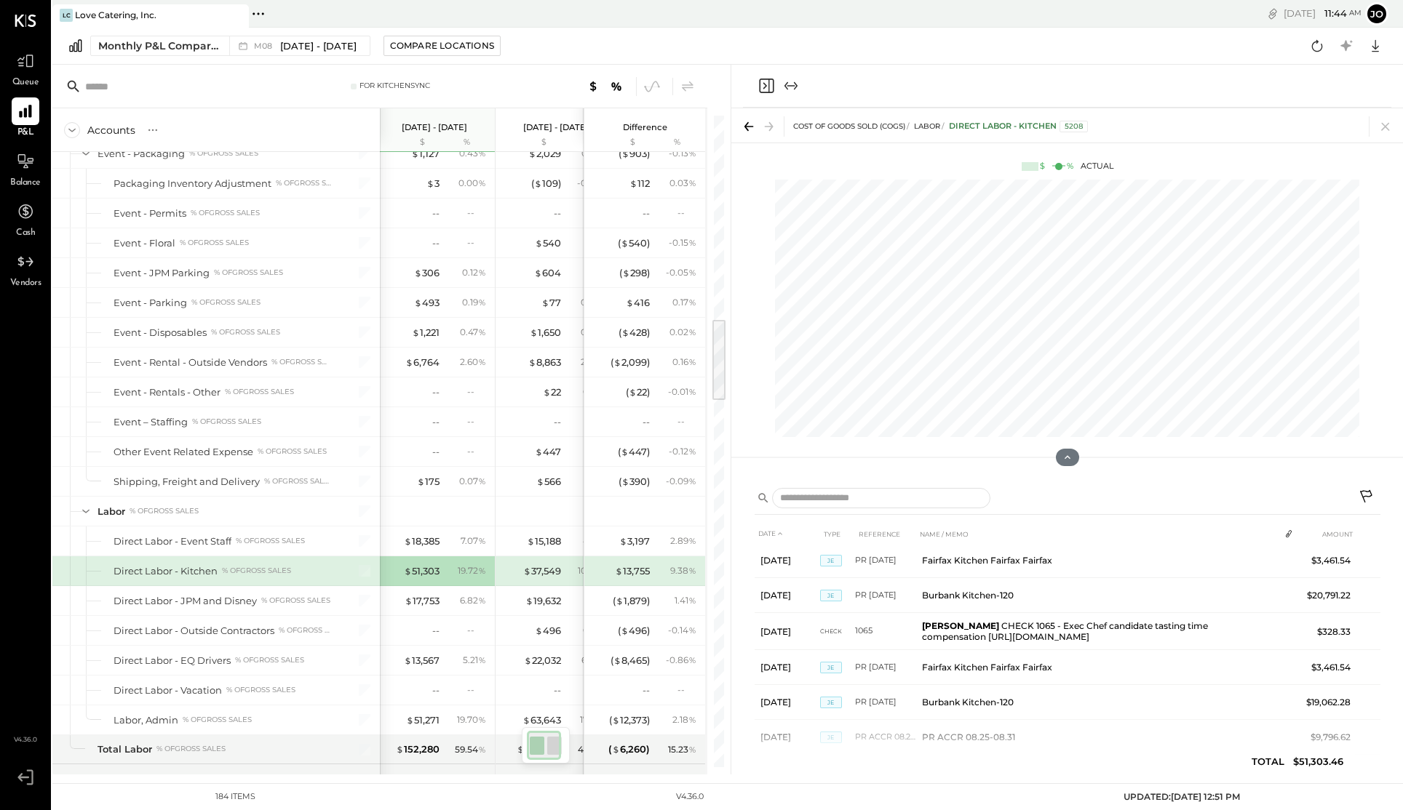
click at [535, 578] on div "$ 37,549 10.34 %" at bounding box center [557, 571] width 109 height 29
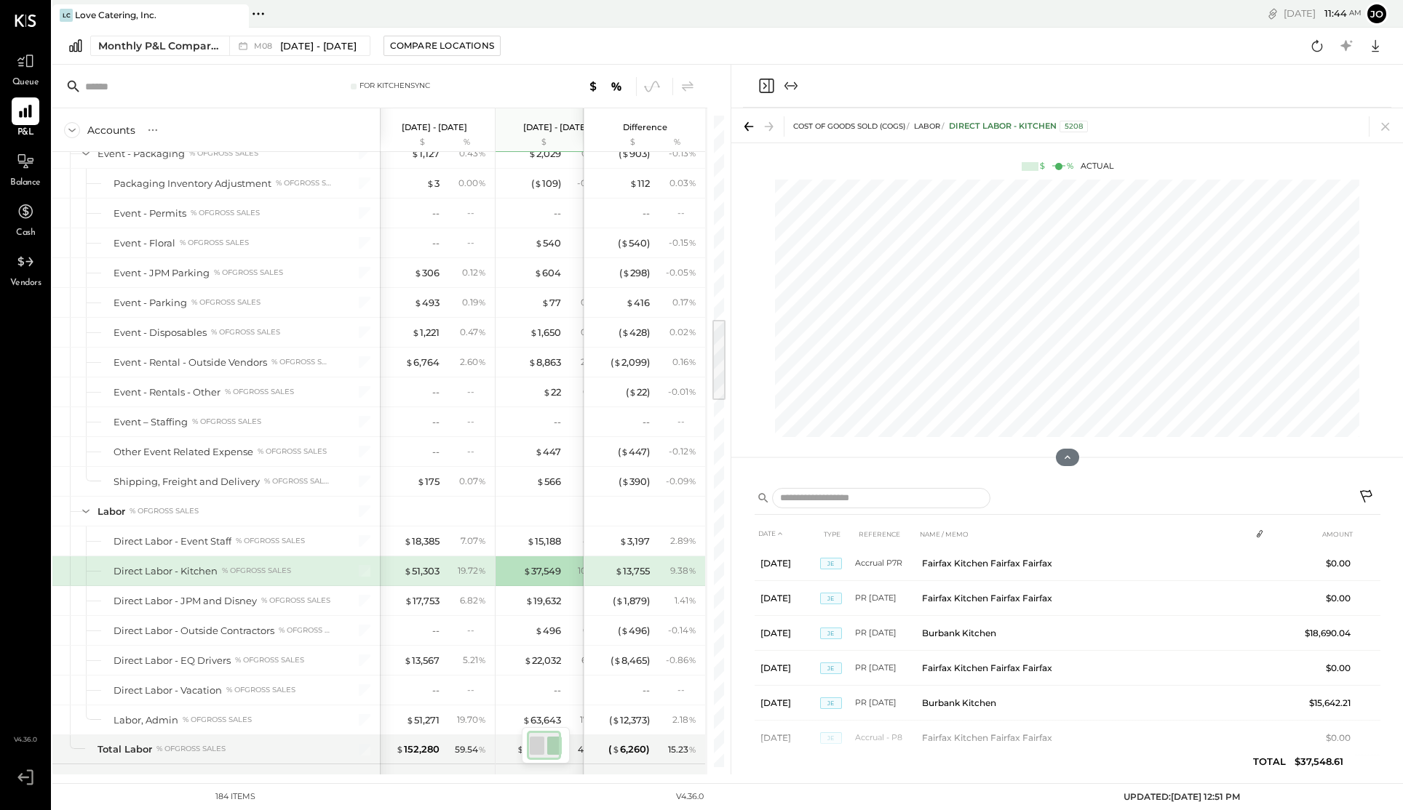
scroll to position [39, 0]
click at [442, 570] on div "$ 51,303 19.72 %" at bounding box center [435, 571] width 109 height 29
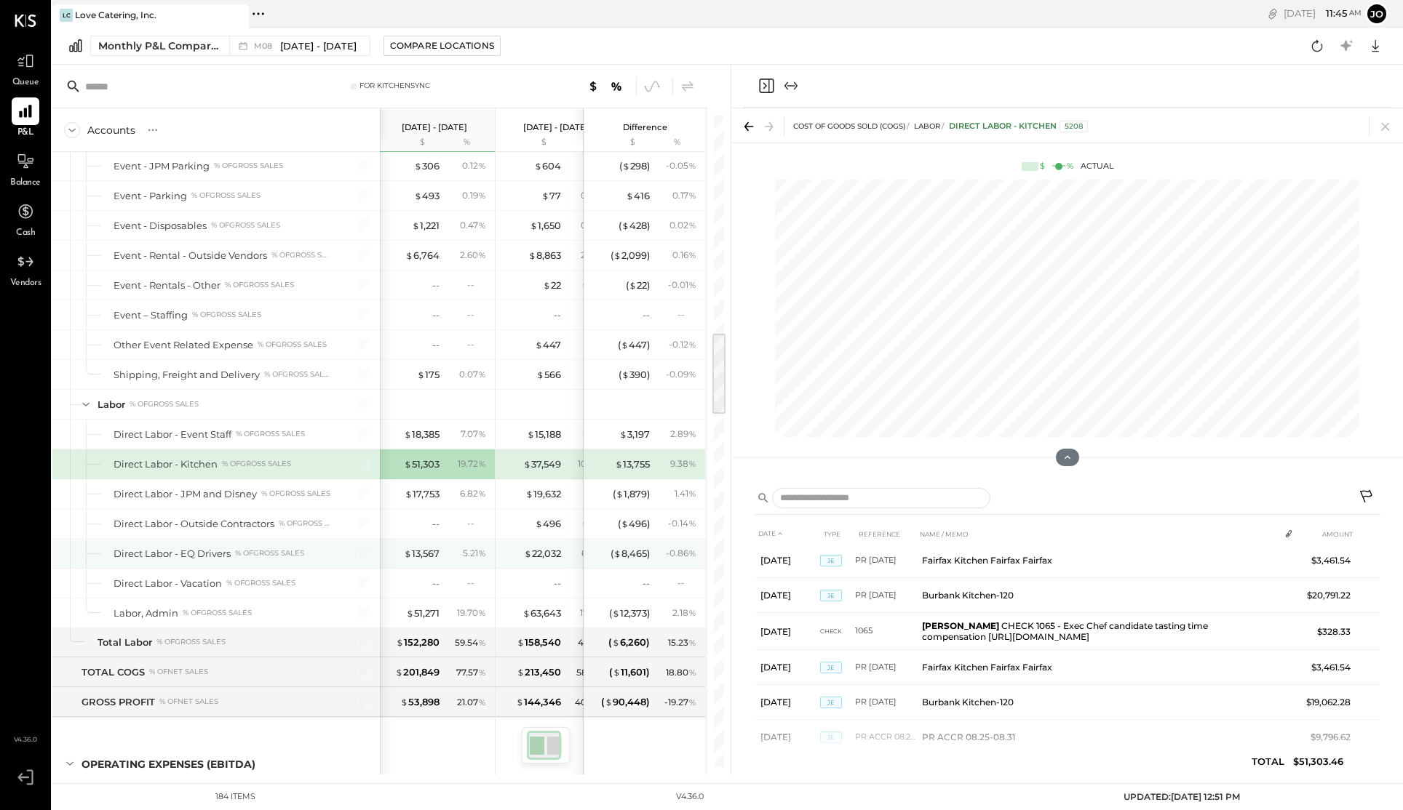
scroll to position [0, 5]
click at [421, 618] on div "$ 51,271" at bounding box center [423, 614] width 33 height 14
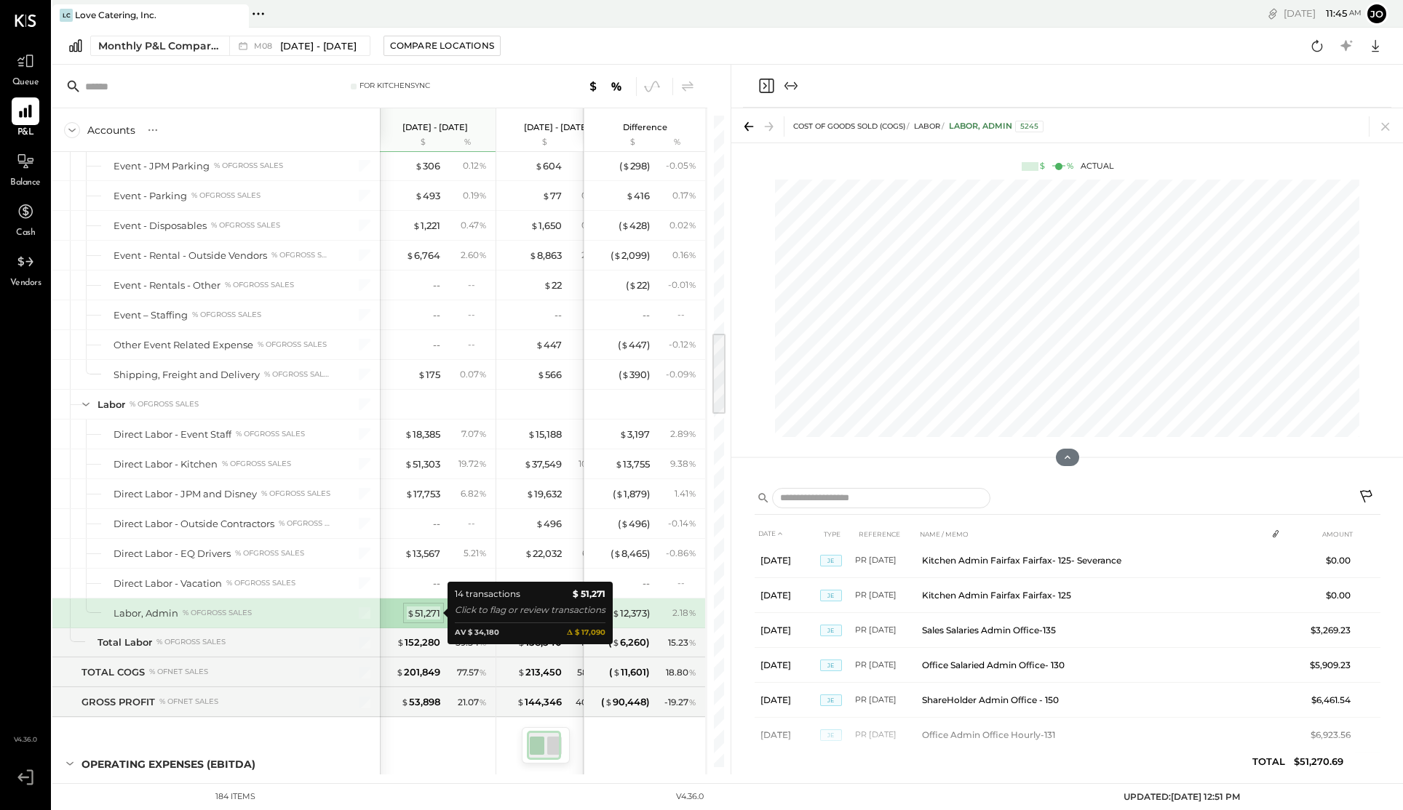
click at [418, 612] on div "$ 51,271" at bounding box center [423, 614] width 33 height 14
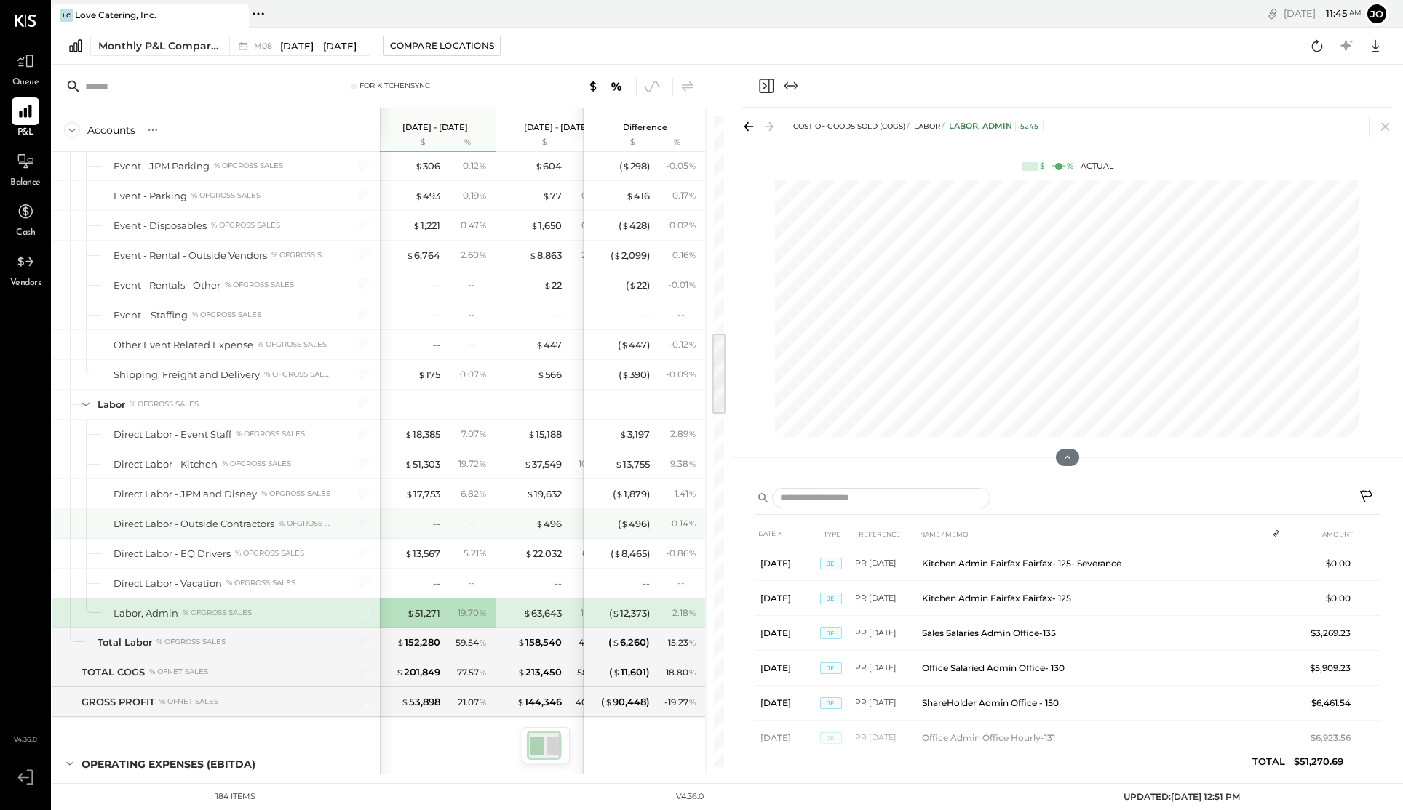
scroll to position [39, 0]
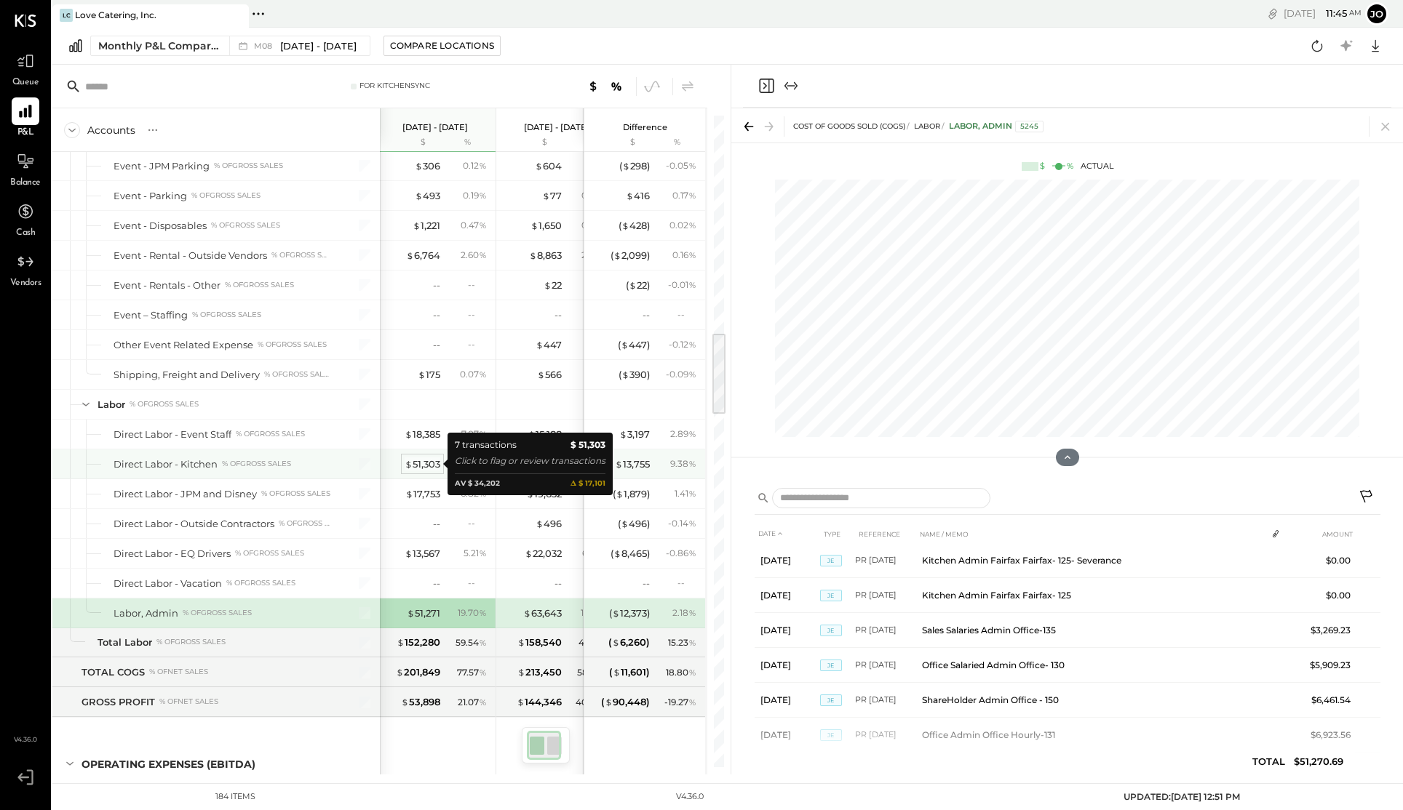
click at [425, 461] on div "$ 51,303" at bounding box center [423, 465] width 36 height 14
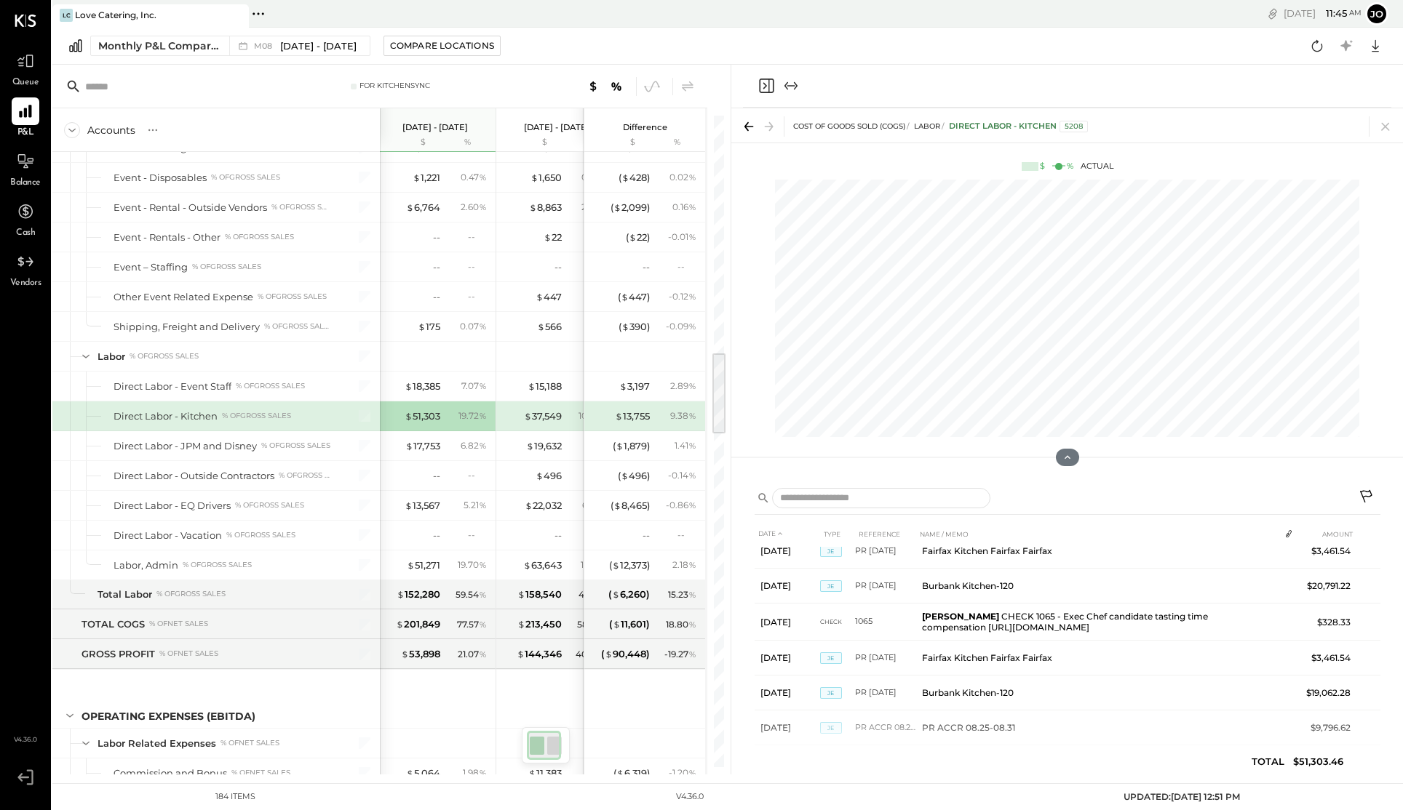
scroll to position [1862, 0]
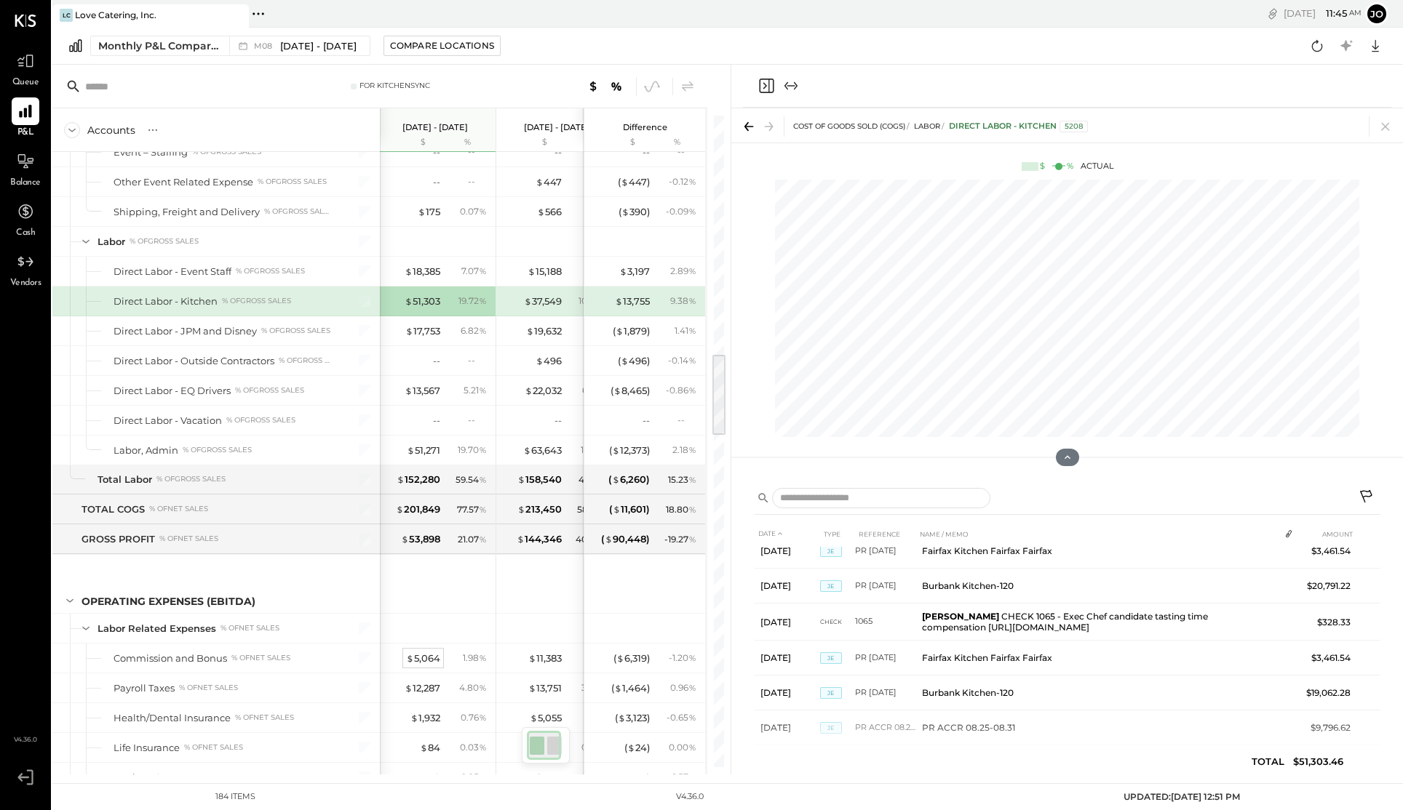
click at [429, 658] on div "$ 5,064" at bounding box center [423, 659] width 34 height 14
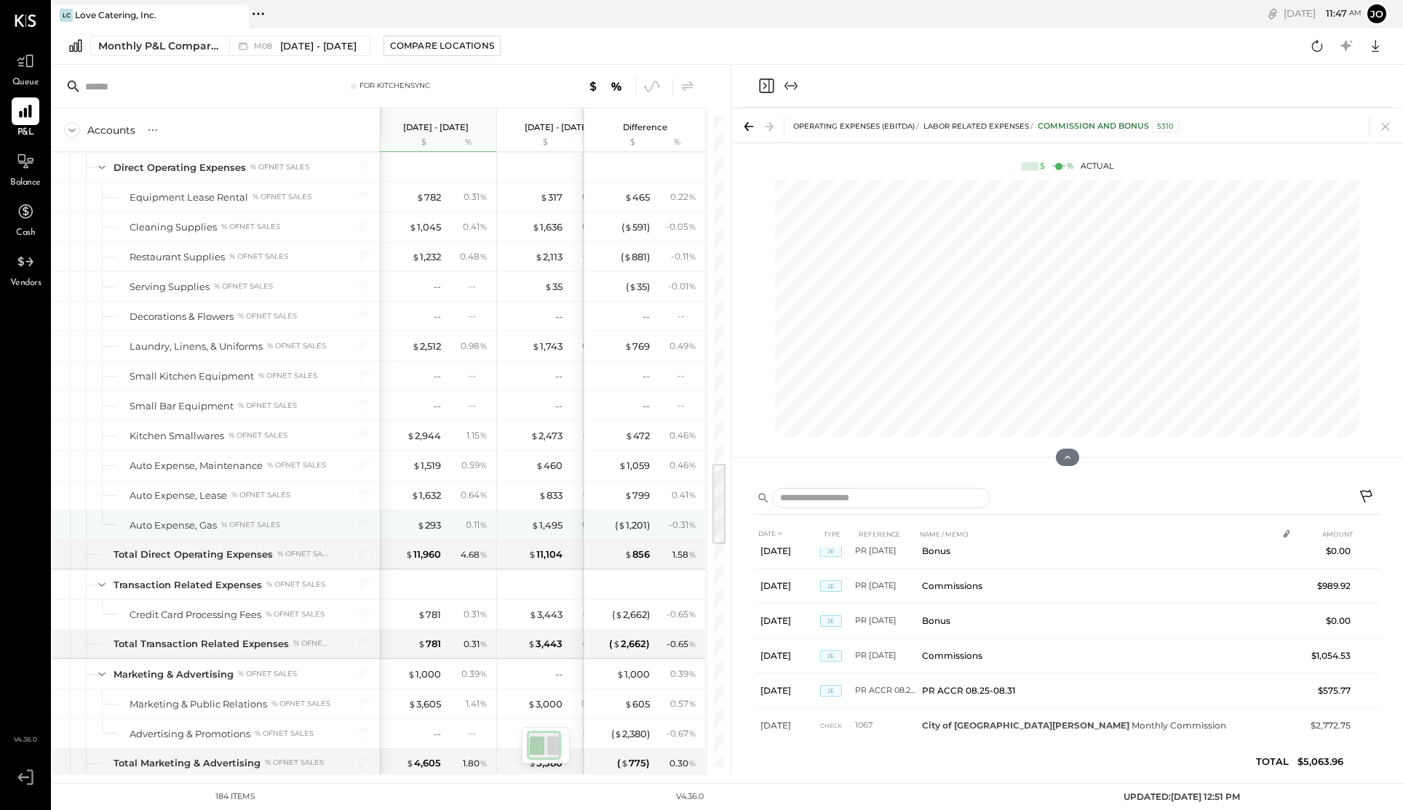
scroll to position [2725, 0]
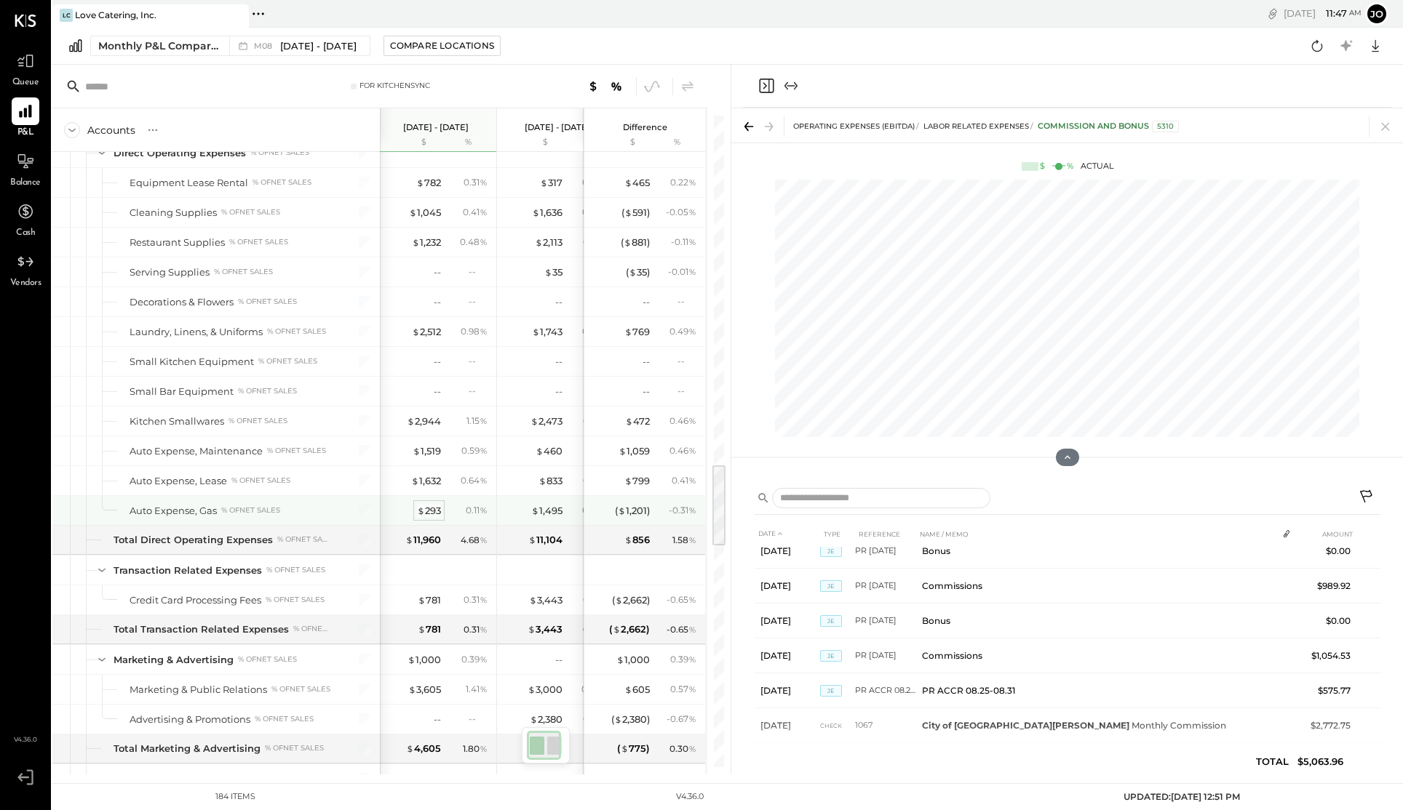
click at [428, 506] on div "$ 293" at bounding box center [429, 511] width 24 height 14
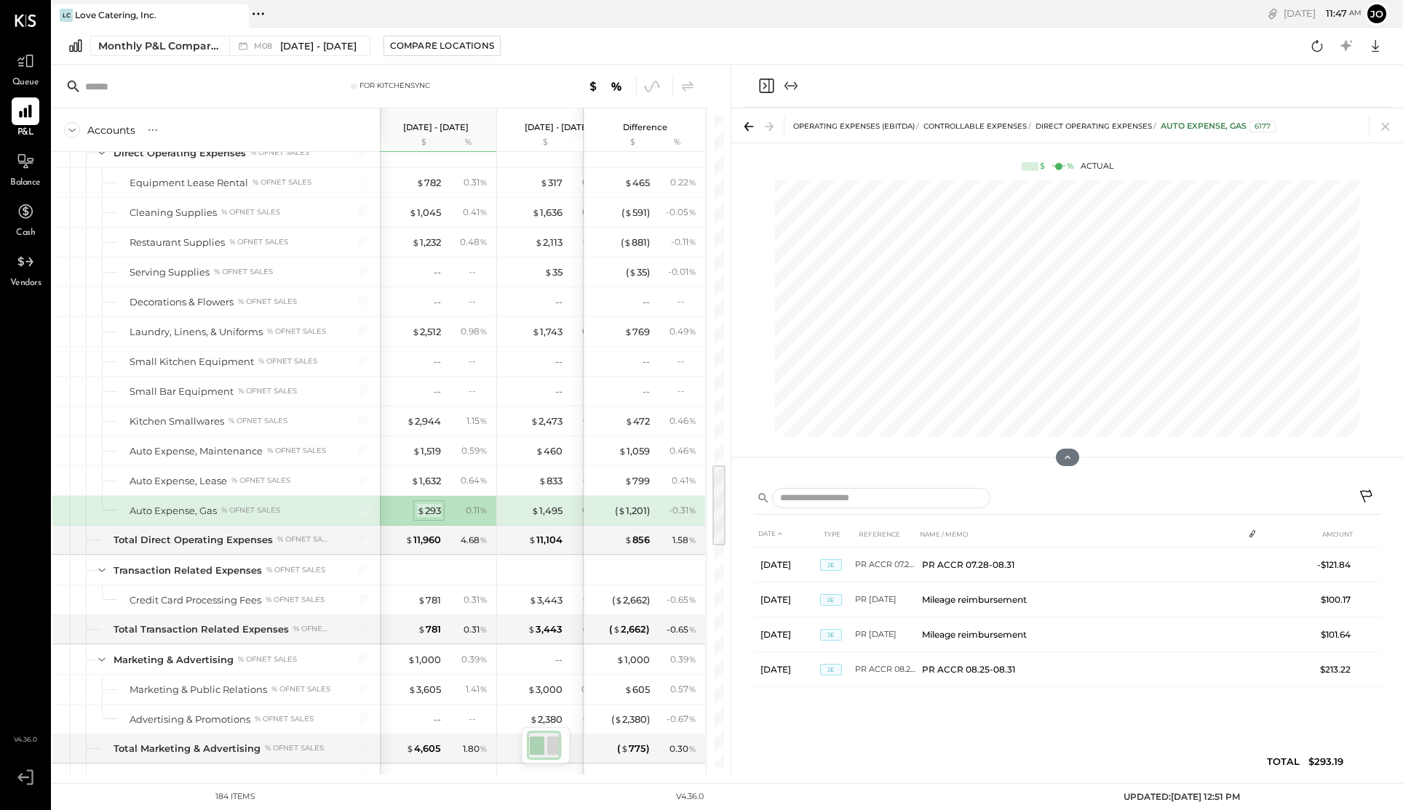
scroll to position [0, 0]
click at [551, 509] on div "$ 1,495" at bounding box center [546, 511] width 31 height 14
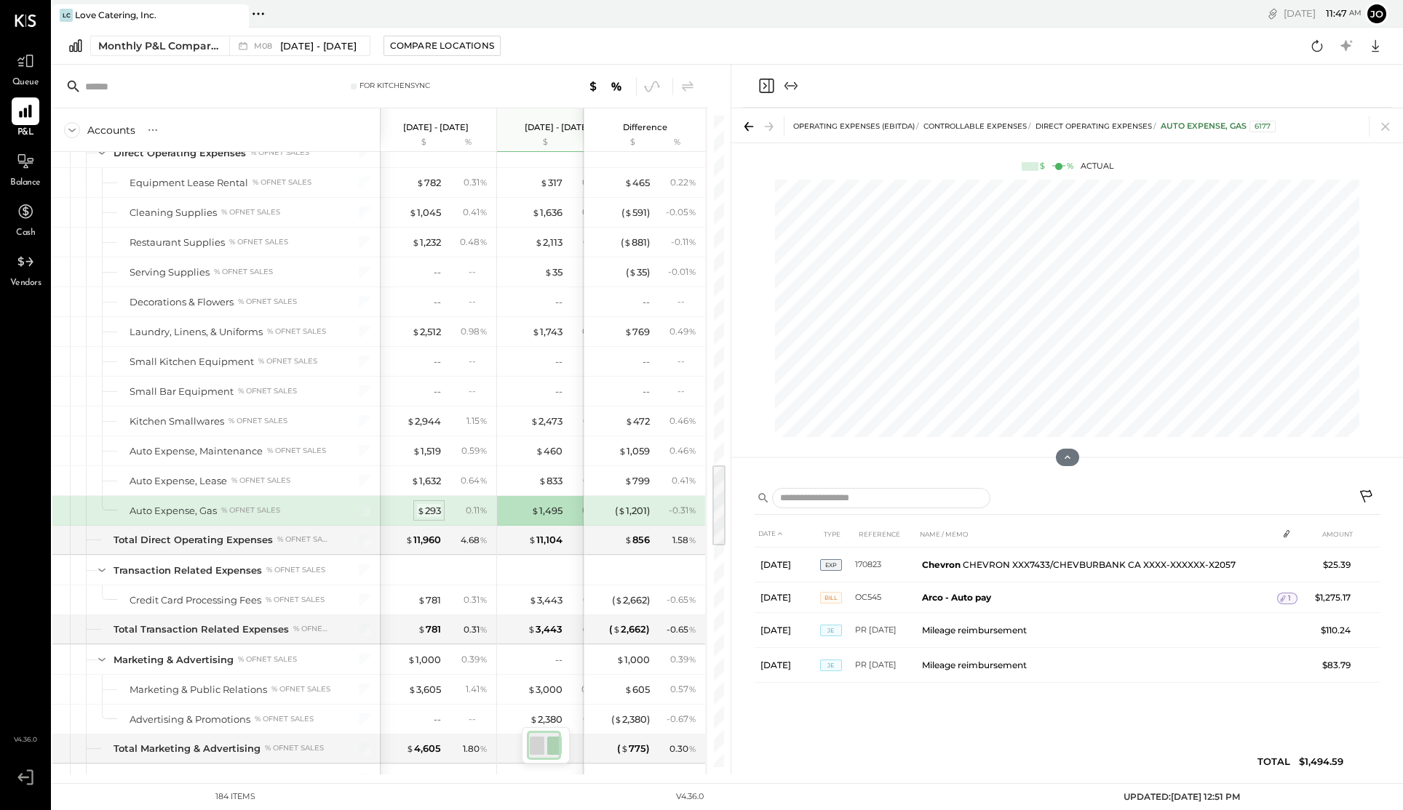
click at [432, 516] on div "$ 293" at bounding box center [429, 511] width 24 height 14
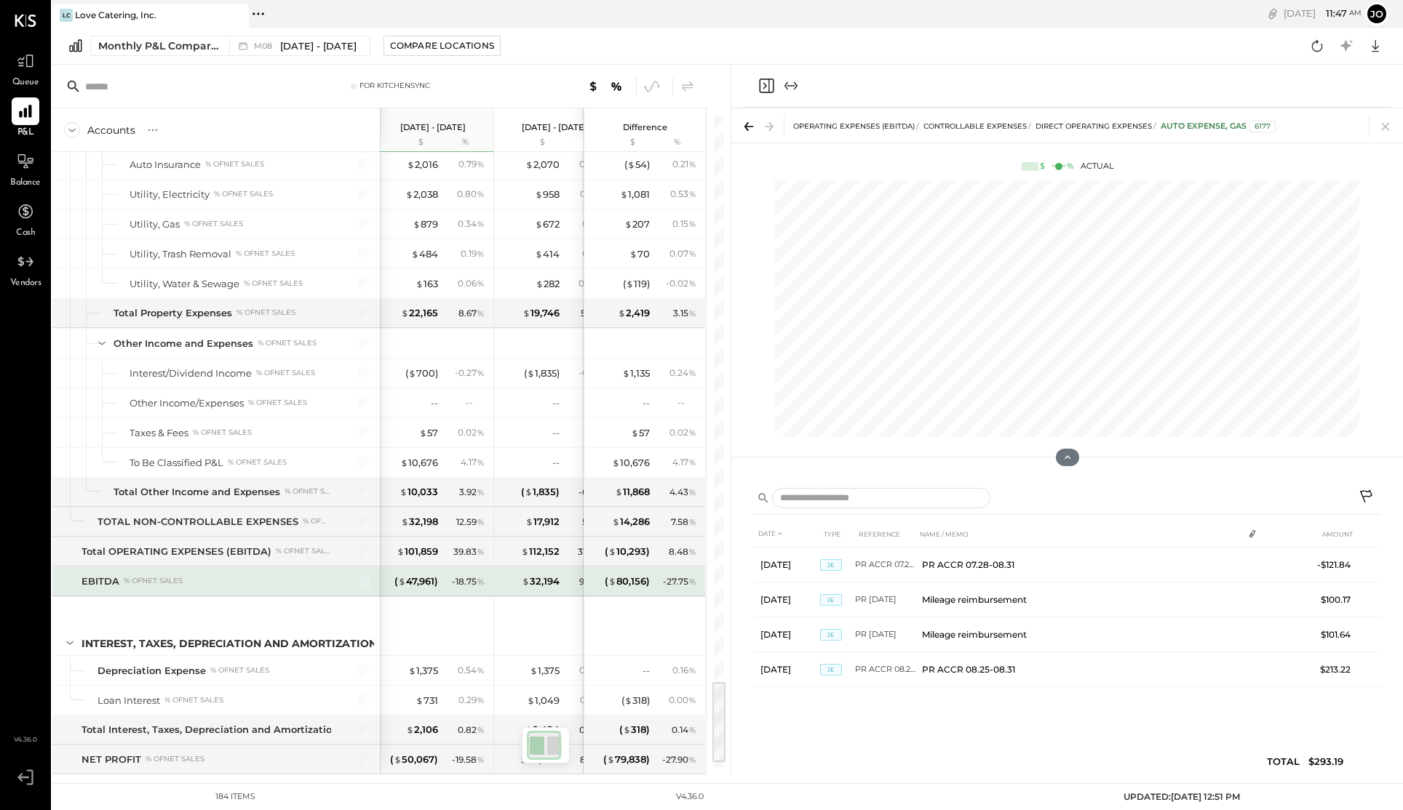
scroll to position [4411, 0]
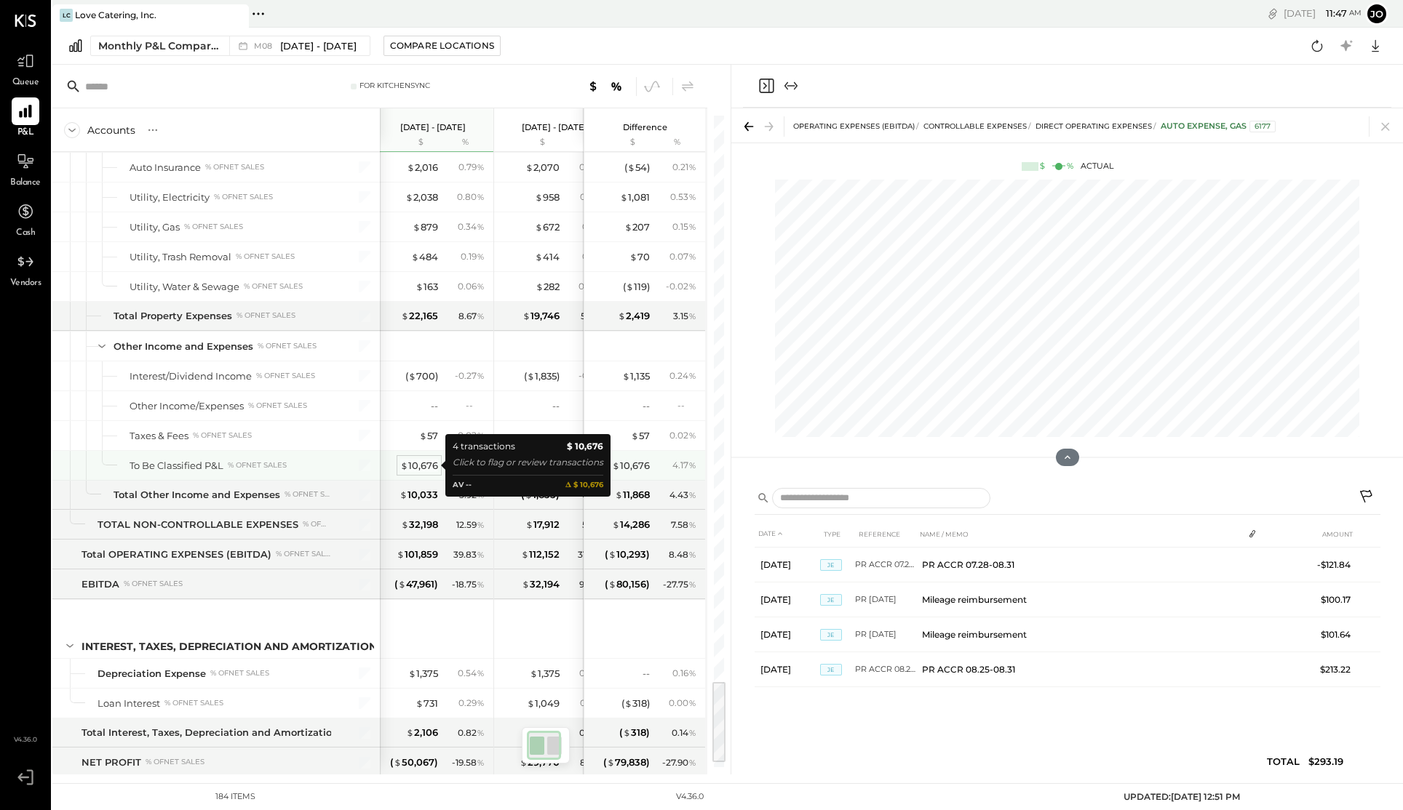
click at [421, 469] on div "$ 10,676" at bounding box center [419, 466] width 38 height 14
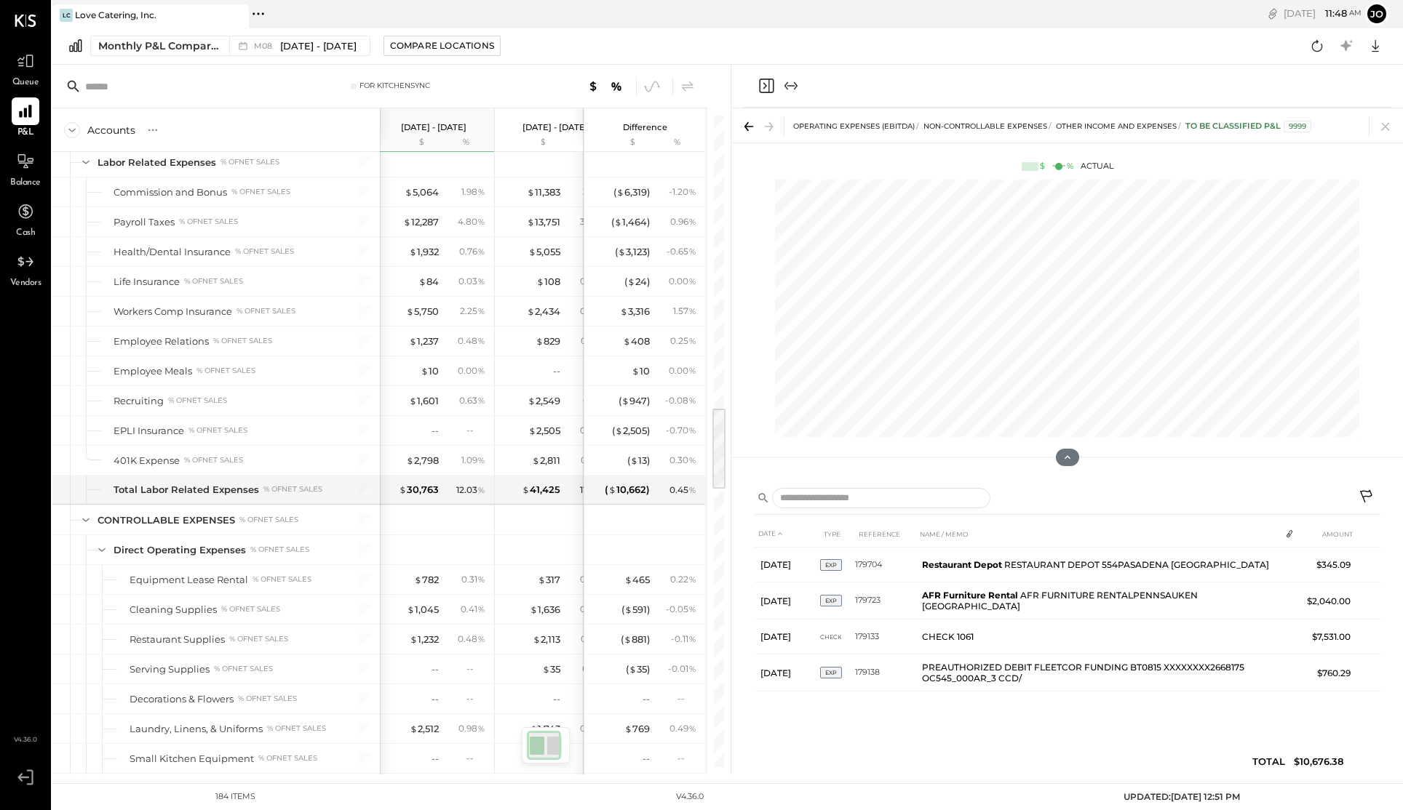
scroll to position [2279, 0]
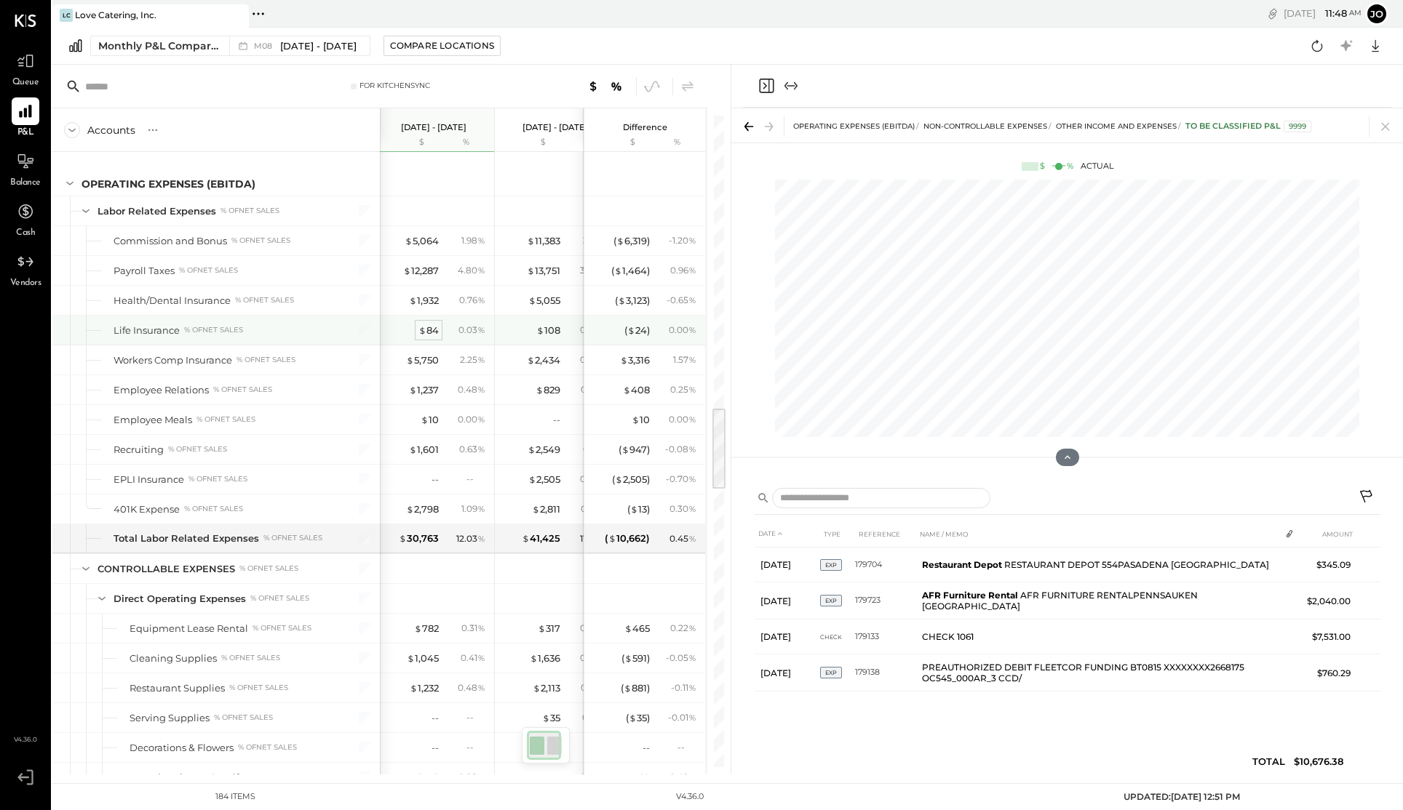
click at [429, 330] on div "$ 84" at bounding box center [428, 331] width 20 height 14
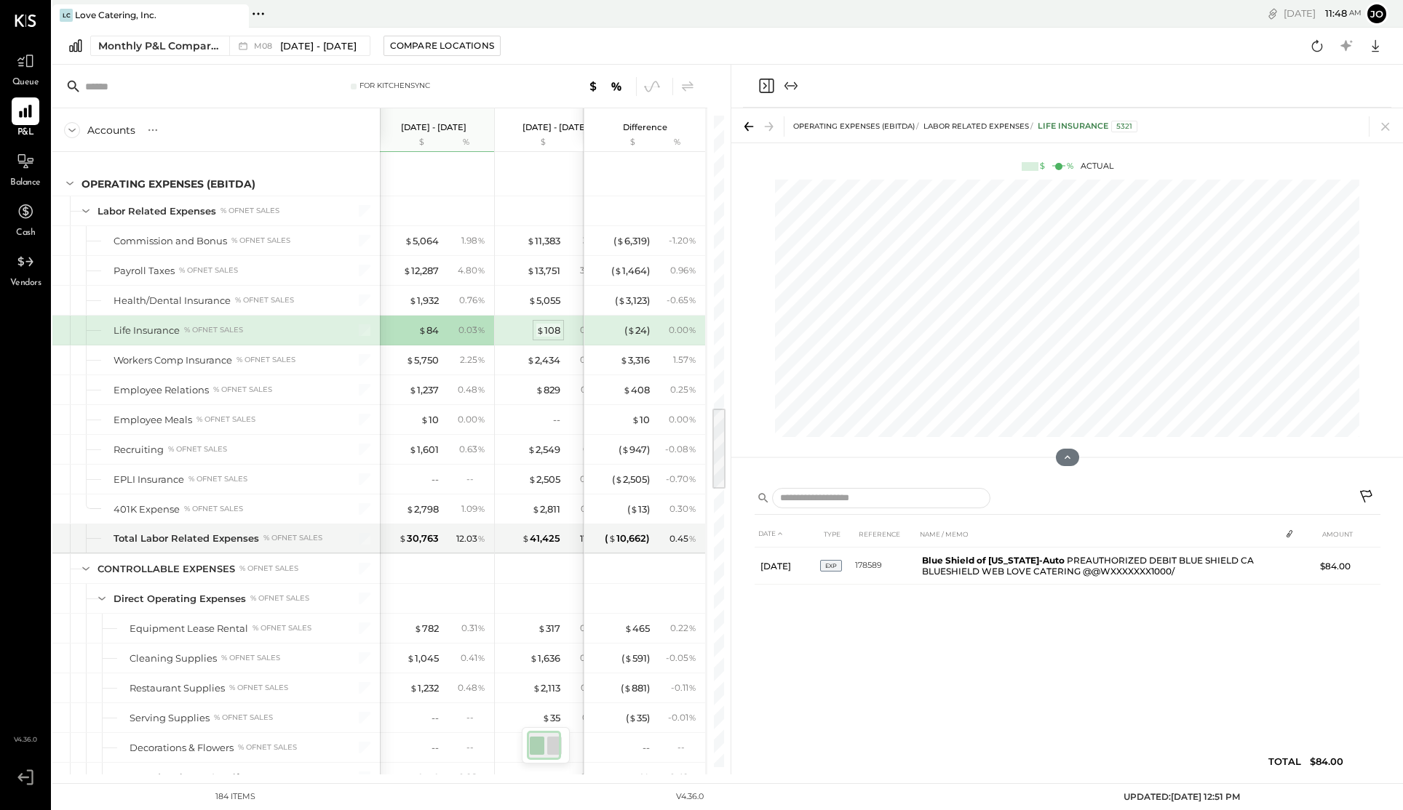
click at [544, 329] on div "$ 108" at bounding box center [548, 331] width 24 height 14
drag, startPoint x: 446, startPoint y: 330, endPoint x: 431, endPoint y: 330, distance: 15.3
click at [445, 330] on div "0.03 %" at bounding box center [465, 330] width 47 height 13
click at [431, 330] on div "$ 84" at bounding box center [428, 331] width 20 height 14
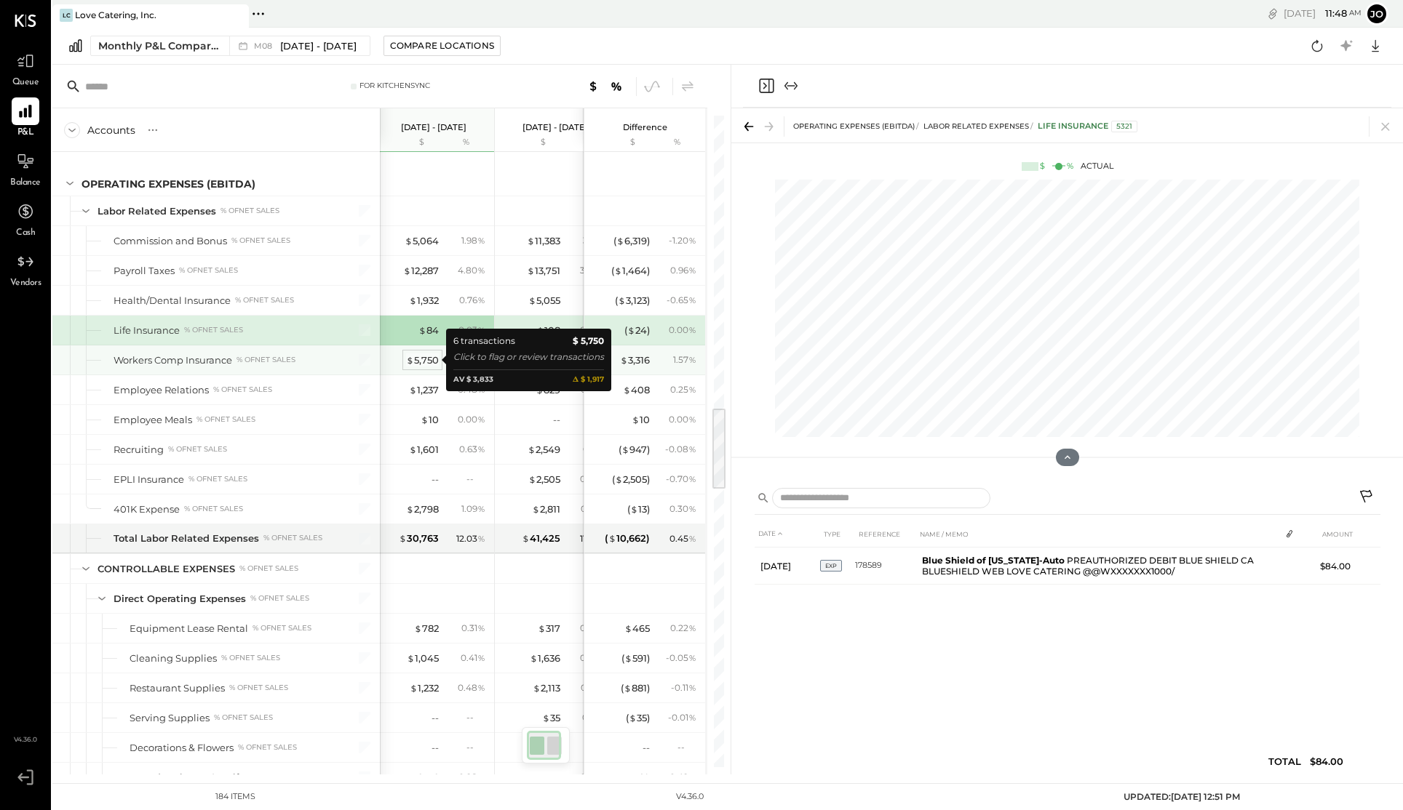
click at [426, 360] on div "$ 5,750" at bounding box center [422, 361] width 33 height 14
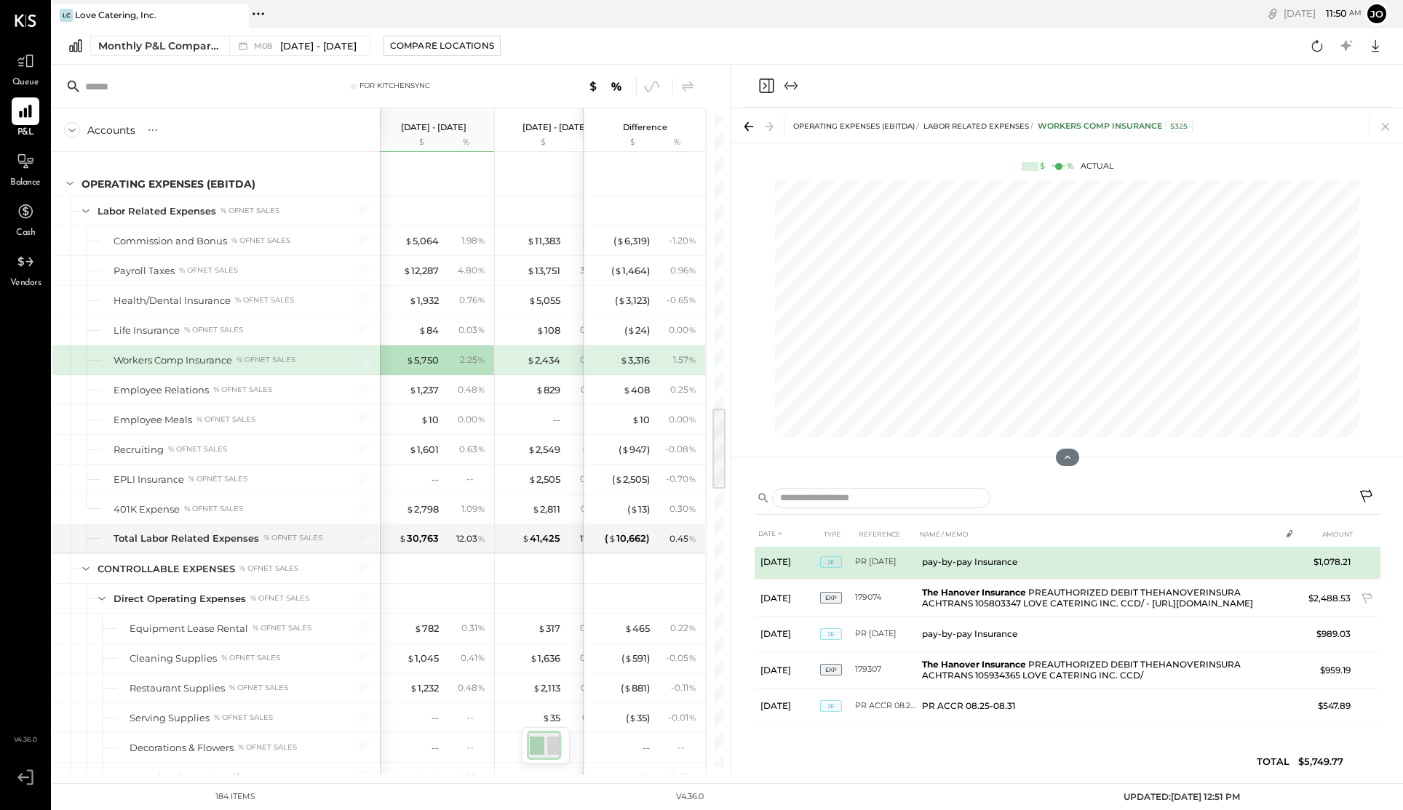
scroll to position [47, 0]
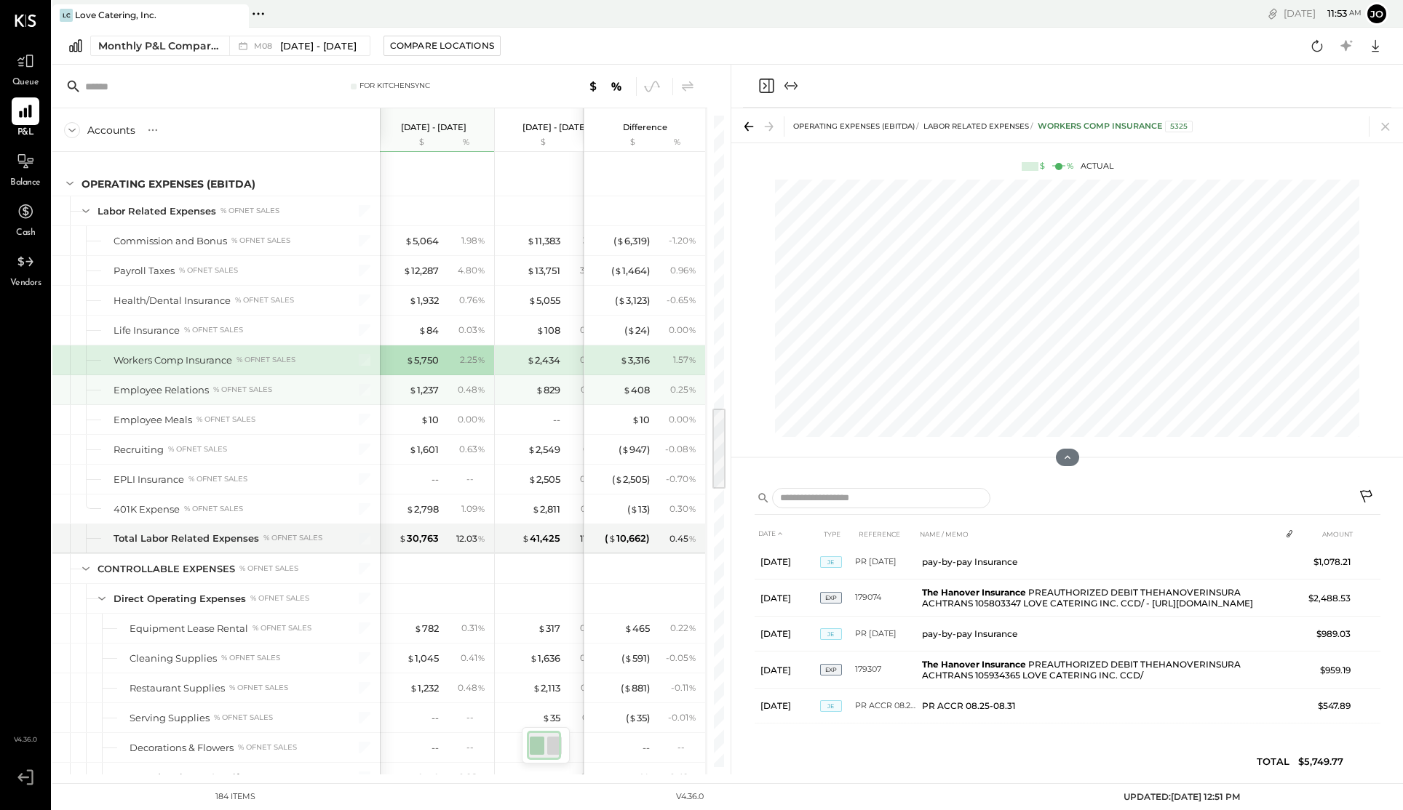
click at [413, 397] on div "$ 1,237 0.48 %" at bounding box center [435, 389] width 109 height 29
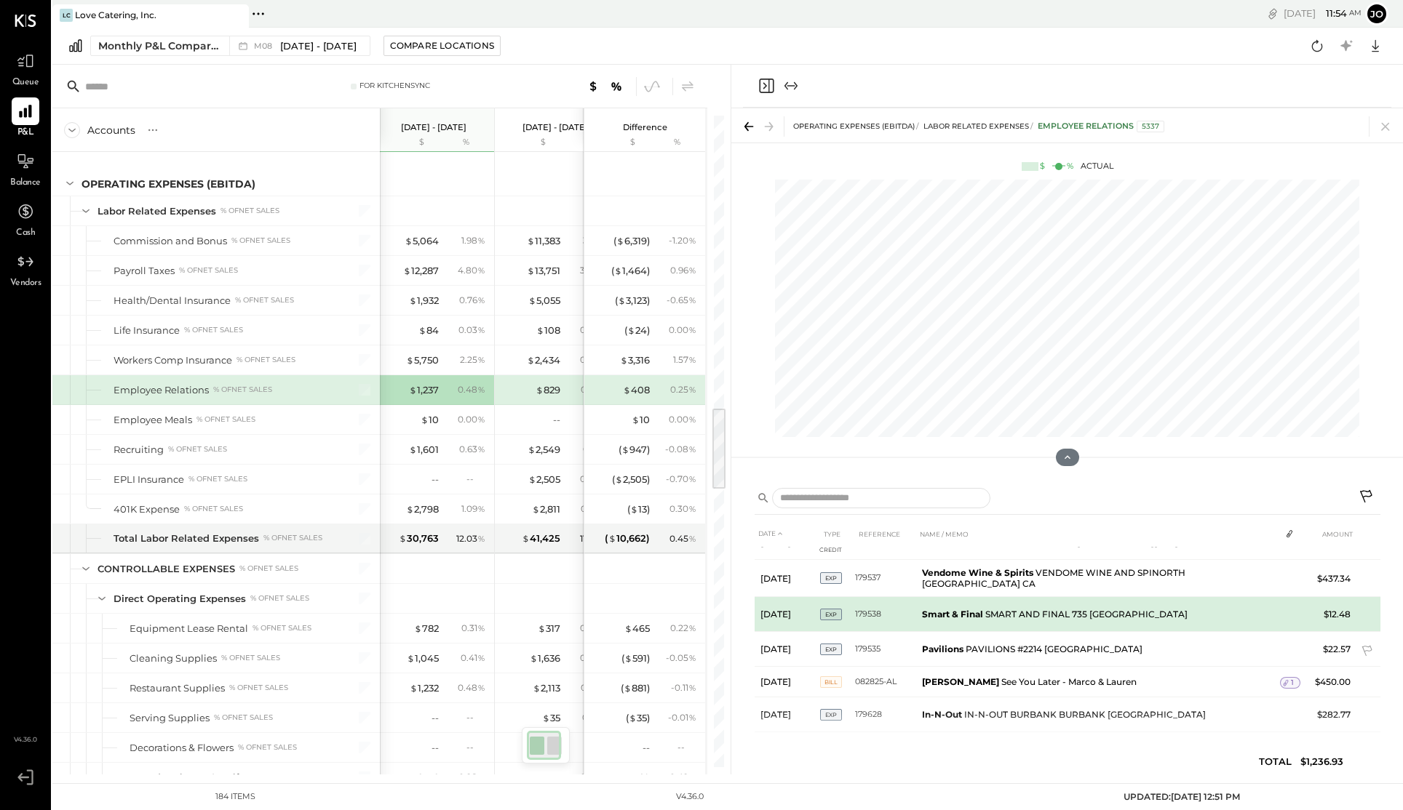
scroll to position [99, 0]
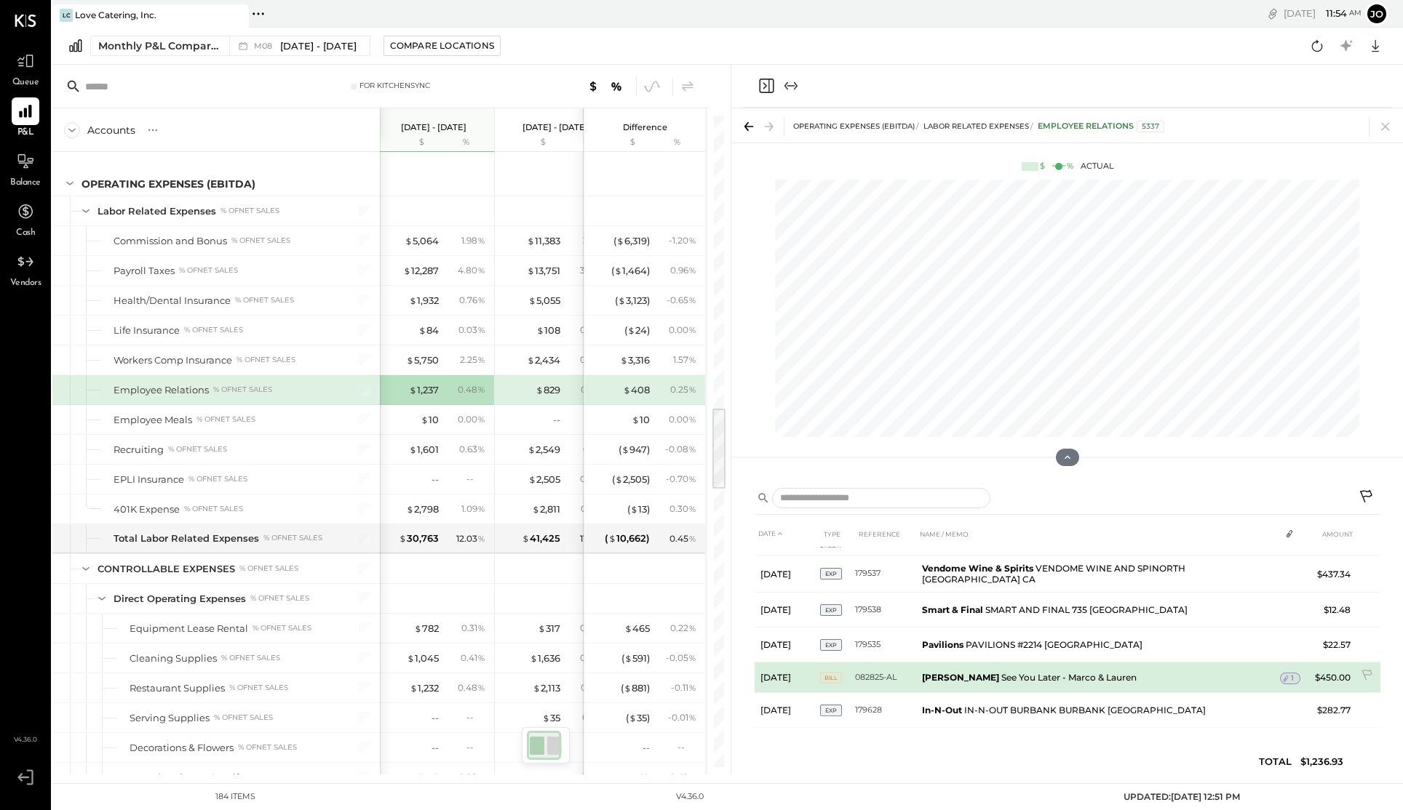
click at [1286, 677] on icon at bounding box center [1285, 679] width 10 height 10
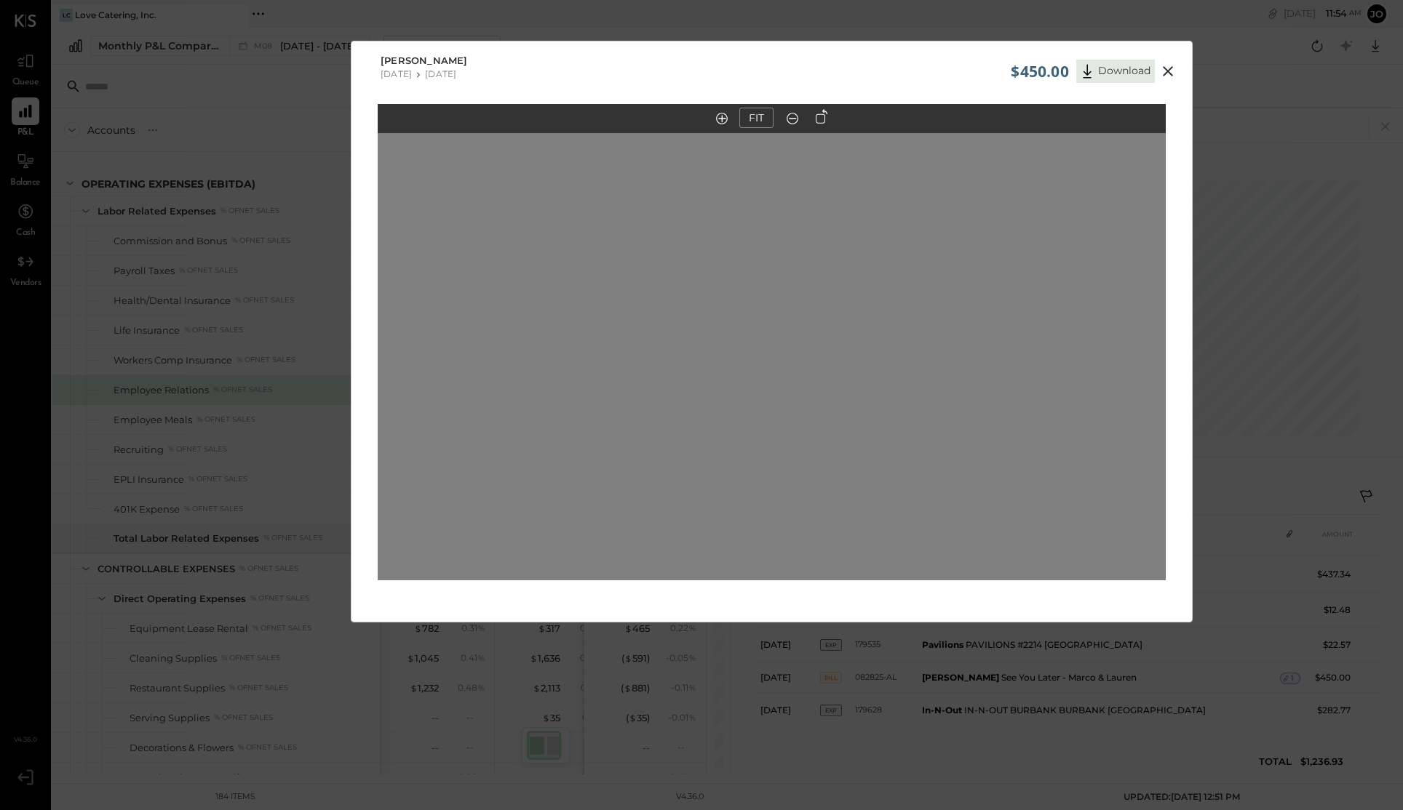
click at [1163, 69] on icon at bounding box center [1168, 71] width 10 height 10
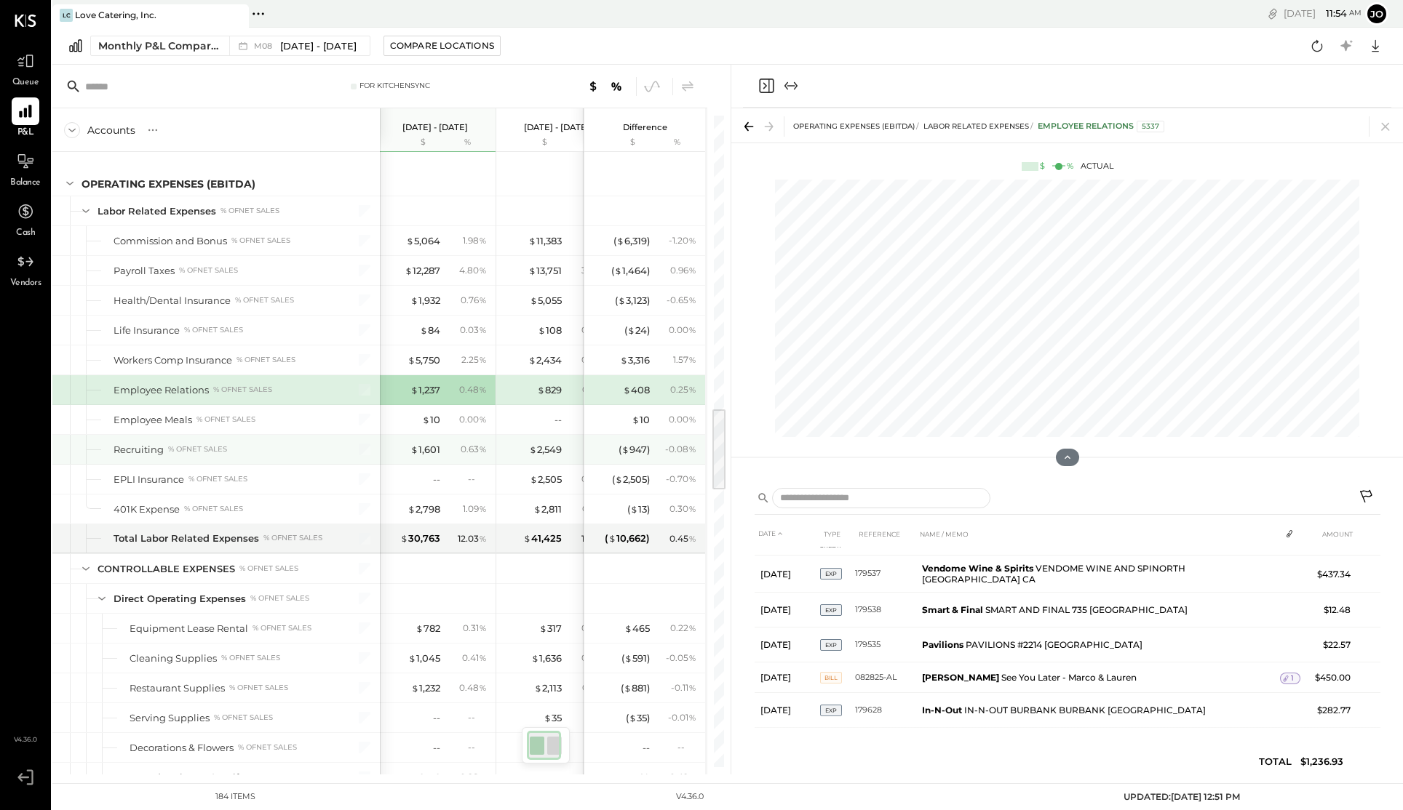
scroll to position [2288, 0]
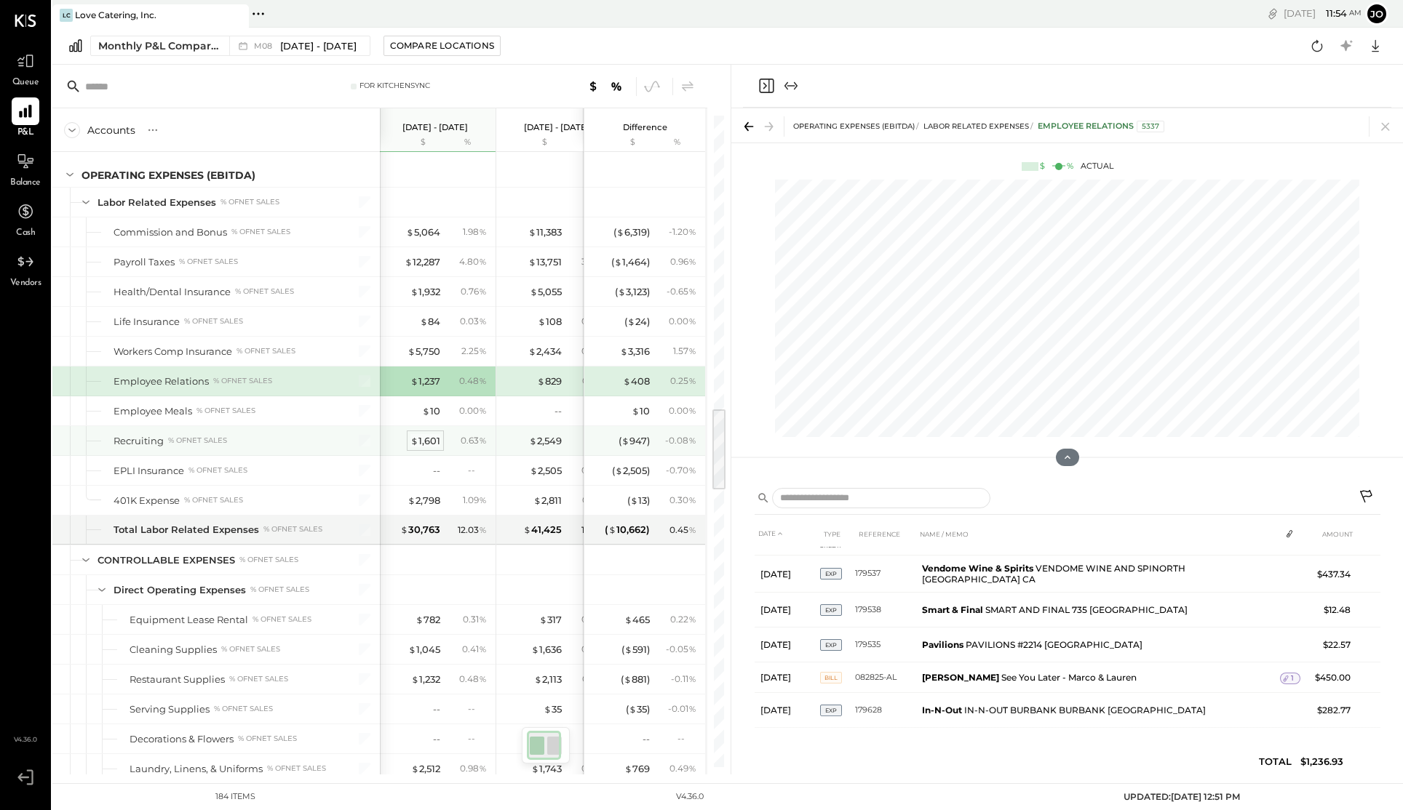
click at [434, 442] on div "$ 1,601" at bounding box center [425, 441] width 30 height 14
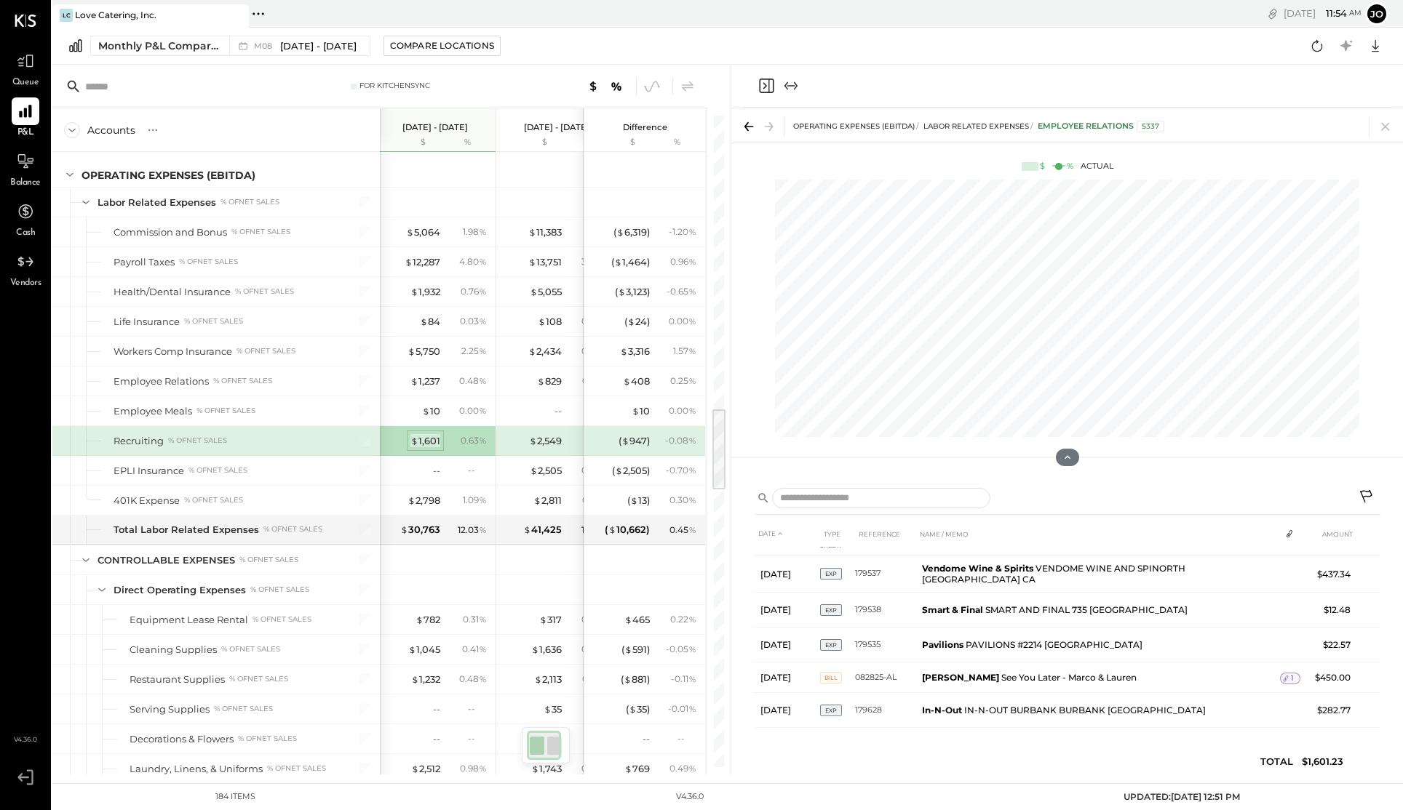
scroll to position [0, 0]
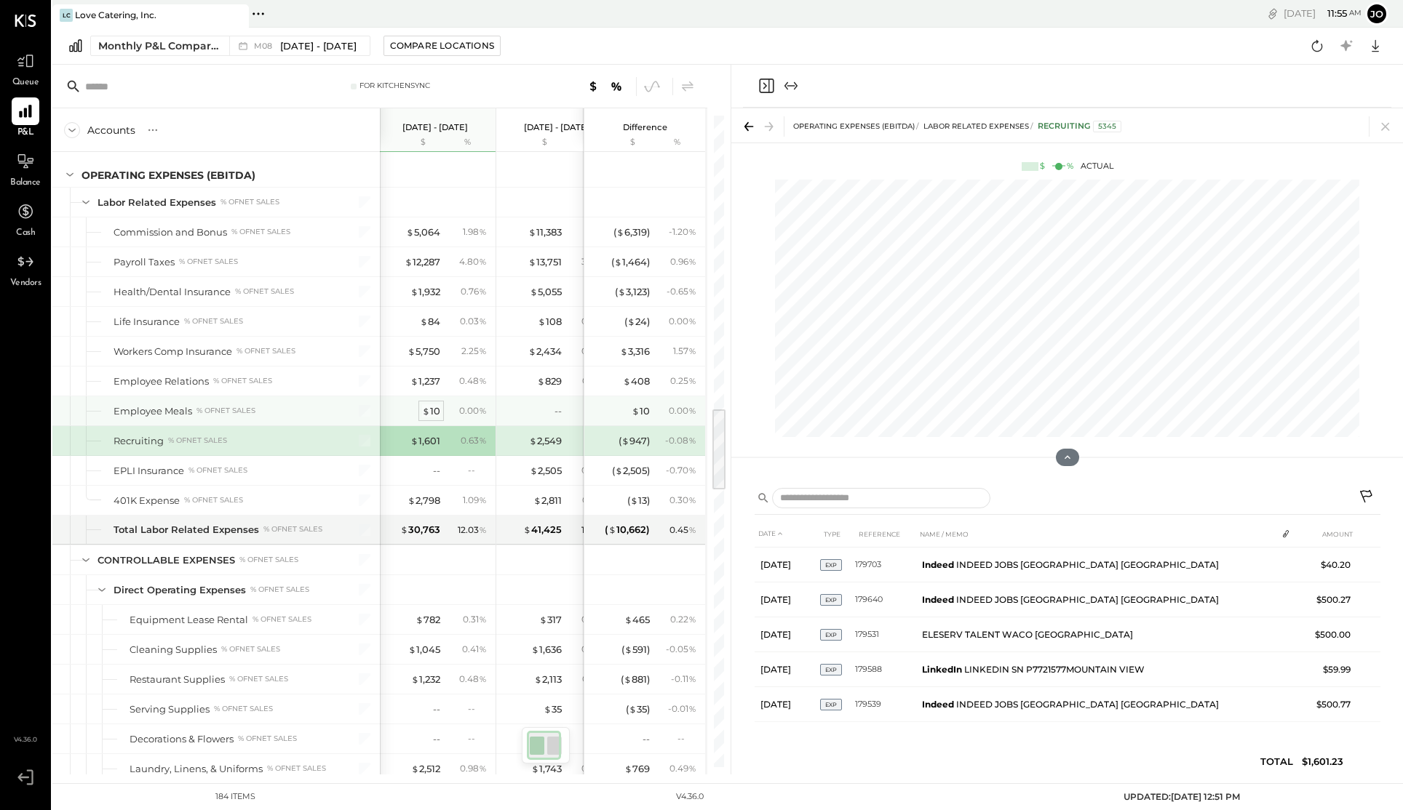
click at [431, 413] on div "$ 10" at bounding box center [431, 412] width 18 height 14
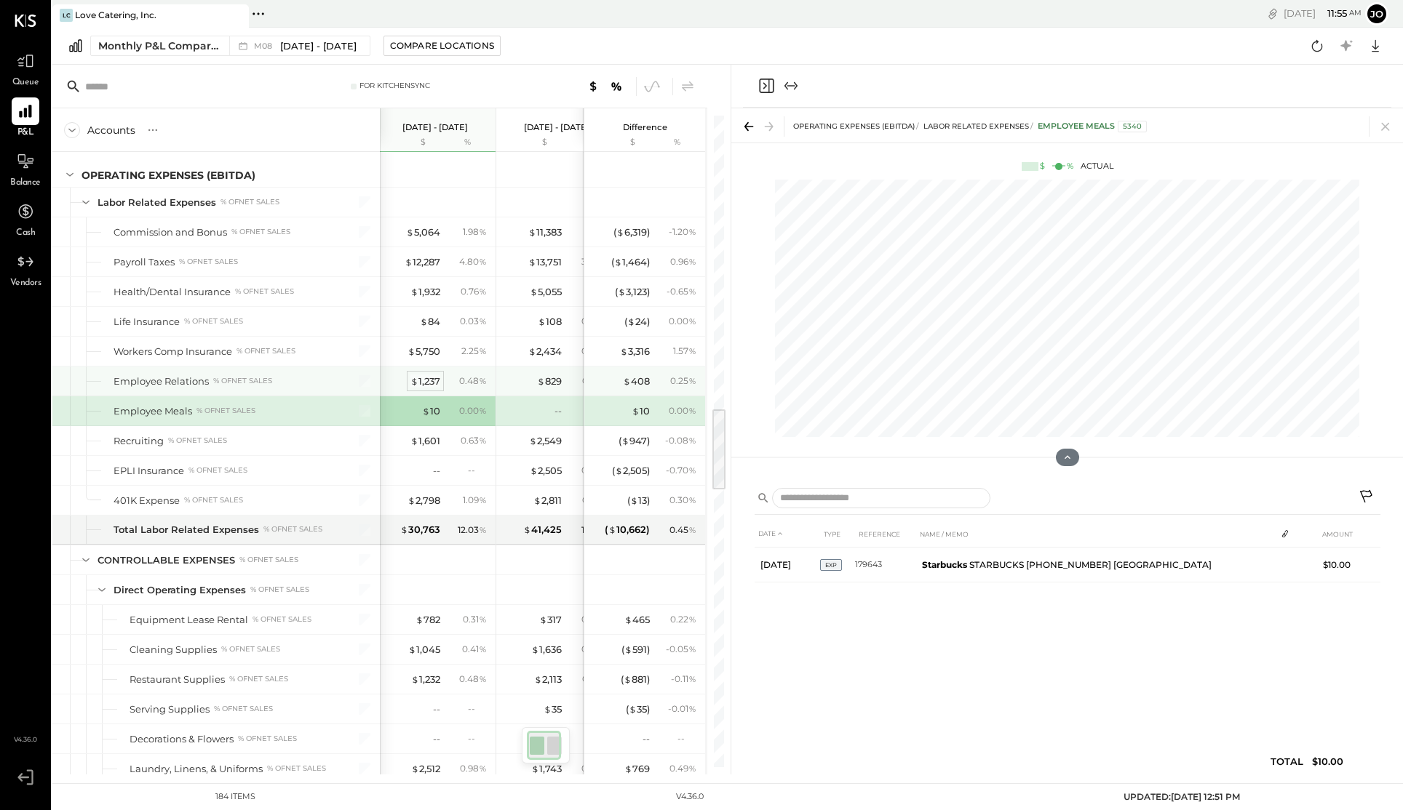
click at [428, 379] on div "$ 1,237" at bounding box center [425, 382] width 30 height 14
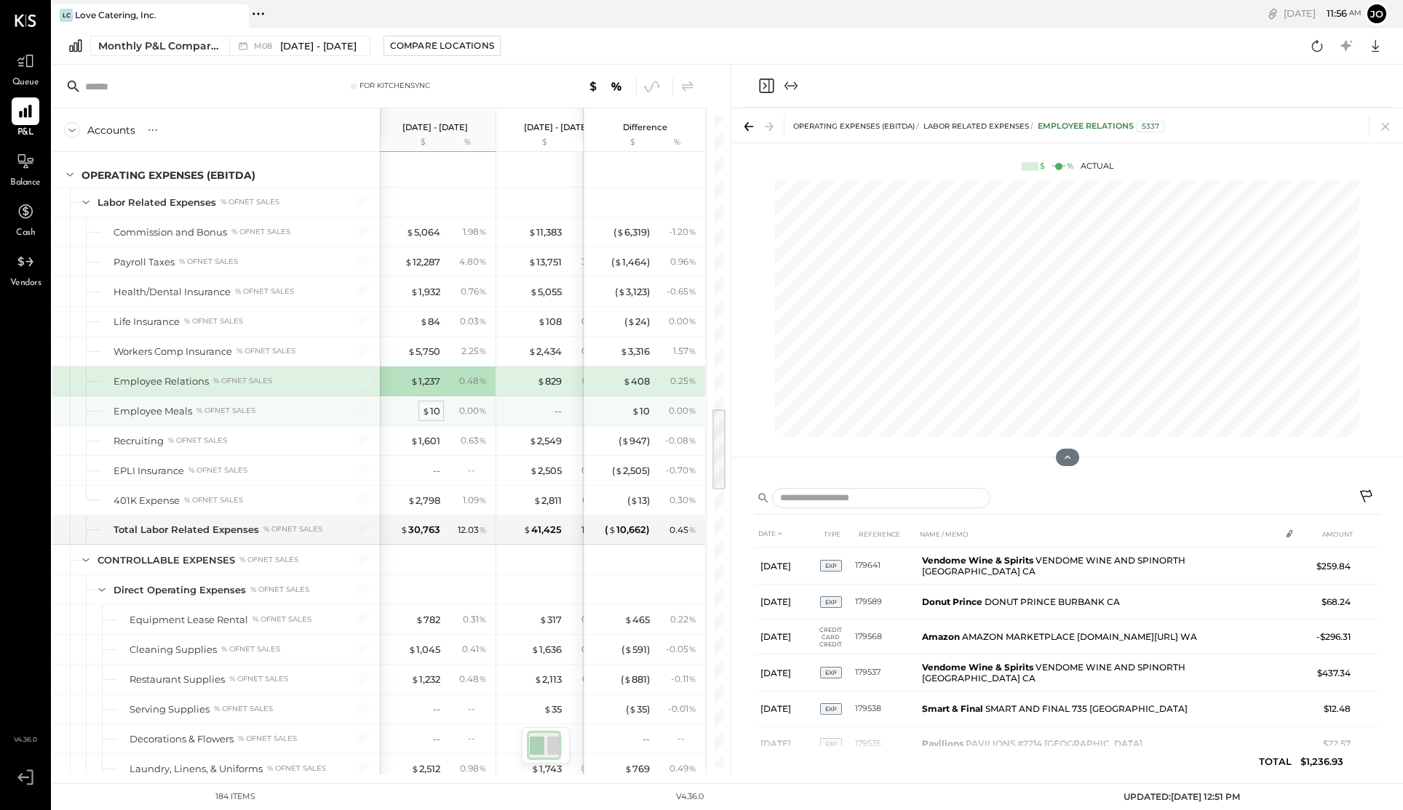
click at [431, 405] on div "$ 10" at bounding box center [431, 412] width 18 height 14
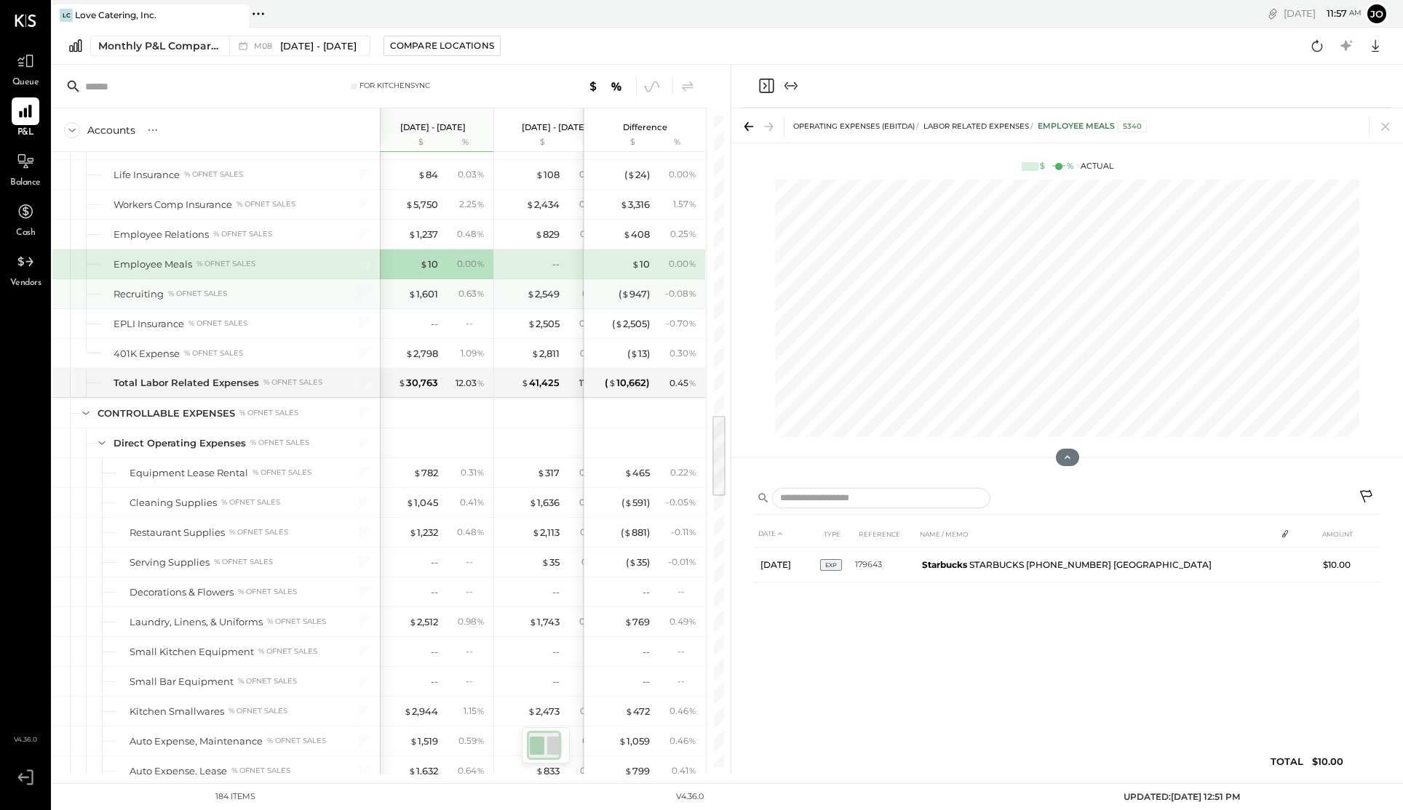
scroll to position [2330, 0]
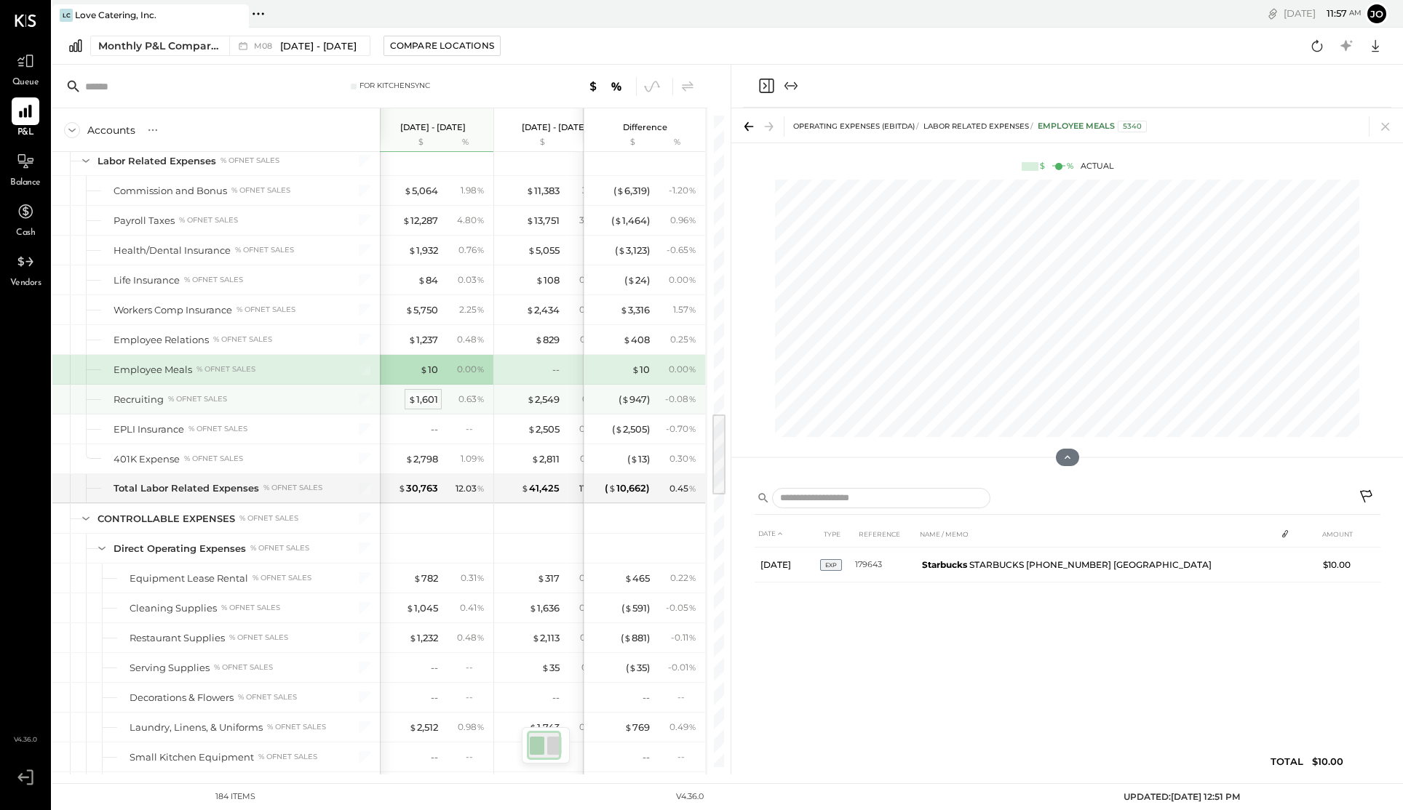
click at [418, 401] on div "$ 1,601" at bounding box center [423, 400] width 30 height 14
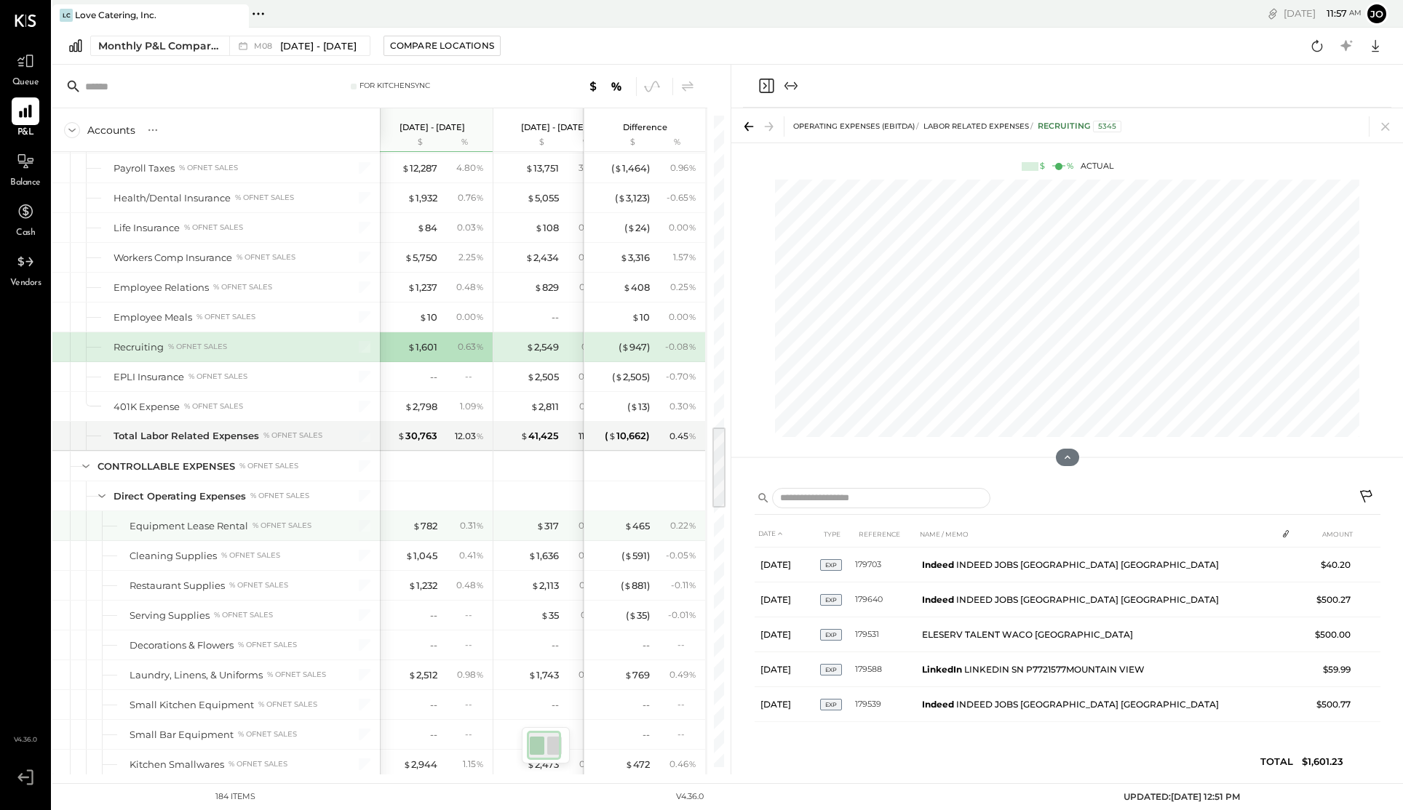
scroll to position [2437, 0]
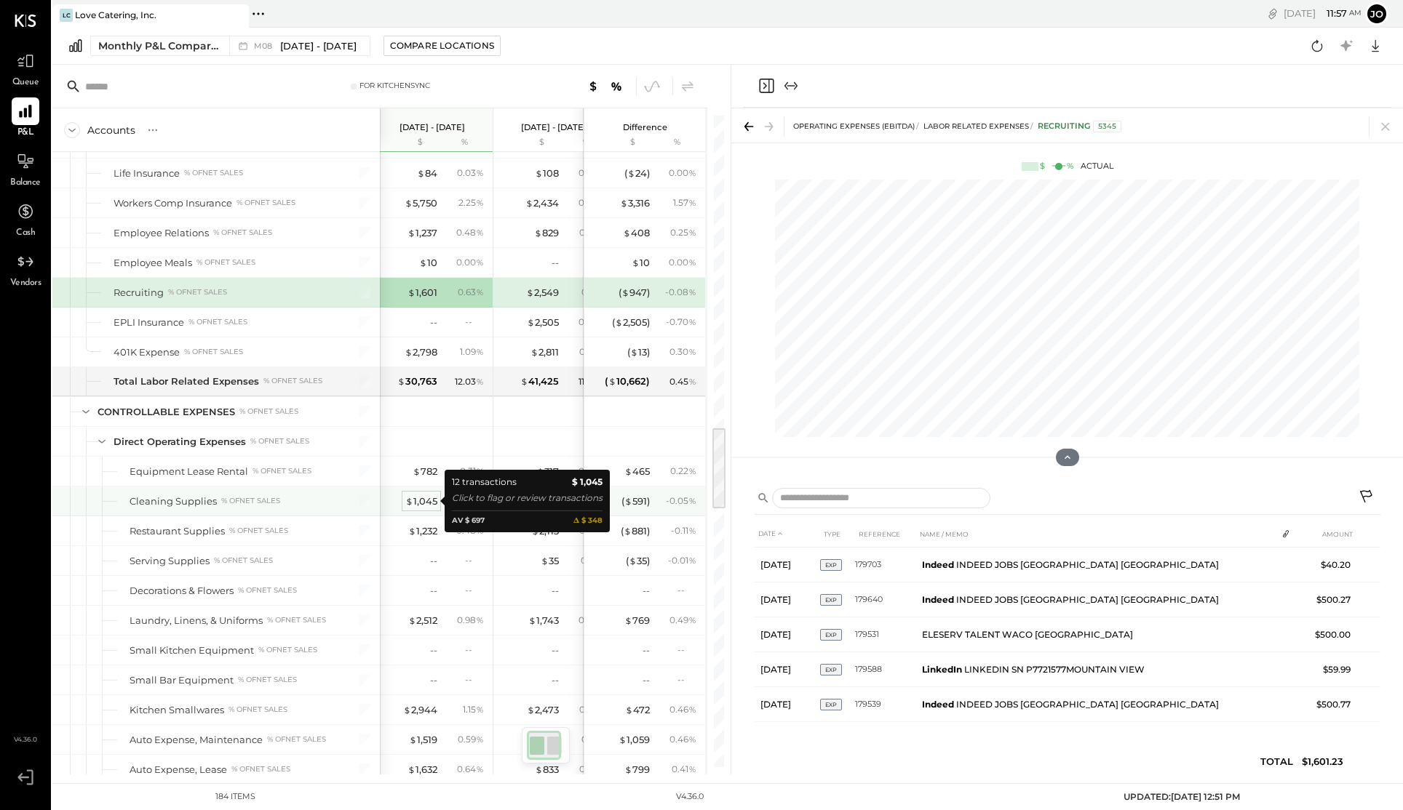
click at [416, 502] on div "$ 1,045" at bounding box center [421, 502] width 32 height 14
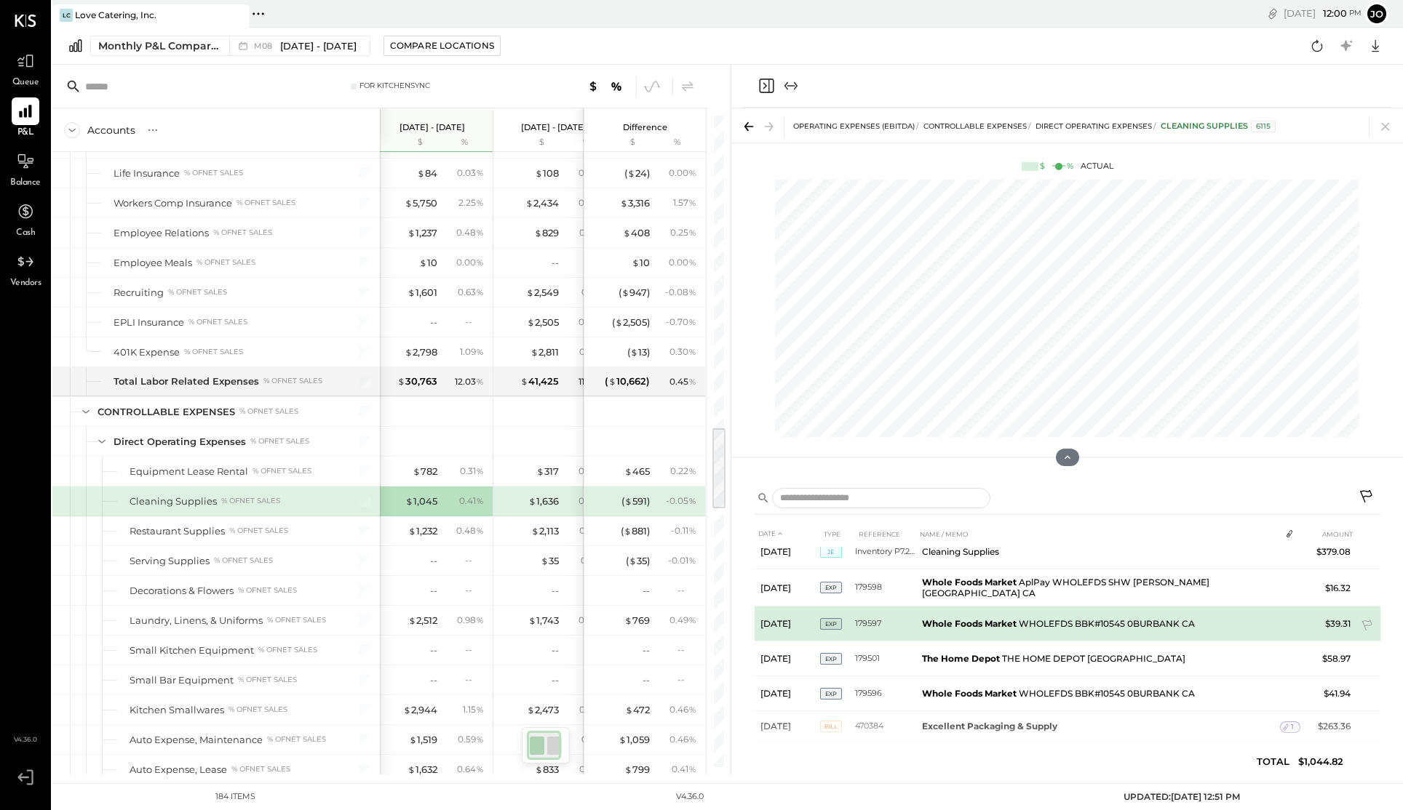
scroll to position [14, 0]
